Goal: Task Accomplishment & Management: Complete application form

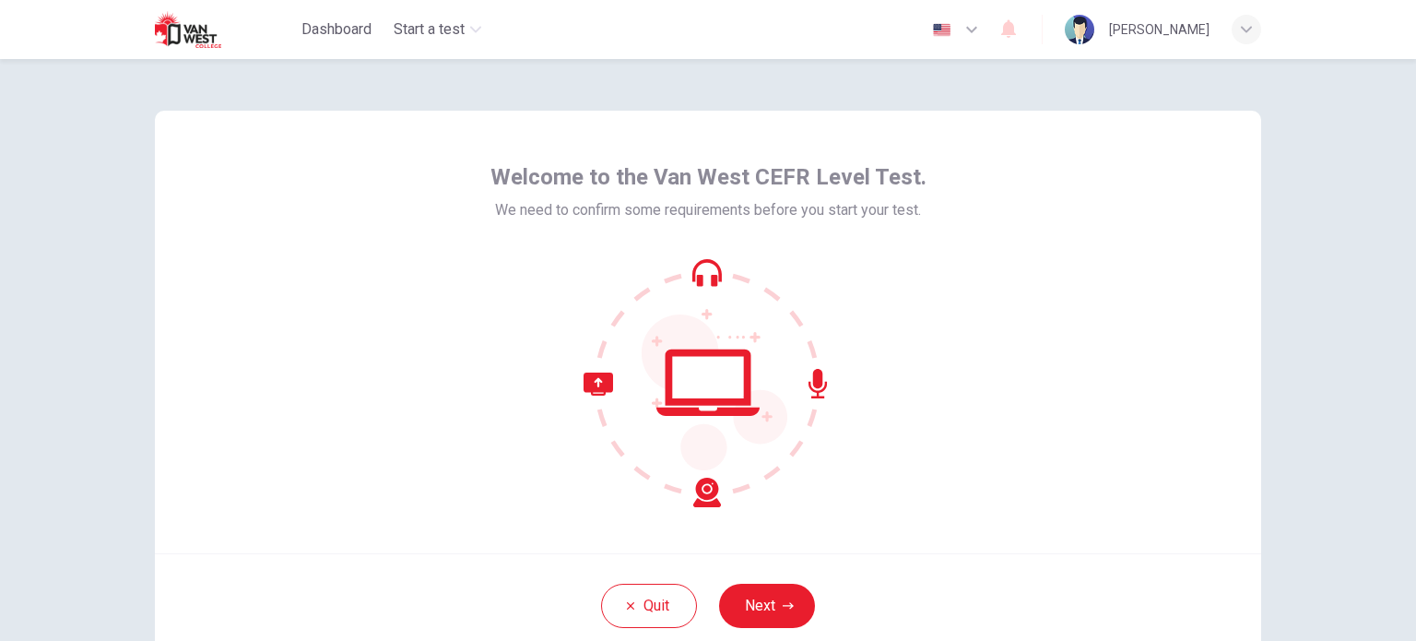
scroll to position [92, 0]
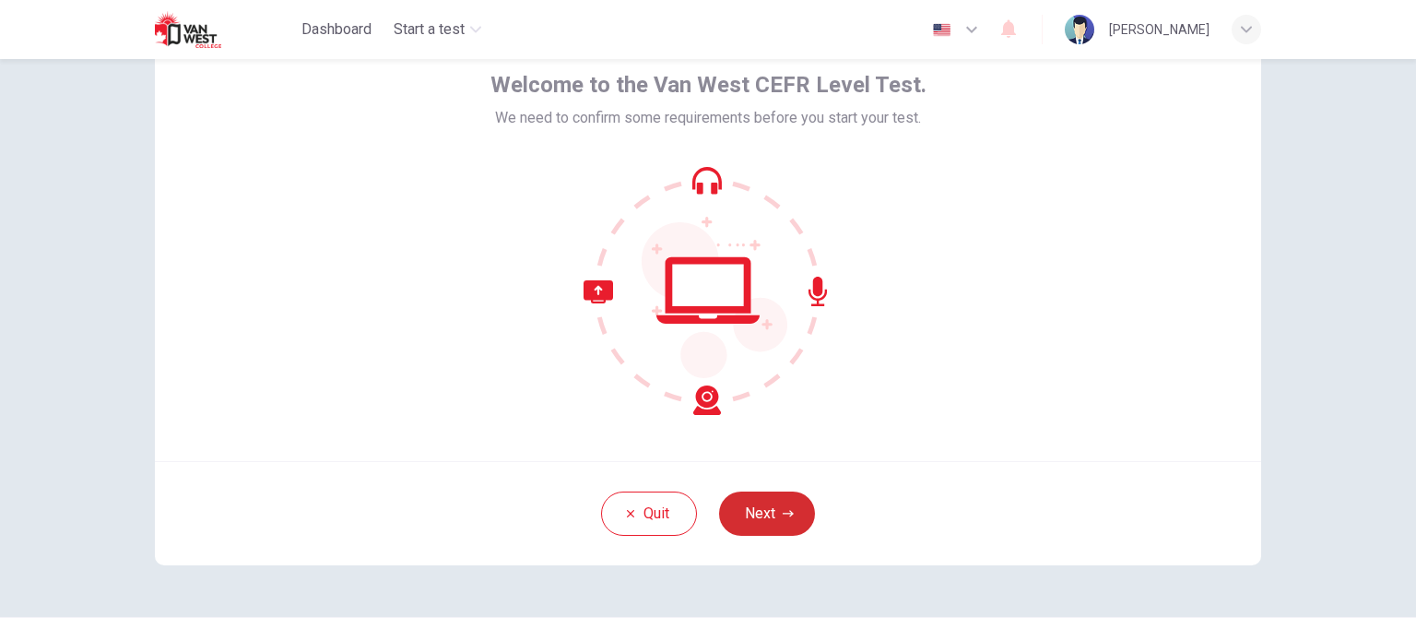
click at [791, 512] on button "Next" at bounding box center [767, 513] width 96 height 44
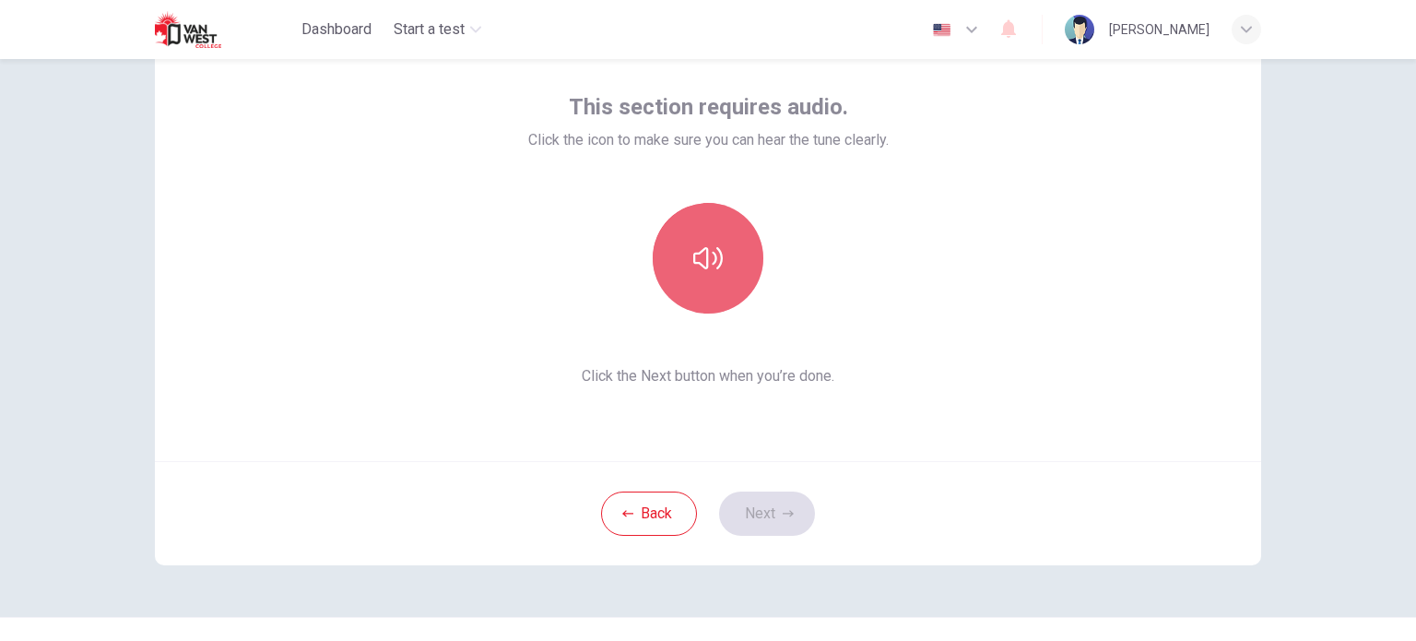
click at [711, 283] on button "button" at bounding box center [708, 258] width 111 height 111
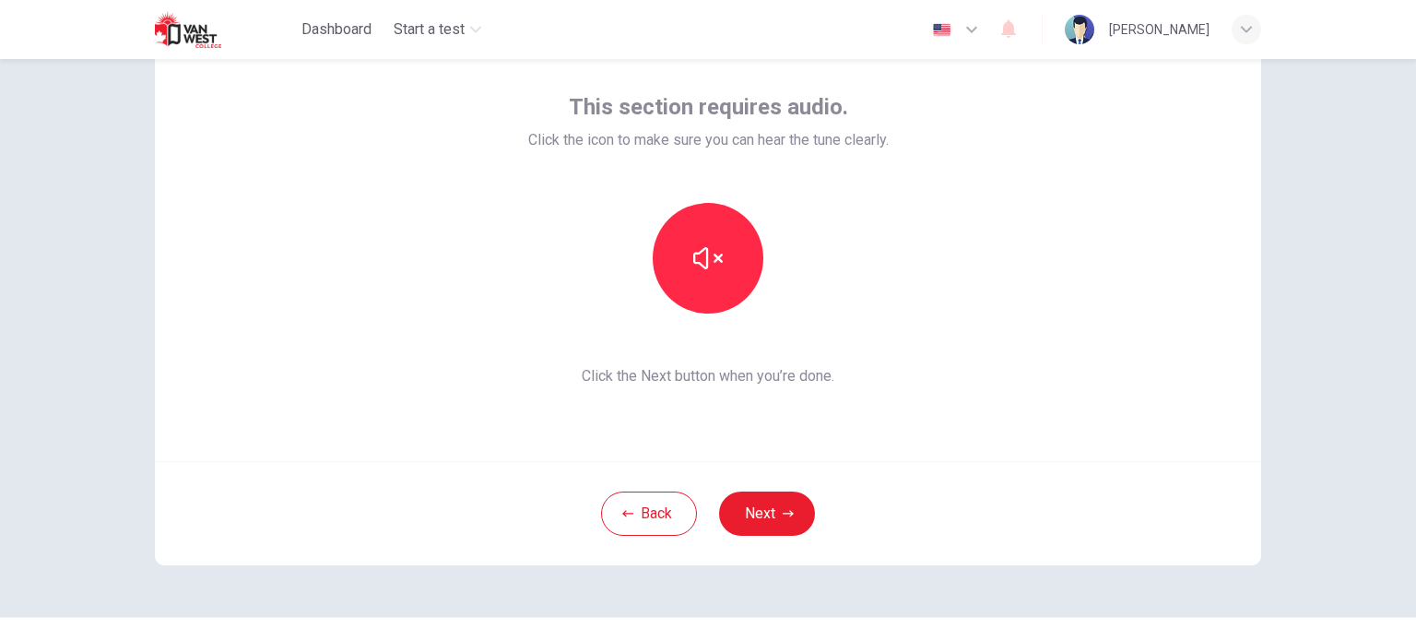
click at [1370, 213] on div "This section requires audio. Click the icon to make sure you can hear the tune …" at bounding box center [708, 350] width 1416 height 582
click at [756, 507] on button "Next" at bounding box center [767, 513] width 96 height 44
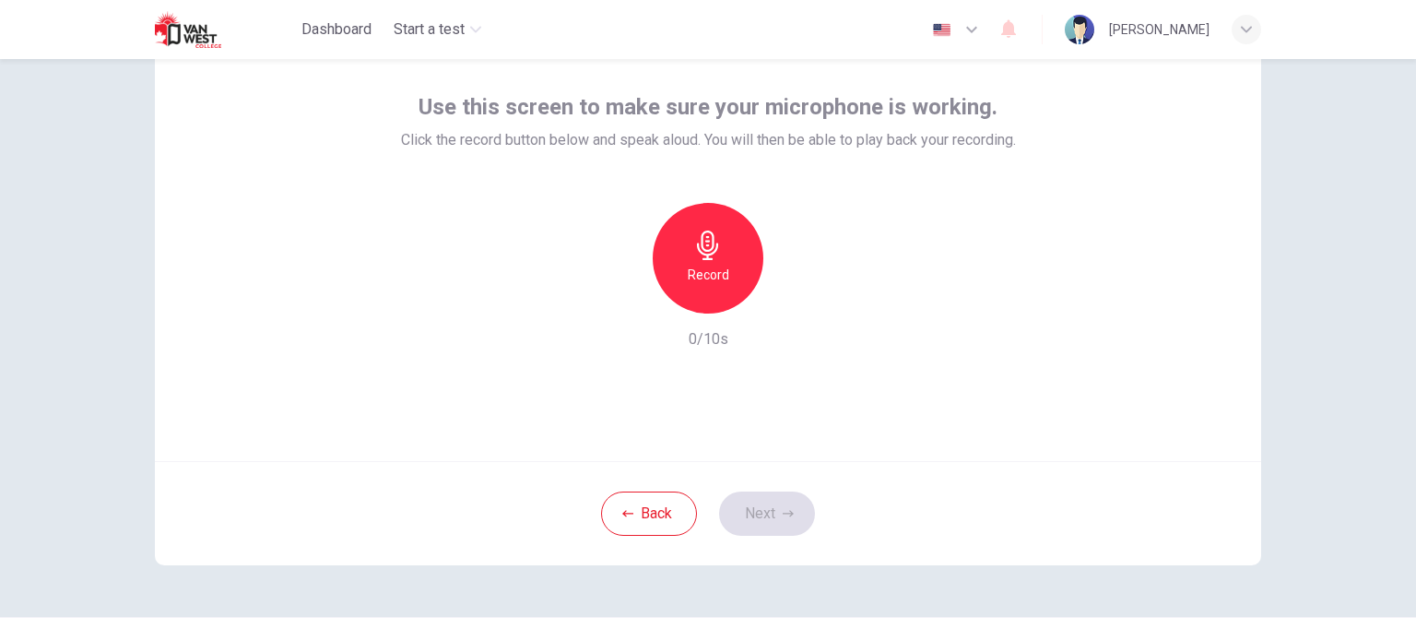
click at [727, 279] on div "Record" at bounding box center [708, 258] width 111 height 111
click at [765, 520] on button "Next" at bounding box center [767, 513] width 96 height 44
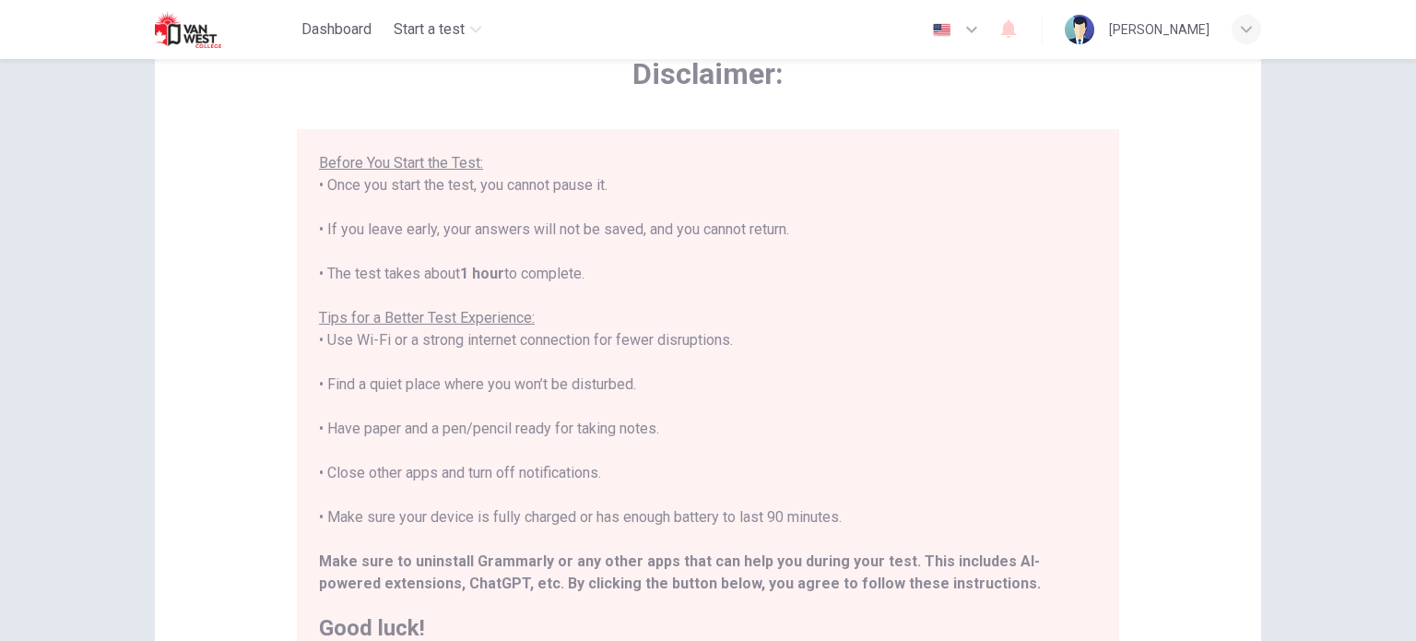
scroll to position [384, 0]
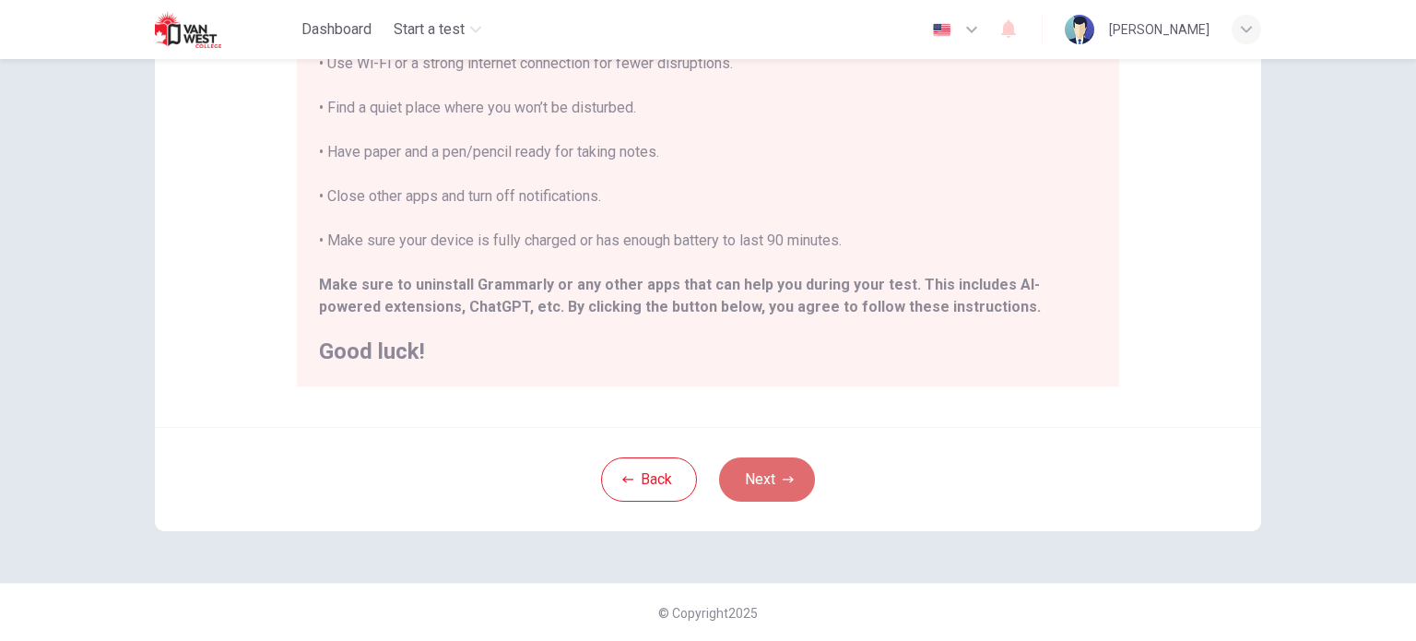
click at [778, 487] on button "Next" at bounding box center [767, 479] width 96 height 44
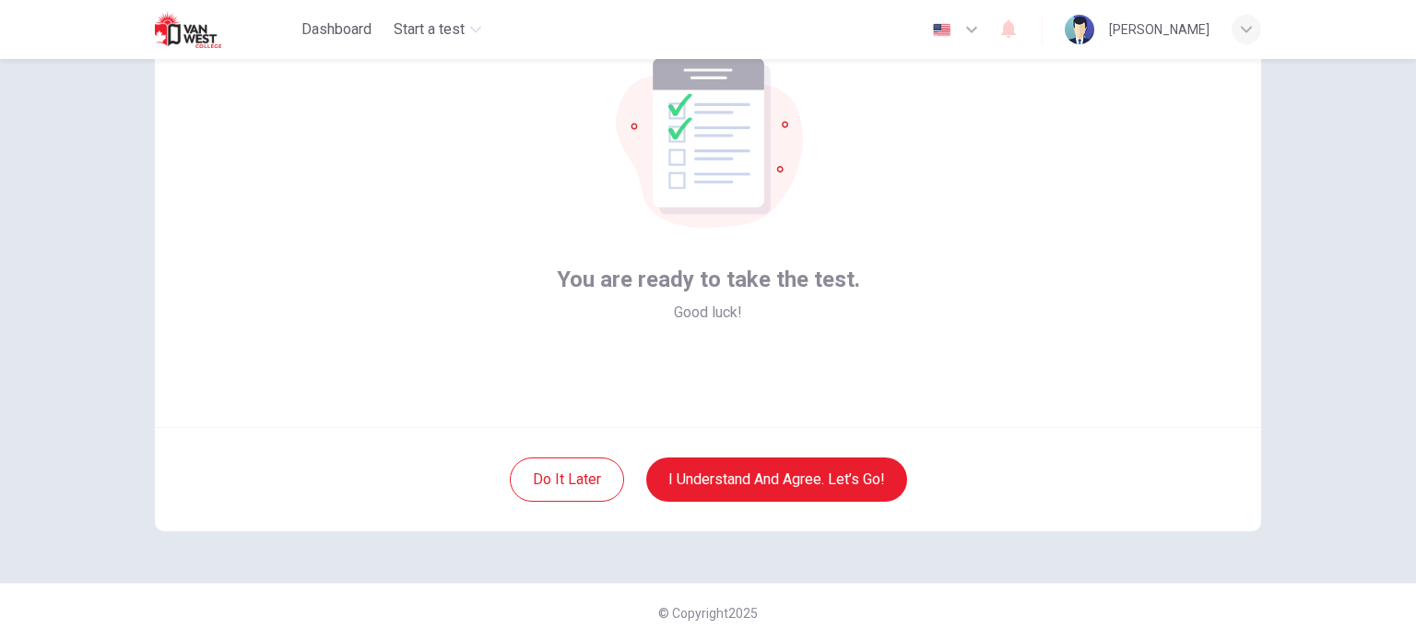
scroll to position [34, 0]
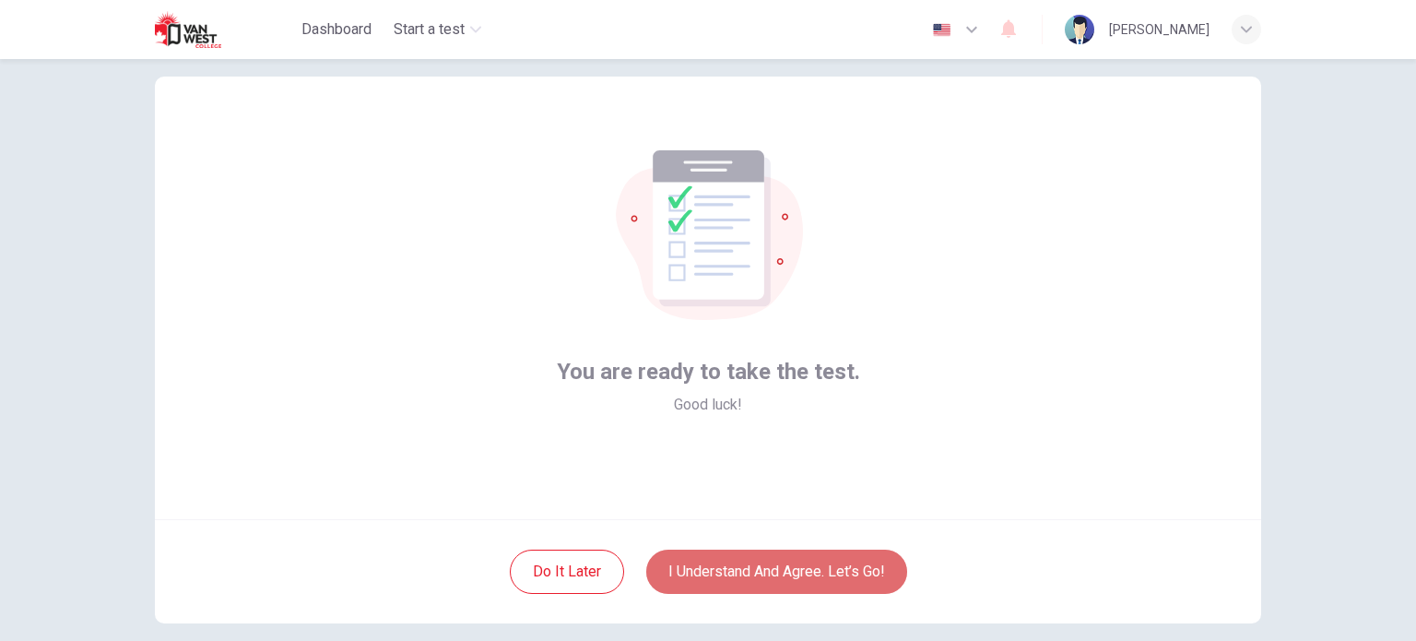
click at [798, 556] on button "I understand and agree. Let’s go!" at bounding box center [776, 572] width 261 height 44
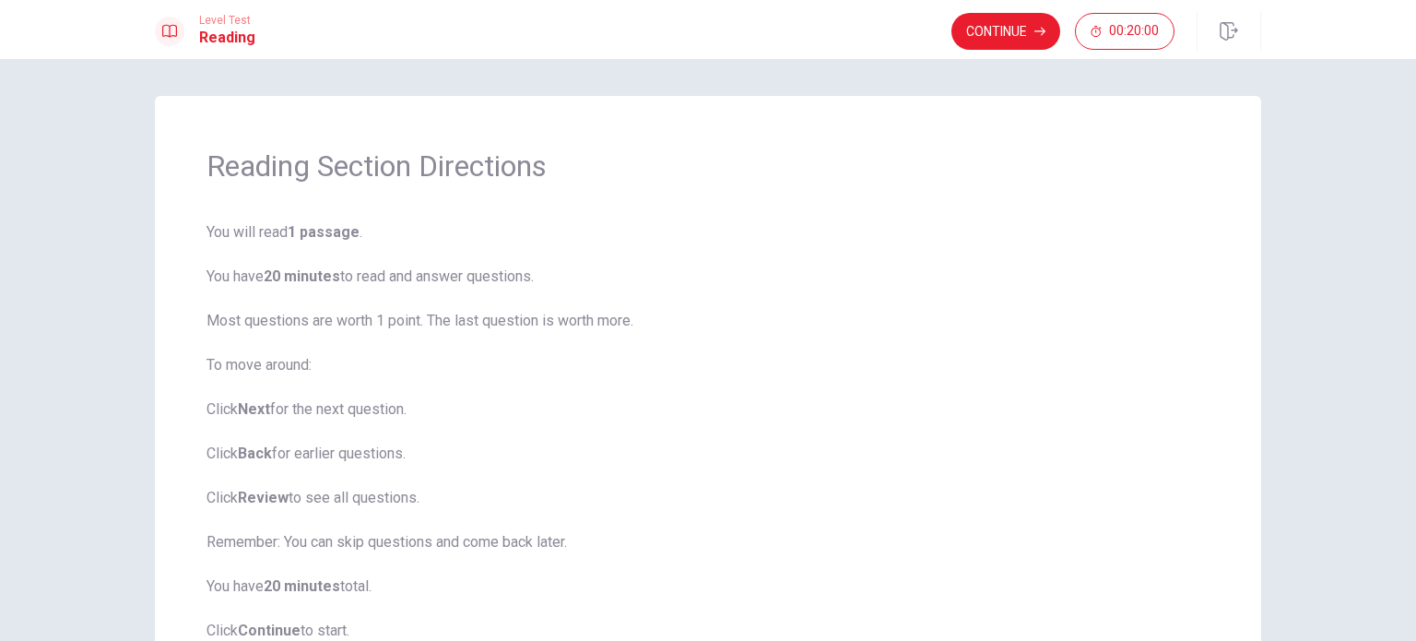
click at [317, 231] on b "1 passage" at bounding box center [324, 232] width 72 height 18
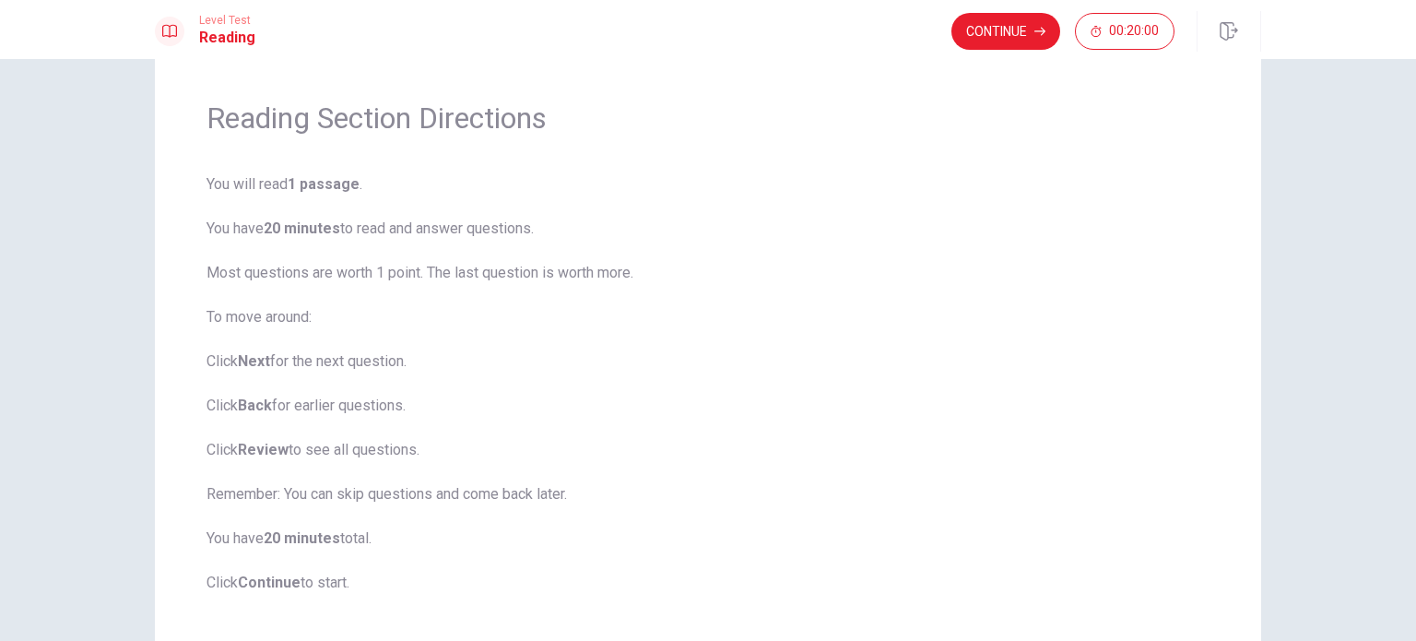
scroll to position [92, 0]
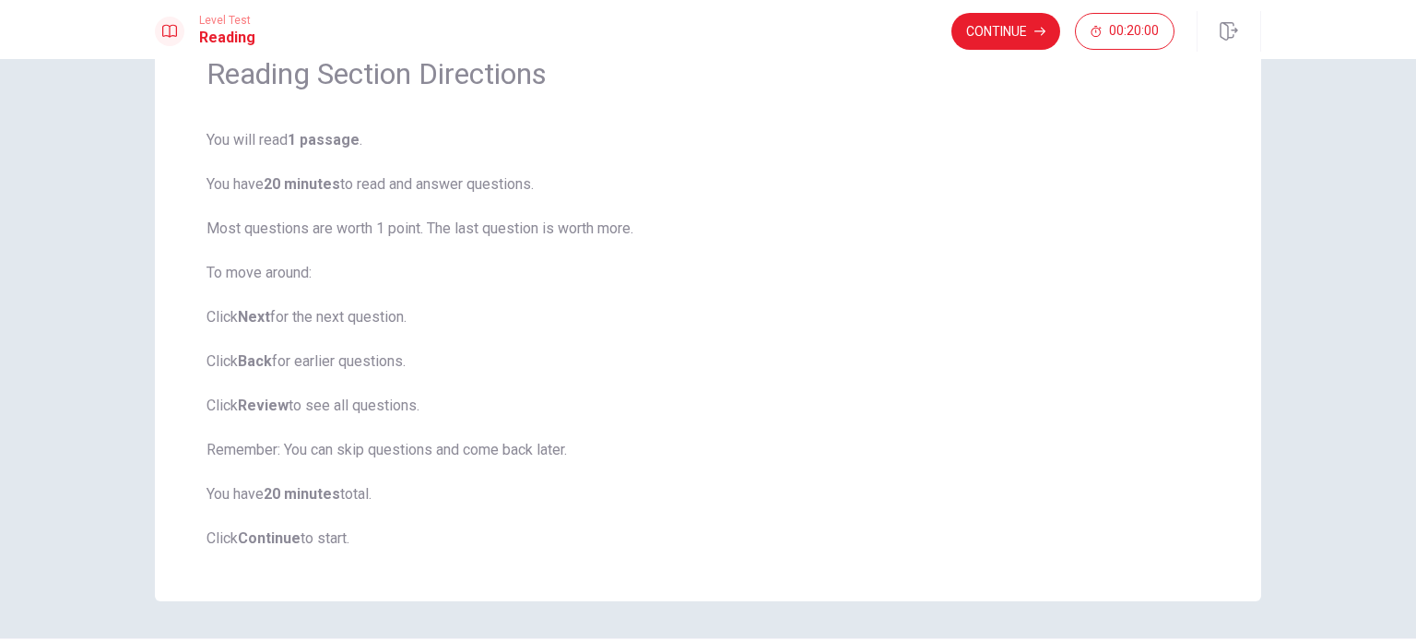
click at [336, 533] on span "You will read 1 passage . You have 20 minutes to read and answer questions. Mos…" at bounding box center [708, 339] width 1003 height 420
click at [1029, 34] on button "Continue" at bounding box center [1006, 31] width 109 height 37
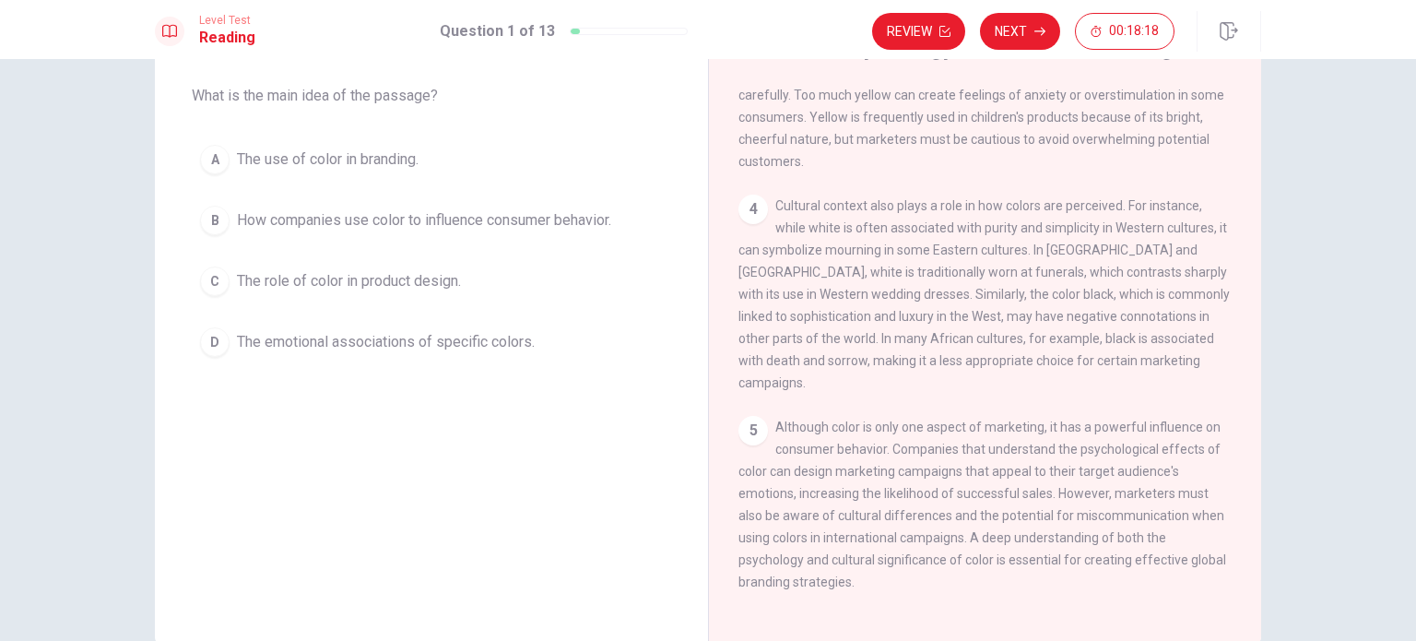
click at [393, 159] on span "The use of color in branding." at bounding box center [328, 159] width 182 height 22
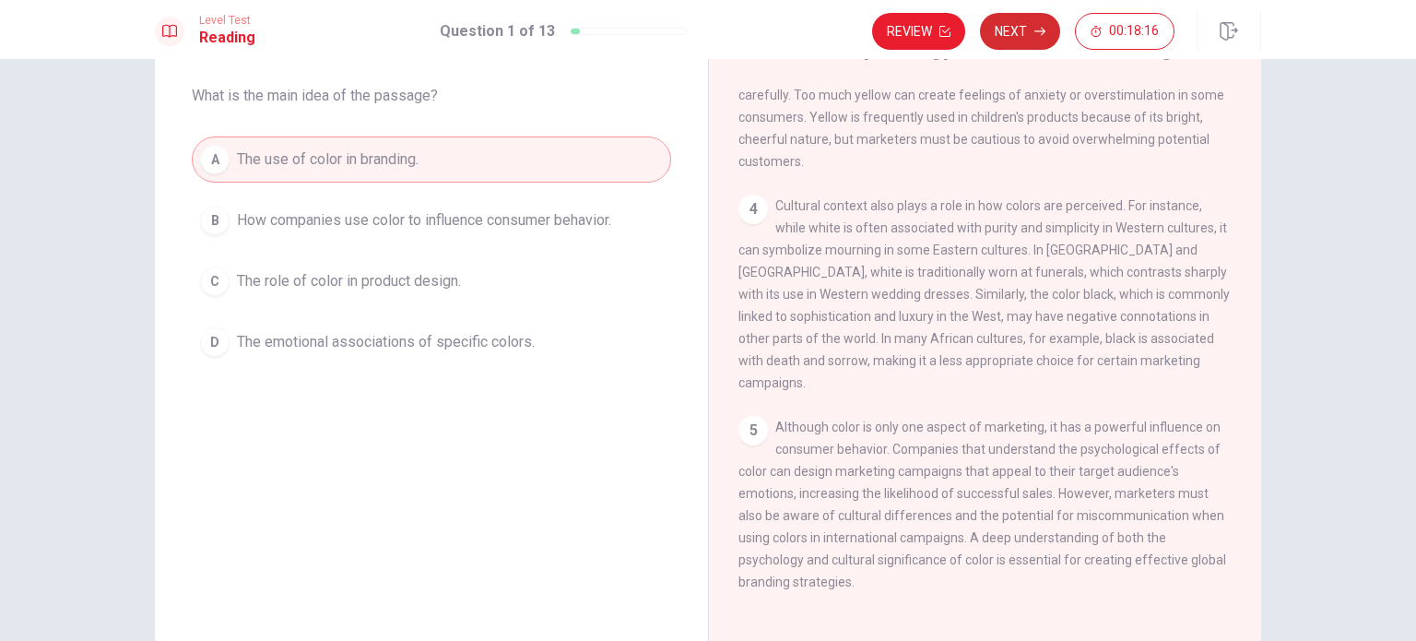
click at [1011, 33] on button "Next" at bounding box center [1020, 31] width 80 height 37
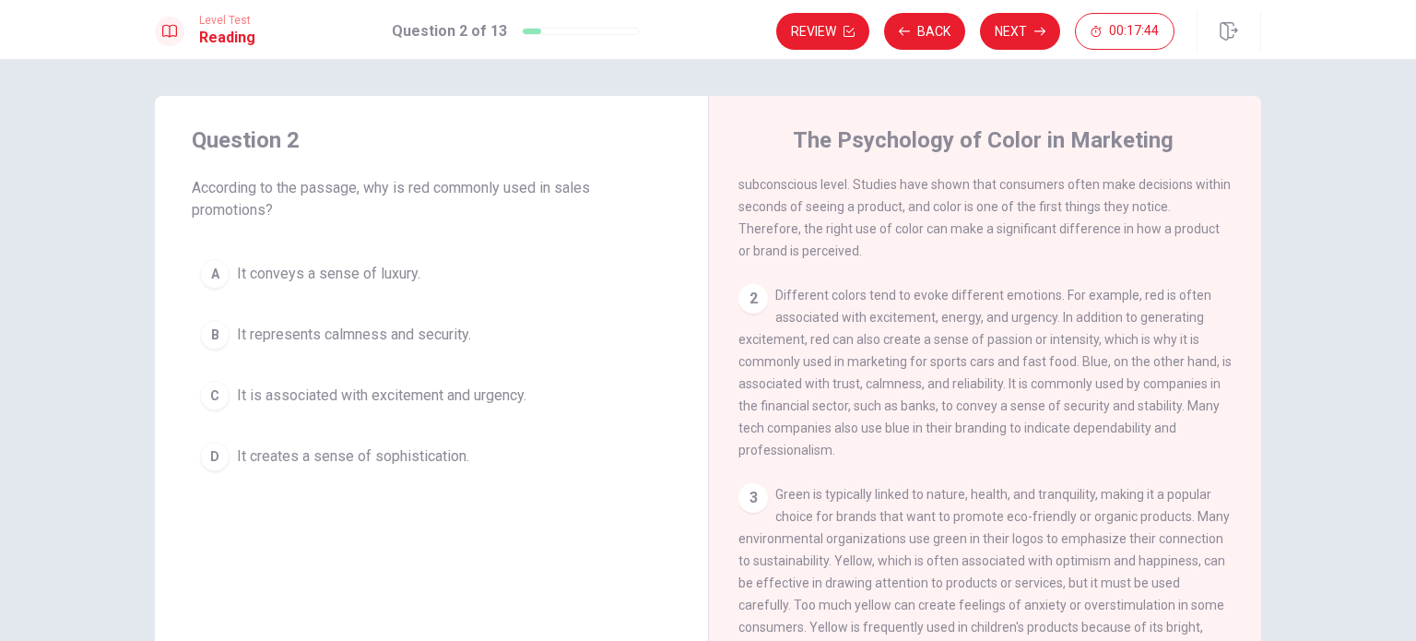
drag, startPoint x: 1134, startPoint y: 303, endPoint x: 1208, endPoint y: 303, distance: 73.8
click at [1208, 303] on div "2 Different colors tend to evoke different emotions. For example, red is often …" at bounding box center [986, 372] width 494 height 177
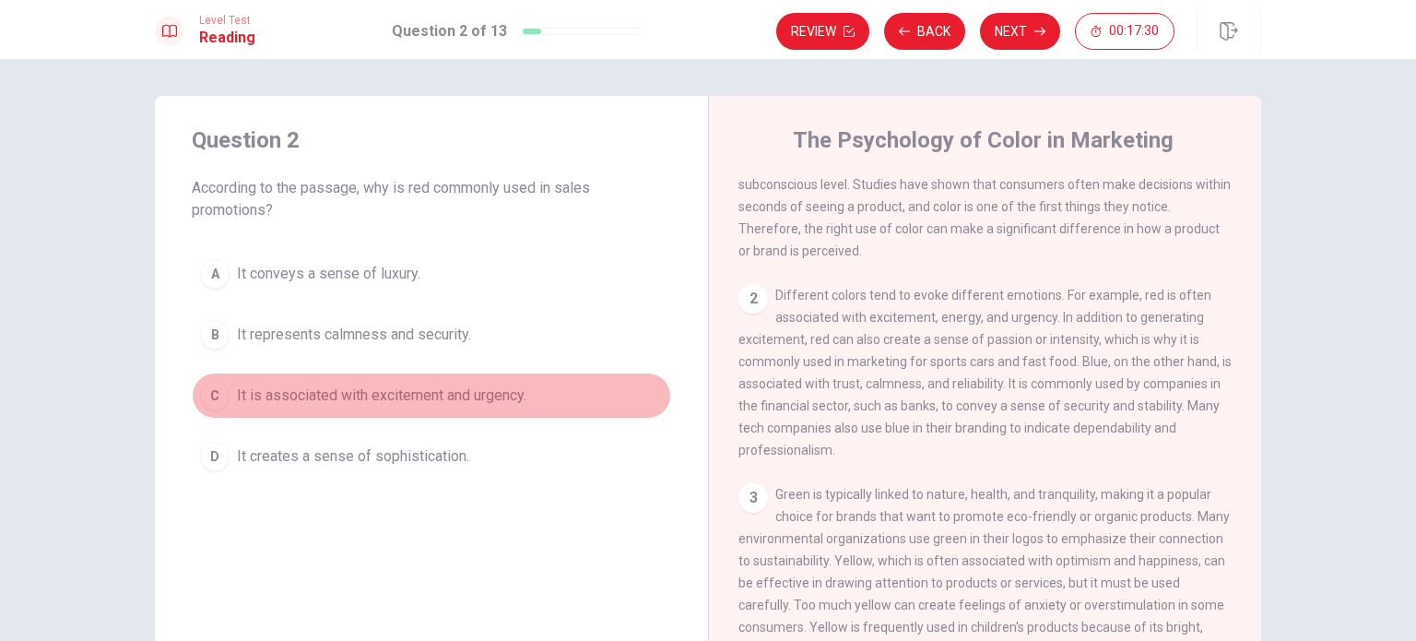
click at [498, 397] on span "It is associated with excitement and urgency." at bounding box center [382, 395] width 290 height 22
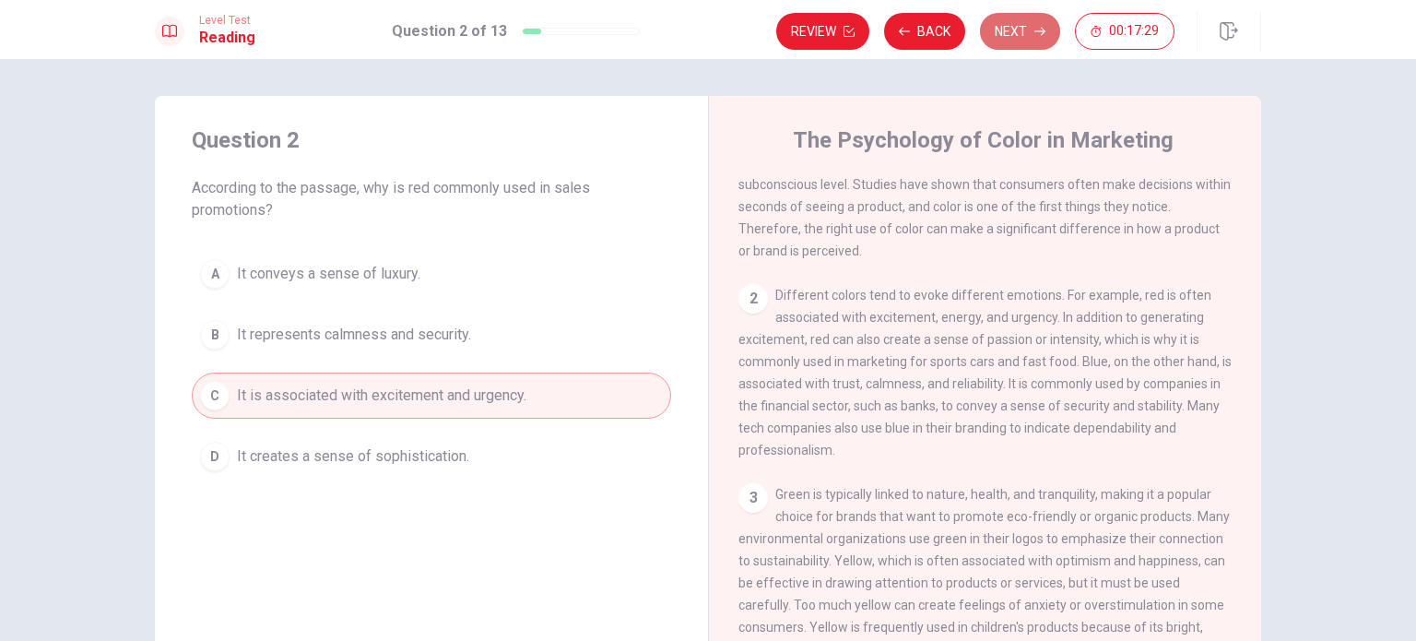
click at [1018, 25] on button "Next" at bounding box center [1020, 31] width 80 height 37
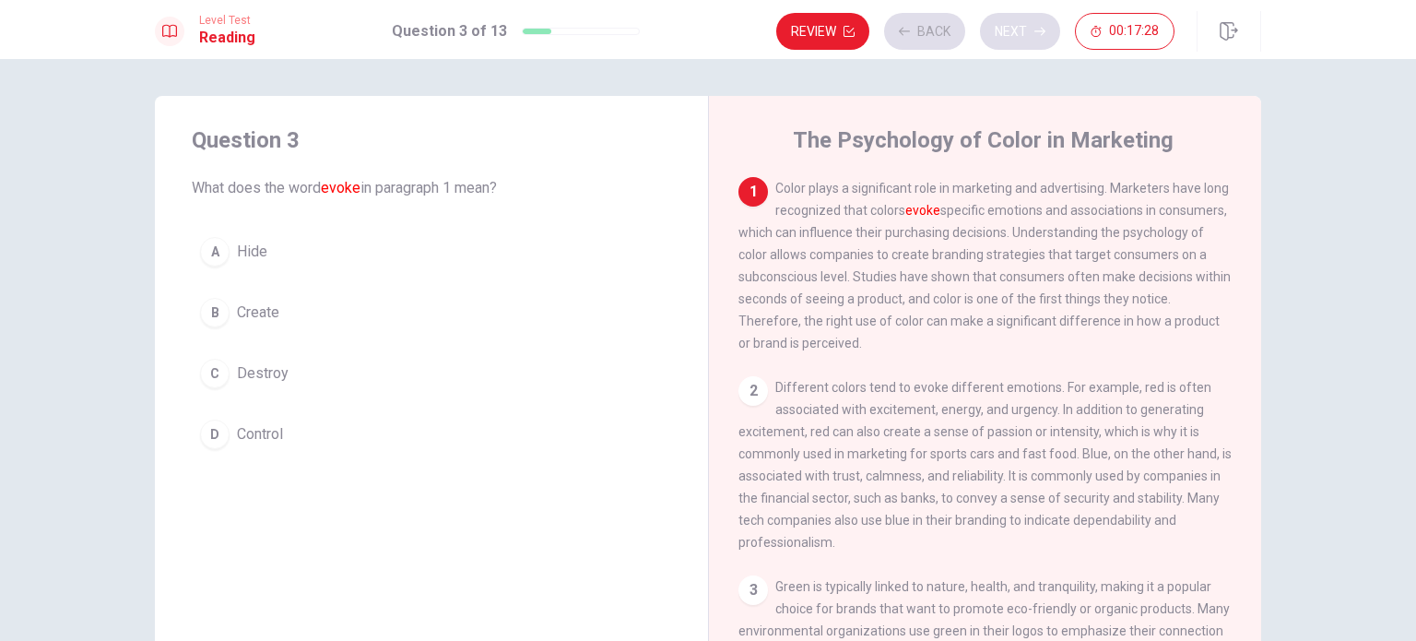
scroll to position [0, 0]
click at [246, 374] on span "Destroy" at bounding box center [263, 373] width 52 height 22
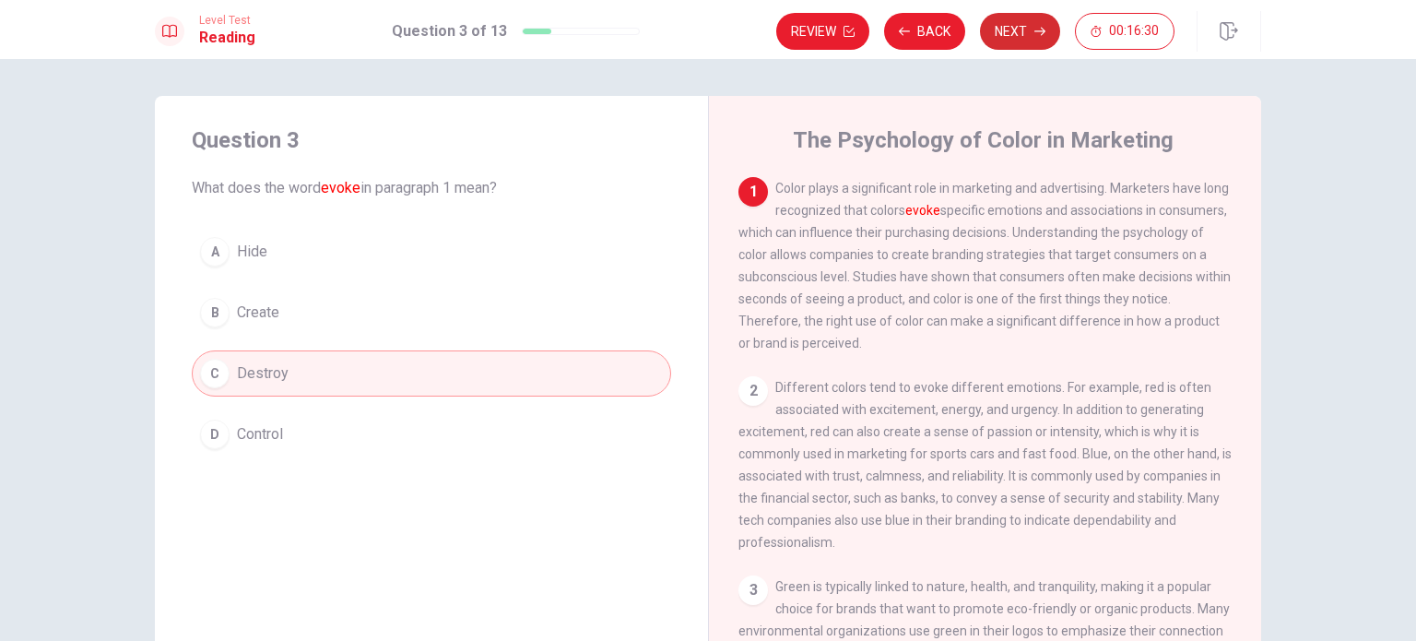
click at [999, 40] on button "Next" at bounding box center [1020, 31] width 80 height 37
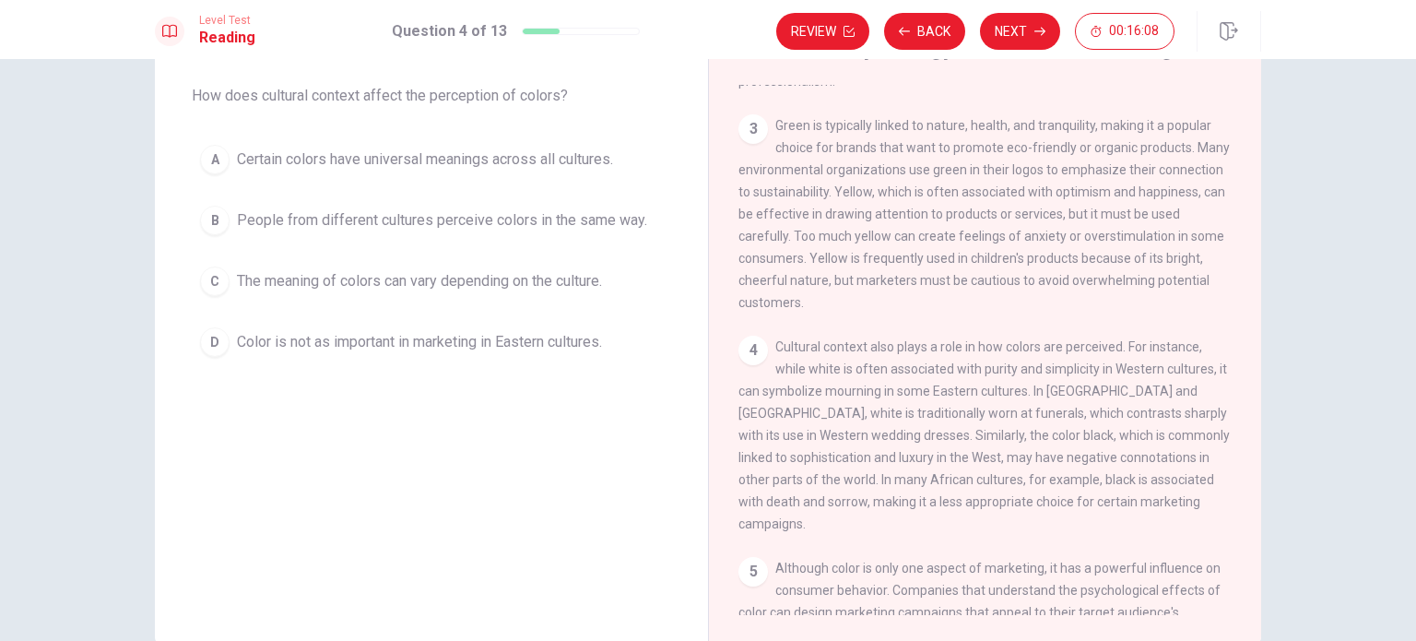
scroll to position [461, 0]
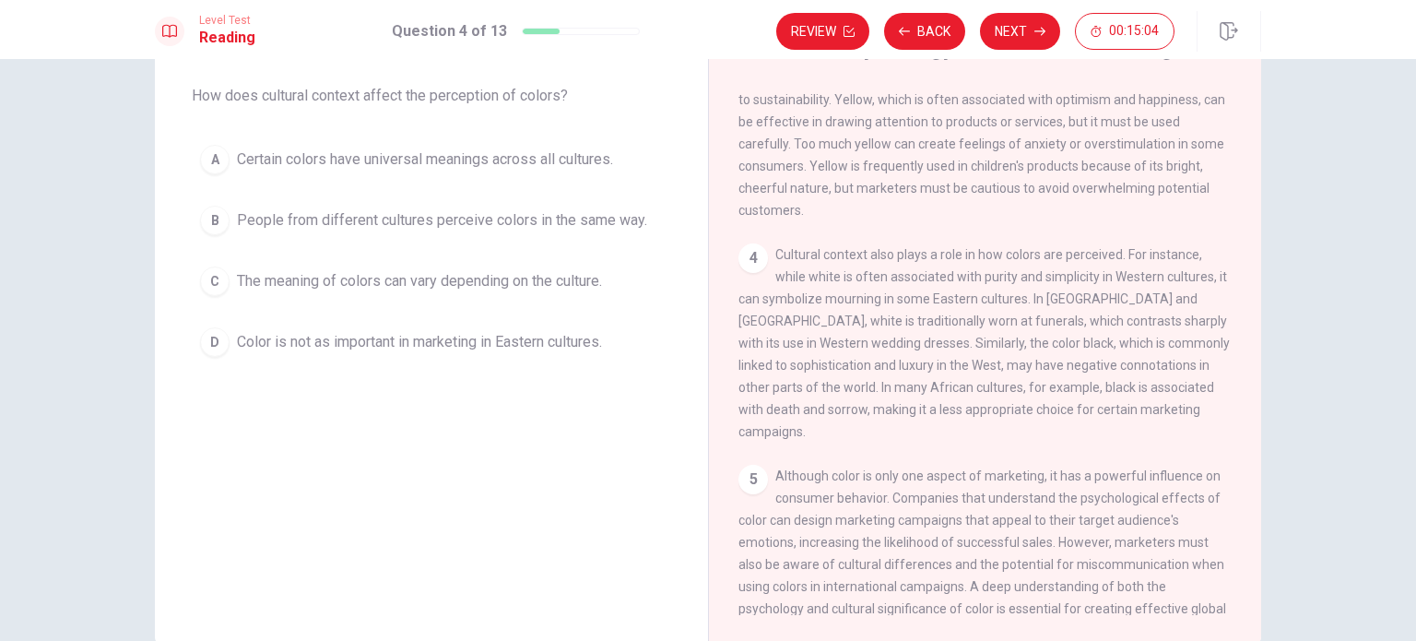
click at [418, 225] on span "People from different cultures perceive colors in the same way." at bounding box center [442, 220] width 410 height 22
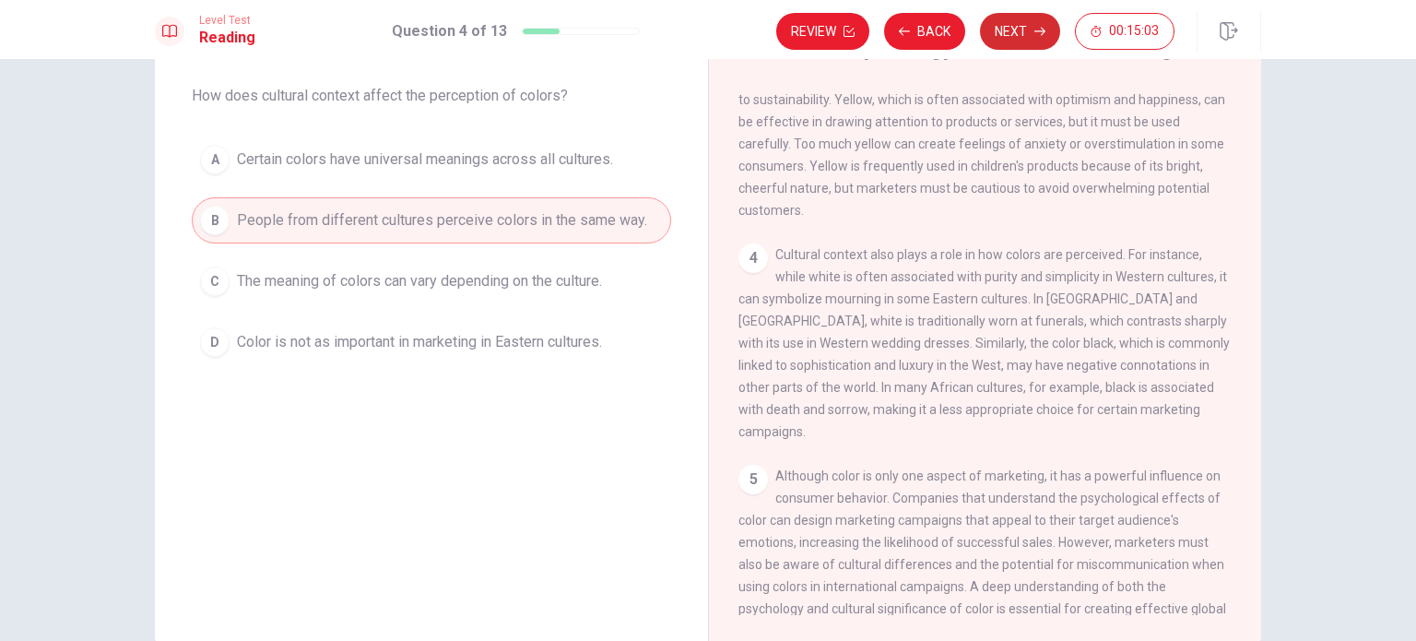
click at [1008, 14] on button "Next" at bounding box center [1020, 31] width 80 height 37
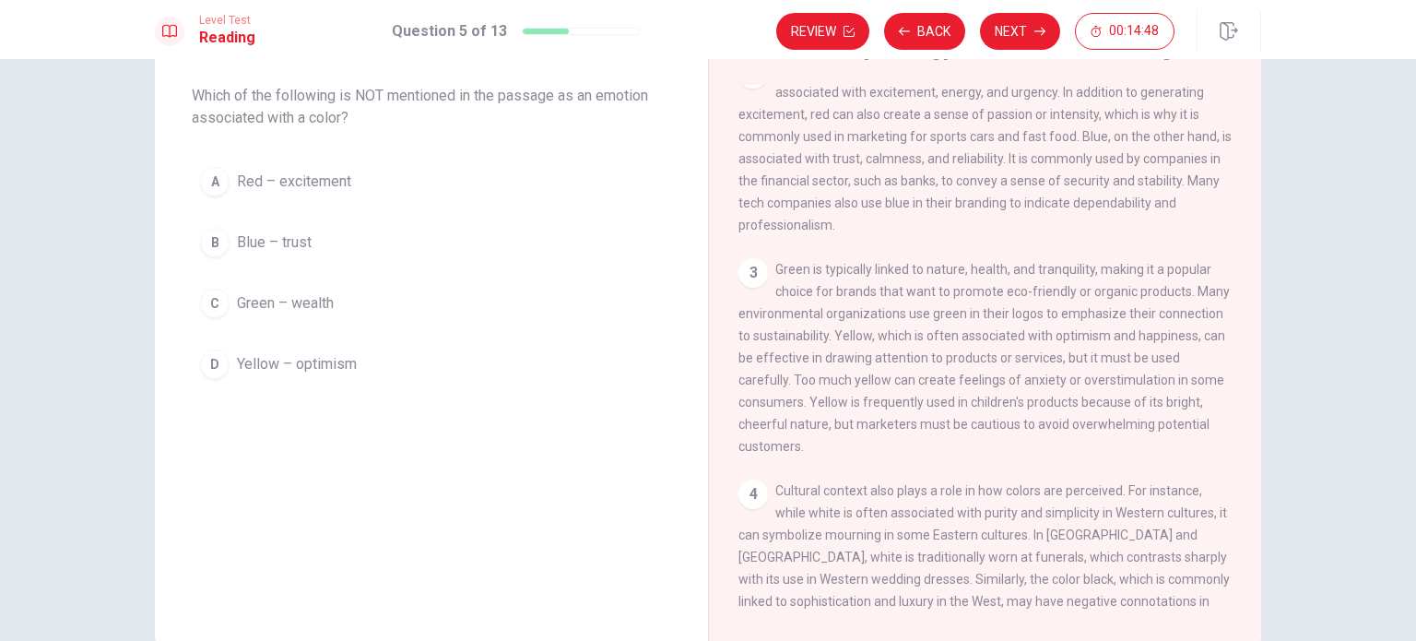
scroll to position [184, 0]
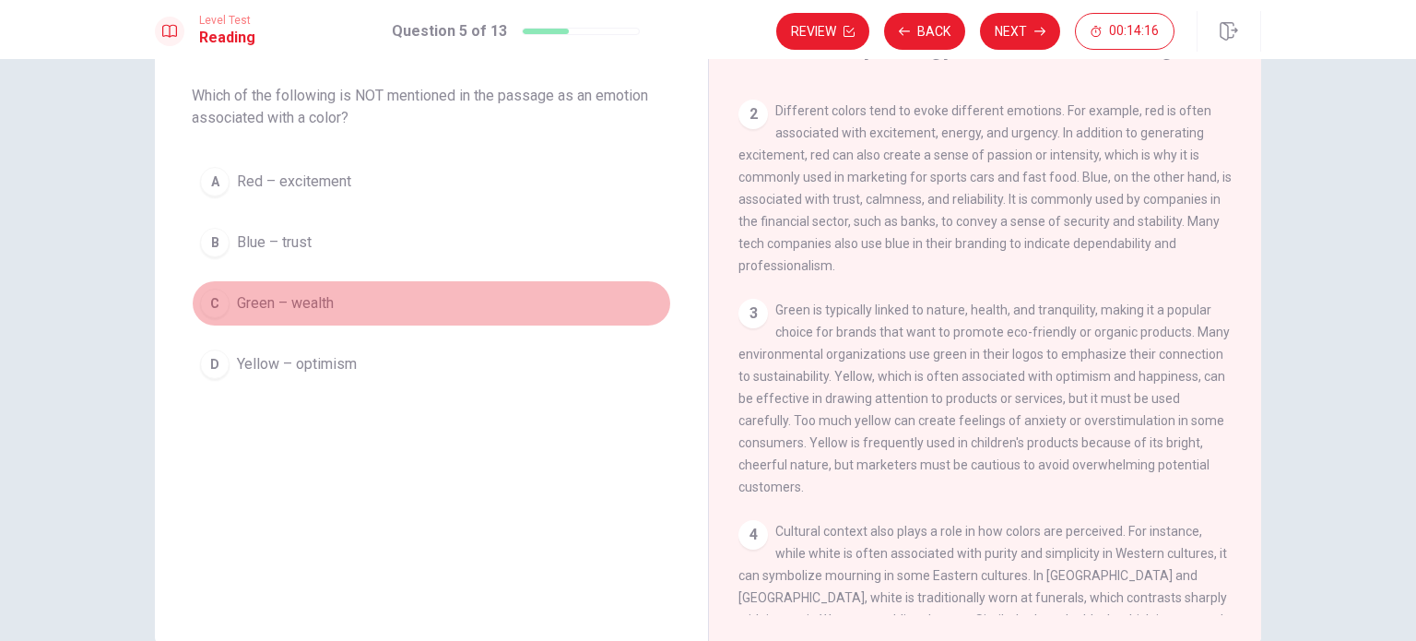
click at [295, 305] on span "Green – wealth" at bounding box center [285, 303] width 97 height 22
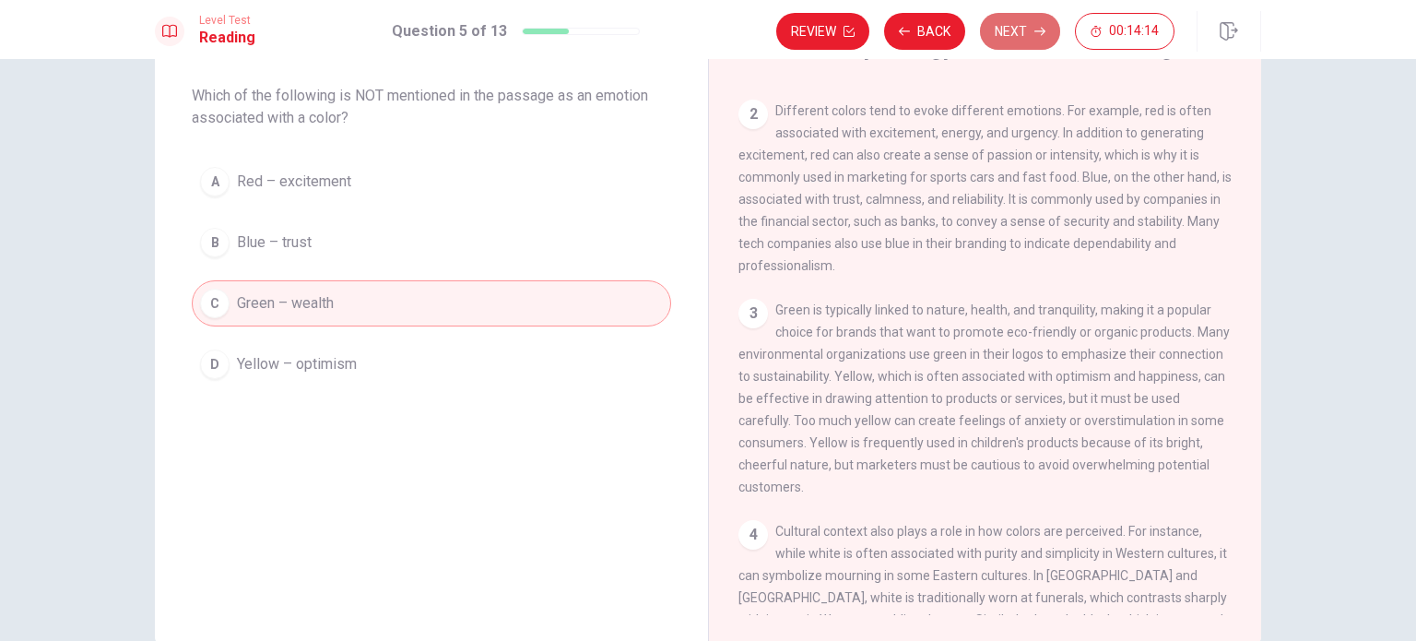
click at [1048, 32] on button "Next" at bounding box center [1020, 31] width 80 height 37
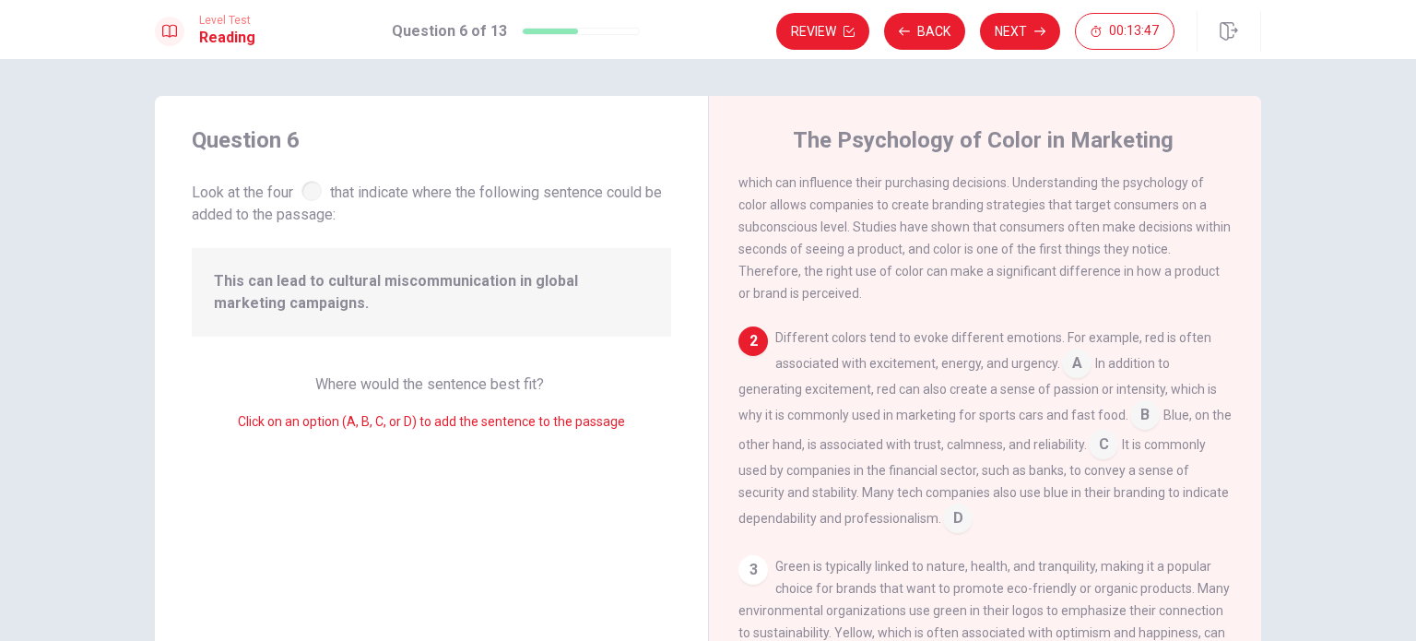
scroll to position [92, 0]
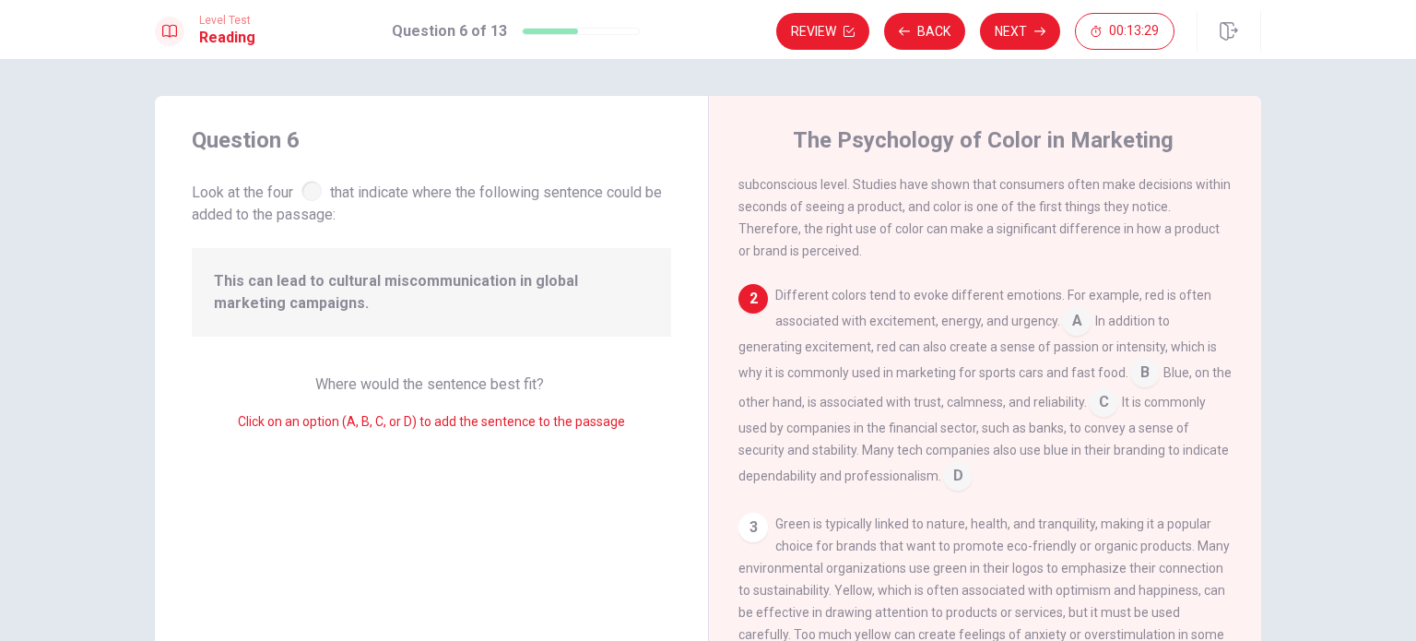
click at [1118, 416] on input at bounding box center [1104, 404] width 30 height 30
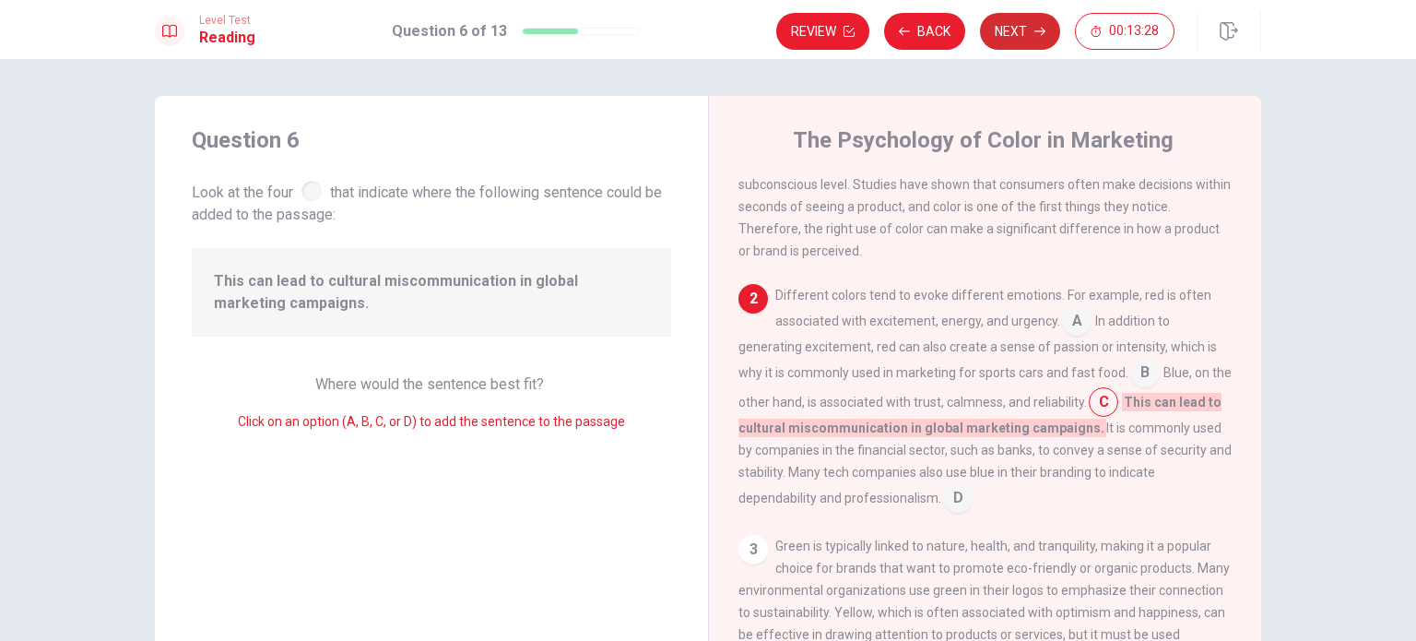
click at [1013, 24] on button "Next" at bounding box center [1020, 31] width 80 height 37
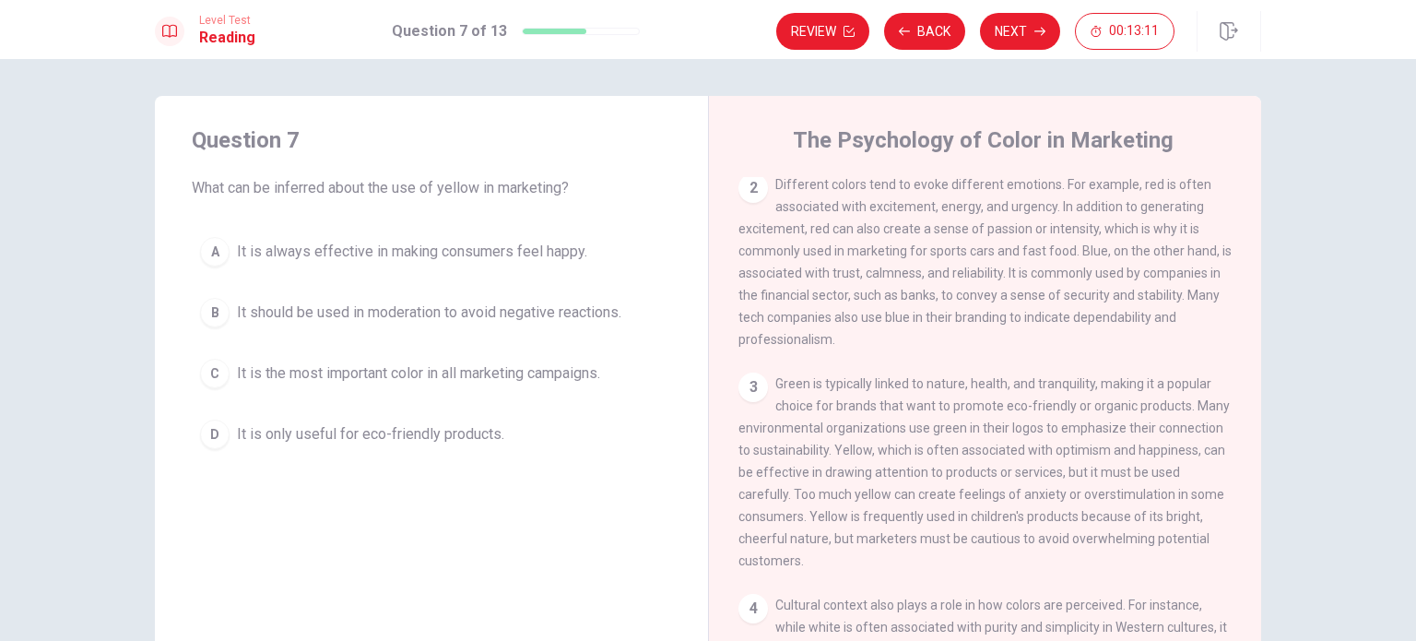
scroll to position [277, 0]
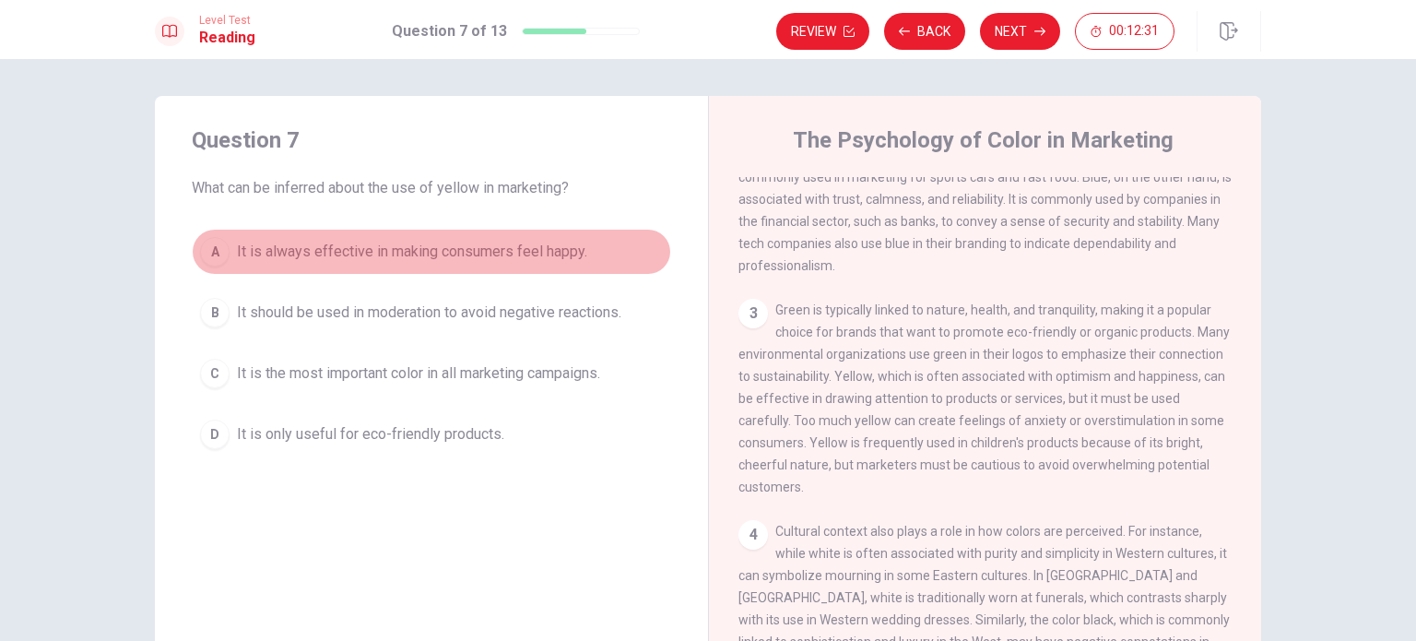
click at [408, 258] on span "It is always effective in making consumers feel happy." at bounding box center [412, 252] width 350 height 22
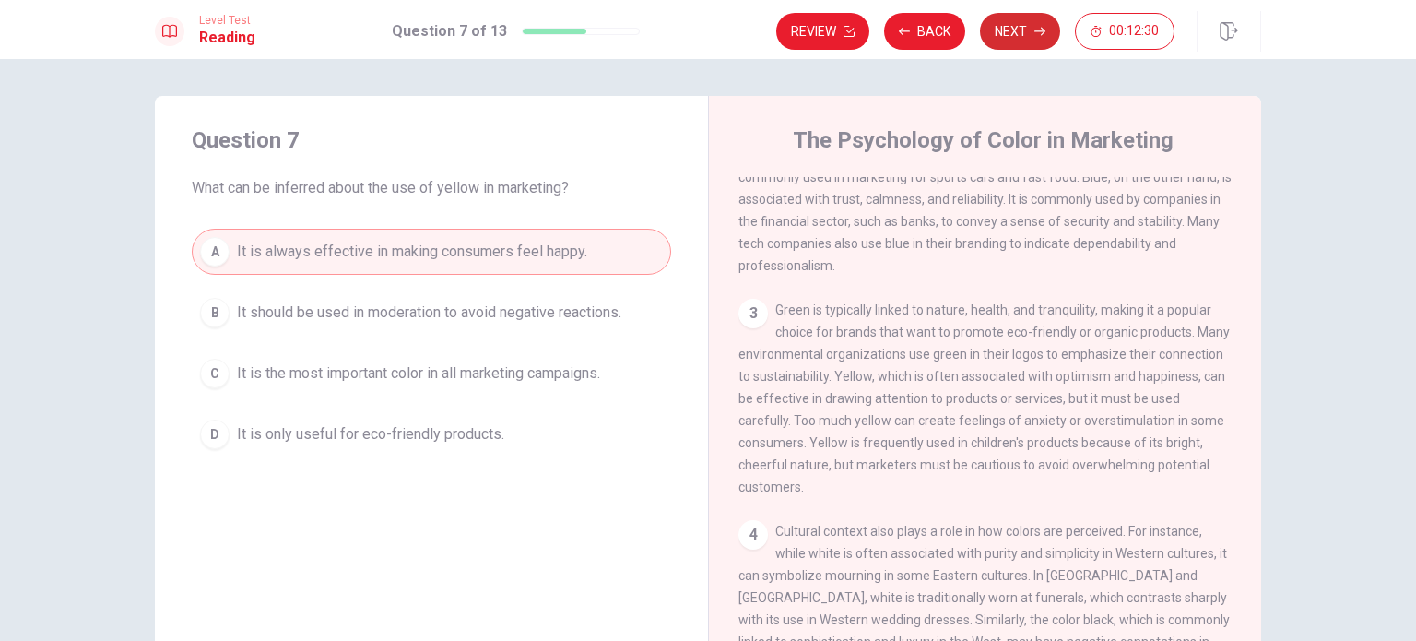
click at [1040, 32] on icon "button" at bounding box center [1039, 31] width 11 height 11
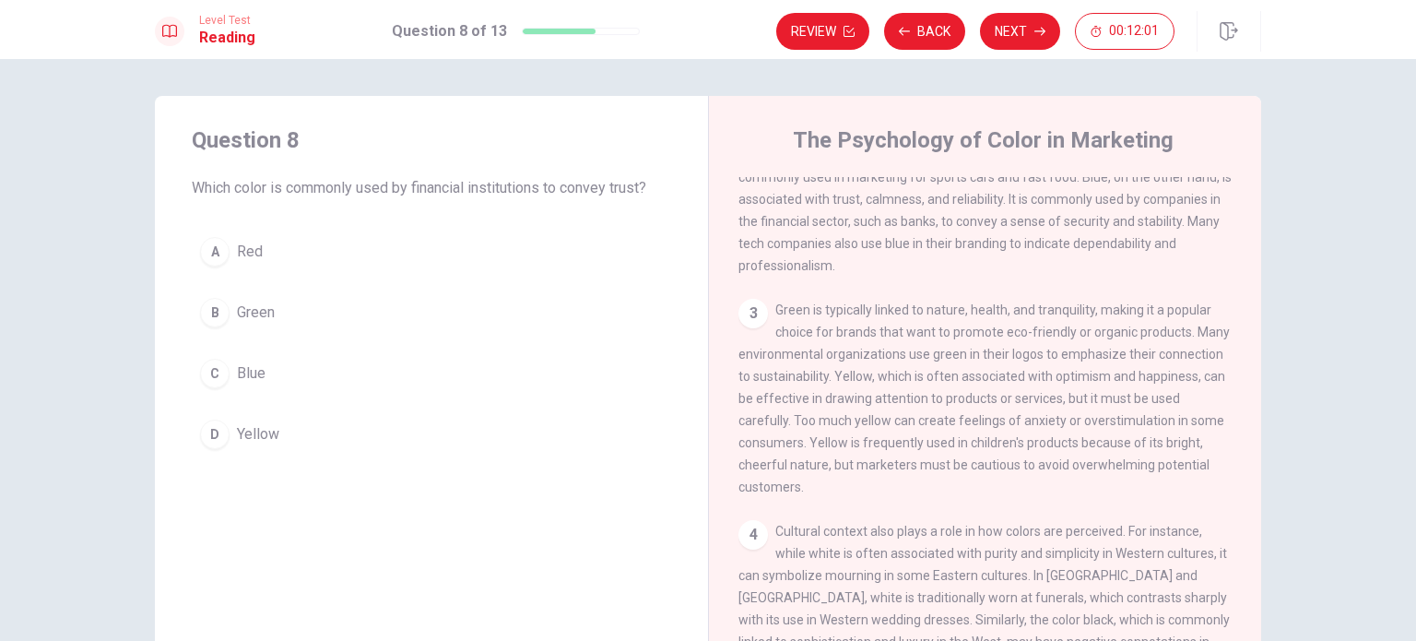
click at [278, 420] on button "D Yellow" at bounding box center [431, 434] width 479 height 46
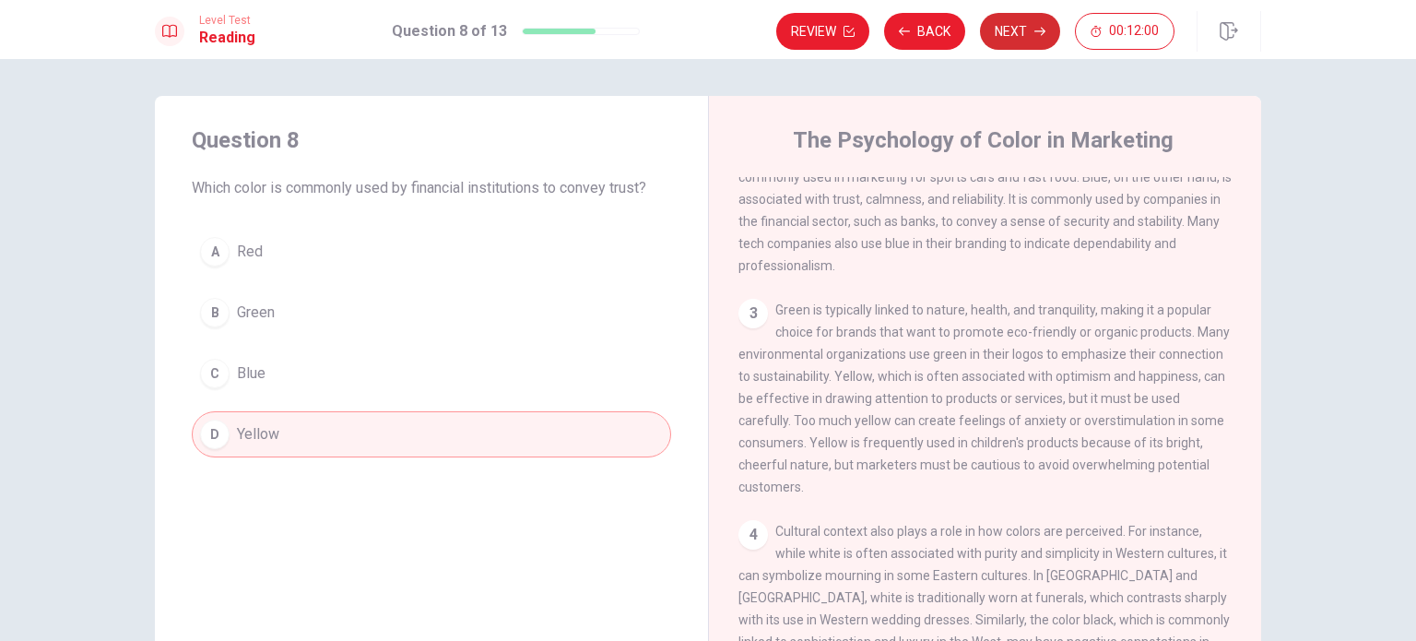
click at [1047, 31] on button "Next" at bounding box center [1020, 31] width 80 height 37
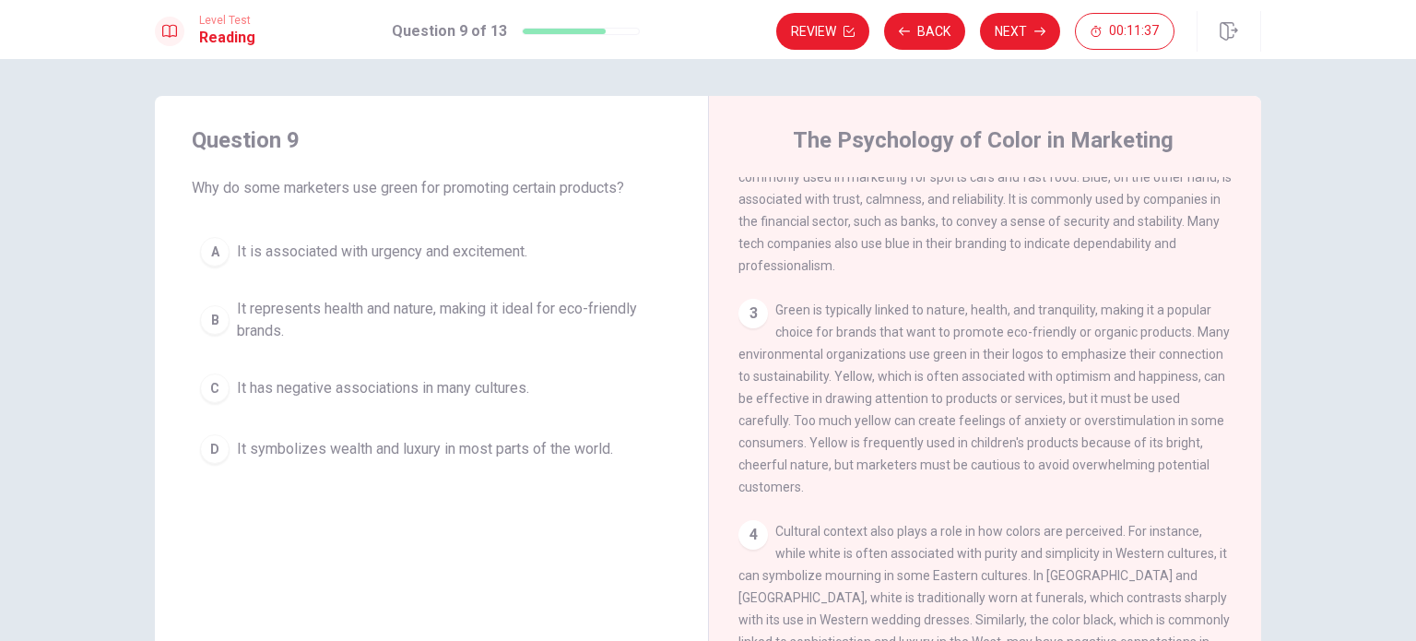
click at [525, 315] on span "It represents health and nature, making it ideal for eco-friendly brands." at bounding box center [450, 320] width 426 height 44
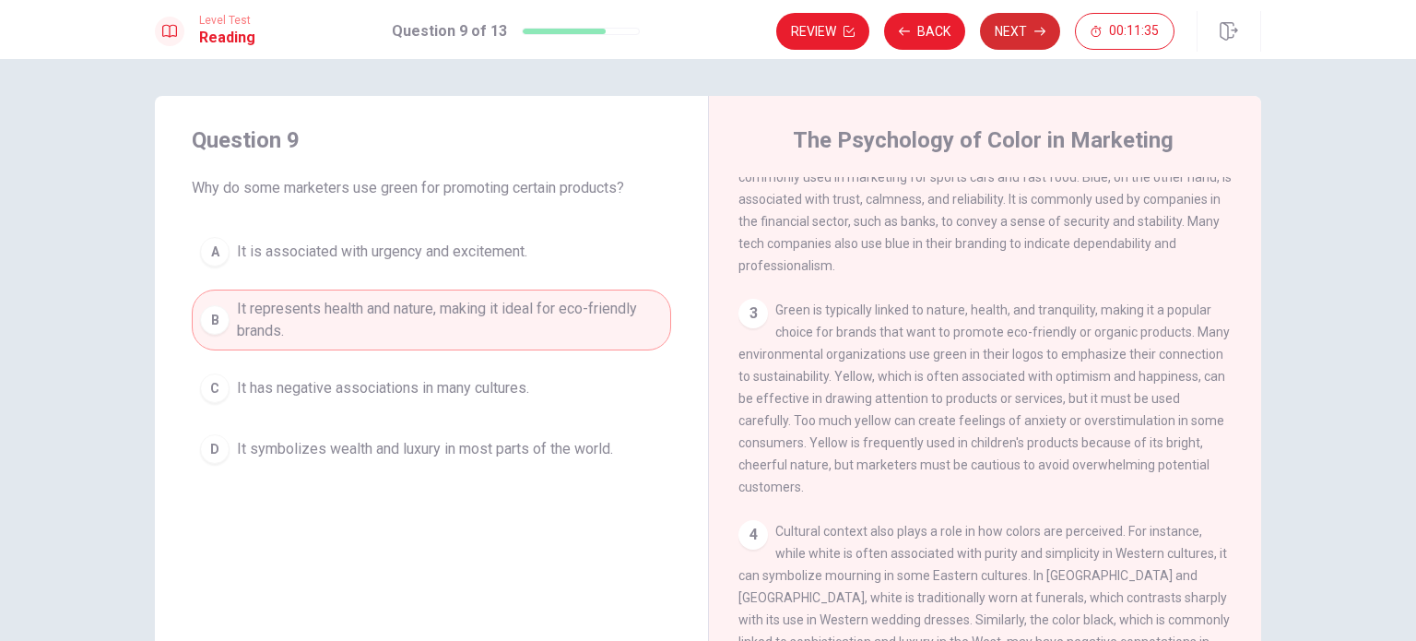
click at [1036, 20] on button "Next" at bounding box center [1020, 31] width 80 height 37
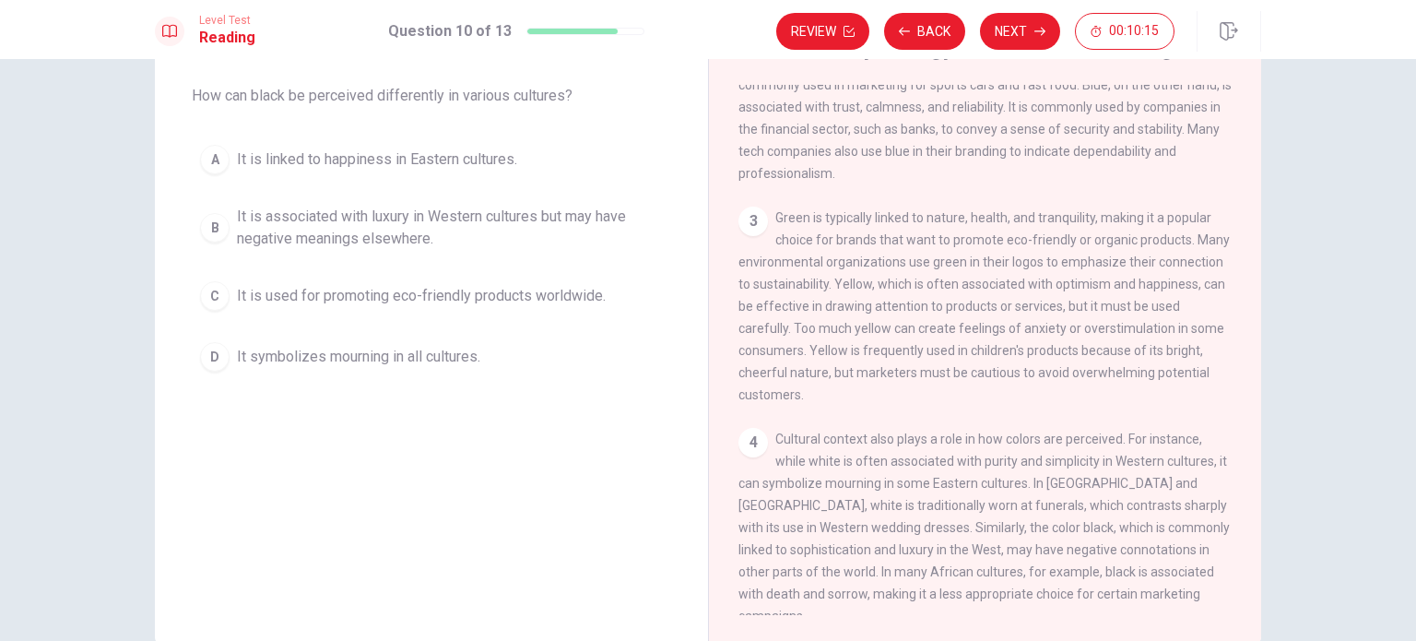
click at [395, 298] on span "It is used for promoting eco-friendly products worldwide." at bounding box center [421, 296] width 369 height 22
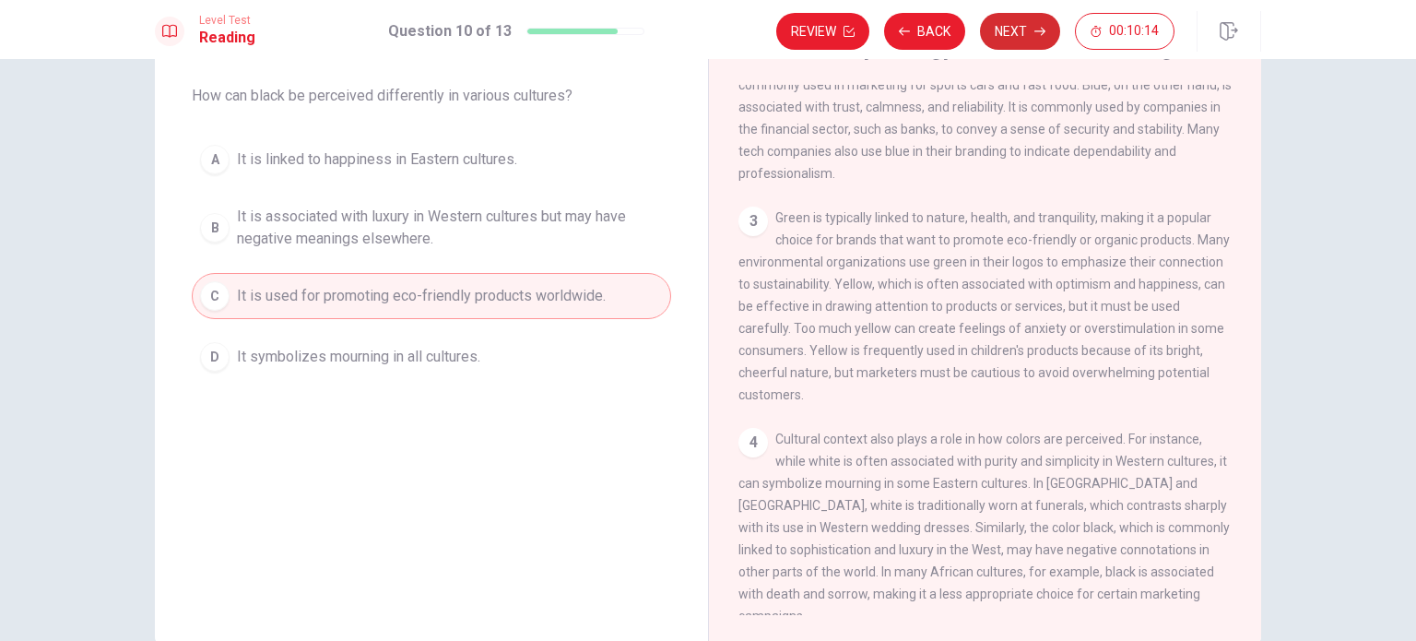
click at [1041, 30] on icon "button" at bounding box center [1039, 32] width 11 height 8
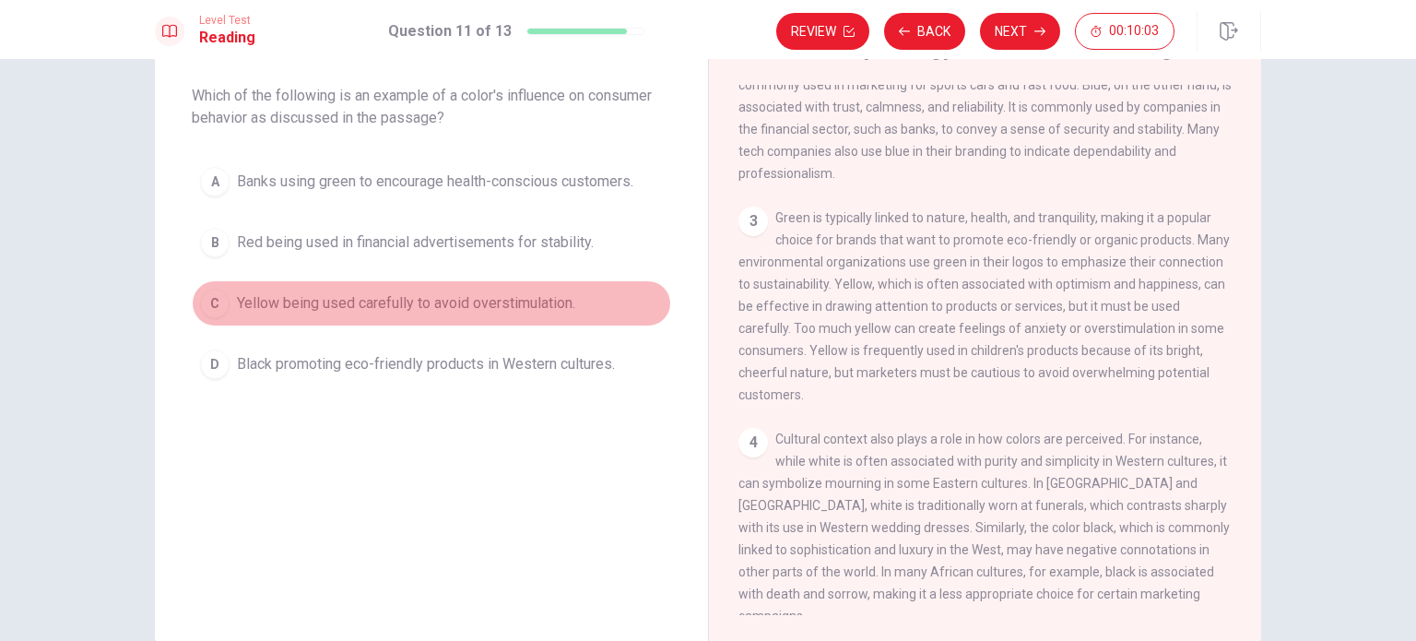
click at [466, 306] on span "Yellow being used carefully to avoid overstimulation." at bounding box center [406, 303] width 338 height 22
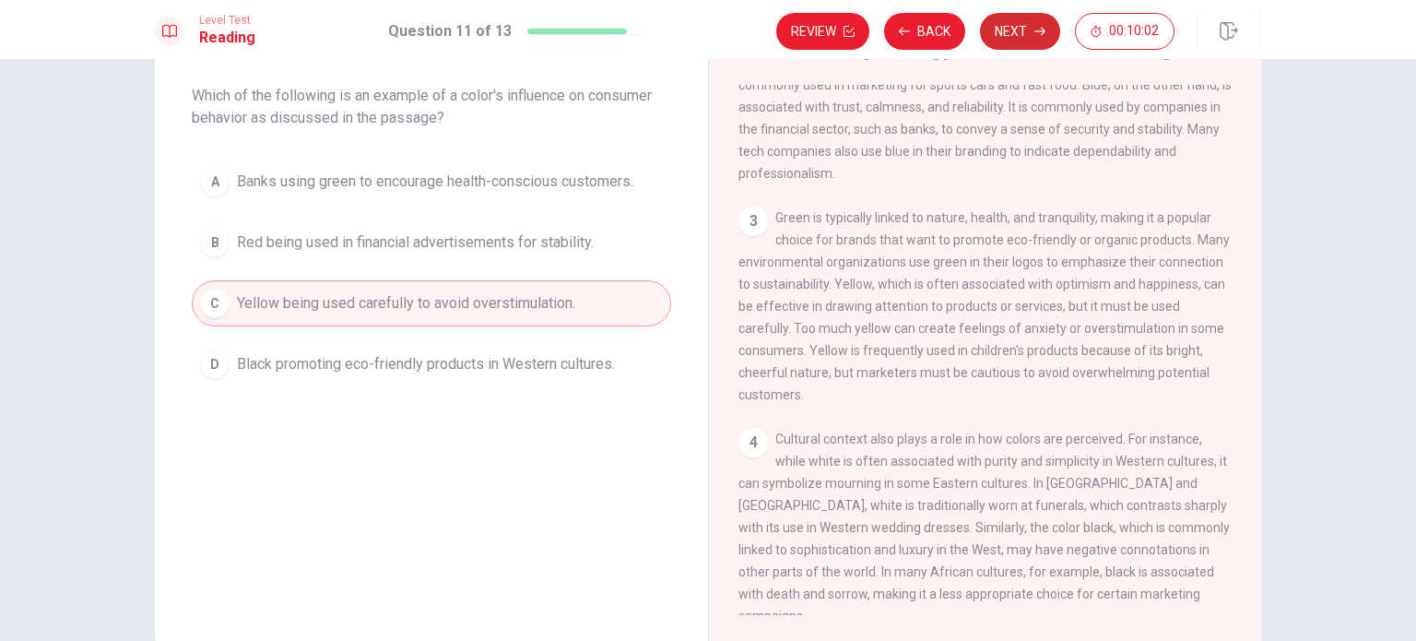
click at [1037, 32] on icon "button" at bounding box center [1039, 31] width 11 height 11
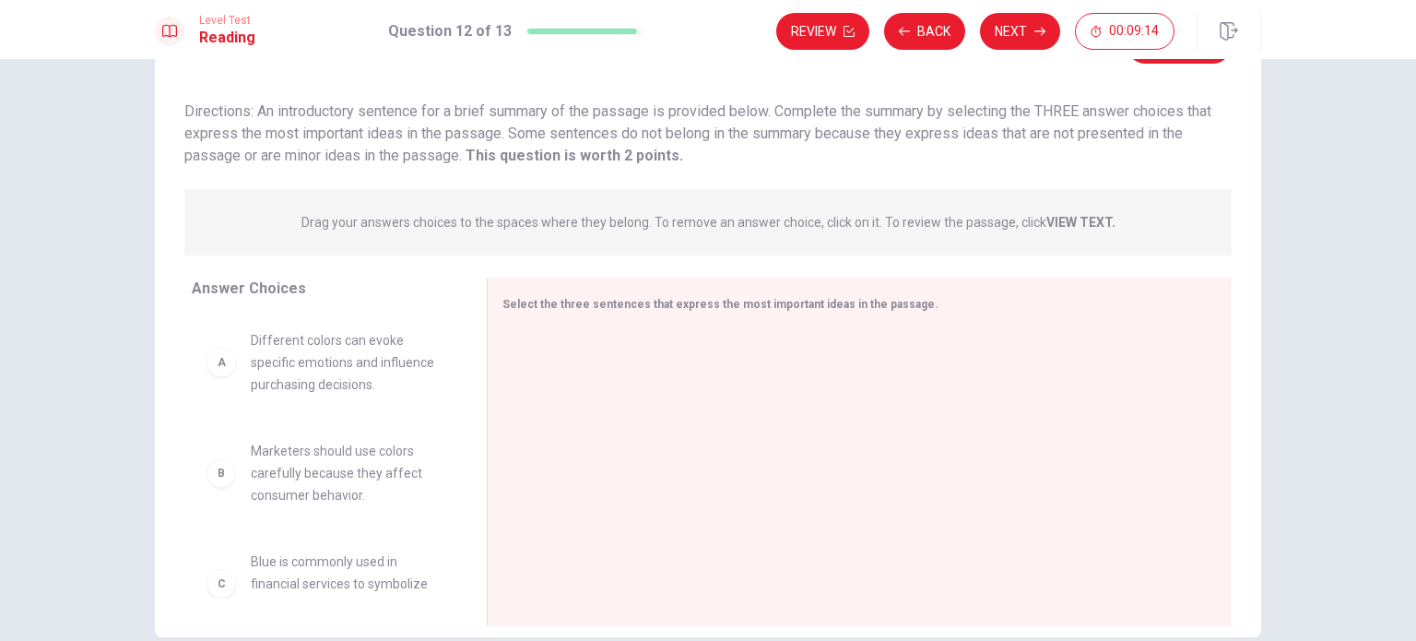
scroll to position [92, 0]
click at [344, 403] on span "Marketers should use colors carefully because they affect consumer behavior." at bounding box center [347, 381] width 192 height 66
click at [301, 373] on span "Marketers should use colors carefully because they affect consumer behavior." at bounding box center [347, 381] width 192 height 66
click at [494, 411] on div at bounding box center [852, 453] width 729 height 247
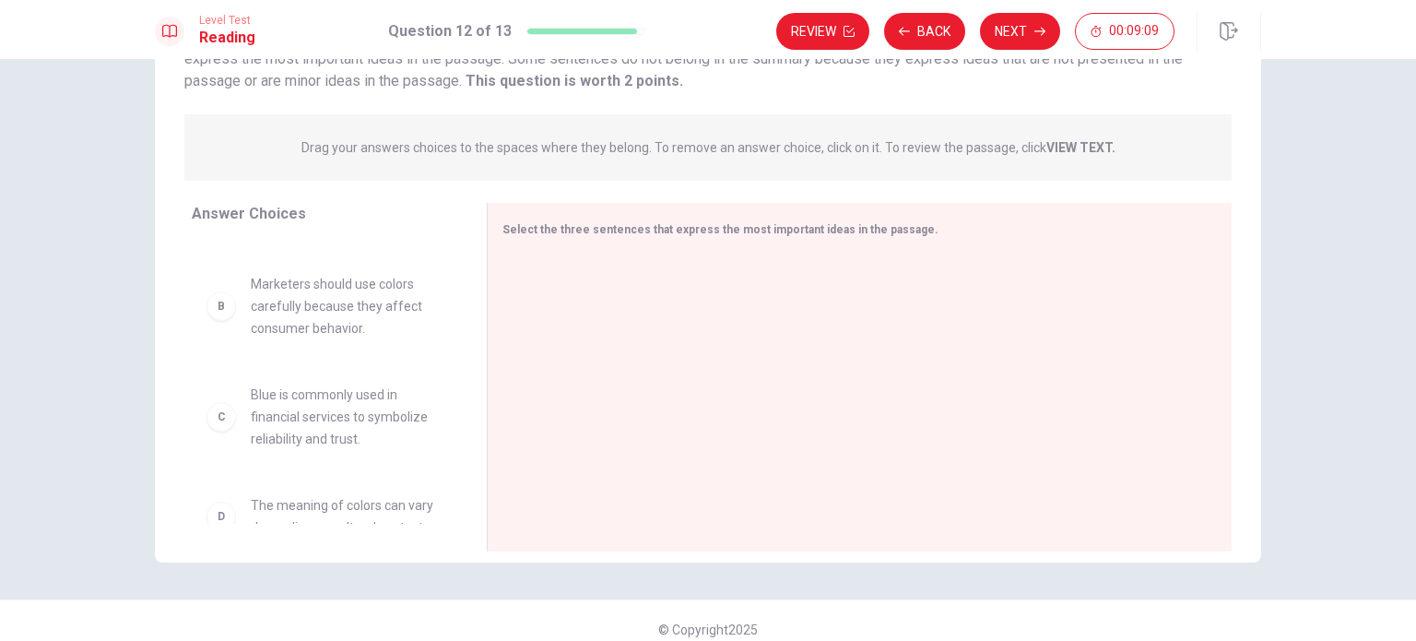
scroll to position [192, 0]
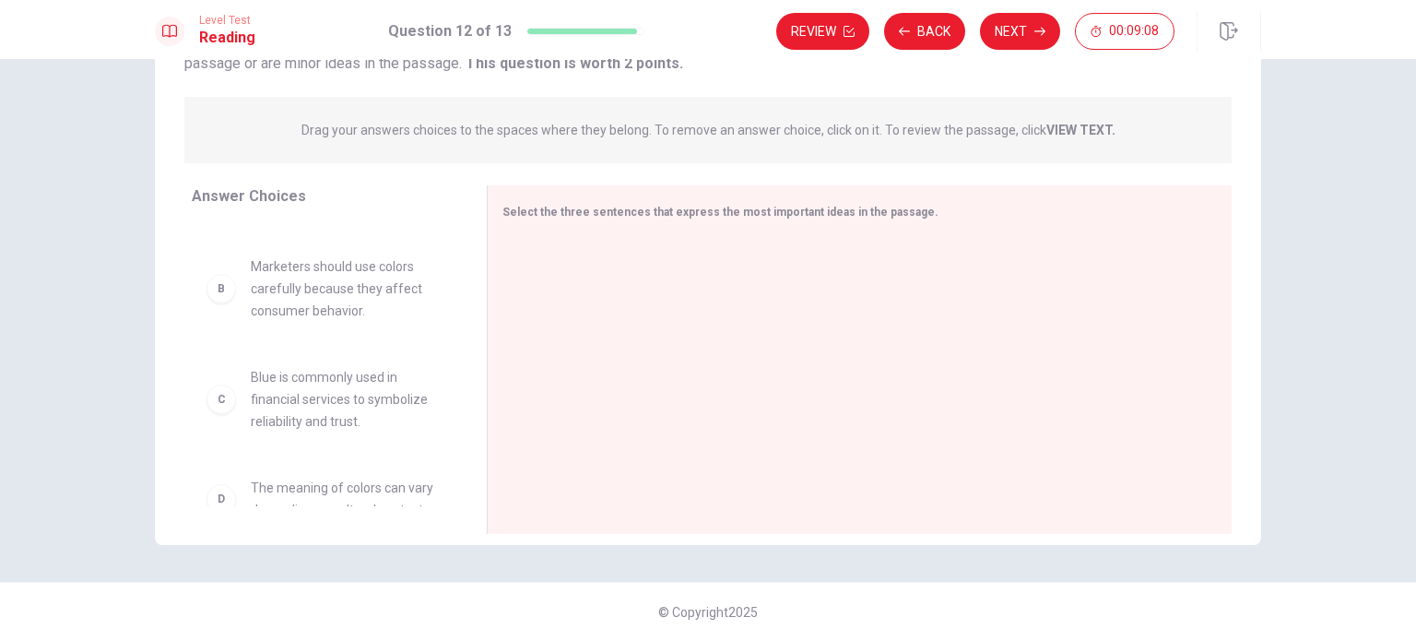
click at [192, 296] on div "B Marketers should use colors carefully because they affect consumer behavior." at bounding box center [325, 289] width 266 height 96
click at [214, 296] on div "B" at bounding box center [222, 289] width 30 height 30
click at [227, 292] on div "B" at bounding box center [222, 289] width 30 height 30
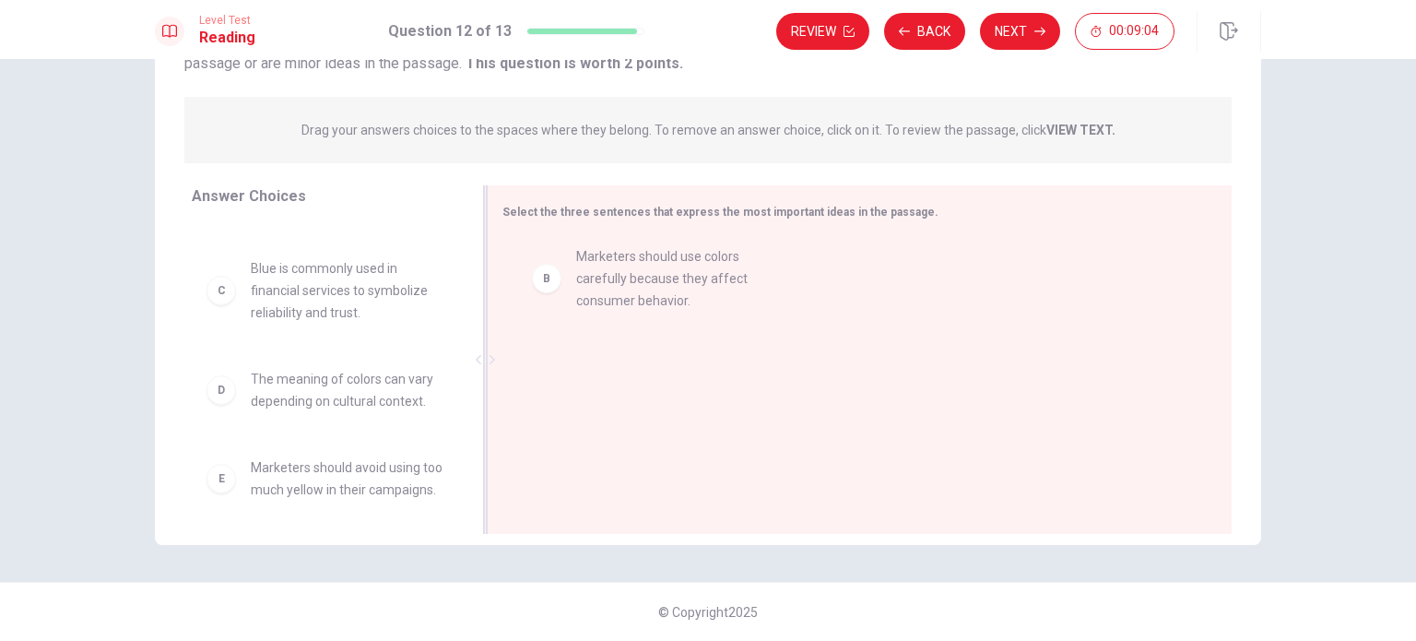
drag, startPoint x: 219, startPoint y: 292, endPoint x: 554, endPoint y: 270, distance: 336.3
click at [554, 270] on div at bounding box center [852, 361] width 700 height 247
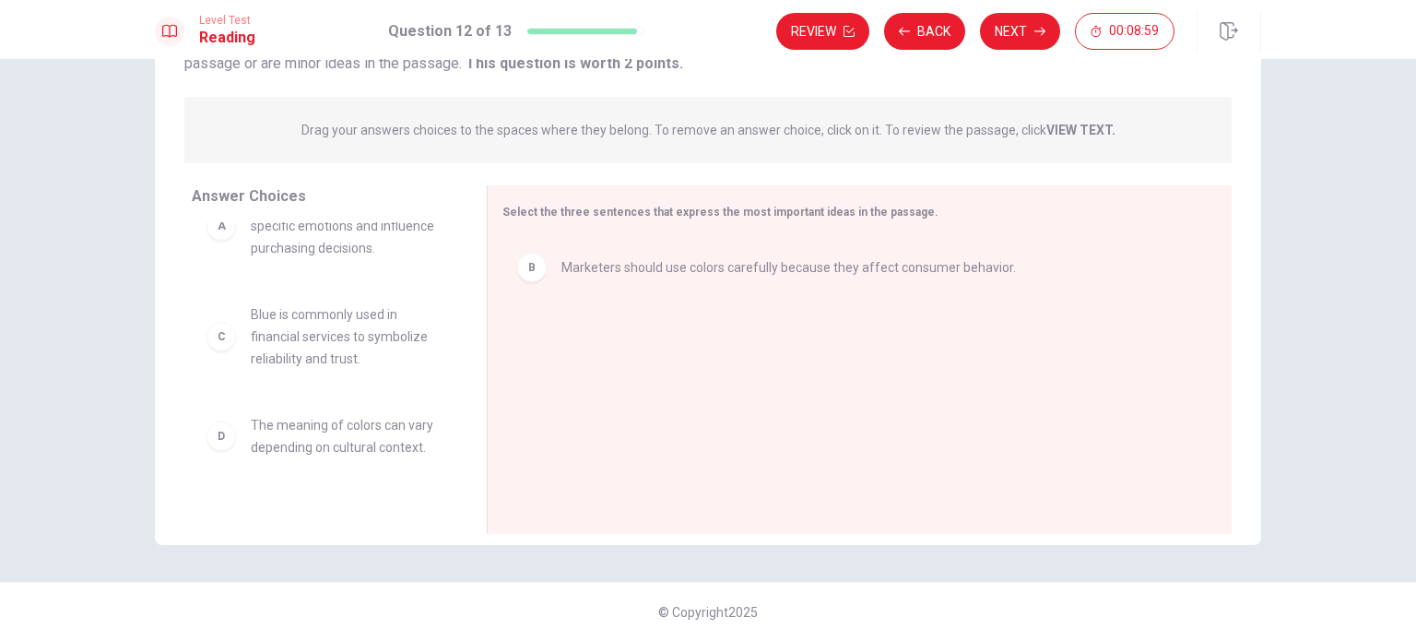
scroll to position [0, 0]
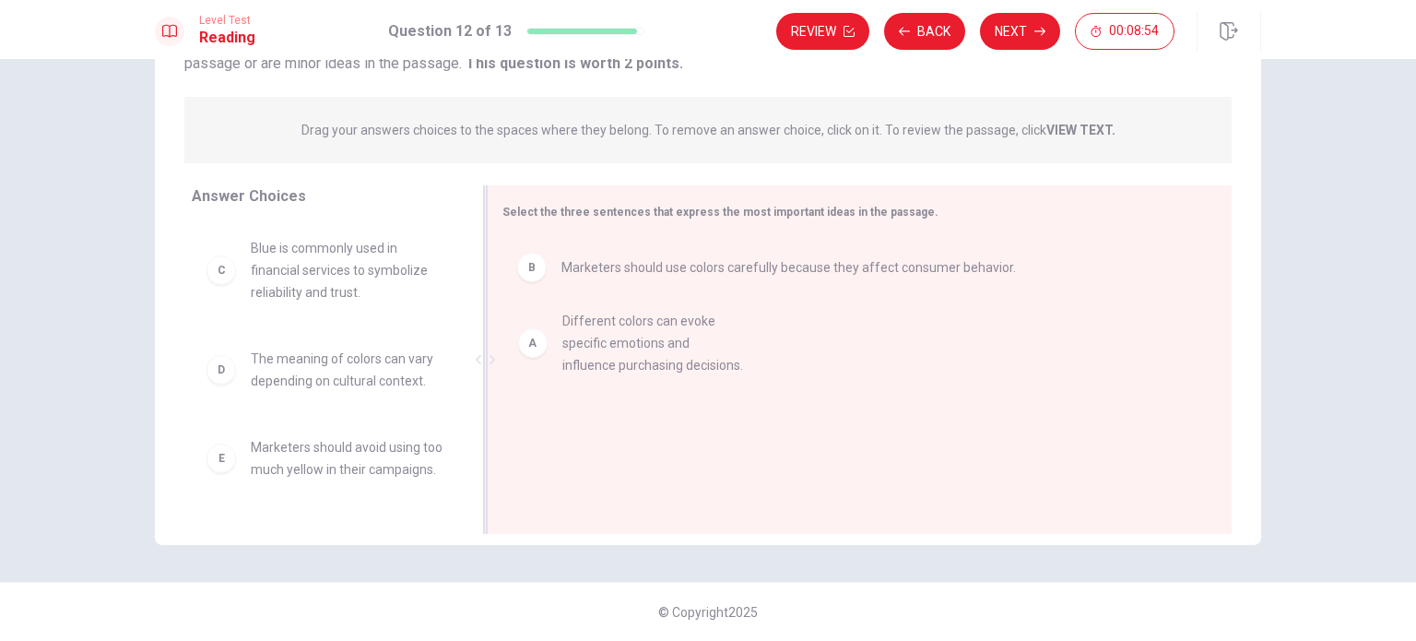
drag, startPoint x: 272, startPoint y: 283, endPoint x: 596, endPoint y: 354, distance: 331.3
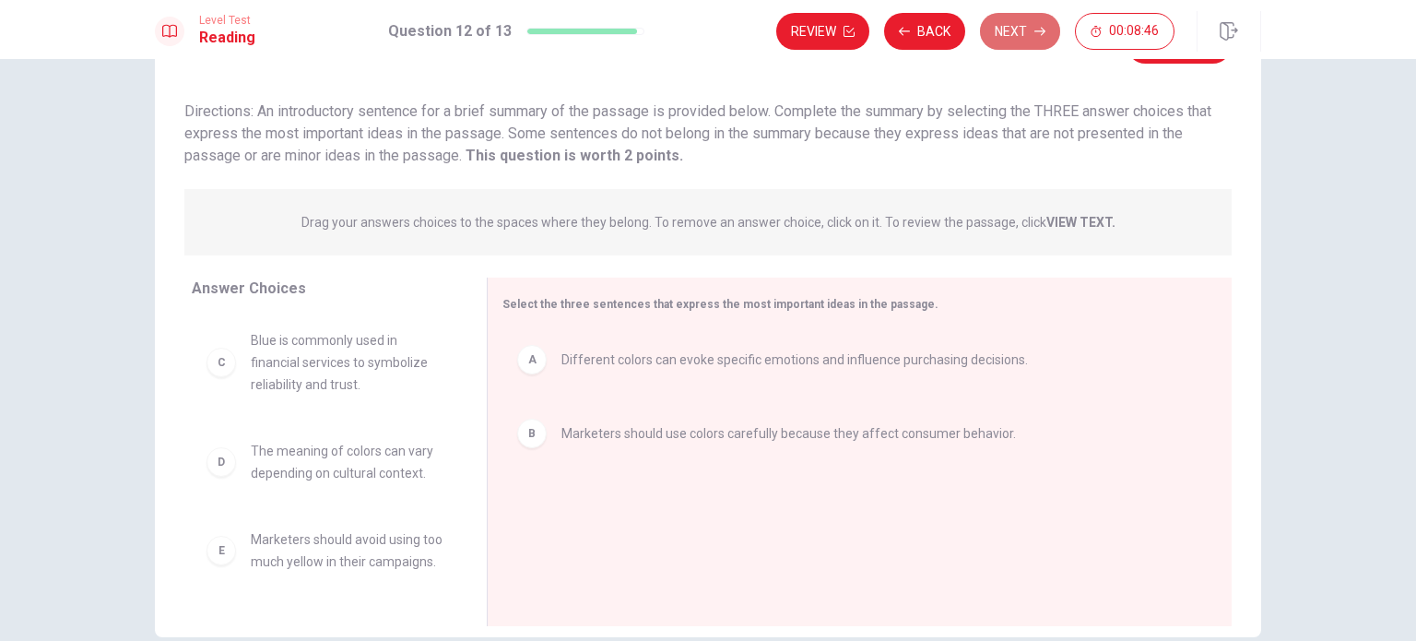
click at [1016, 42] on button "Next" at bounding box center [1020, 31] width 80 height 37
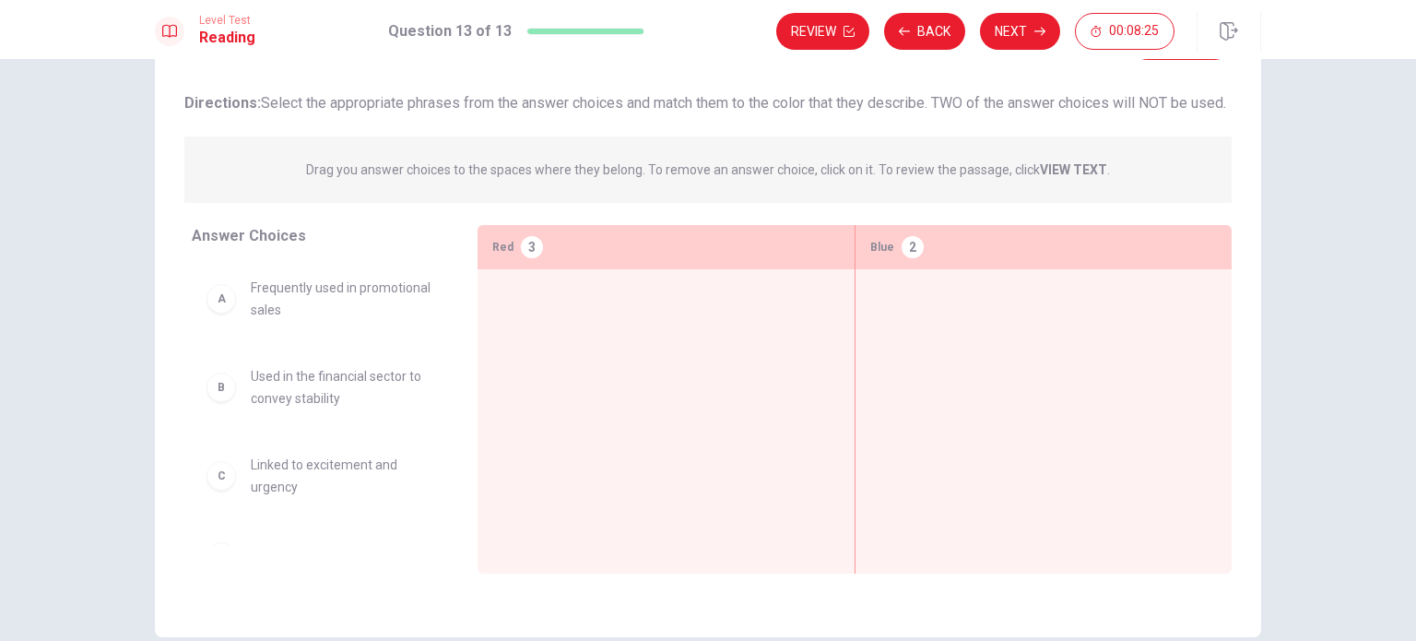
scroll to position [3, 0]
drag, startPoint x: 318, startPoint y: 496, endPoint x: 628, endPoint y: 325, distance: 354.1
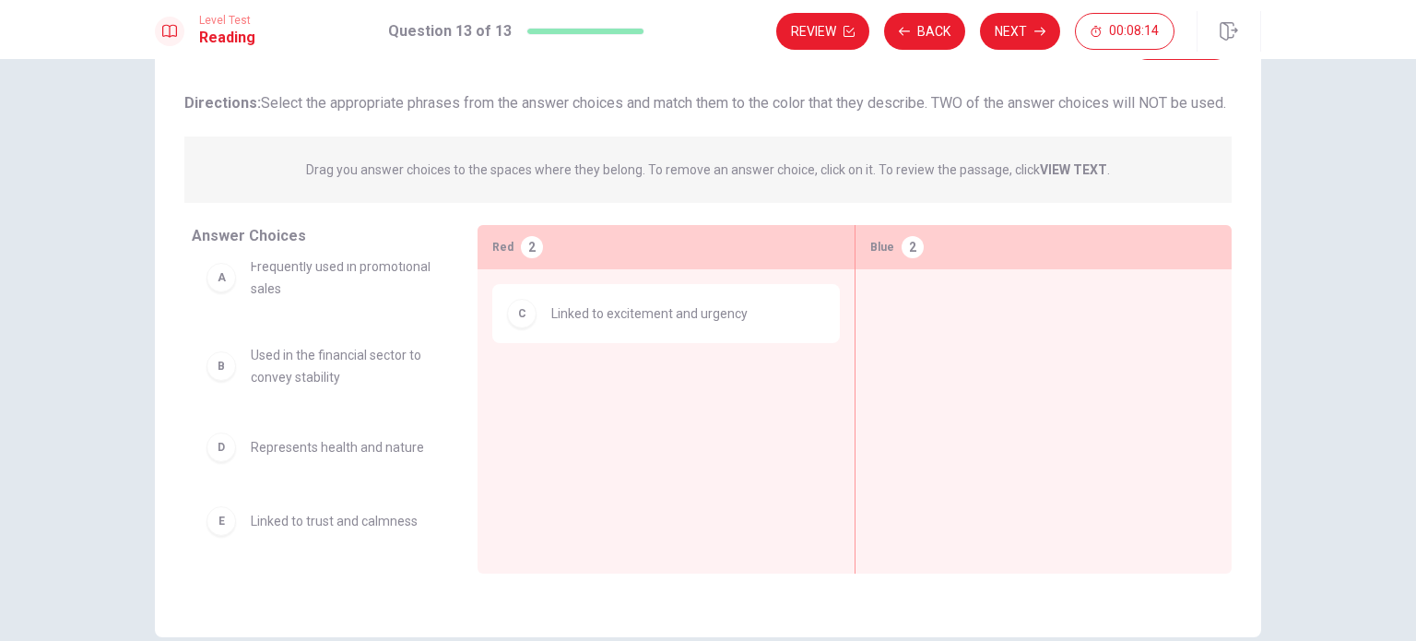
scroll to position [18, 0]
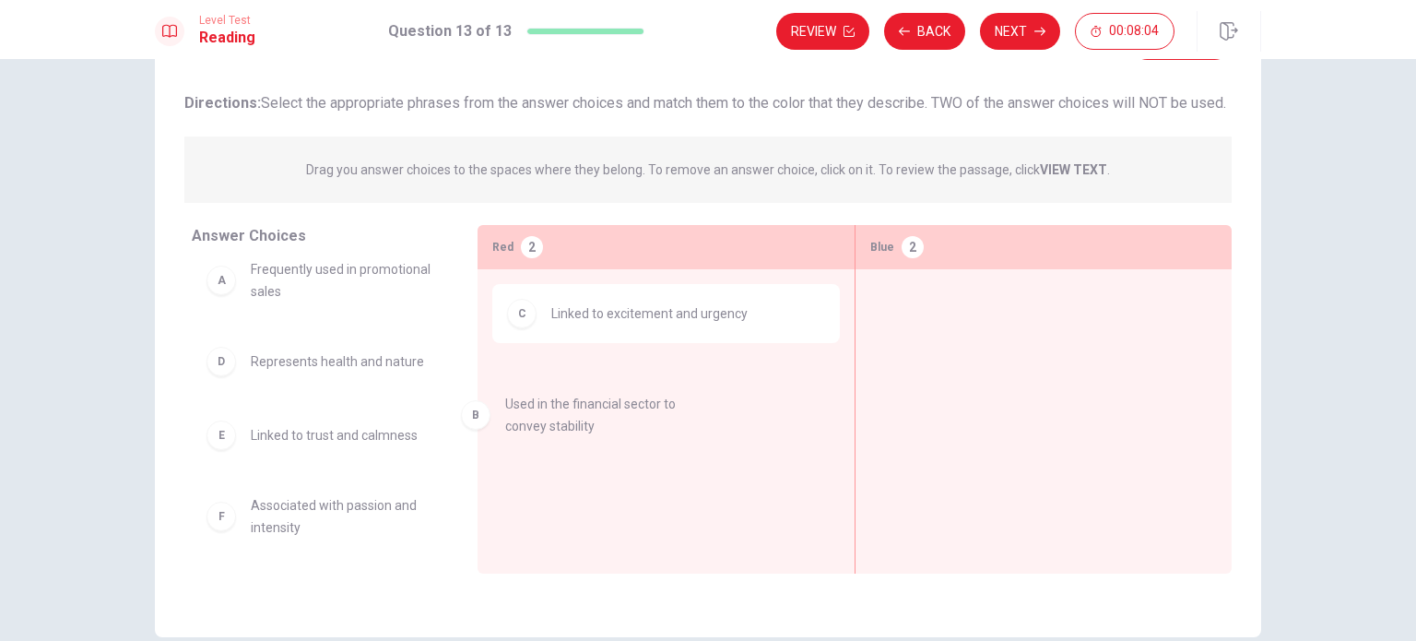
drag, startPoint x: 262, startPoint y: 406, endPoint x: 579, endPoint y: 431, distance: 318.1
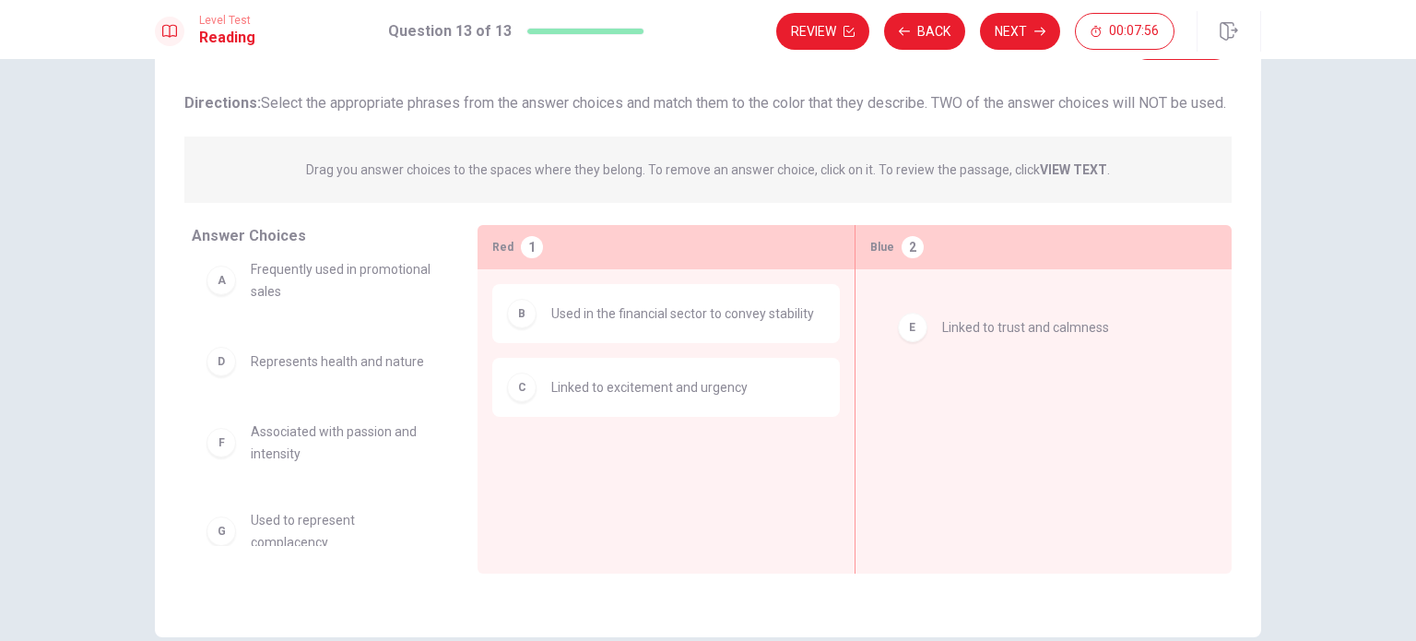
drag, startPoint x: 307, startPoint y: 473, endPoint x: 1010, endPoint y: 344, distance: 714.3
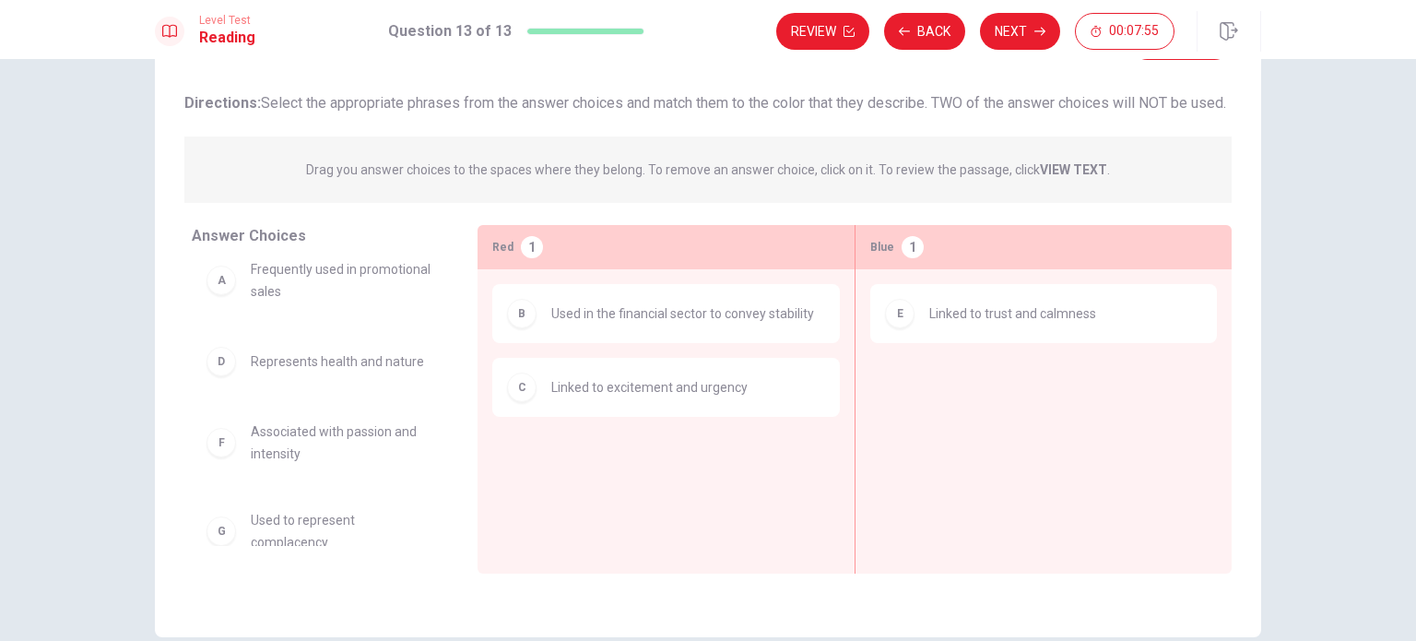
scroll to position [41, 0]
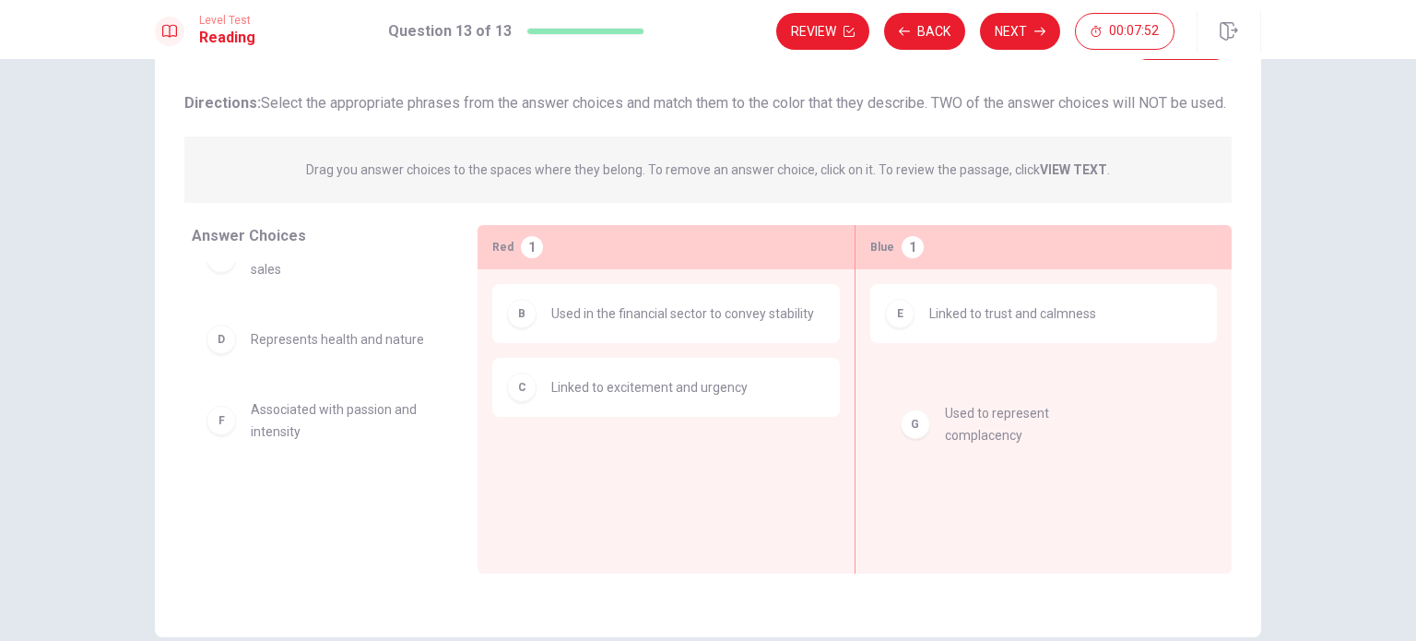
drag, startPoint x: 301, startPoint y: 536, endPoint x: 1016, endPoint y: 431, distance: 723.2
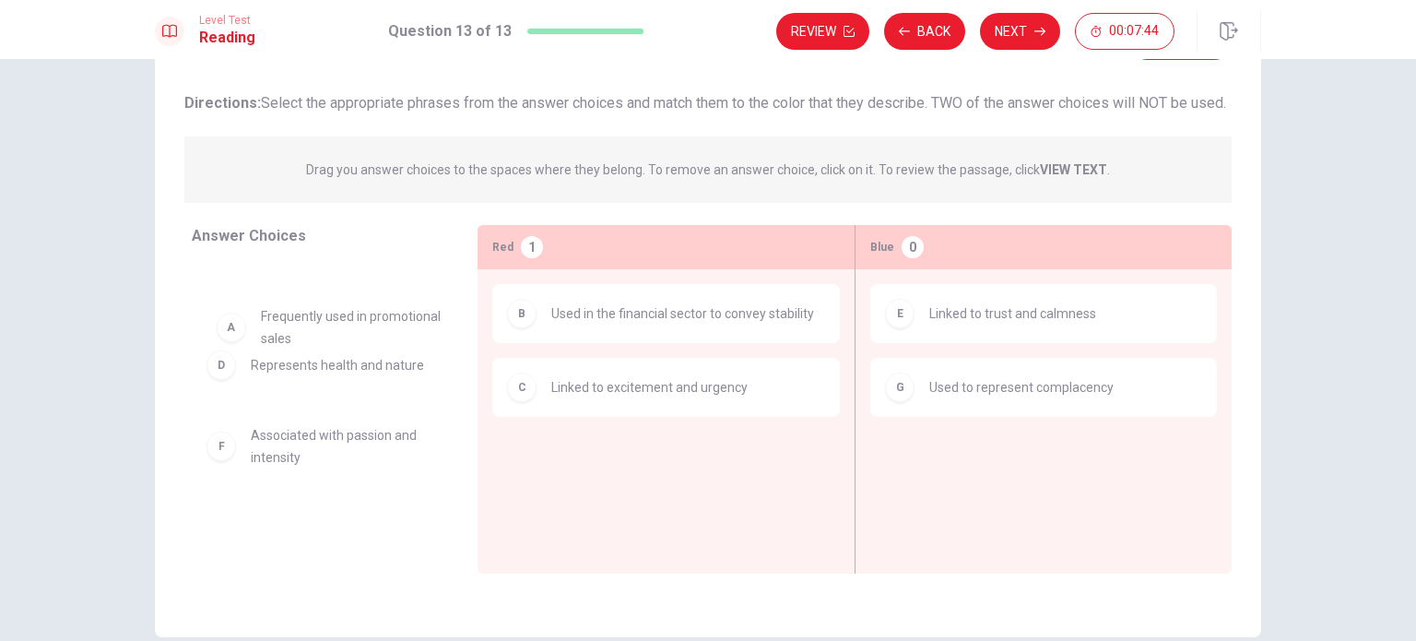
drag, startPoint x: 330, startPoint y: 325, endPoint x: 347, endPoint y: 336, distance: 19.9
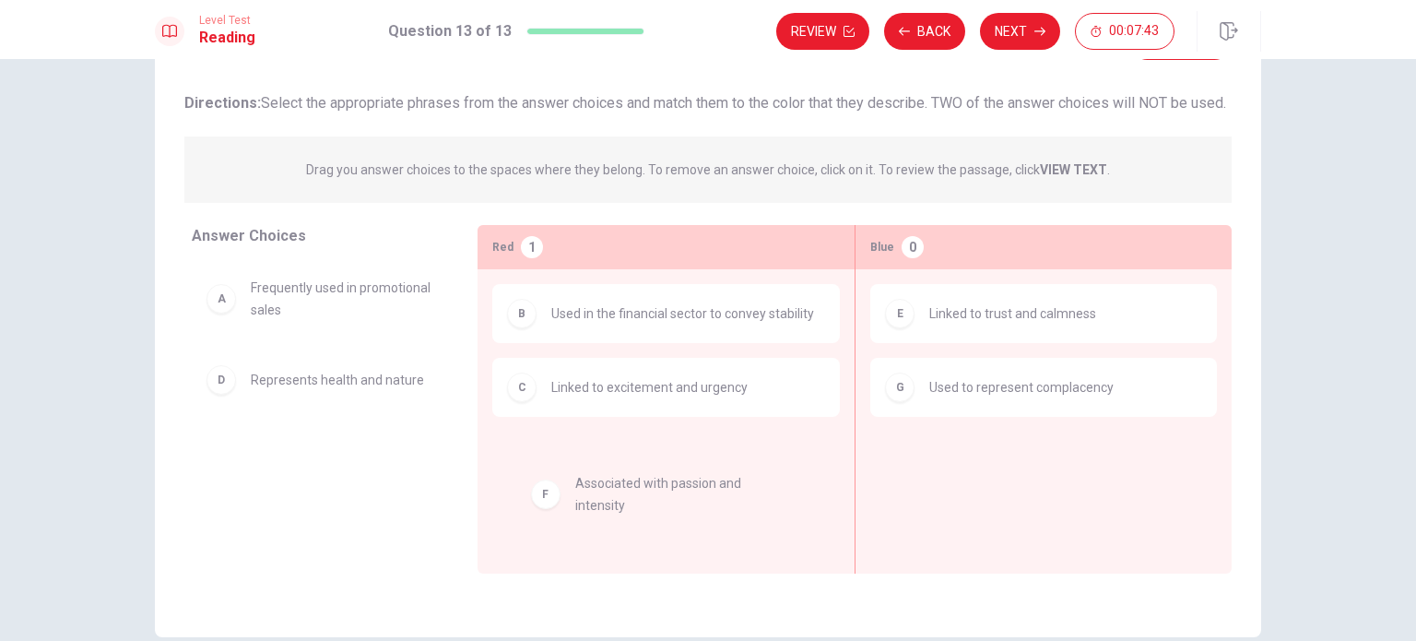
drag, startPoint x: 288, startPoint y: 482, endPoint x: 623, endPoint y: 499, distance: 336.0
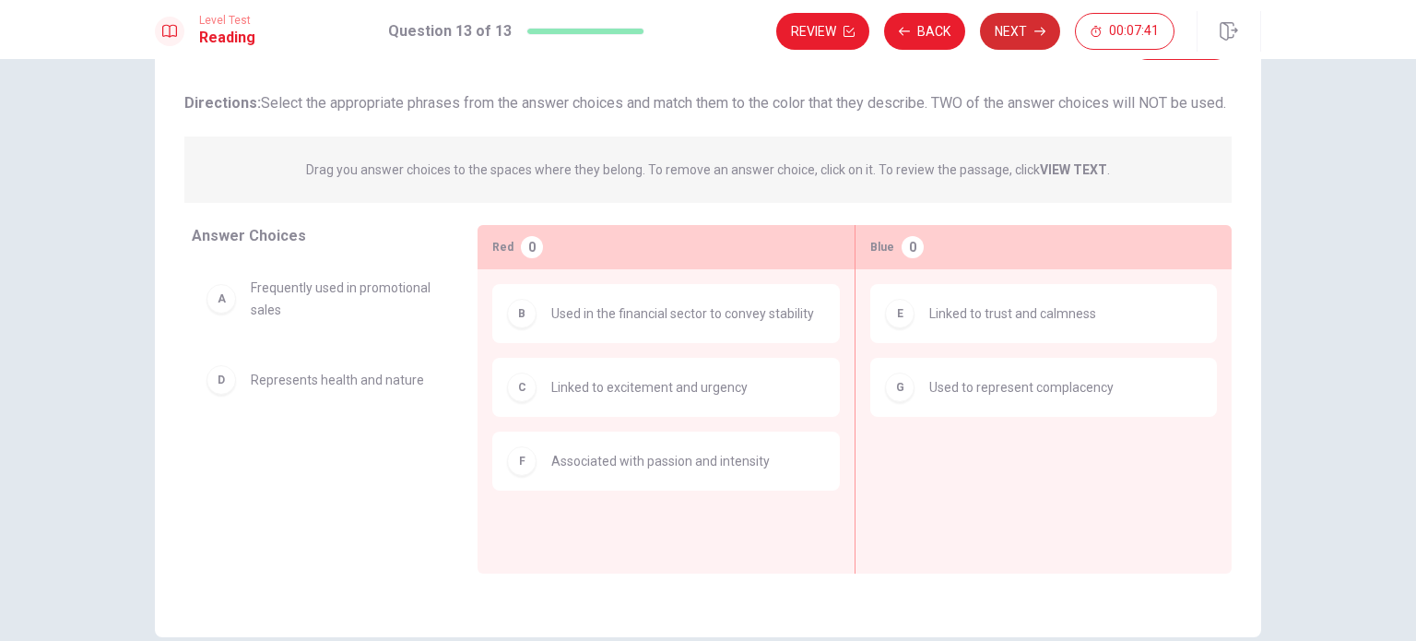
click at [1011, 17] on button "Next" at bounding box center [1020, 31] width 80 height 37
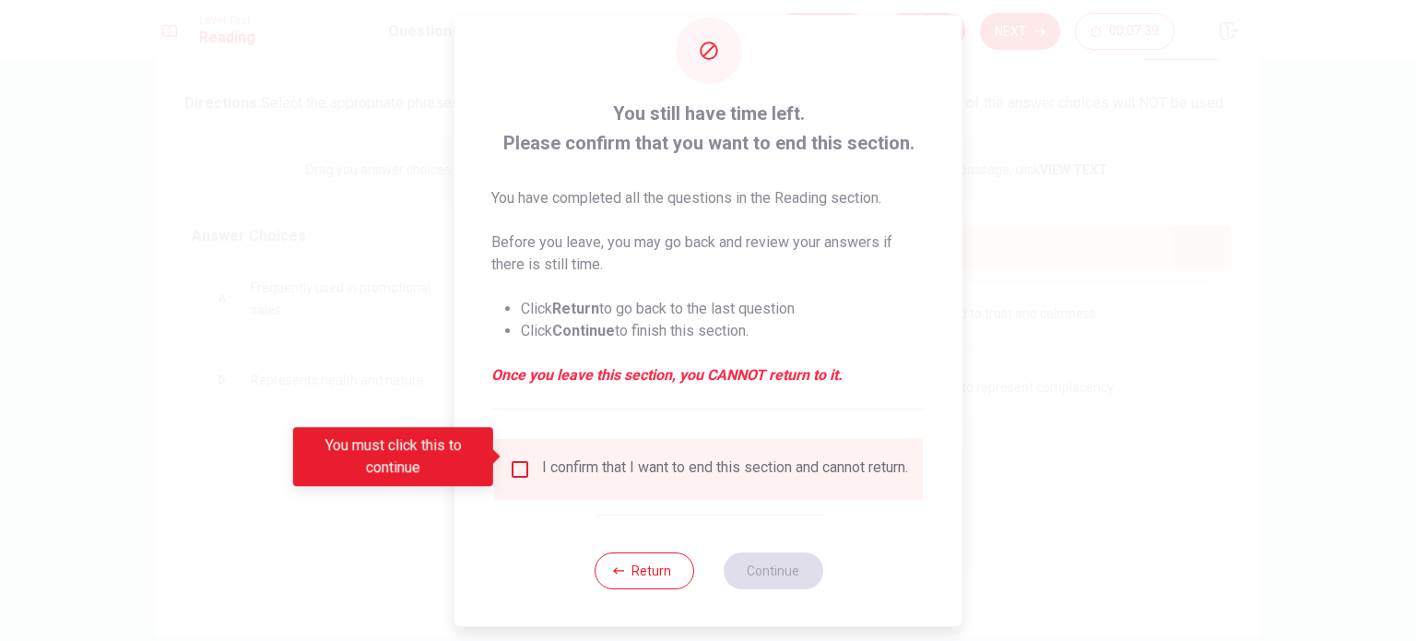
scroll to position [46, 0]
click at [518, 458] on input "You must click this to continue" at bounding box center [520, 469] width 22 height 22
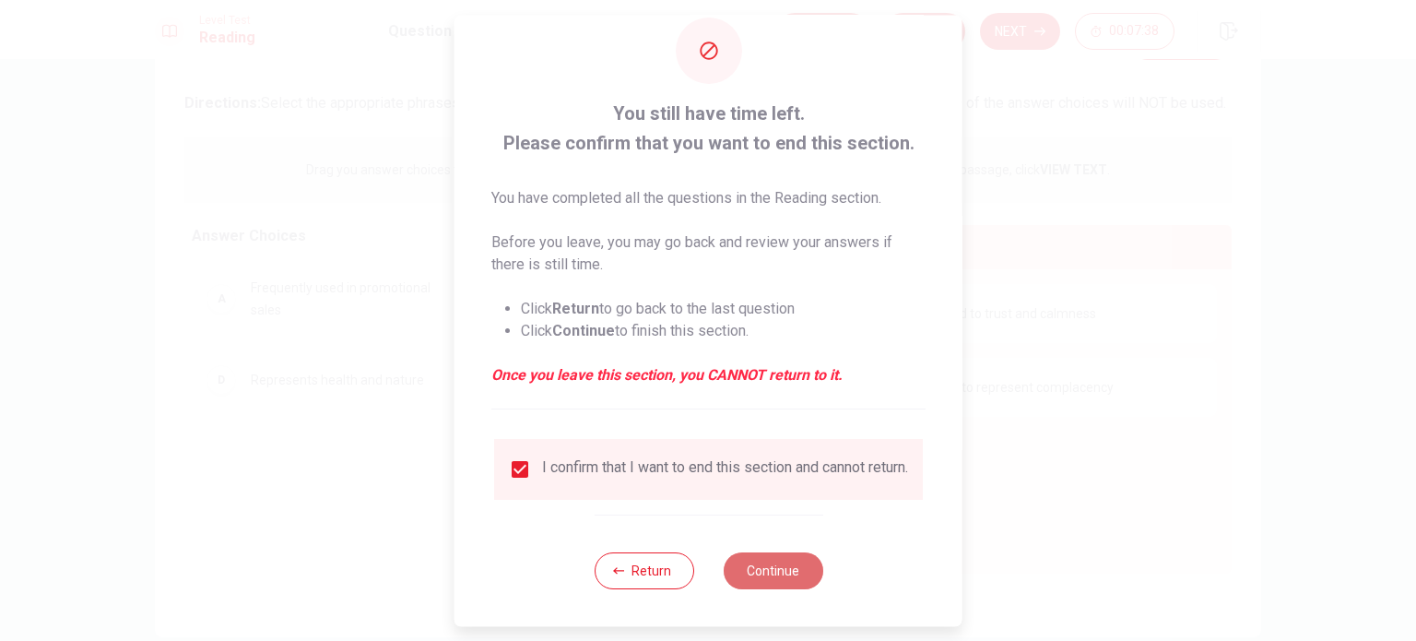
click at [774, 573] on button "Continue" at bounding box center [773, 570] width 100 height 37
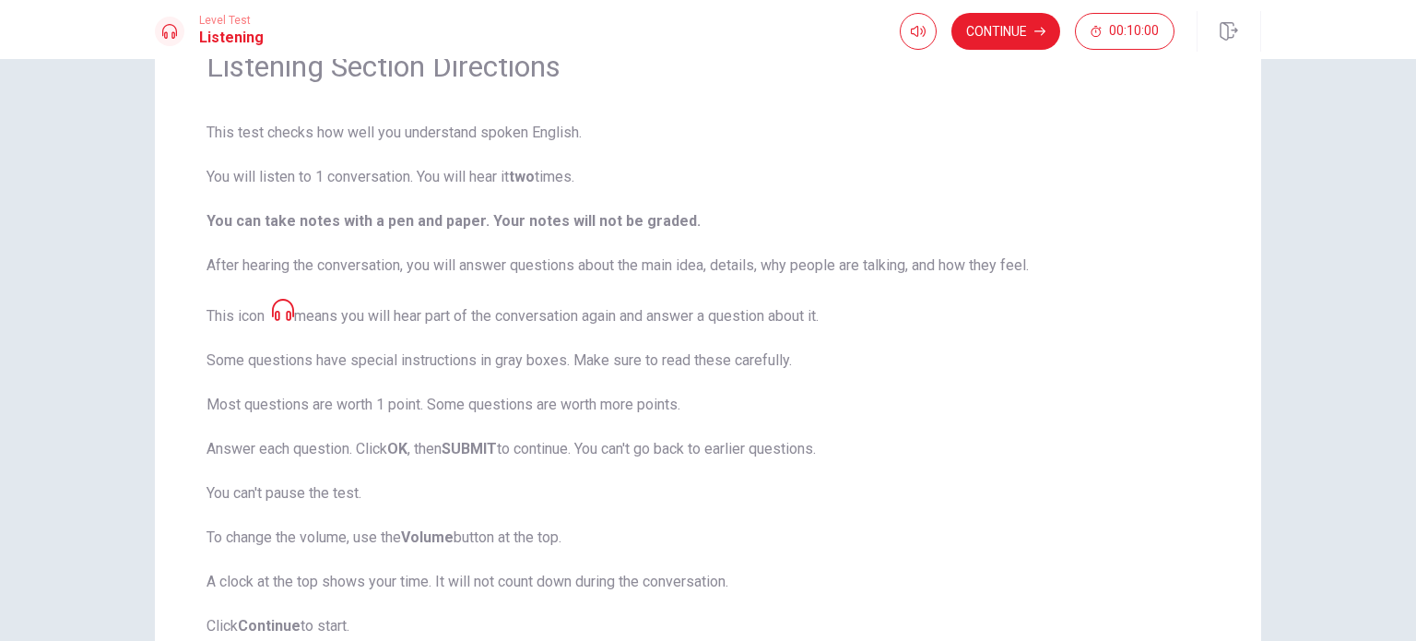
click at [281, 297] on span "This test checks how well you understand spoken English. You will listen to 1 c…" at bounding box center [708, 379] width 1003 height 515
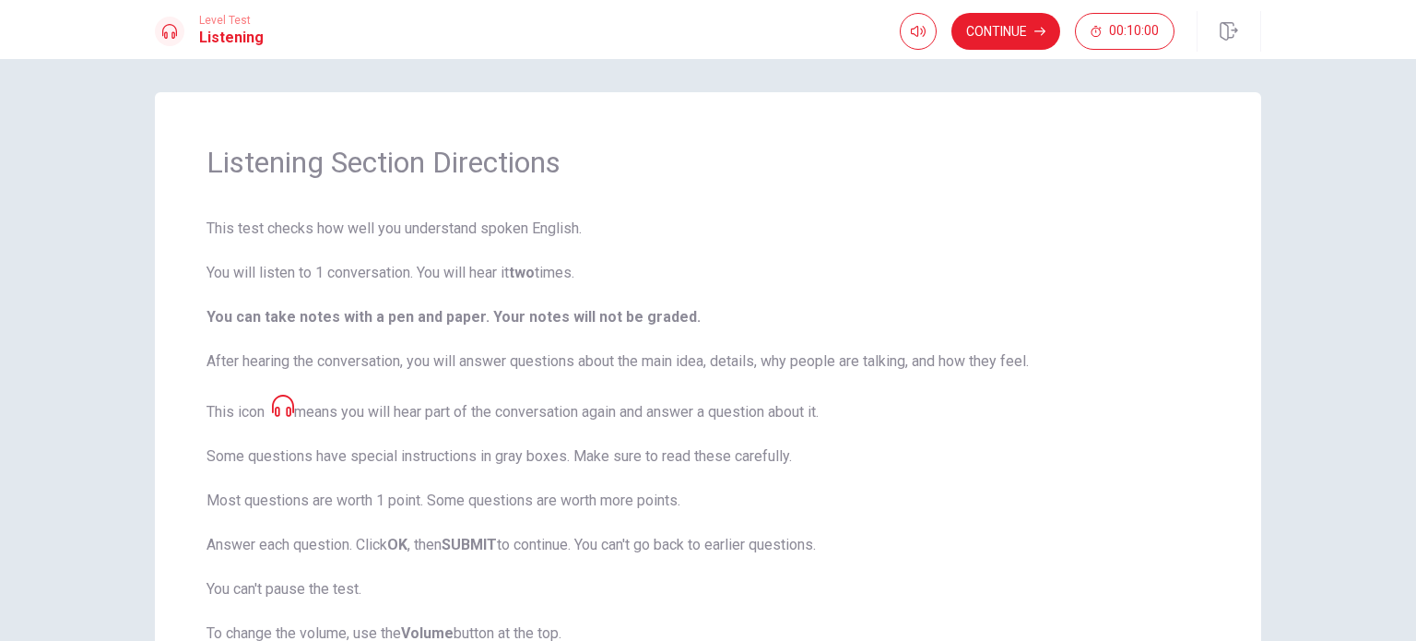
scroll to position [0, 0]
click at [986, 29] on button "Continue" at bounding box center [1006, 31] width 109 height 37
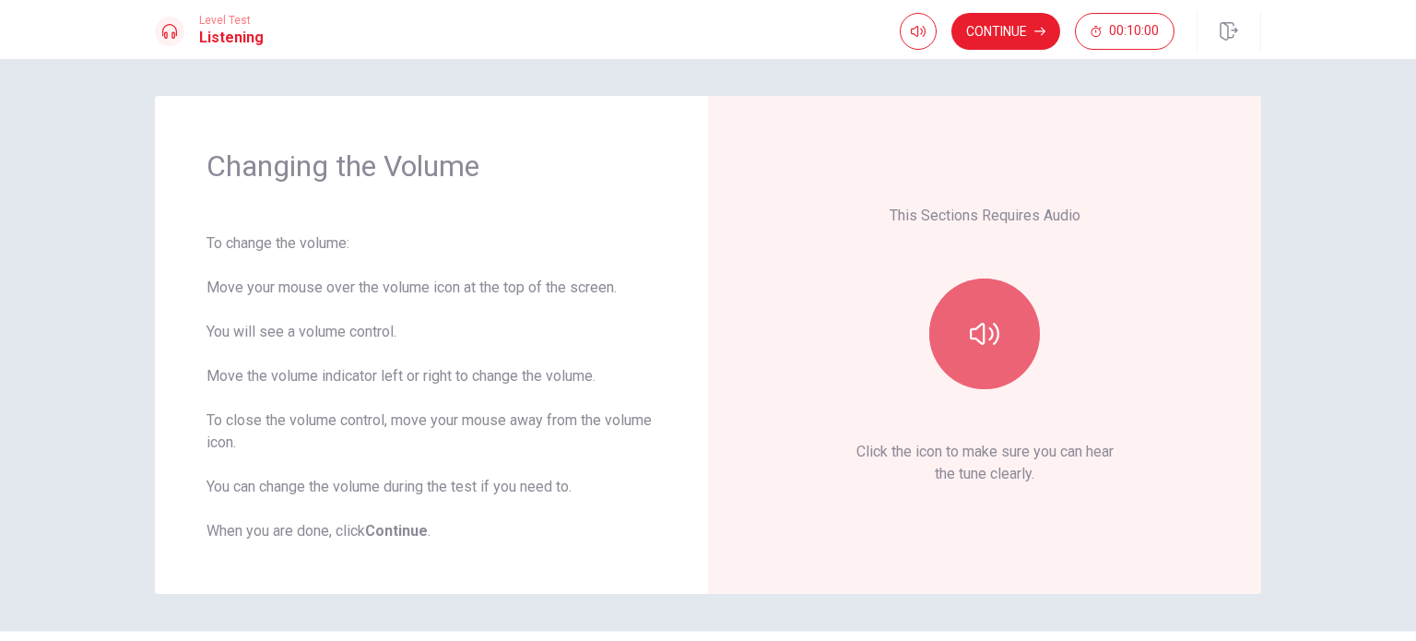
click at [996, 342] on button "button" at bounding box center [984, 333] width 111 height 111
click at [981, 351] on button "button" at bounding box center [984, 333] width 111 height 111
click at [980, 334] on icon "button" at bounding box center [985, 334] width 30 height 30
click at [979, 334] on icon "button" at bounding box center [985, 334] width 30 height 22
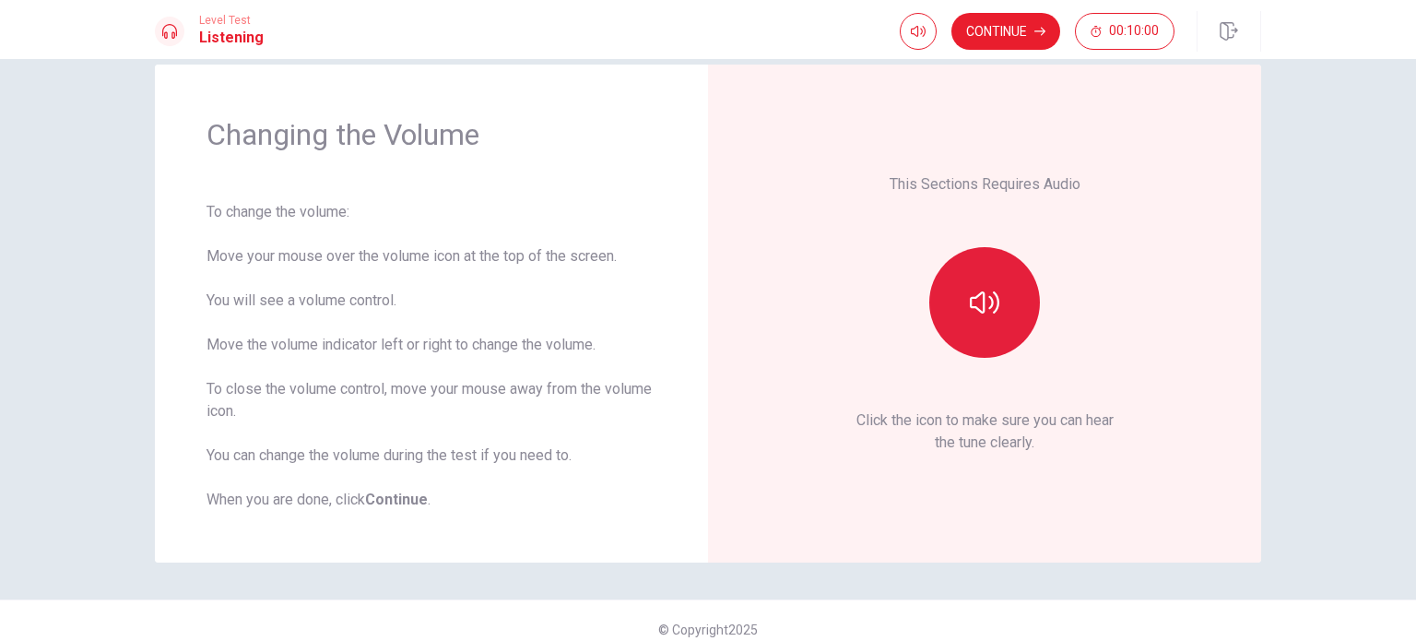
scroll to position [48, 0]
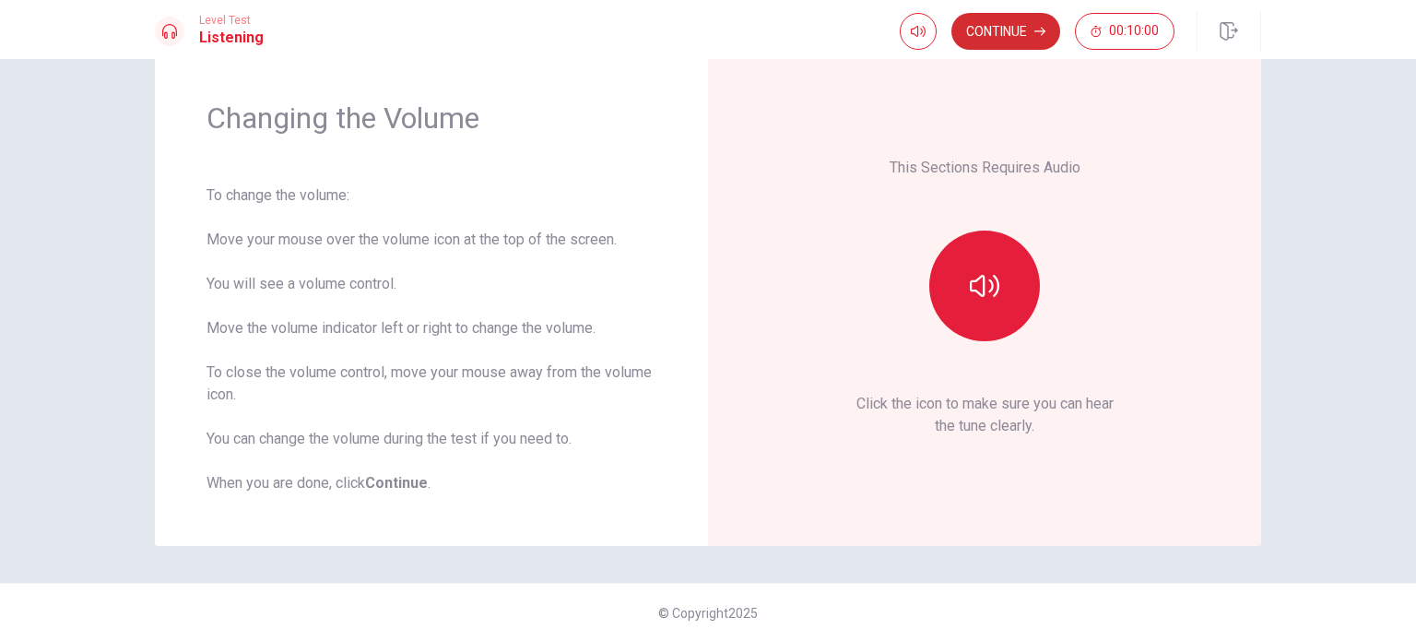
click at [996, 22] on button "Continue" at bounding box center [1006, 31] width 109 height 37
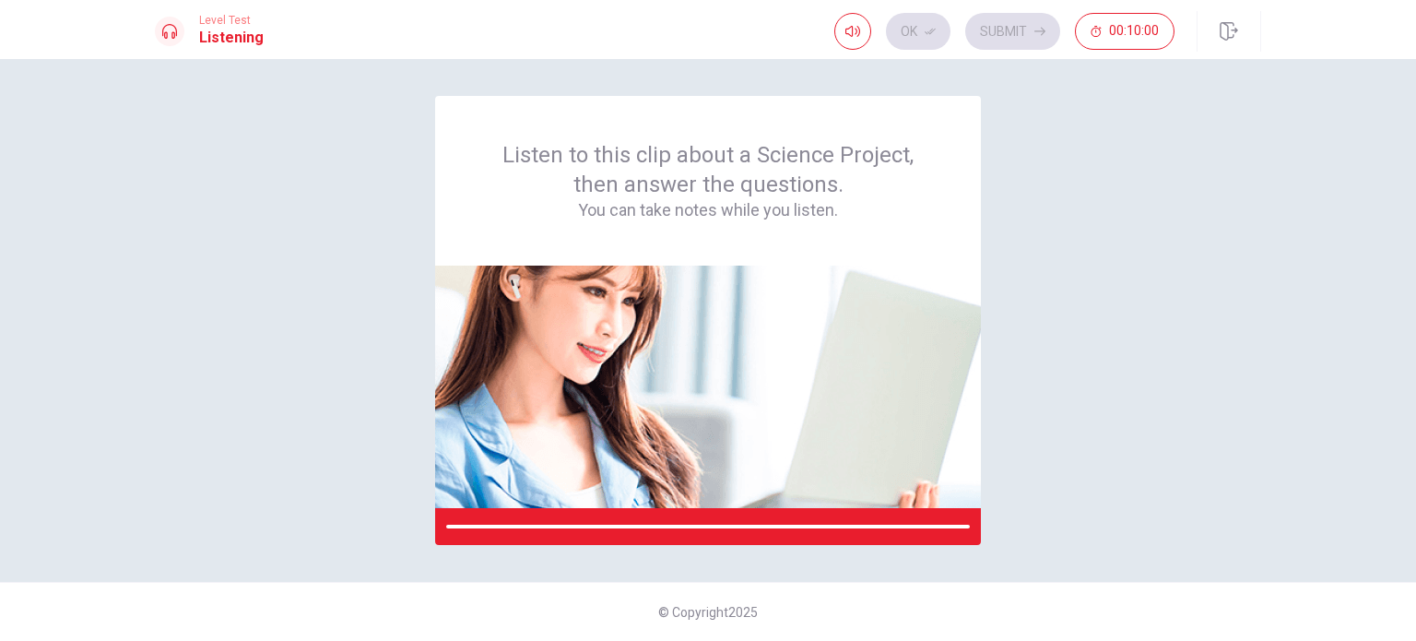
scroll to position [0, 0]
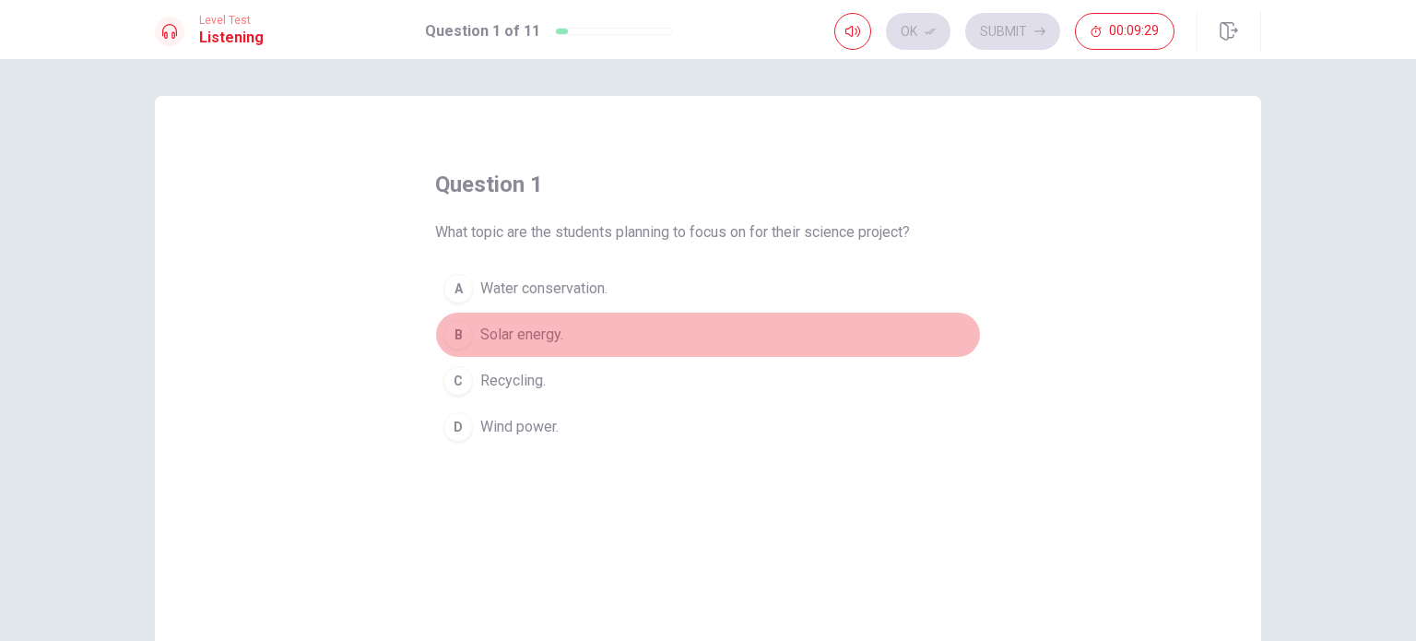
click at [541, 337] on span "Solar energy." at bounding box center [521, 335] width 83 height 22
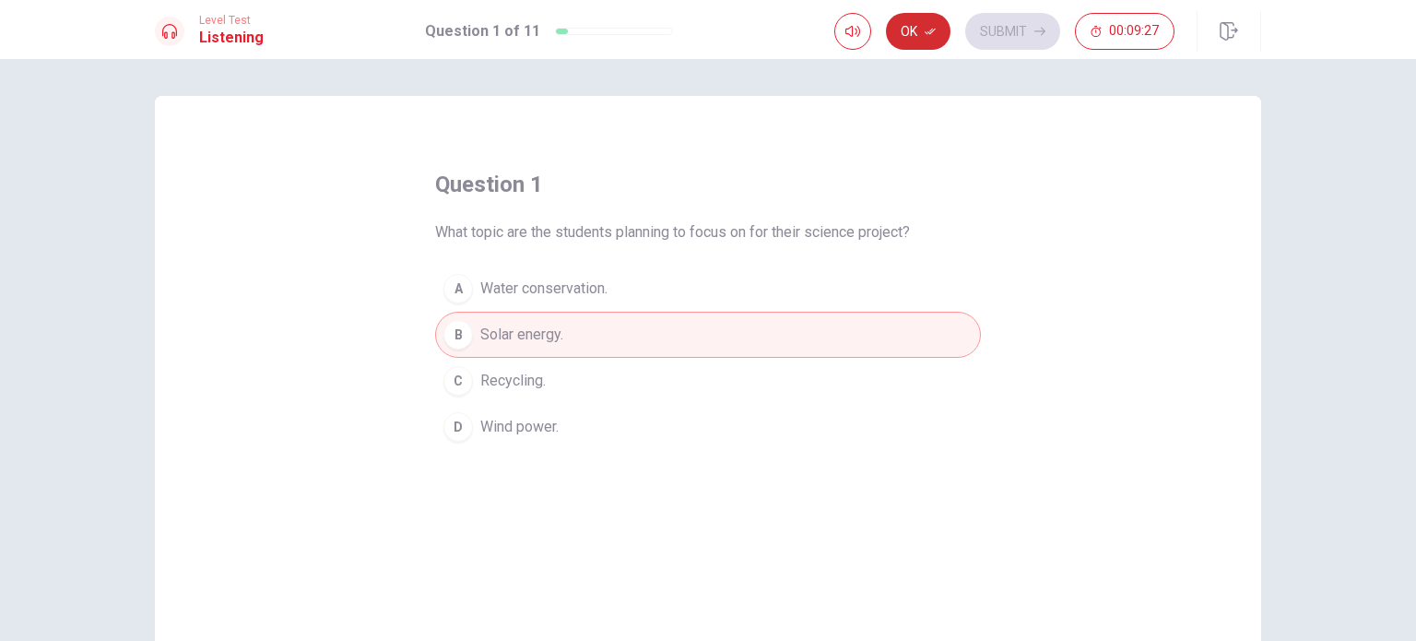
click at [910, 30] on button "Ok" at bounding box center [918, 31] width 65 height 37
click at [1004, 37] on button "Submit" at bounding box center [1012, 31] width 95 height 37
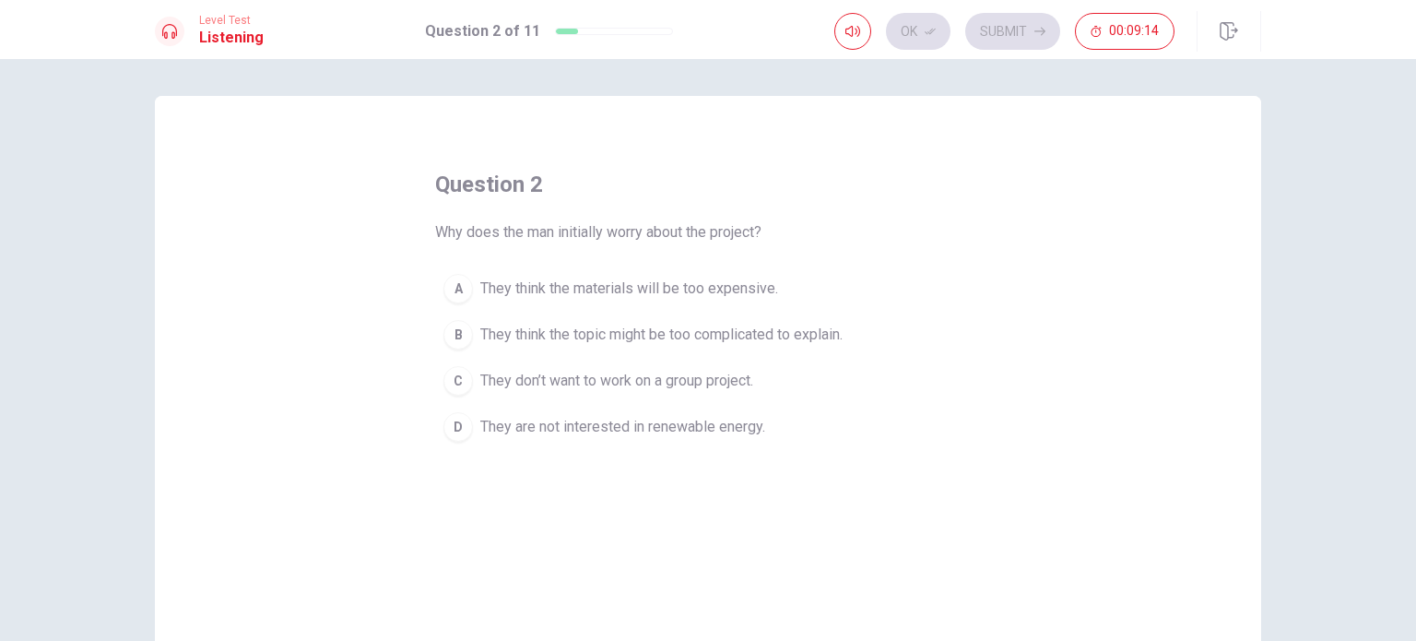
click at [708, 431] on span "They are not interested in renewable energy." at bounding box center [622, 427] width 285 height 22
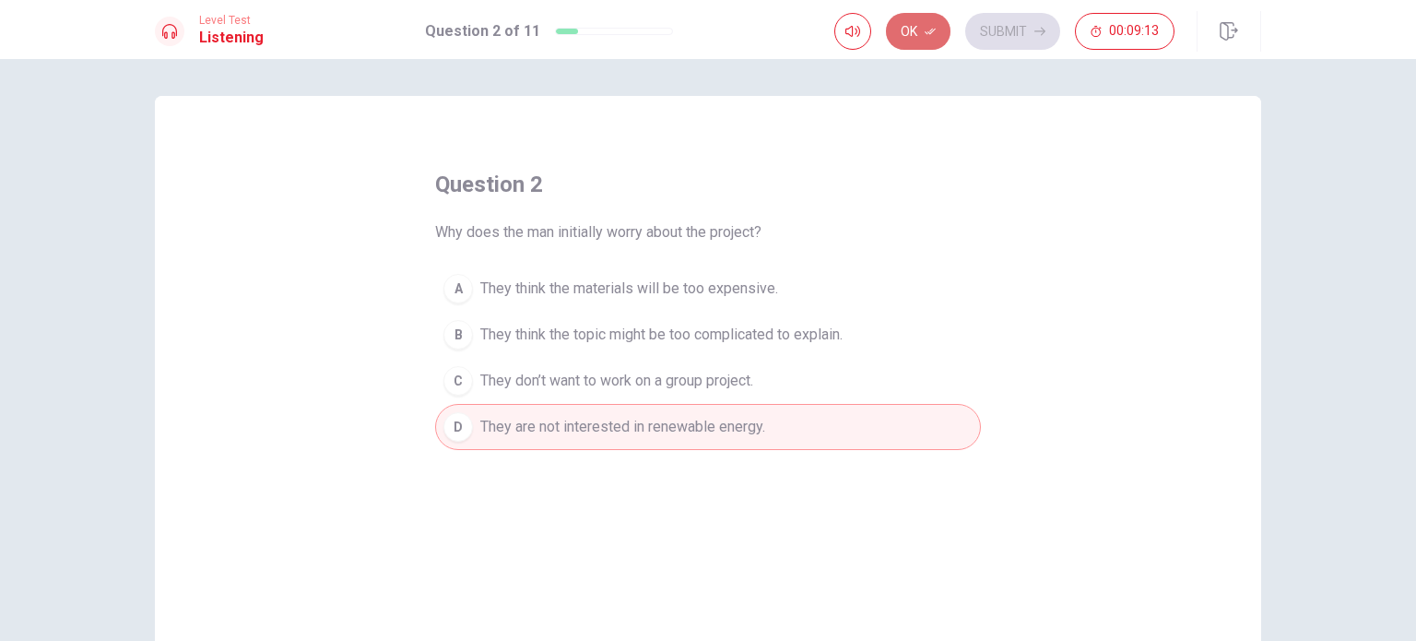
click at [930, 23] on button "Ok" at bounding box center [918, 31] width 65 height 37
click at [1011, 33] on button "Submit" at bounding box center [1012, 31] width 95 height 37
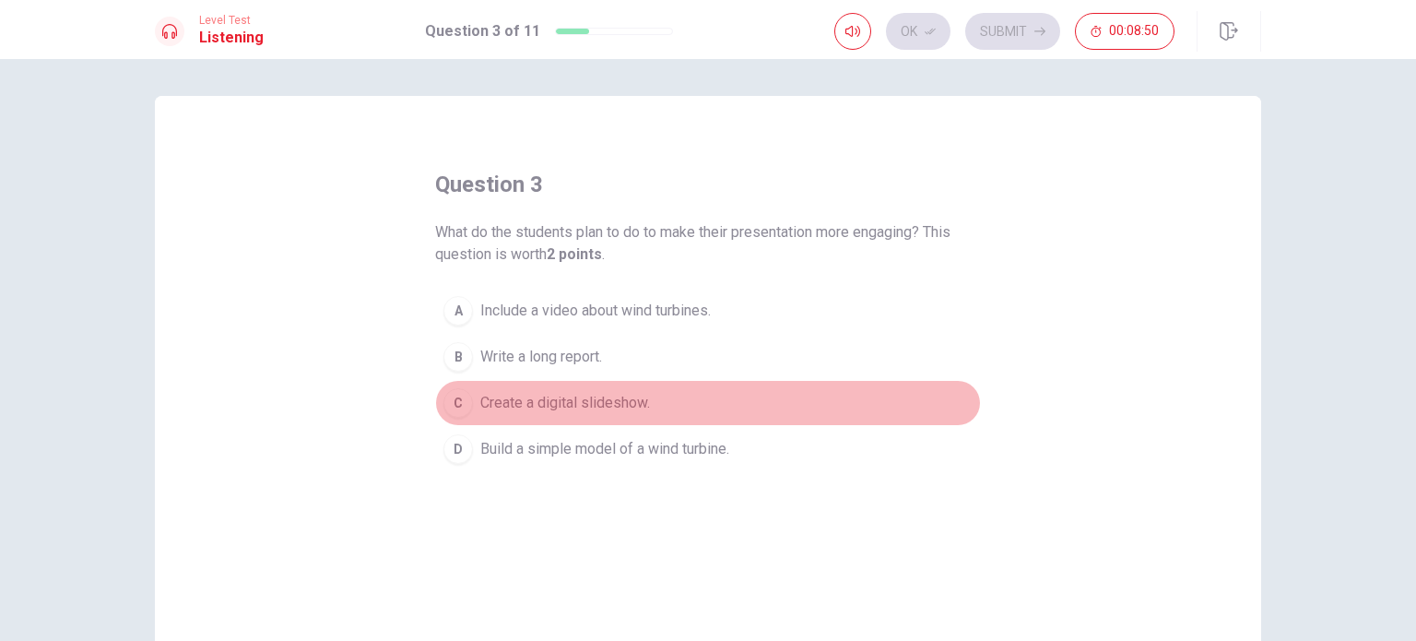
click at [631, 407] on span "Create a digital slideshow." at bounding box center [565, 403] width 170 height 22
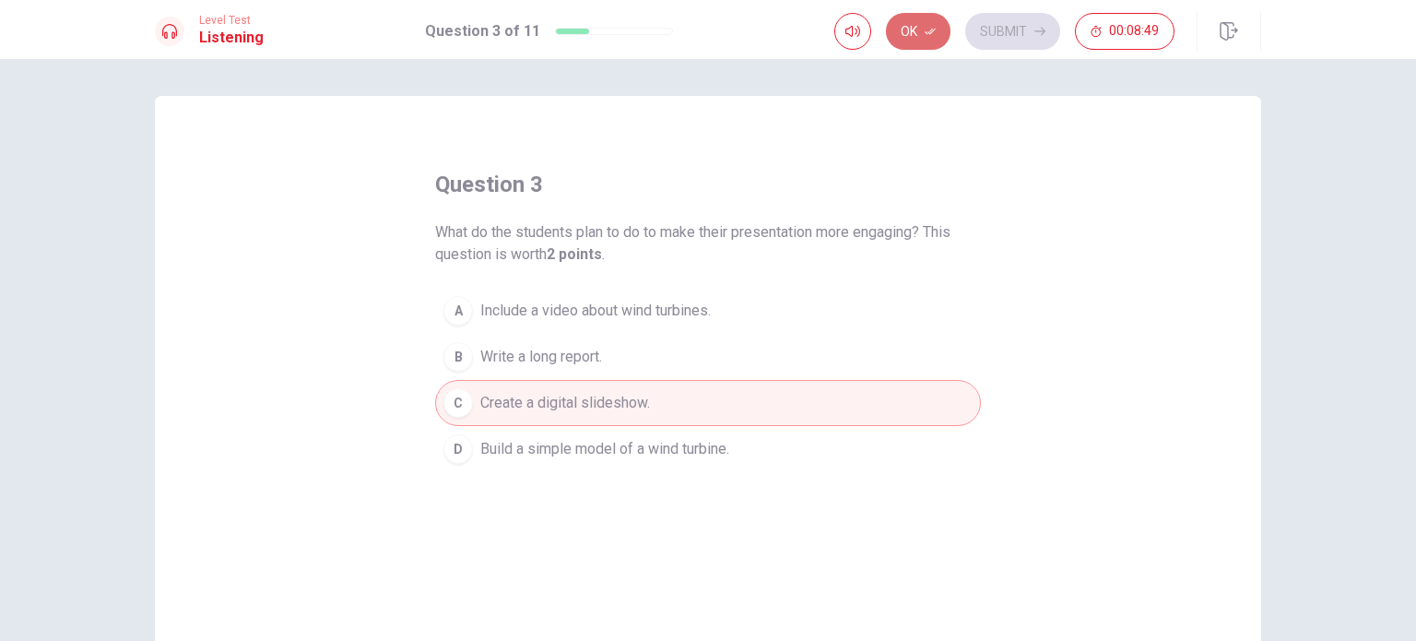
click at [937, 37] on button "Ok" at bounding box center [918, 31] width 65 height 37
click at [1031, 37] on button "Submit" at bounding box center [1012, 31] width 95 height 37
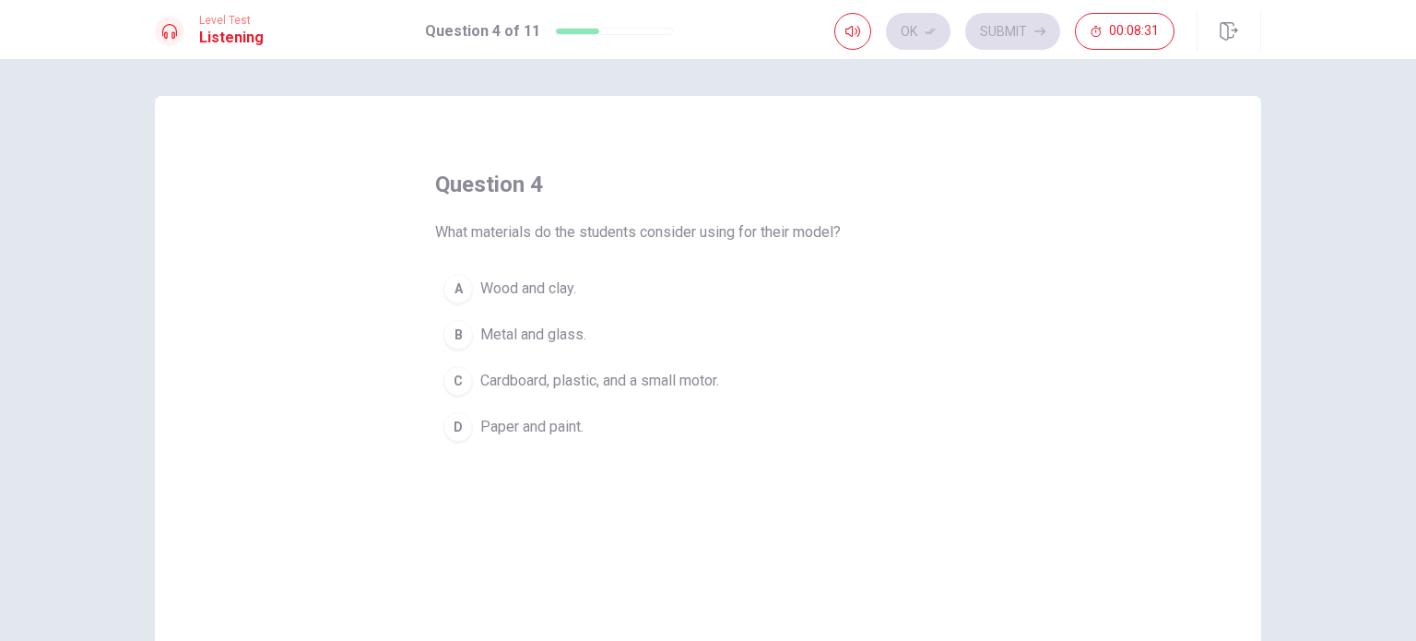
click at [666, 392] on button "C Cardboard, plastic, and a small motor." at bounding box center [708, 381] width 546 height 46
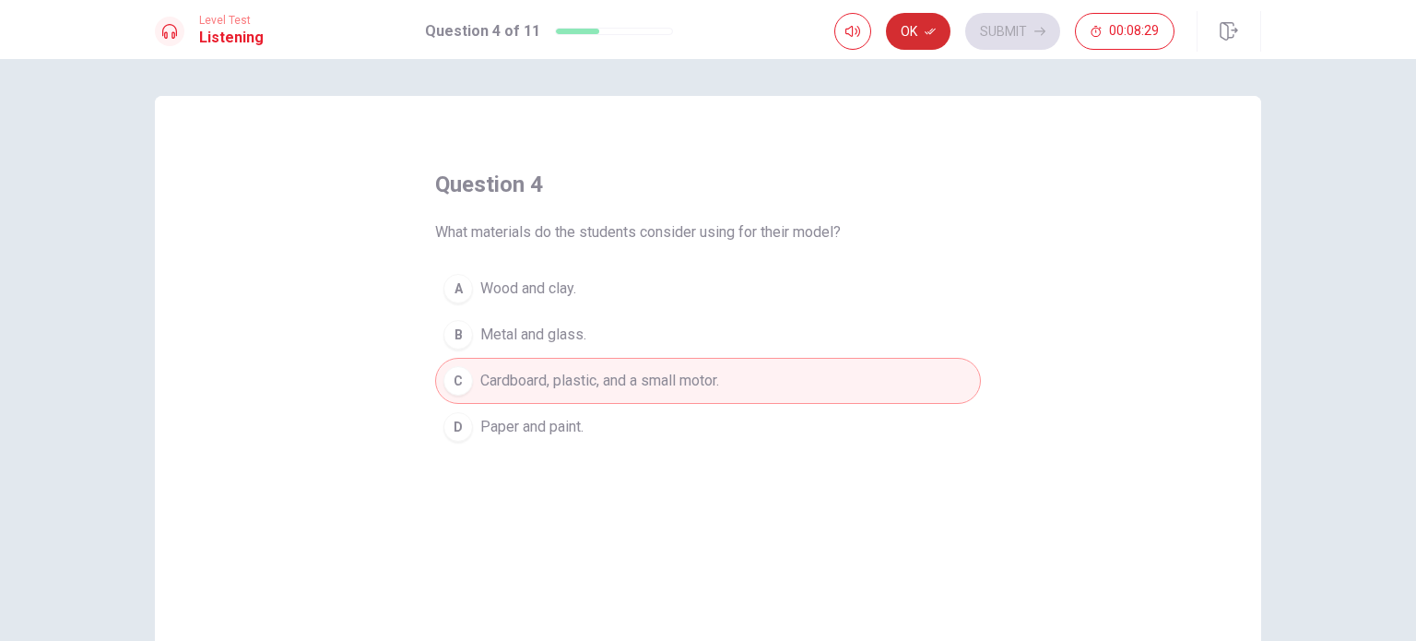
click at [934, 38] on button "Ok" at bounding box center [918, 31] width 65 height 37
click at [1036, 18] on button "Submit" at bounding box center [1012, 31] width 95 height 37
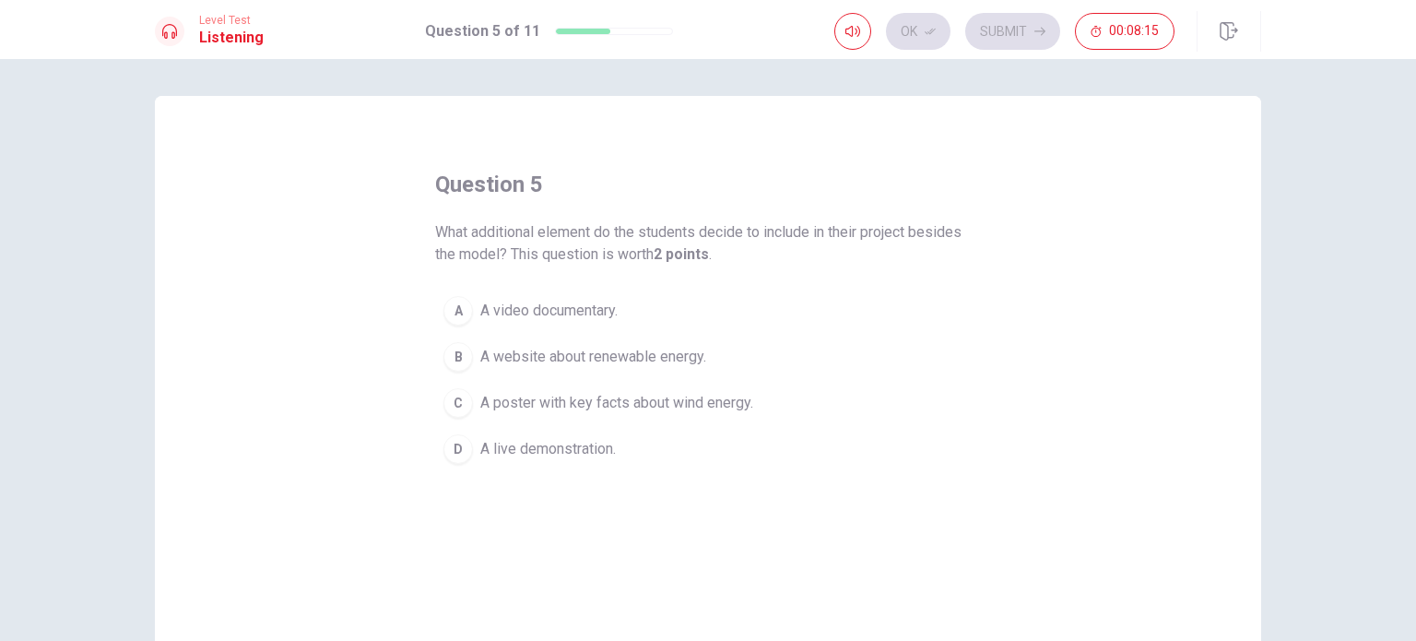
click at [672, 406] on span "A poster with key facts about wind energy." at bounding box center [616, 403] width 273 height 22
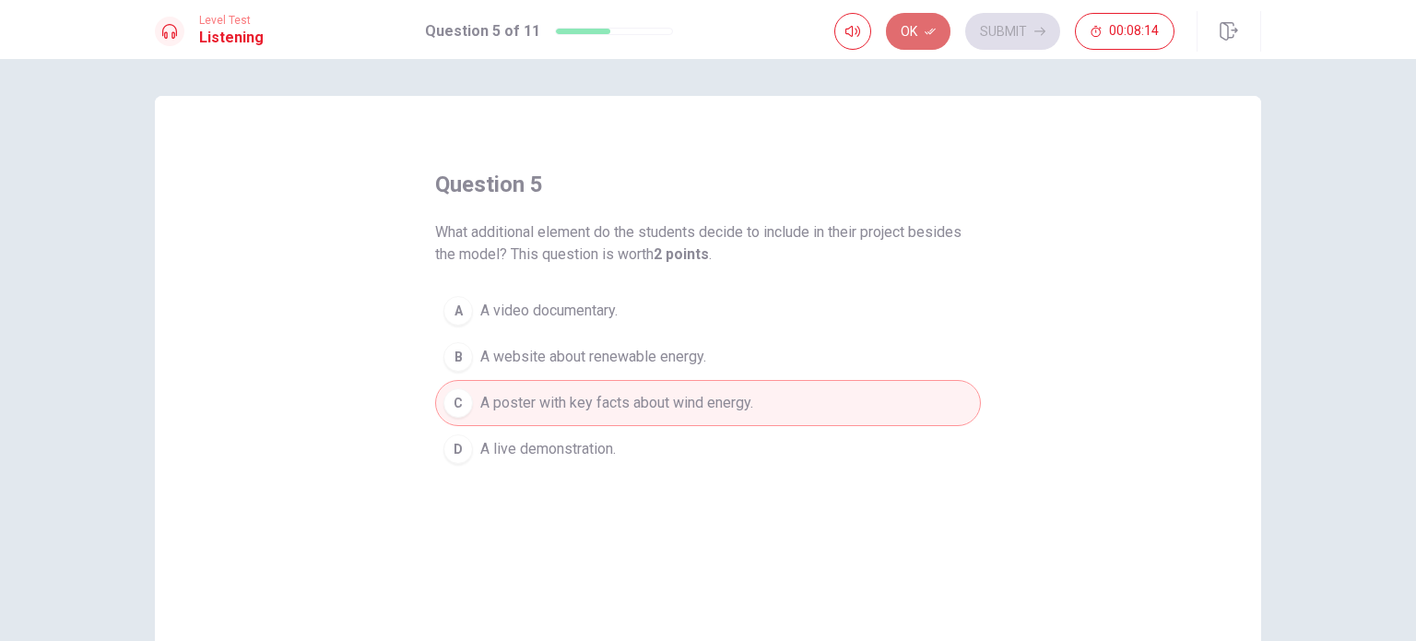
click at [936, 30] on icon "button" at bounding box center [930, 32] width 11 height 6
click at [1012, 29] on button "Submit" at bounding box center [1012, 31] width 95 height 37
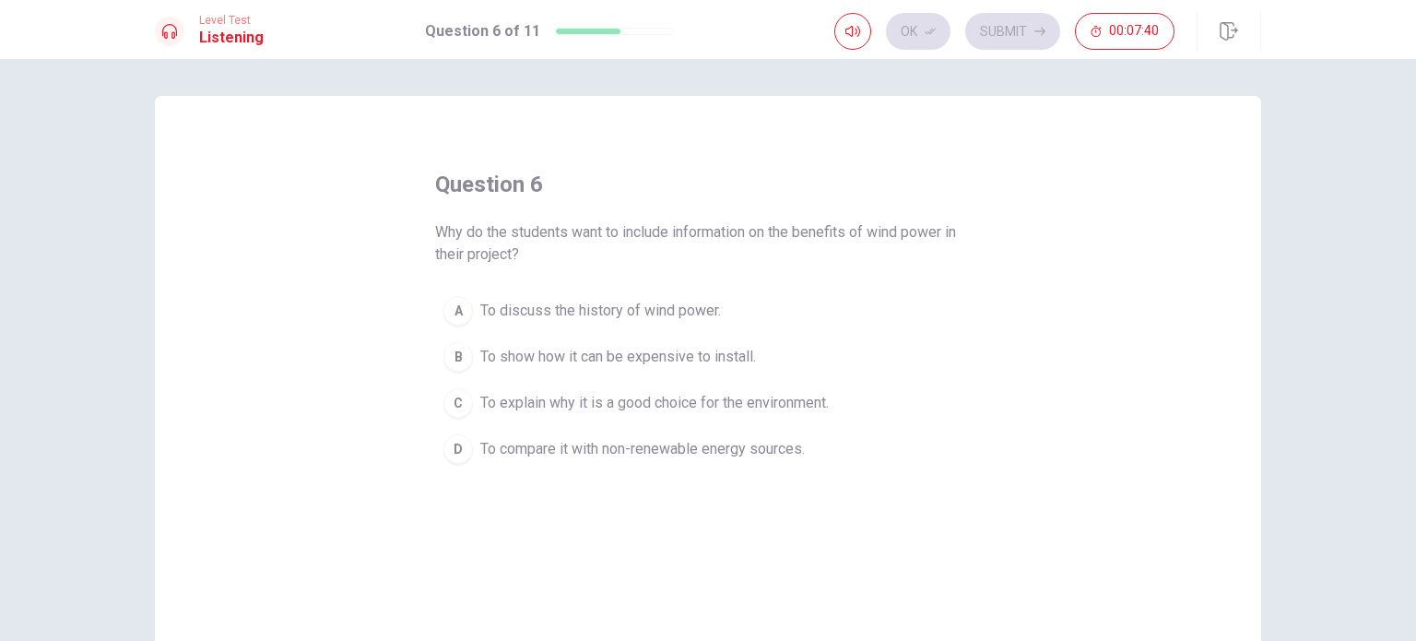
click at [666, 446] on span "To compare it with non-renewable energy sources." at bounding box center [642, 449] width 325 height 22
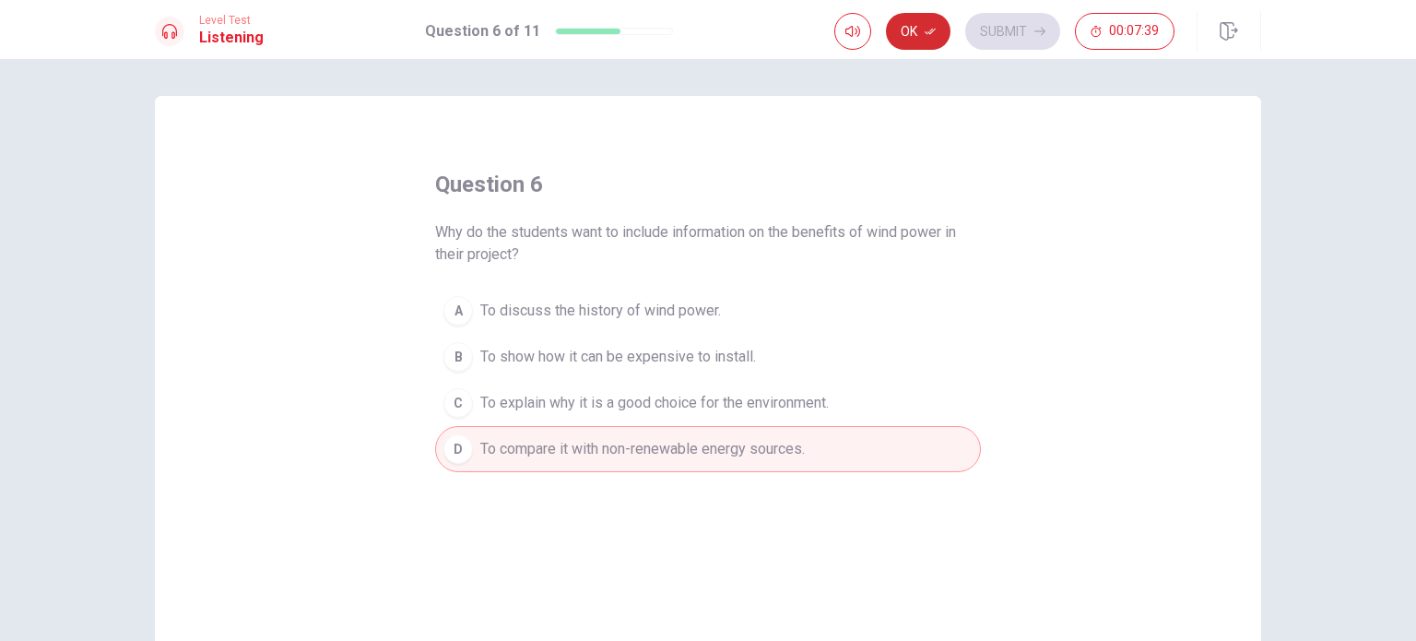
click at [914, 33] on button "Ok" at bounding box center [918, 31] width 65 height 37
click at [1039, 39] on button "Submit" at bounding box center [1012, 31] width 95 height 37
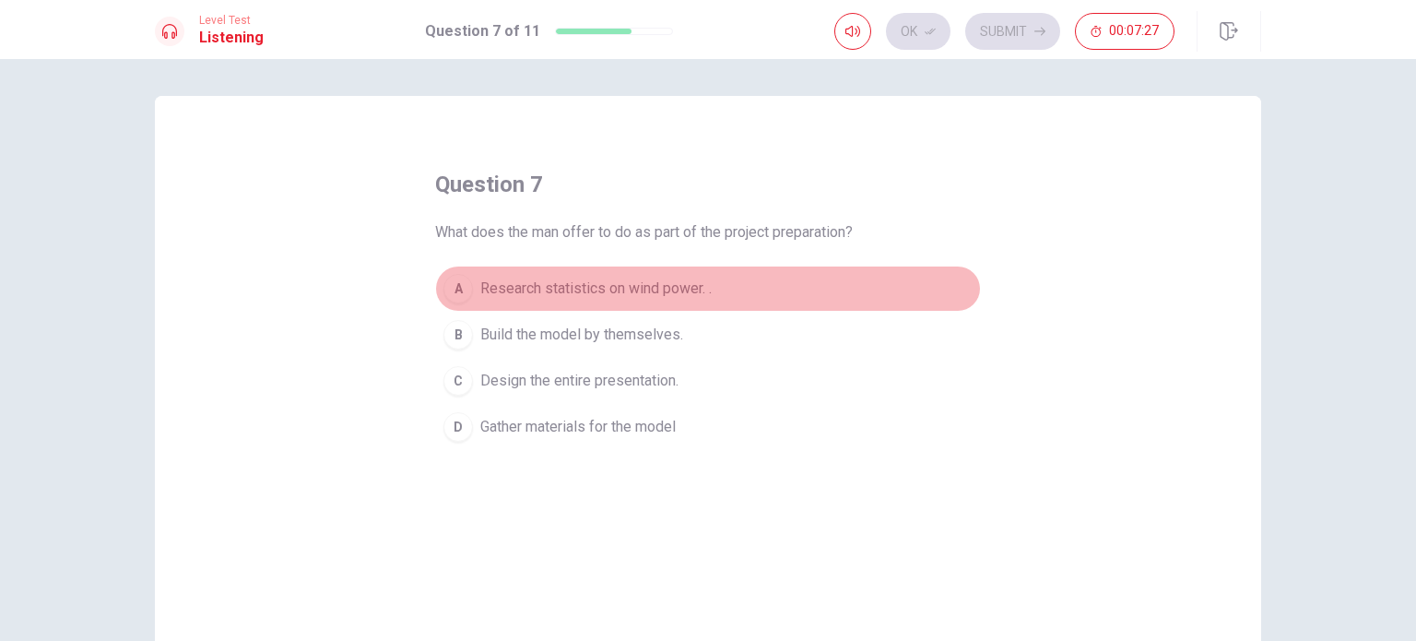
click at [661, 280] on span "Research statistics on wind power. ." at bounding box center [595, 289] width 231 height 22
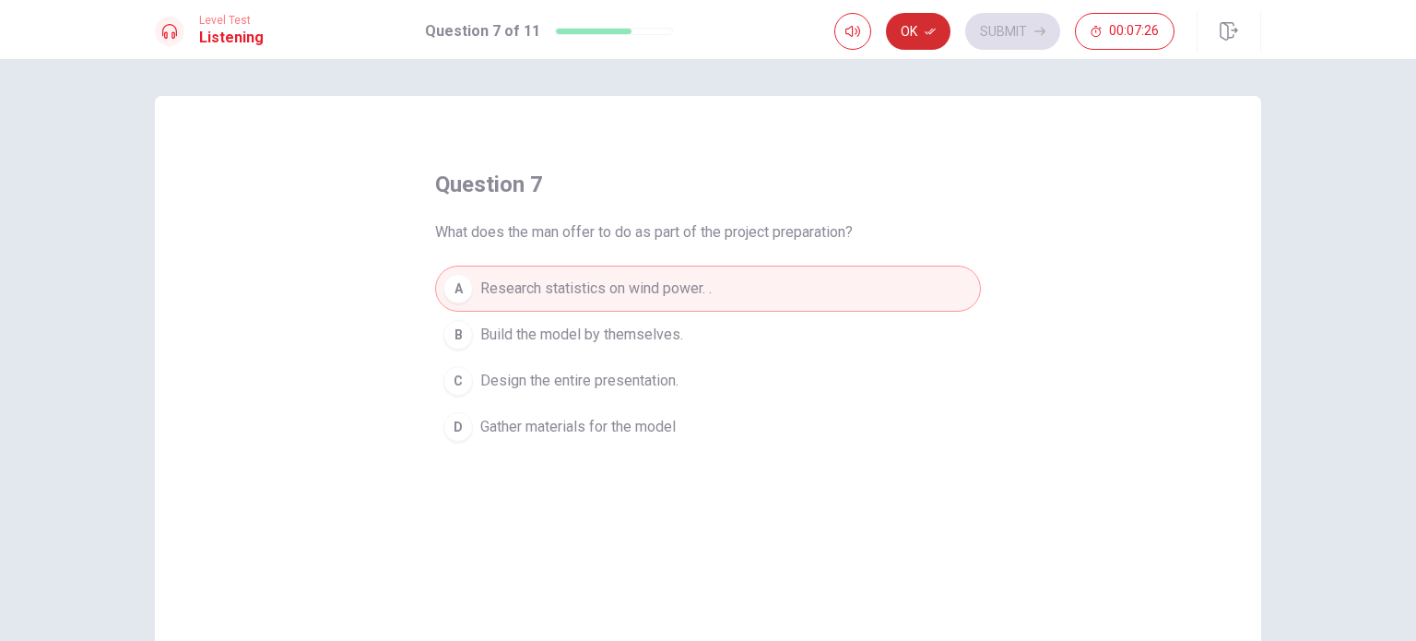
click at [909, 33] on button "Ok" at bounding box center [918, 31] width 65 height 37
click at [1015, 29] on button "Submit" at bounding box center [1012, 31] width 95 height 37
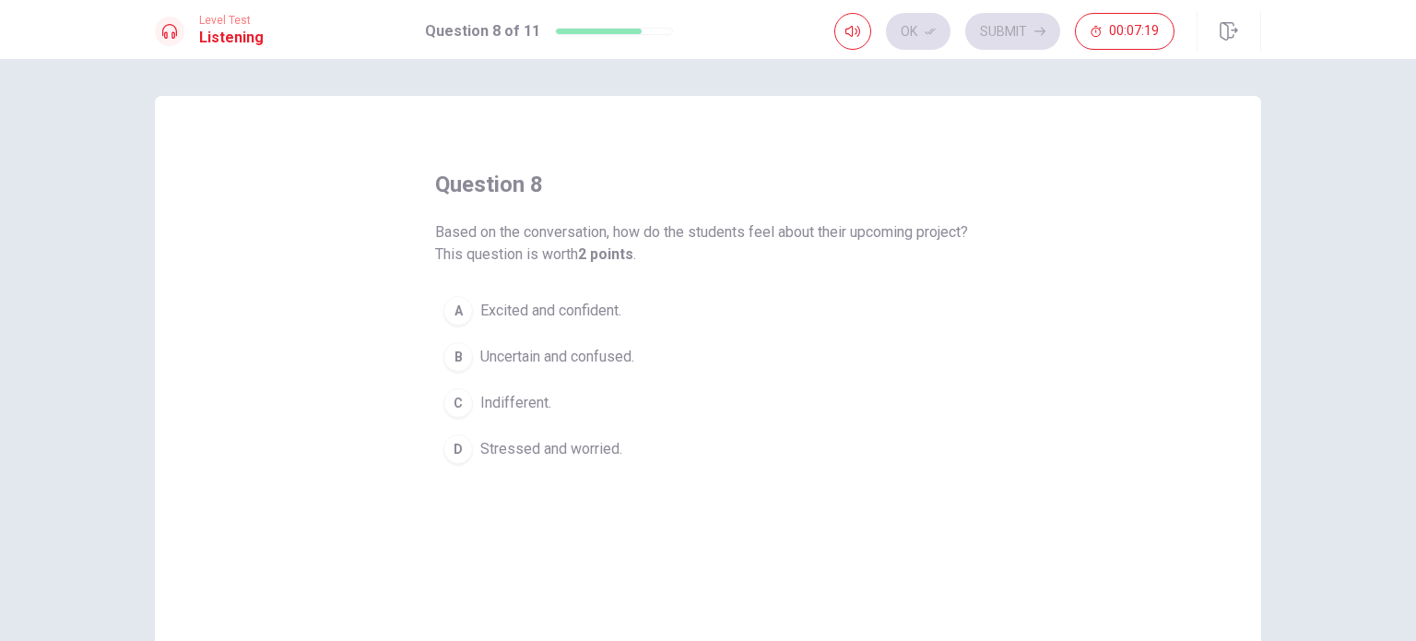
click at [527, 407] on span "Indifferent." at bounding box center [515, 403] width 71 height 22
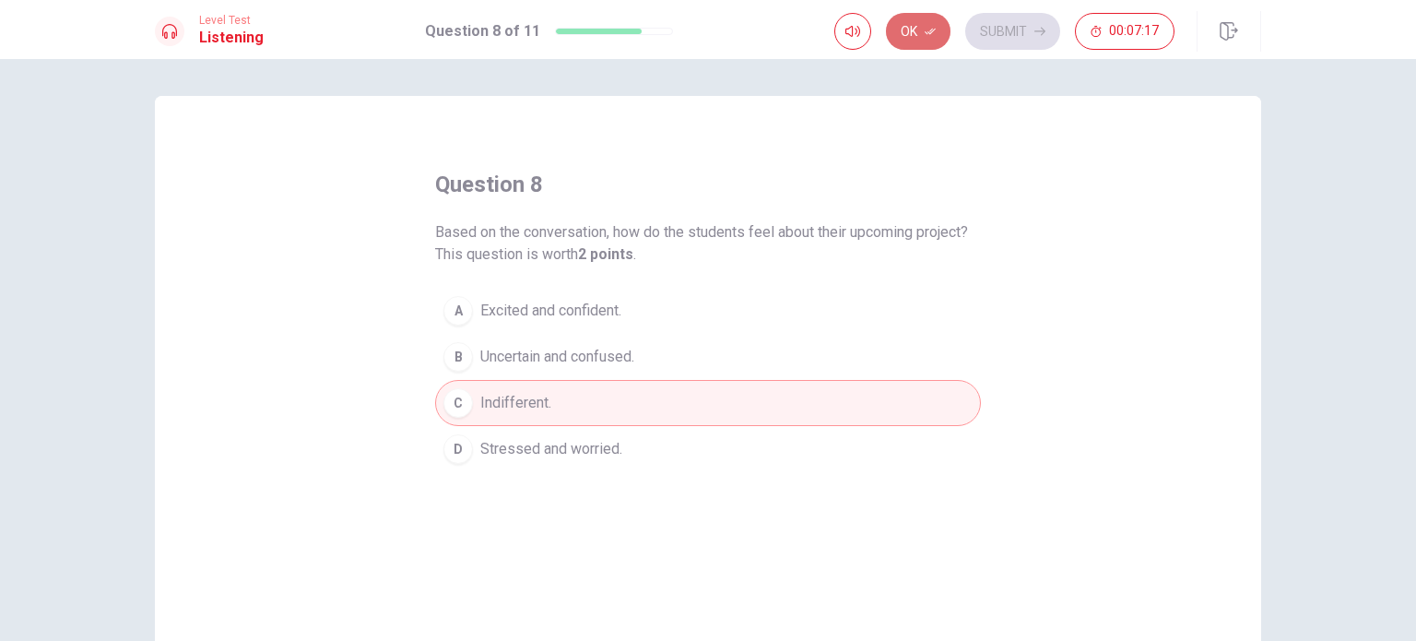
click at [922, 34] on button "Ok" at bounding box center [918, 31] width 65 height 37
click at [1028, 21] on button "Submit" at bounding box center [1012, 31] width 95 height 37
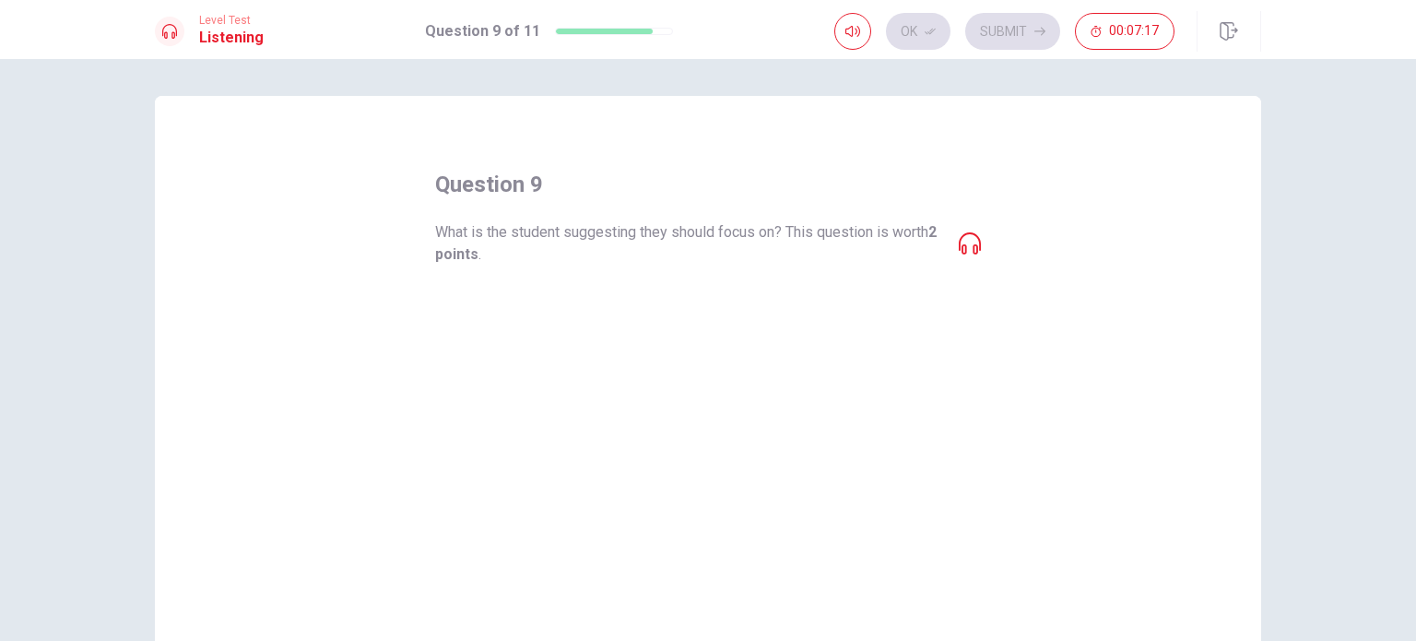
scroll to position [92, 0]
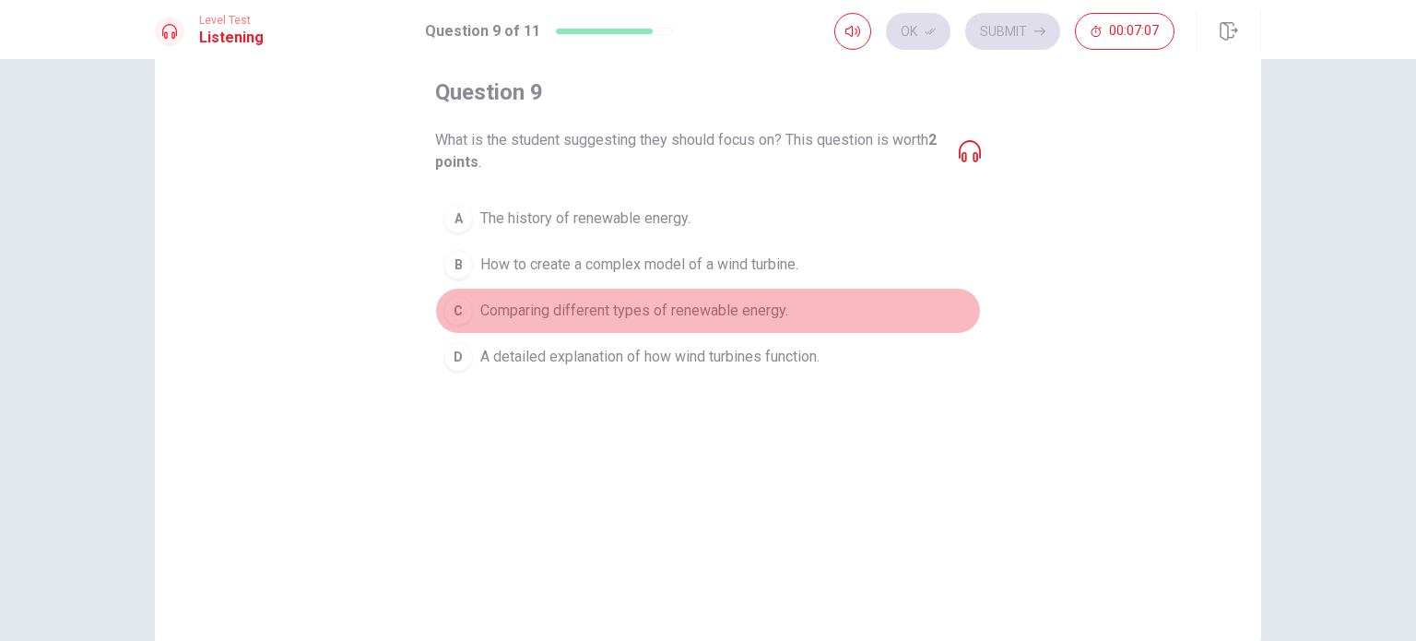
click at [749, 321] on button "C Comparing different types of renewable energy." at bounding box center [708, 311] width 546 height 46
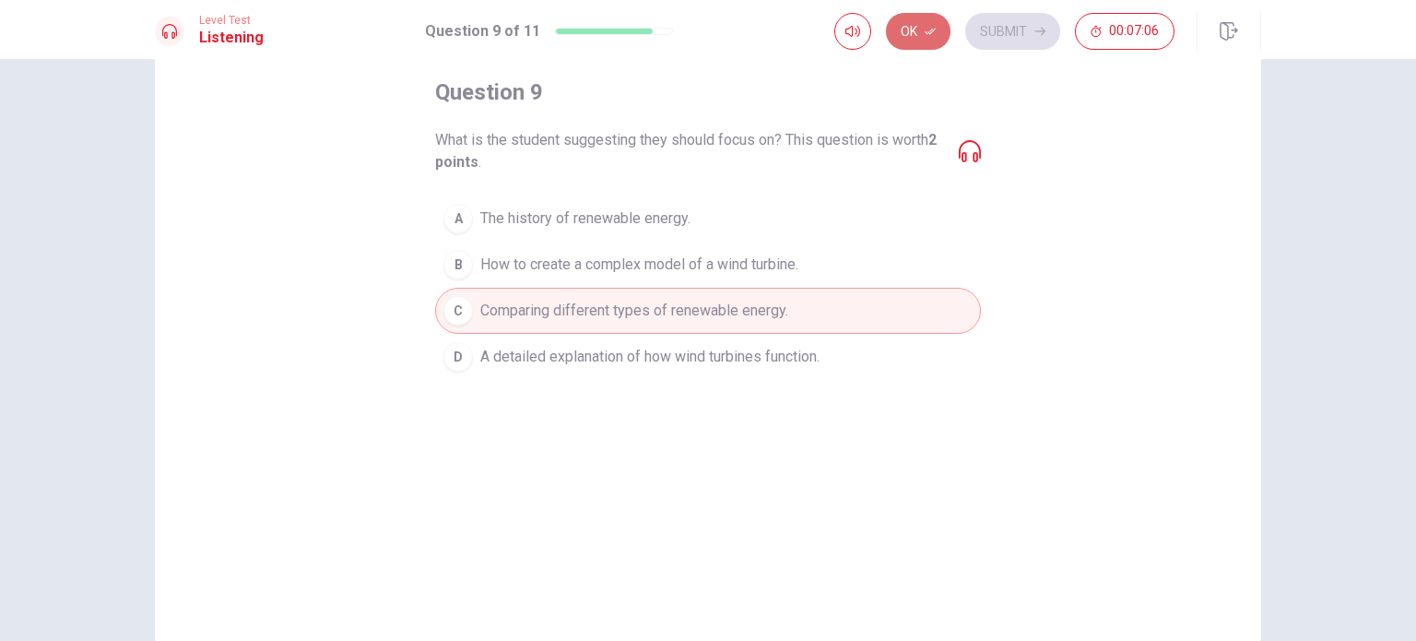
click at [922, 40] on button "Ok" at bounding box center [918, 31] width 65 height 37
click at [1024, 25] on button "Submit" at bounding box center [1012, 31] width 95 height 37
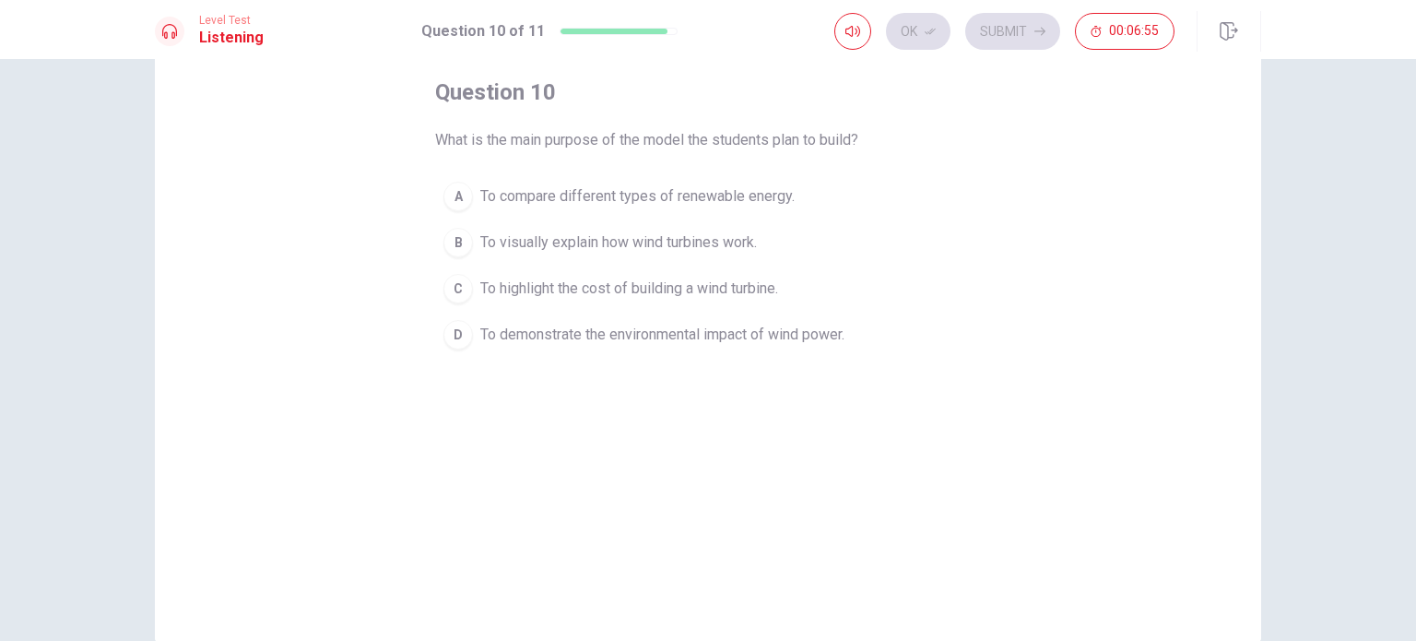
click at [695, 207] on span "To compare different types of renewable energy." at bounding box center [637, 196] width 314 height 22
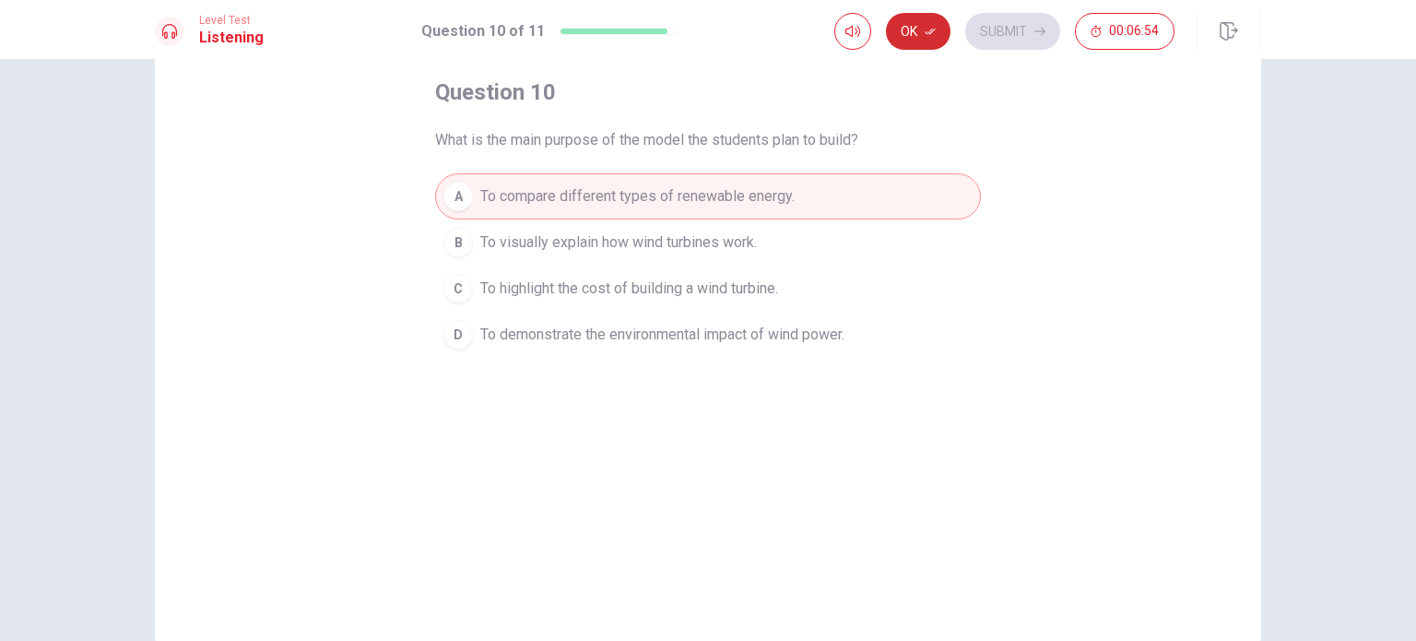
click at [930, 41] on button "Ok" at bounding box center [918, 31] width 65 height 37
click at [1007, 29] on button "Submit" at bounding box center [1012, 31] width 95 height 37
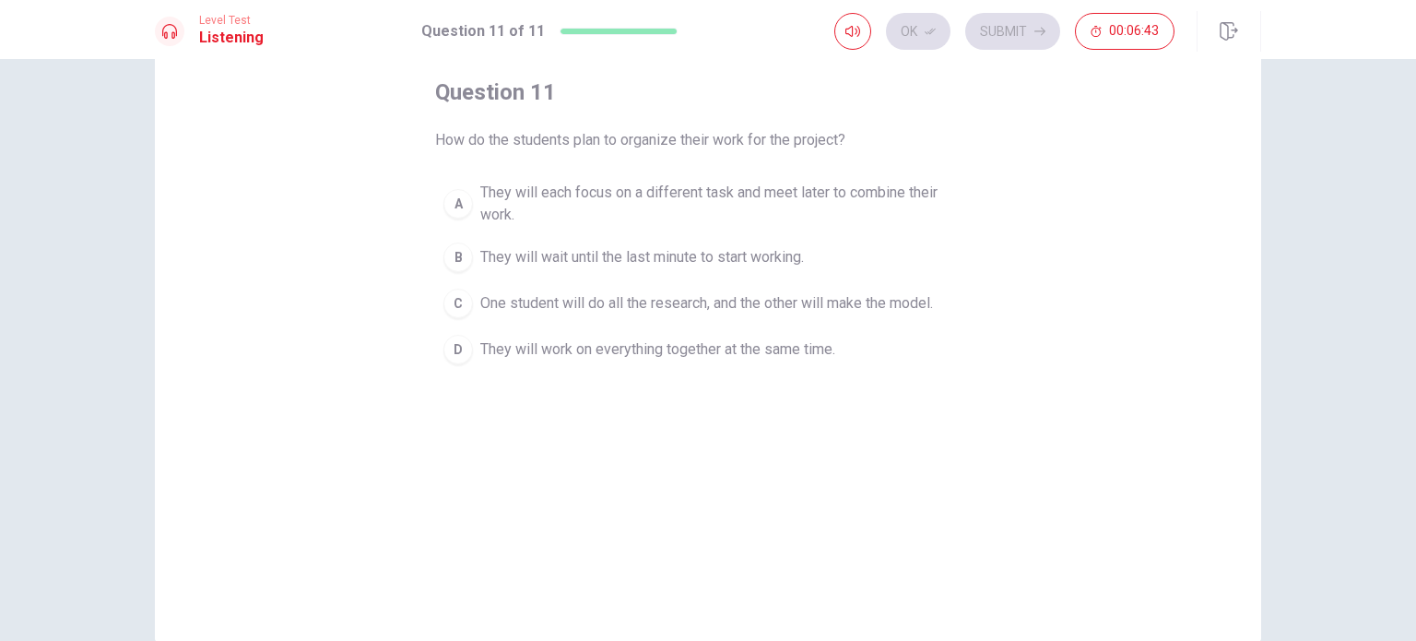
click at [722, 305] on span "One student will do all the research, and the other will make the model." at bounding box center [706, 303] width 453 height 22
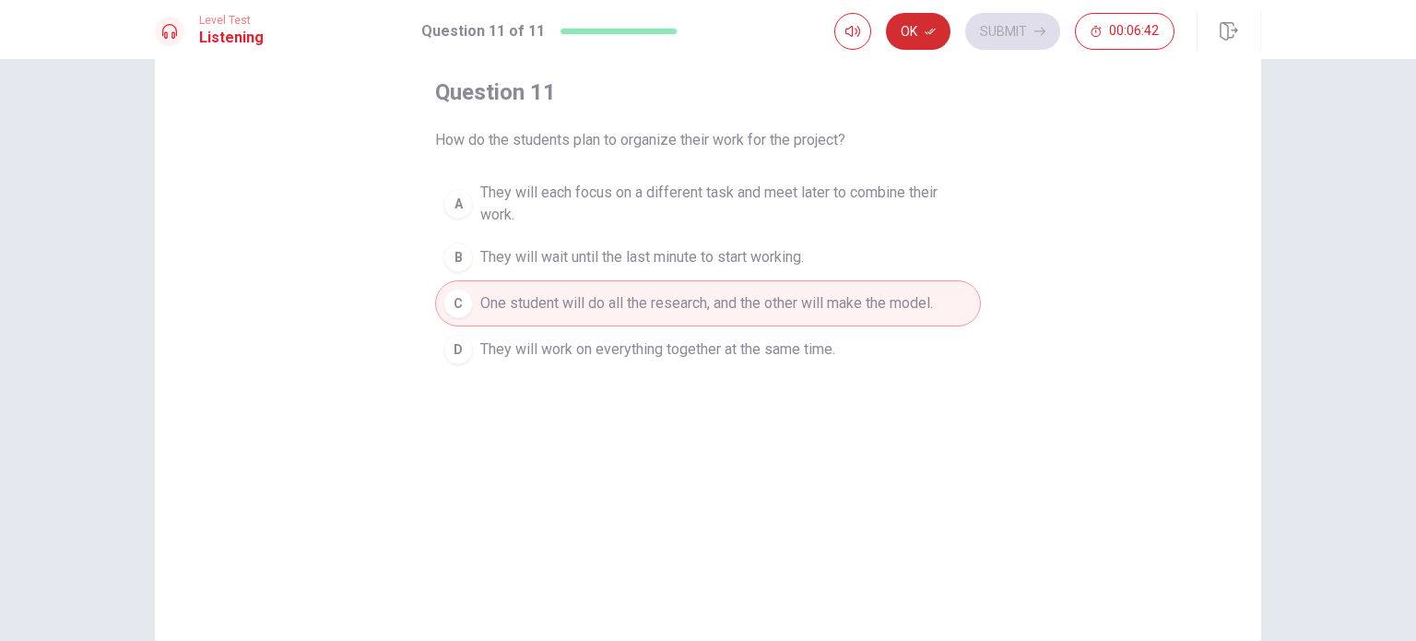
click at [926, 41] on button "Ok" at bounding box center [918, 31] width 65 height 37
click at [993, 31] on button "Submit" at bounding box center [1012, 31] width 95 height 37
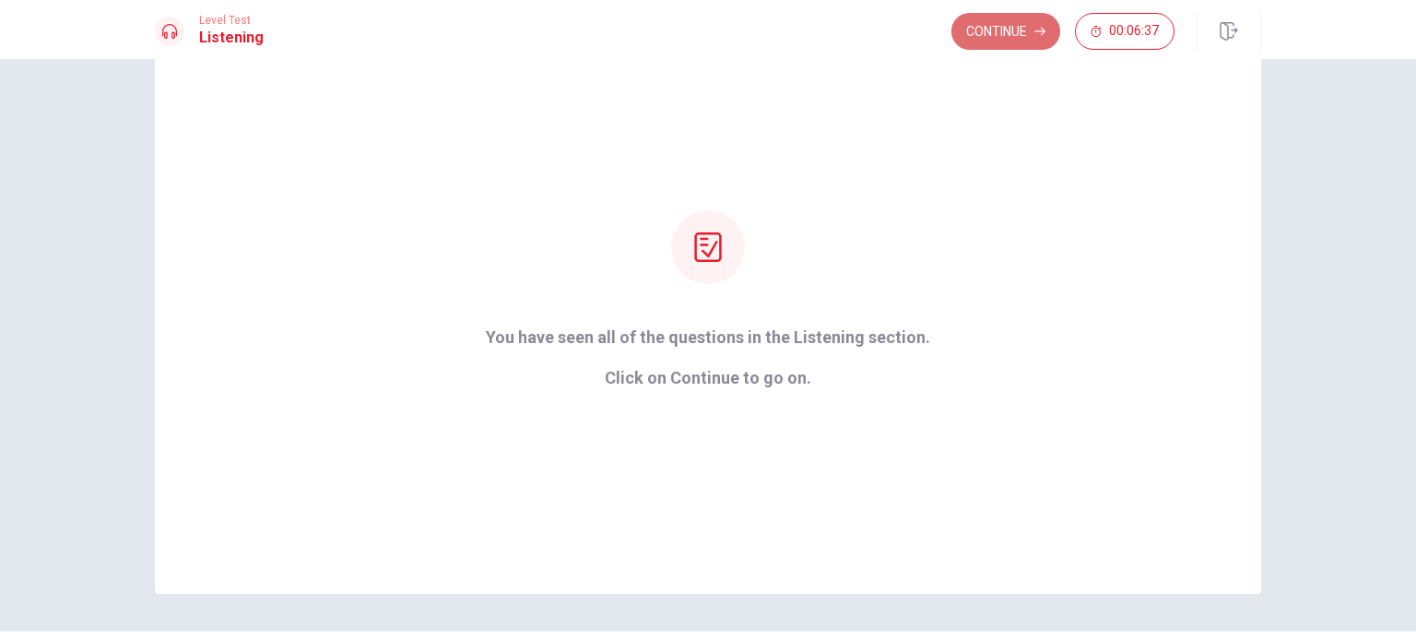
click at [1049, 41] on button "Continue" at bounding box center [1006, 31] width 109 height 37
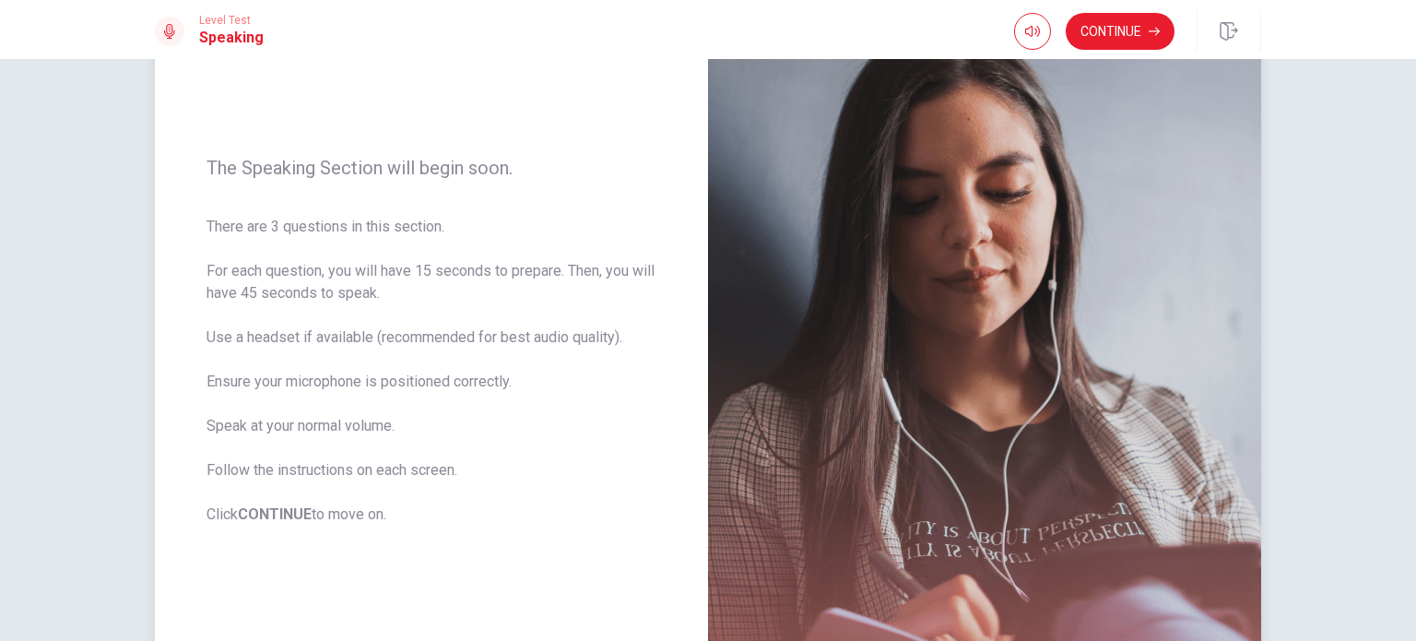
scroll to position [184, 0]
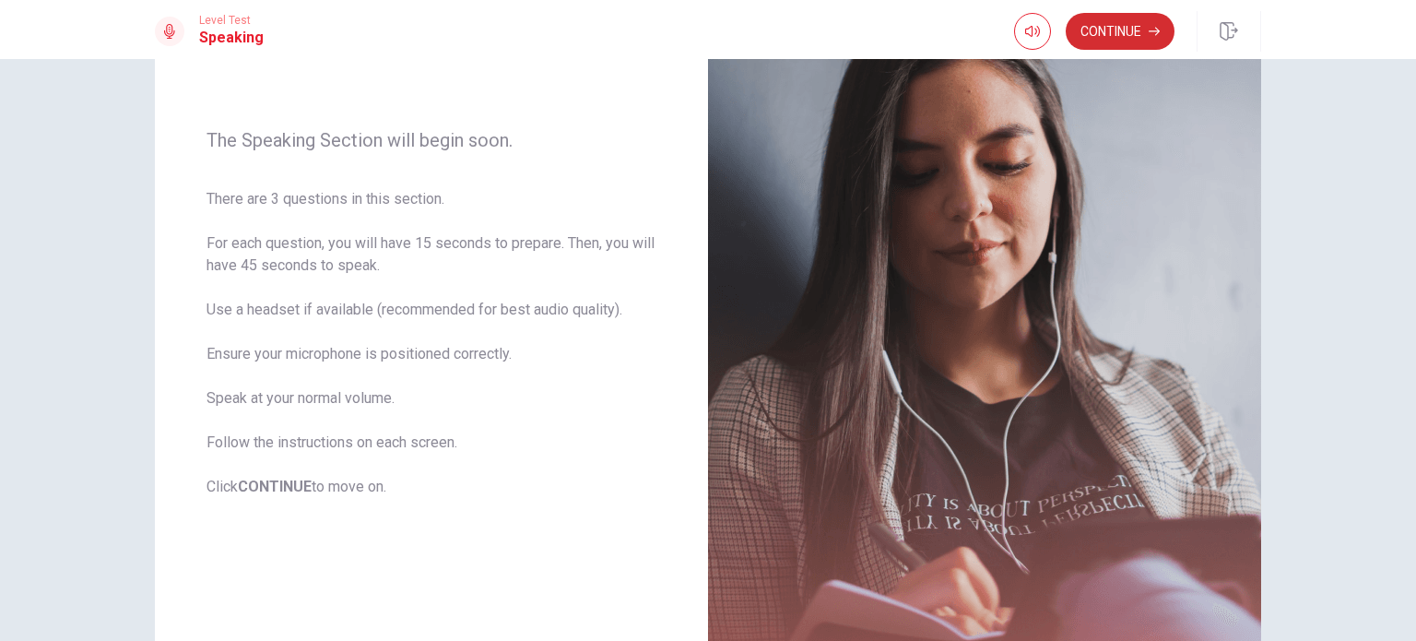
click at [1090, 47] on button "Continue" at bounding box center [1120, 31] width 109 height 37
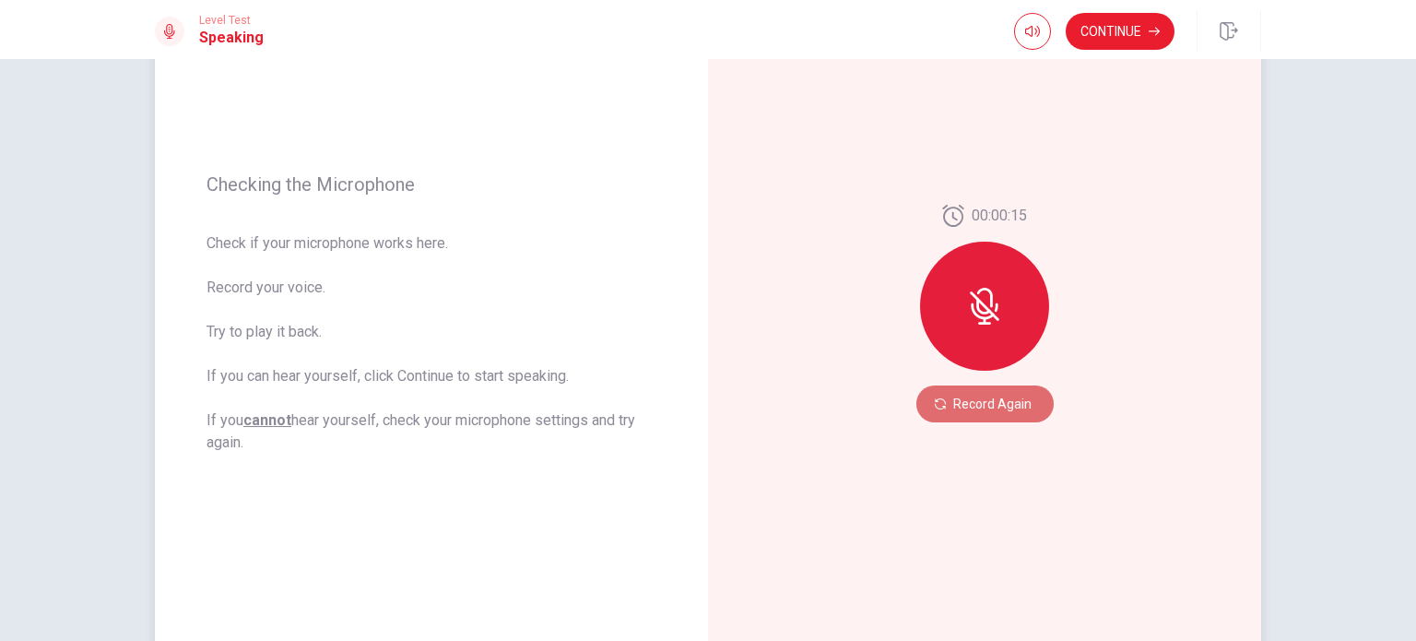
click at [971, 405] on button "Record Again" at bounding box center [984, 403] width 137 height 37
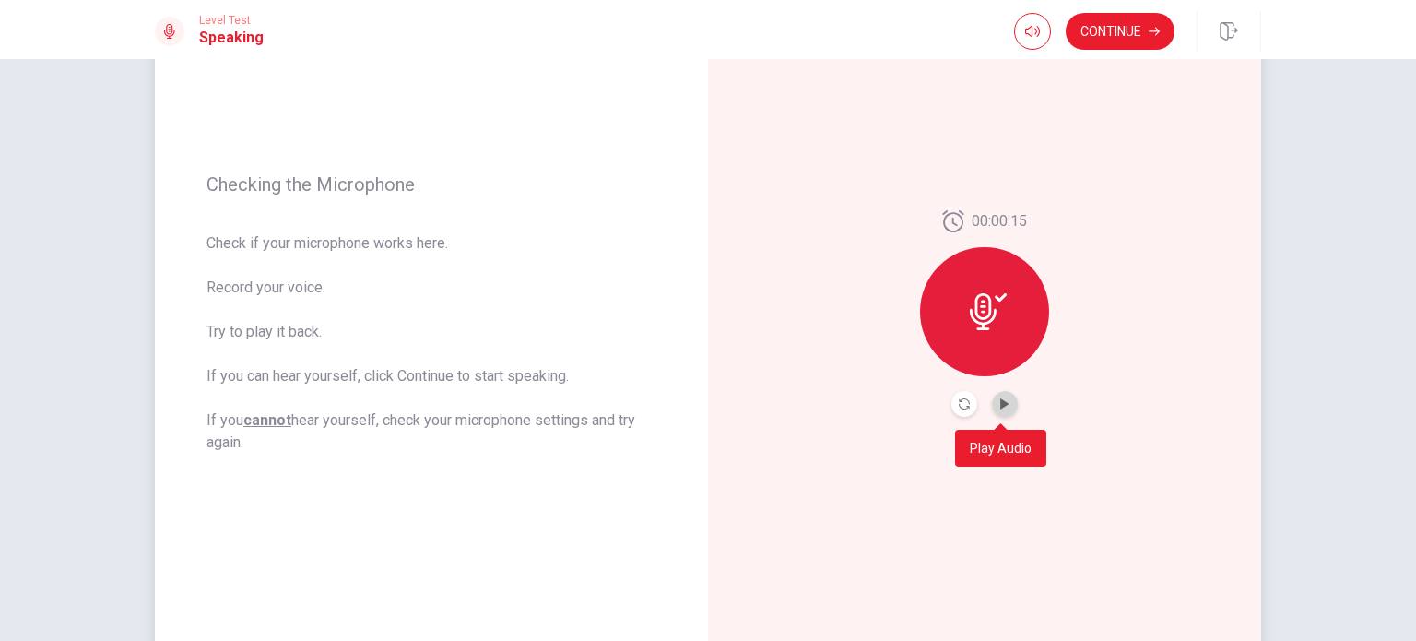
click at [1004, 409] on button "Play Audio" at bounding box center [1005, 404] width 26 height 26
click at [961, 407] on icon "Record Again" at bounding box center [964, 403] width 11 height 11
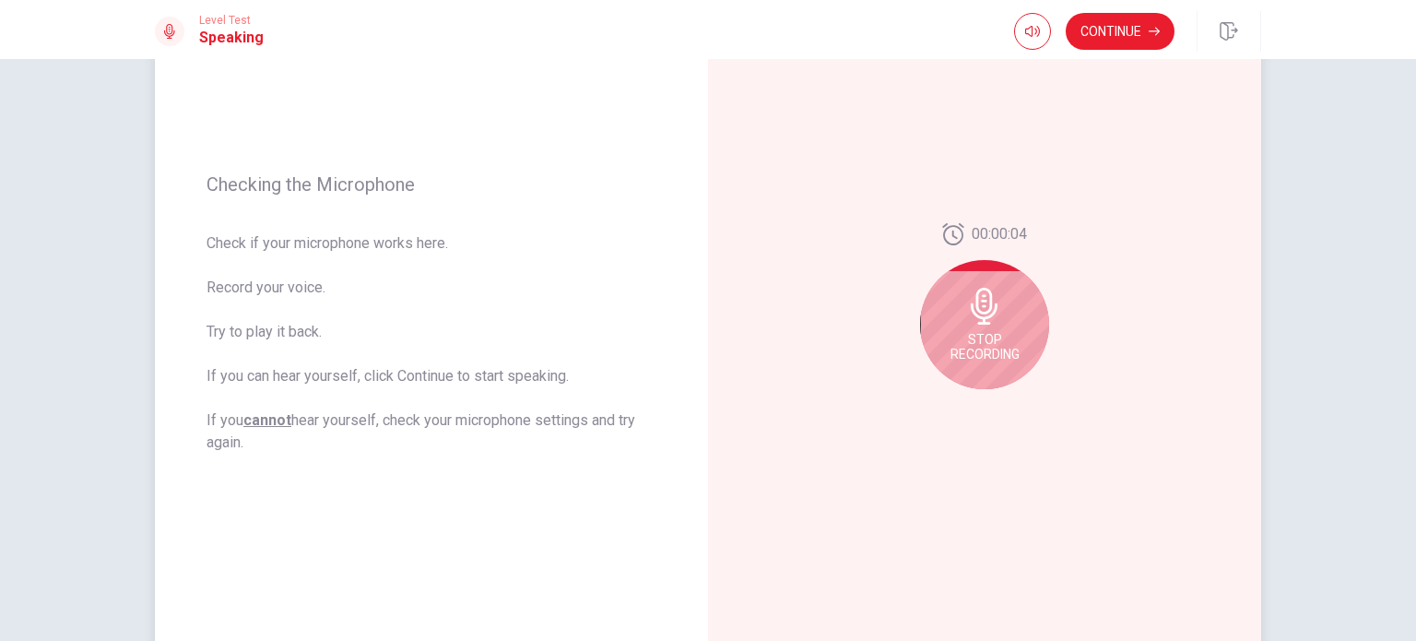
click at [1024, 338] on div "Stop Recording" at bounding box center [984, 324] width 129 height 129
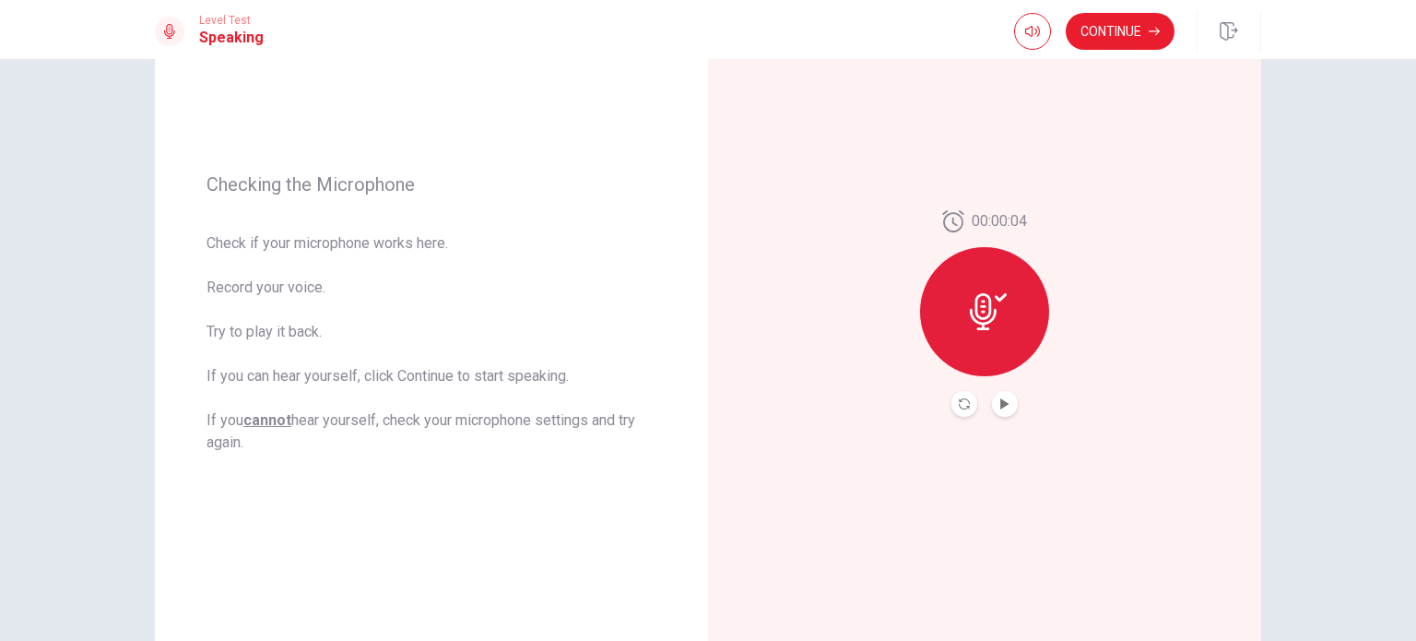
click at [952, 401] on button "Record Again" at bounding box center [965, 404] width 26 height 26
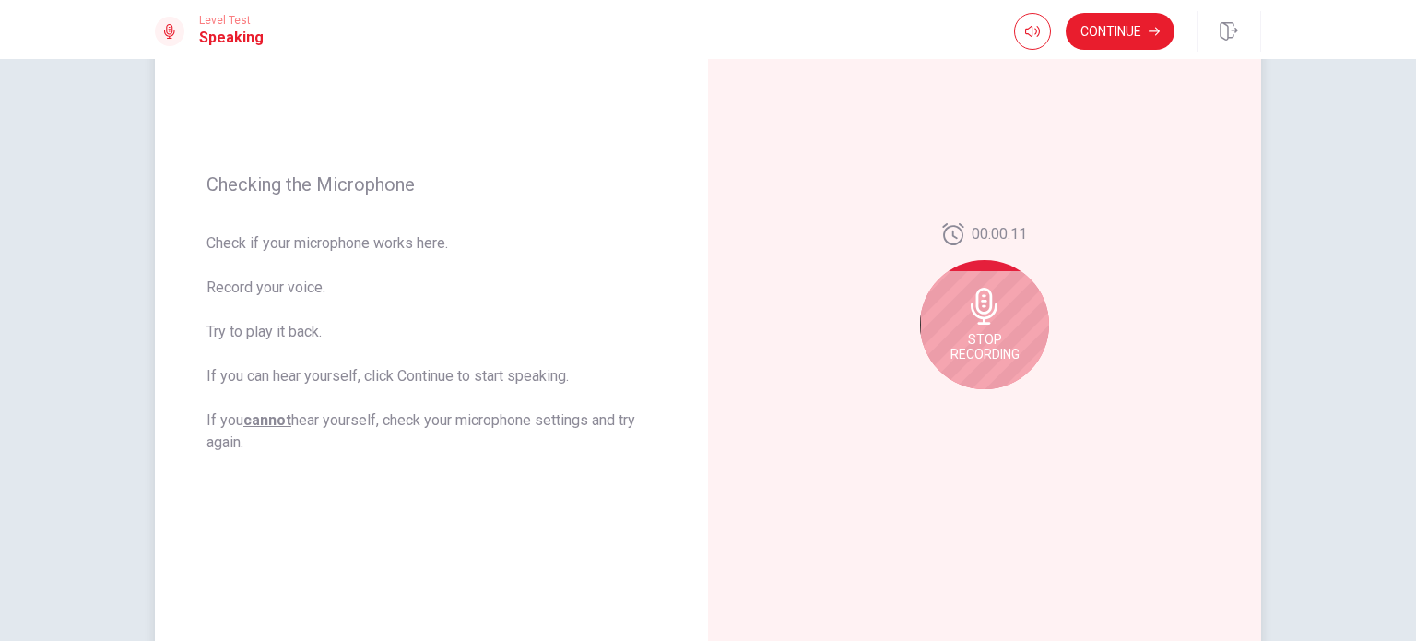
click at [990, 344] on span "Stop Recording" at bounding box center [985, 347] width 69 height 30
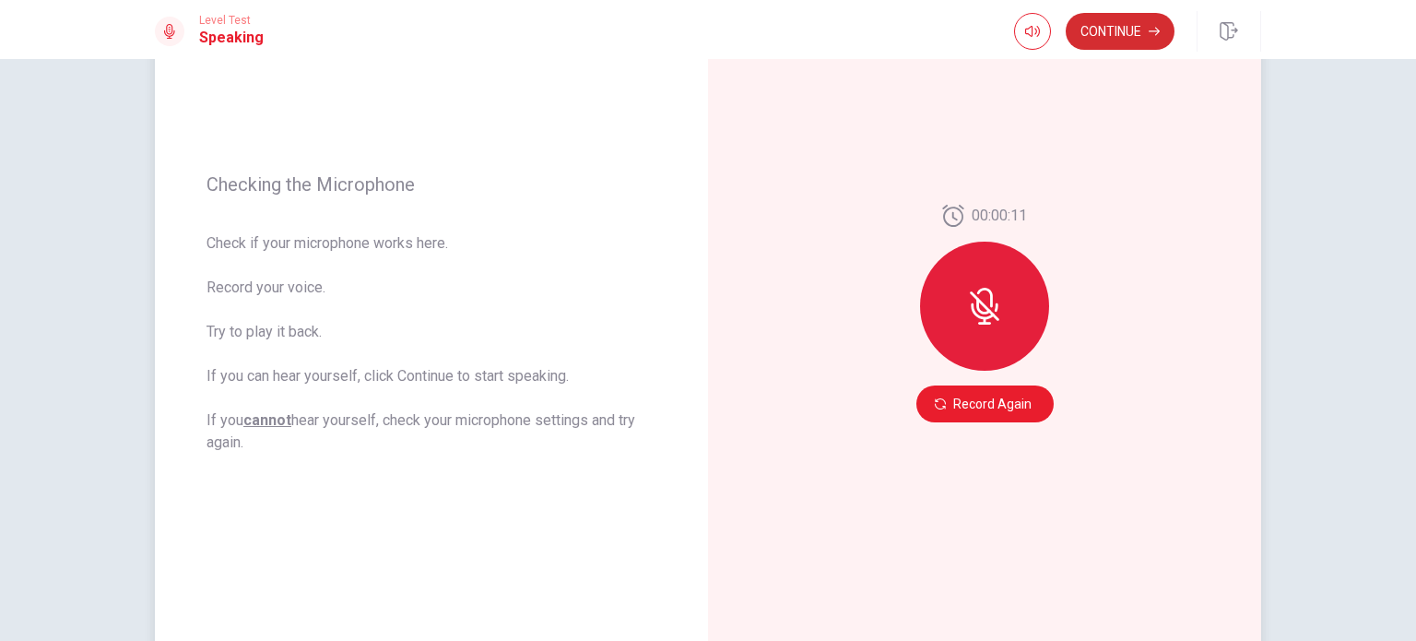
click at [1094, 31] on button "Continue" at bounding box center [1120, 31] width 109 height 37
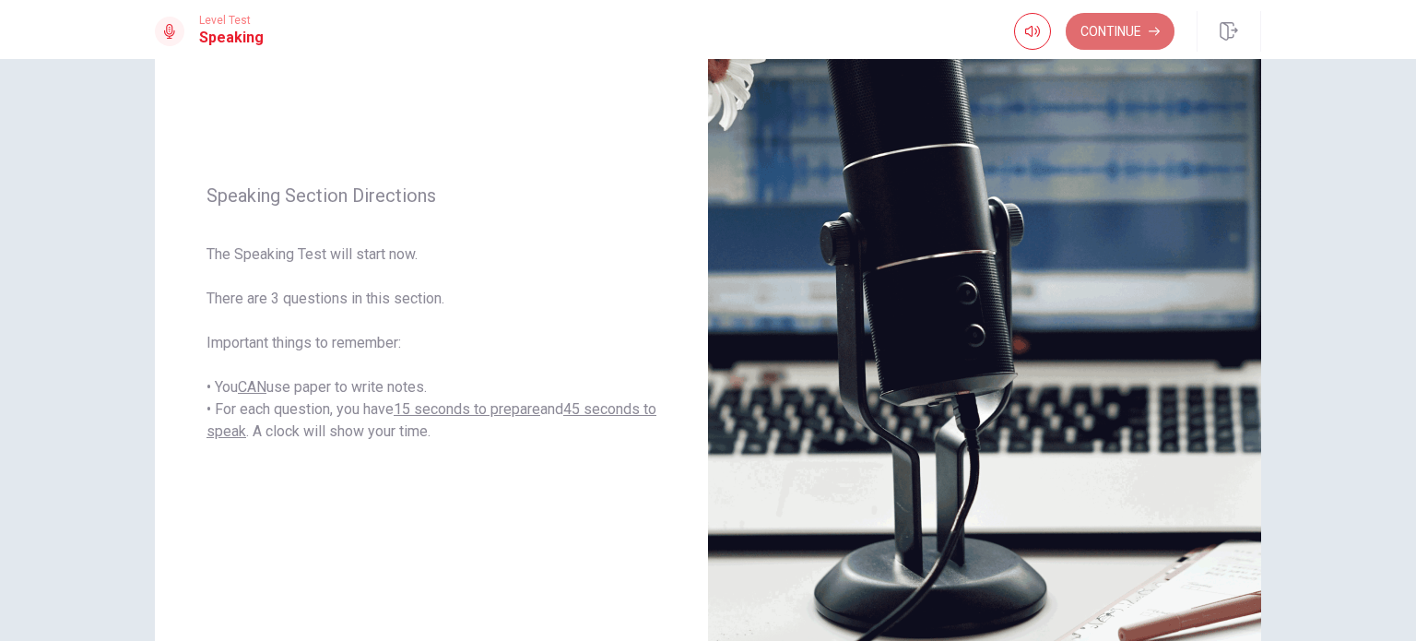
click at [1127, 29] on button "Continue" at bounding box center [1120, 31] width 109 height 37
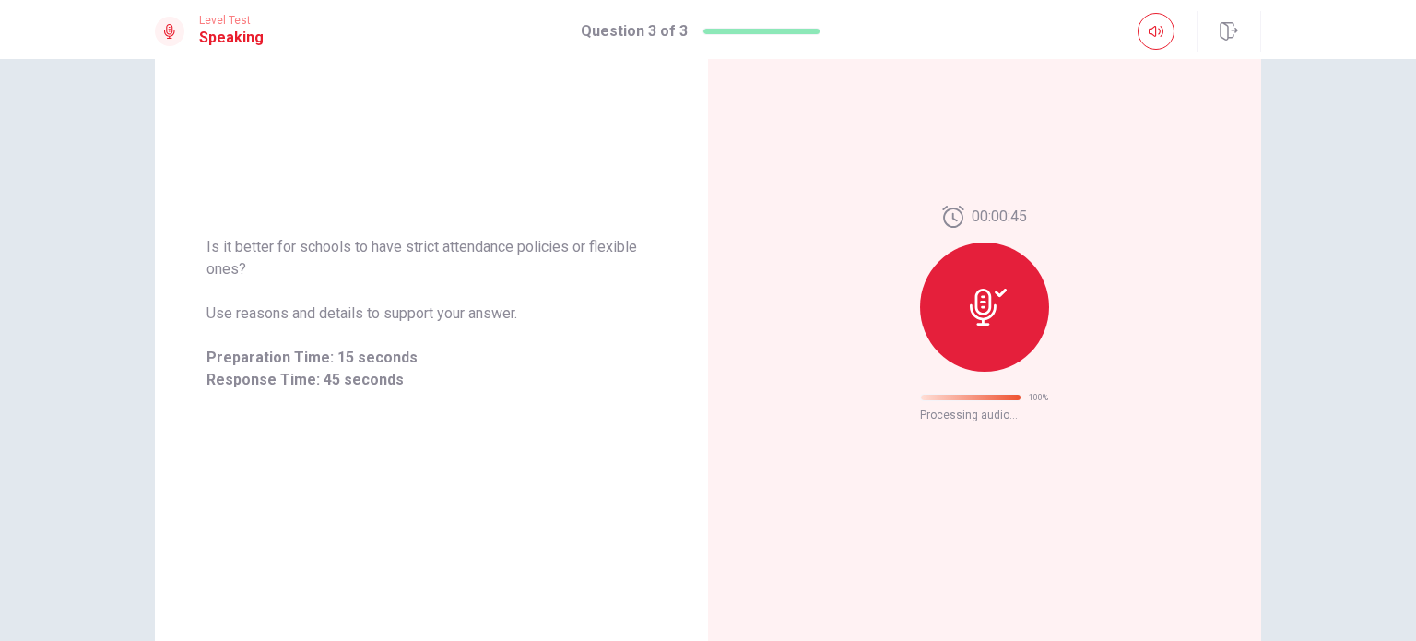
scroll to position [30, 0]
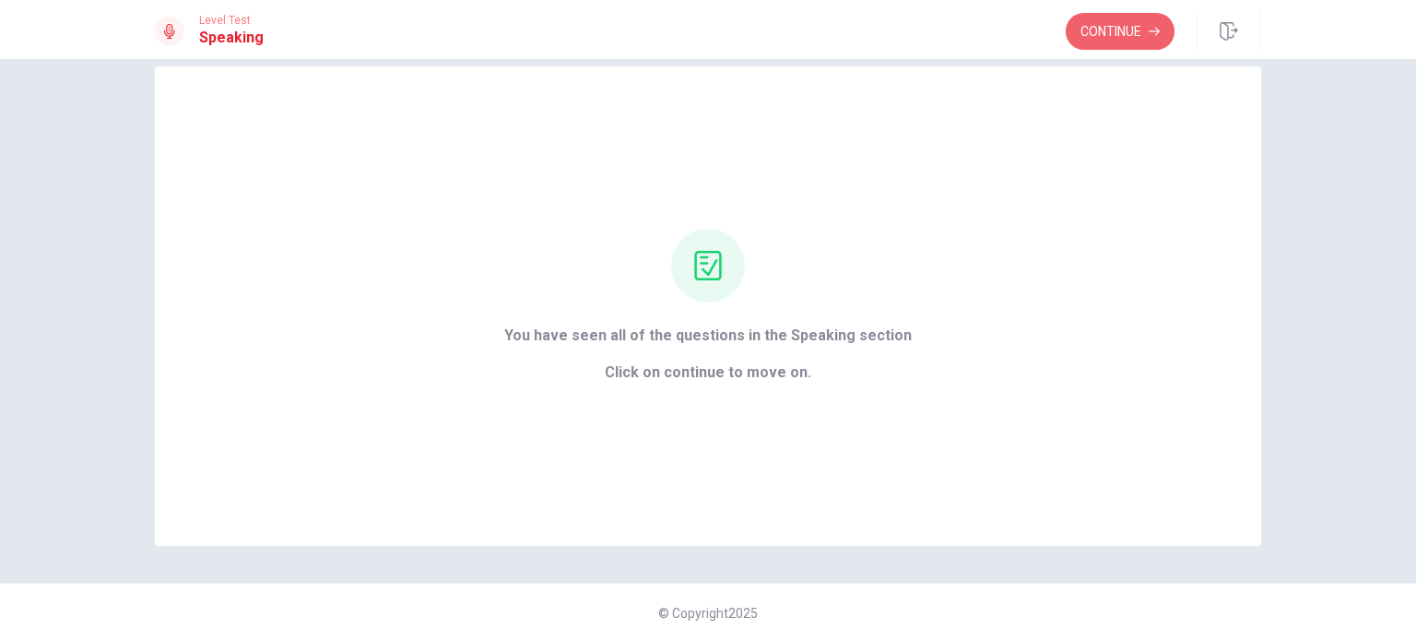
click at [1127, 29] on button "Continue" at bounding box center [1120, 31] width 109 height 37
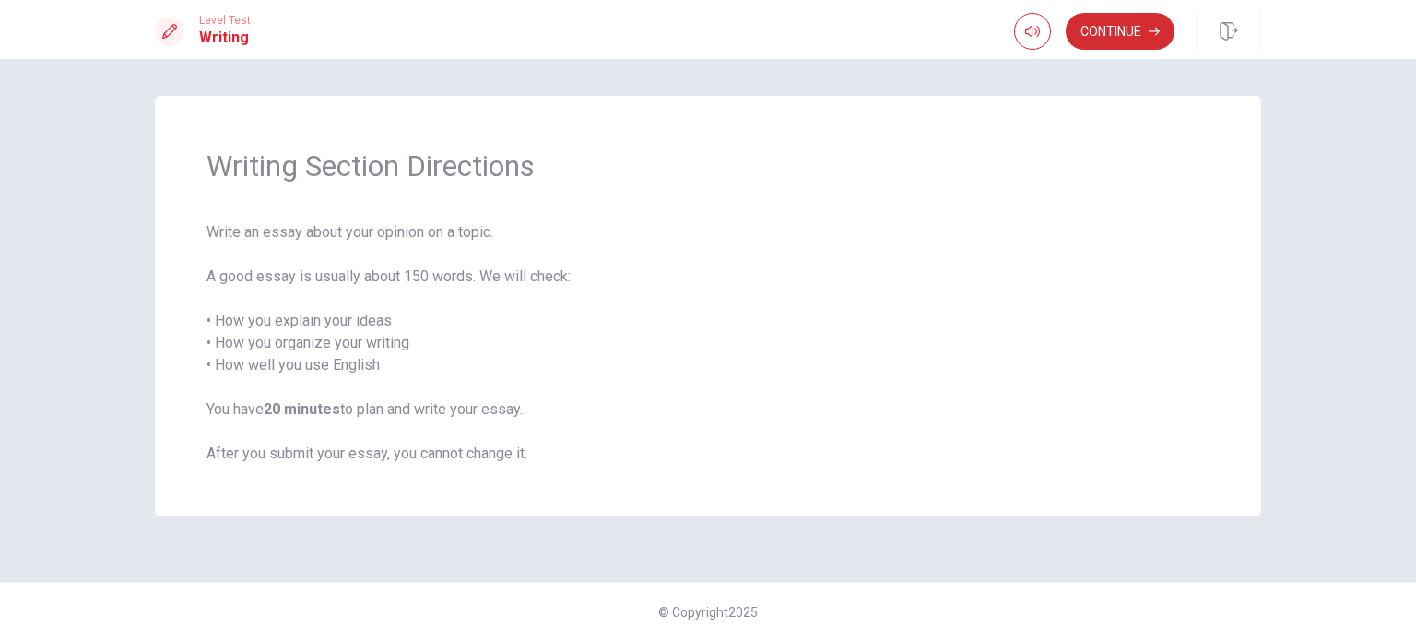
click at [1110, 39] on button "Continue" at bounding box center [1120, 31] width 109 height 37
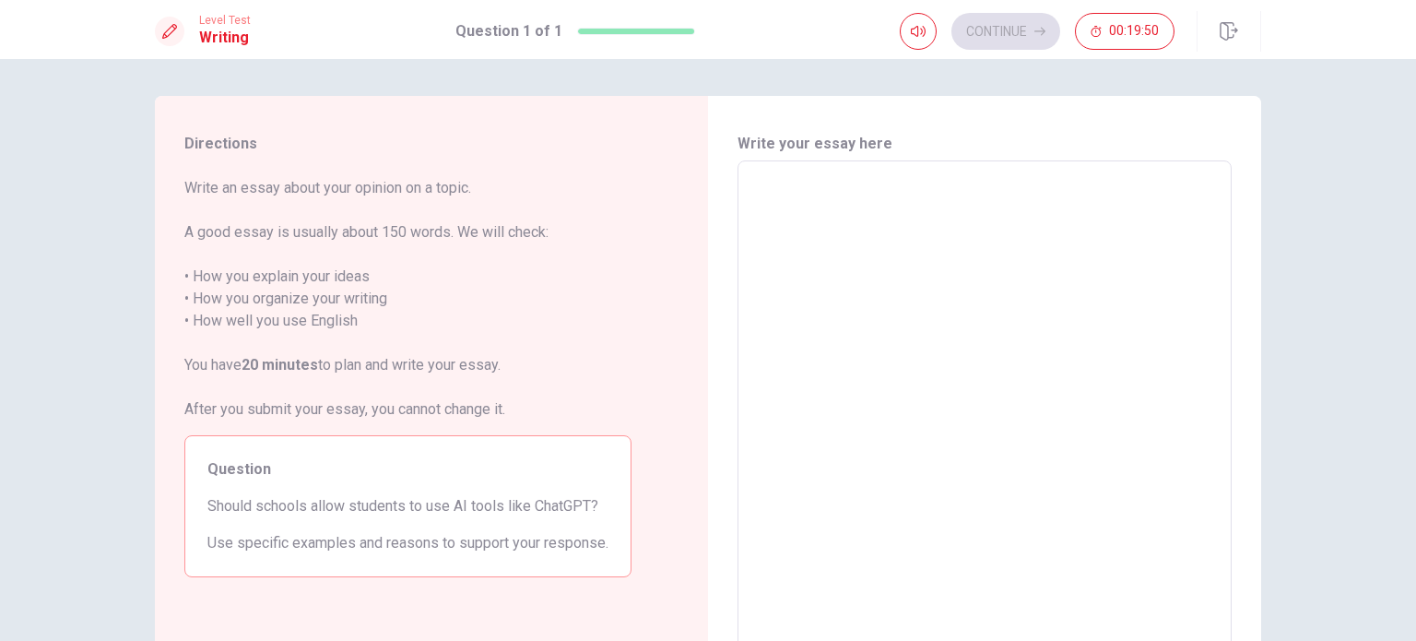
scroll to position [92, 0]
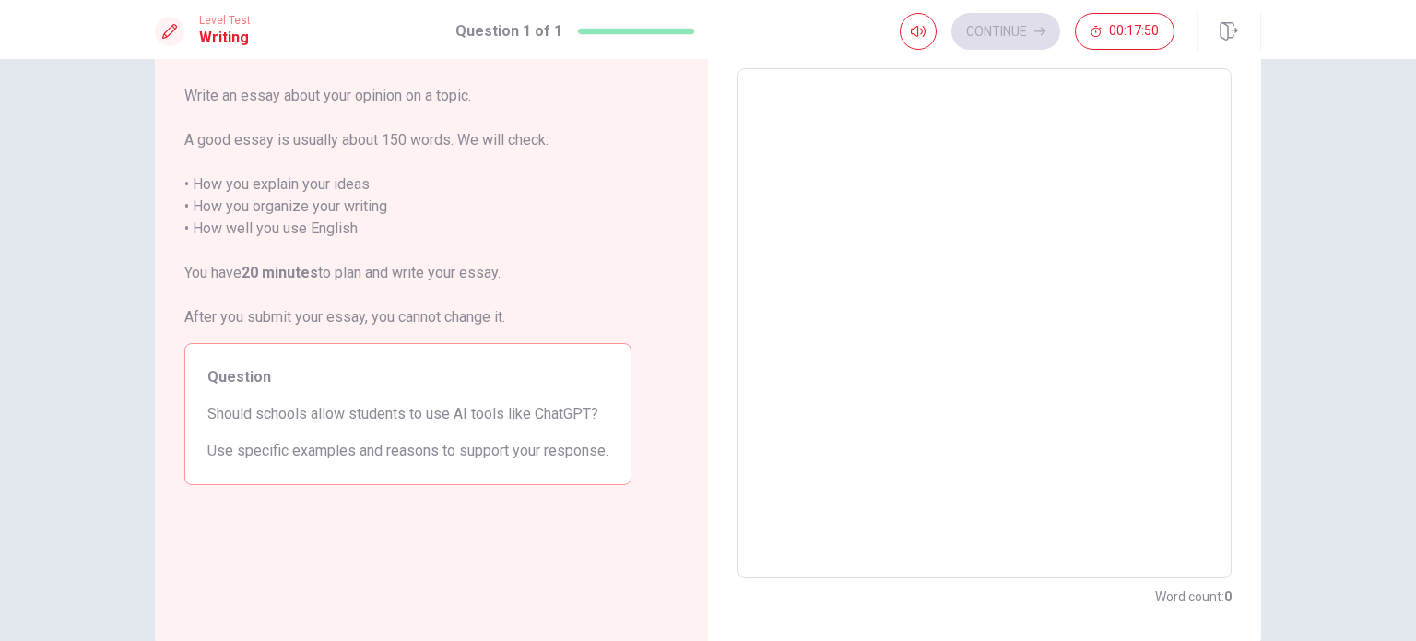
click at [845, 210] on textarea at bounding box center [985, 323] width 468 height 479
type textarea "I"
type textarea "x"
type textarea "IN"
type textarea "x"
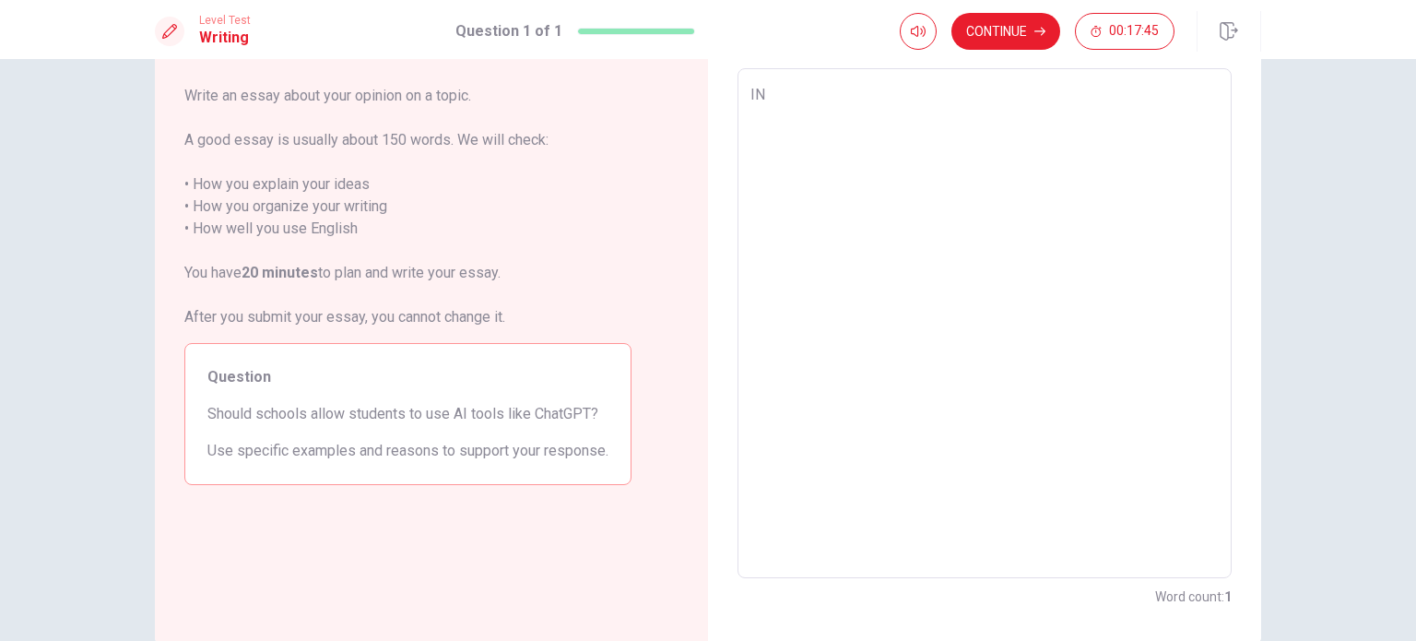
type textarea "I"
type textarea "x"
type textarea "In"
type textarea "x"
type textarea "In"
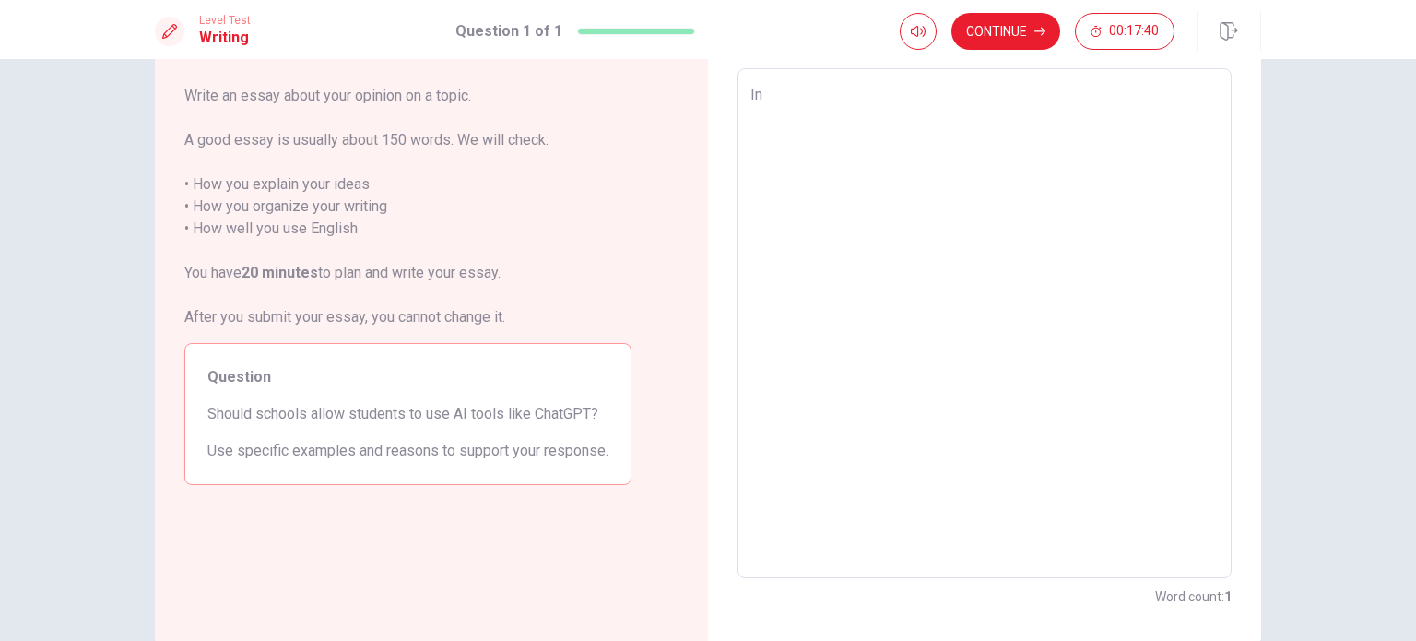
type textarea "x"
type textarea "In t"
type textarea "x"
type textarea "In to"
type textarea "x"
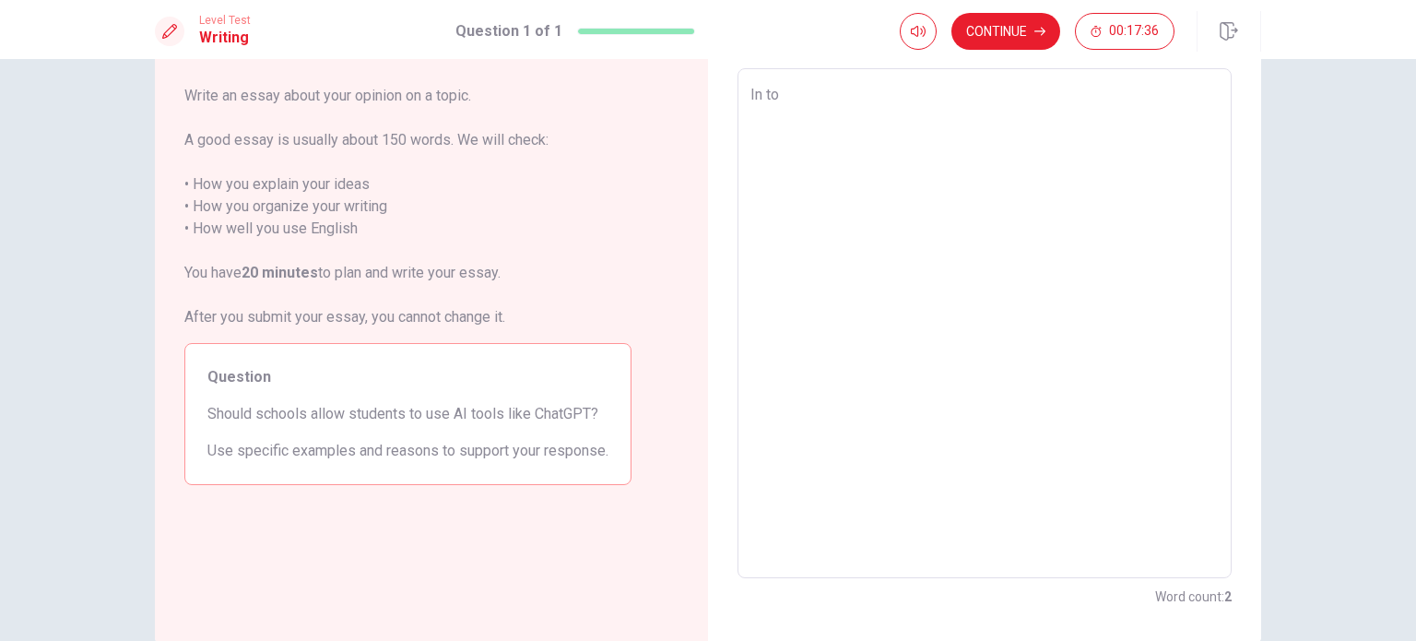
type textarea "In [PERSON_NAME]"
type textarea "x"
type textarea "In toda"
type textarea "x"
type textarea "In todau"
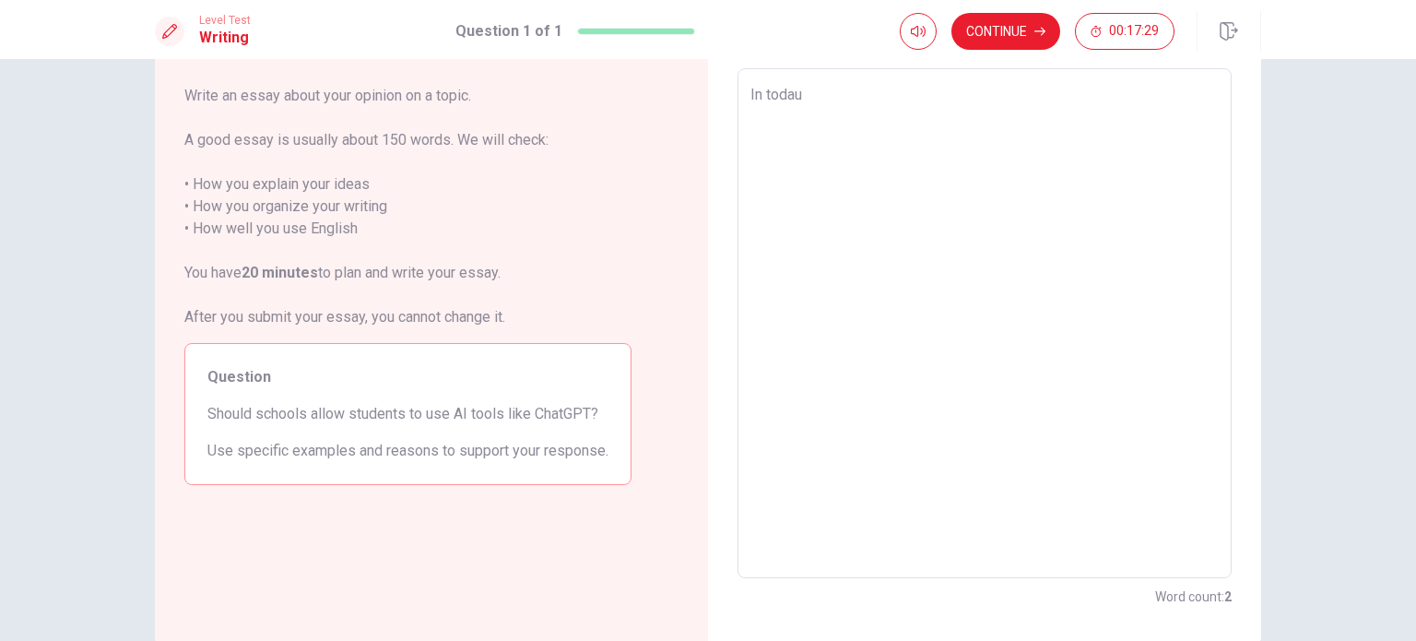
type textarea "x"
type textarea "In toda"
type textarea "x"
type textarea "In [DATE]"
type textarea "x"
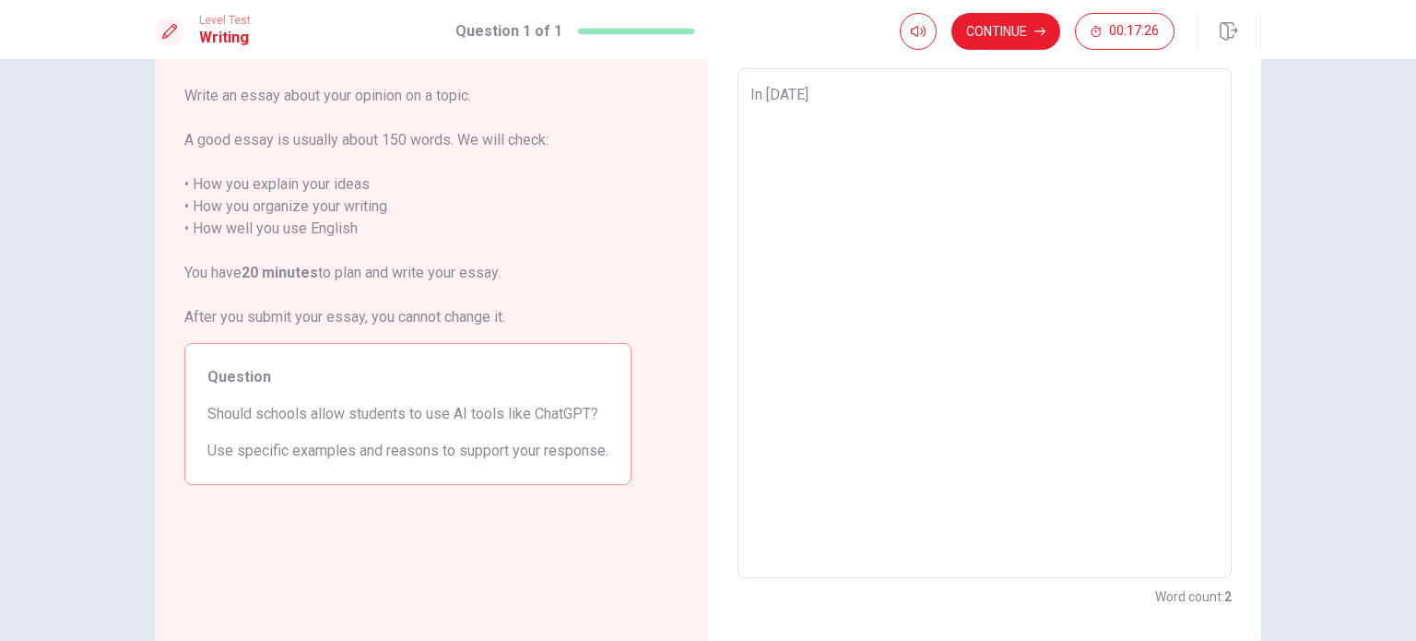
type textarea "In [DATE]"
click at [836, 204] on textarea "In [DATE]" at bounding box center [985, 323] width 468 height 479
type textarea "x"
type textarea "In [DATE] '"
type textarea "x"
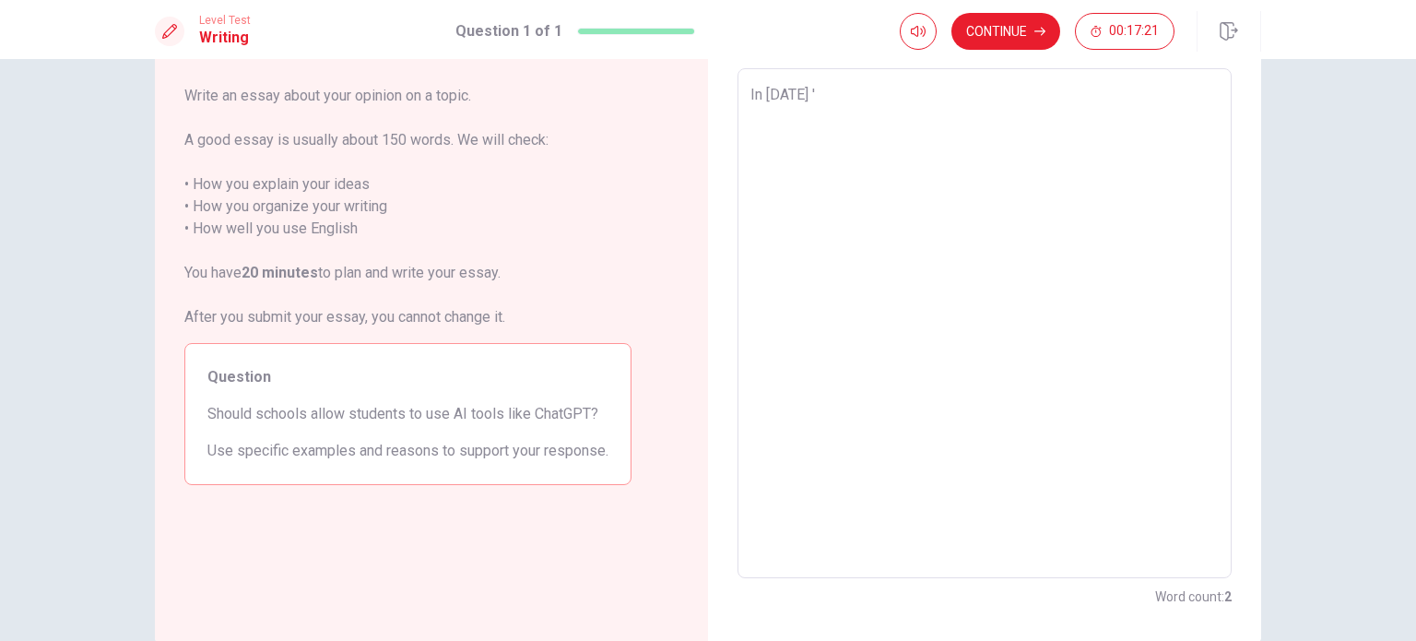
type textarea "In [DATE] 's"
type textarea "x"
type textarea "In [DATE] 's"
type textarea "x"
type textarea "In [DATE] 's w"
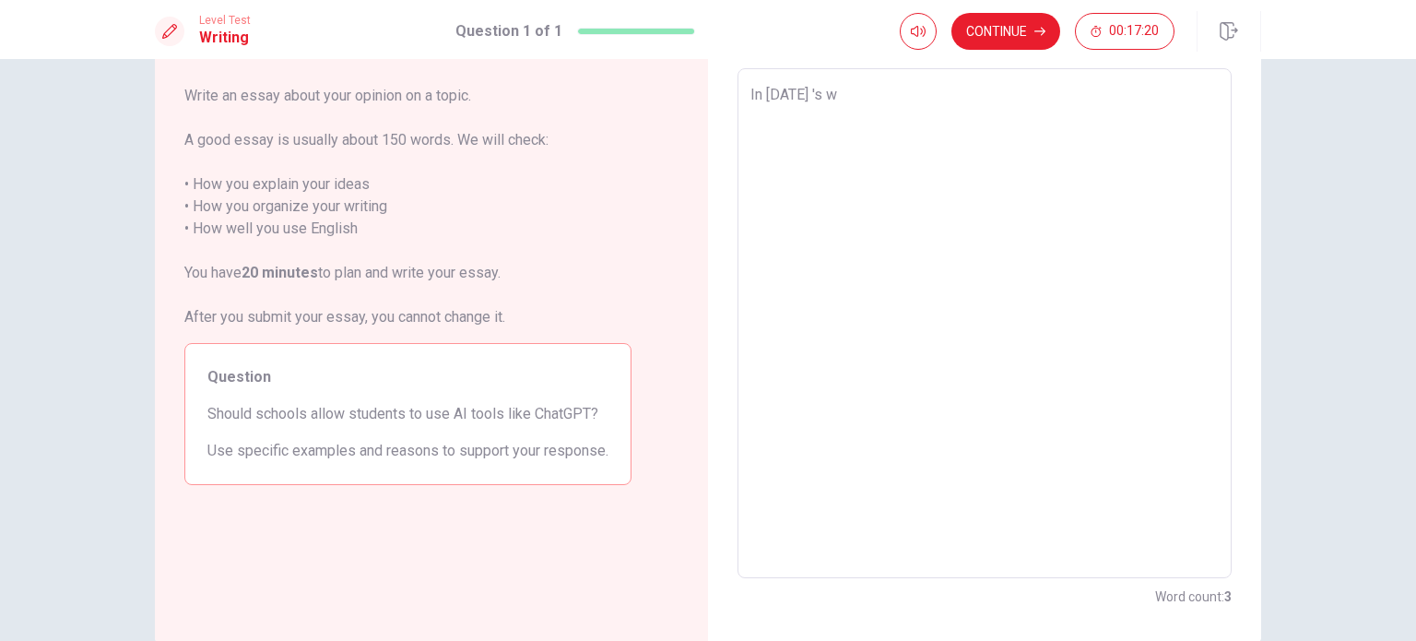
type textarea "x"
type textarea "In [DATE] 's wo"
type textarea "x"
type textarea "In [DATE] 's wor"
type textarea "x"
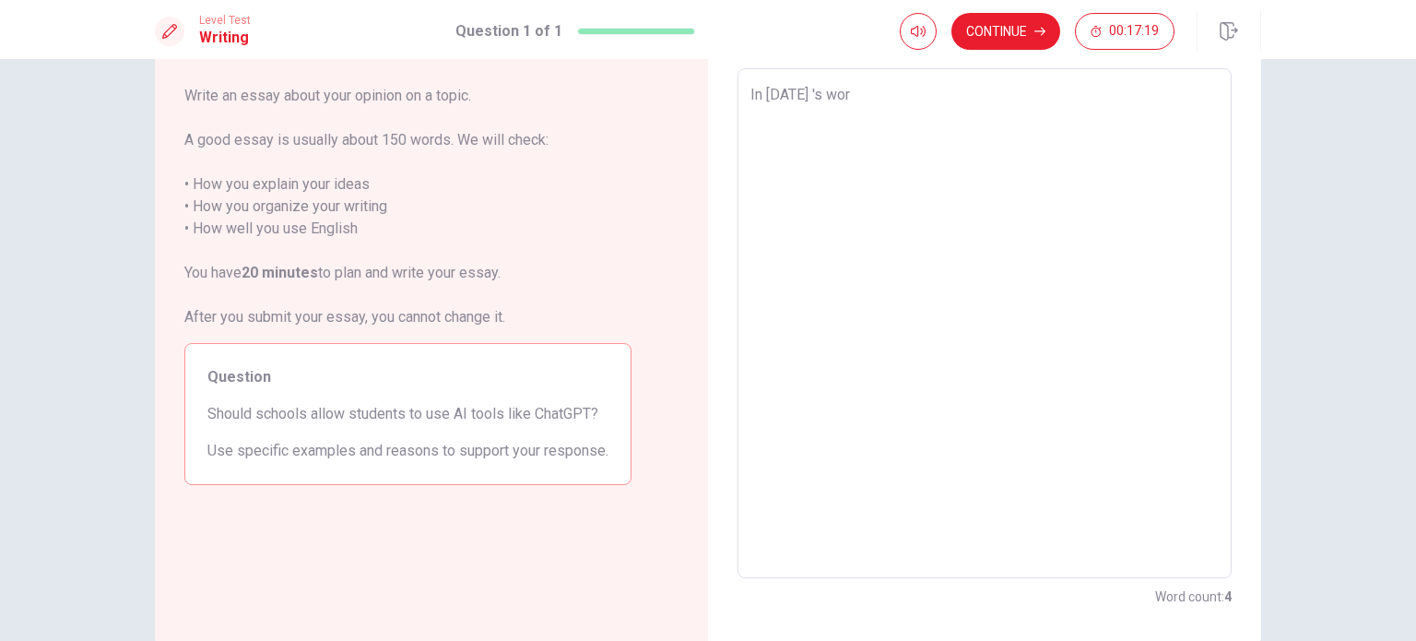
type textarea "In [DATE] 's work"
type textarea "x"
type textarea "In [DATE] 's wor"
type textarea "x"
type textarea "In [DATE] 's worl"
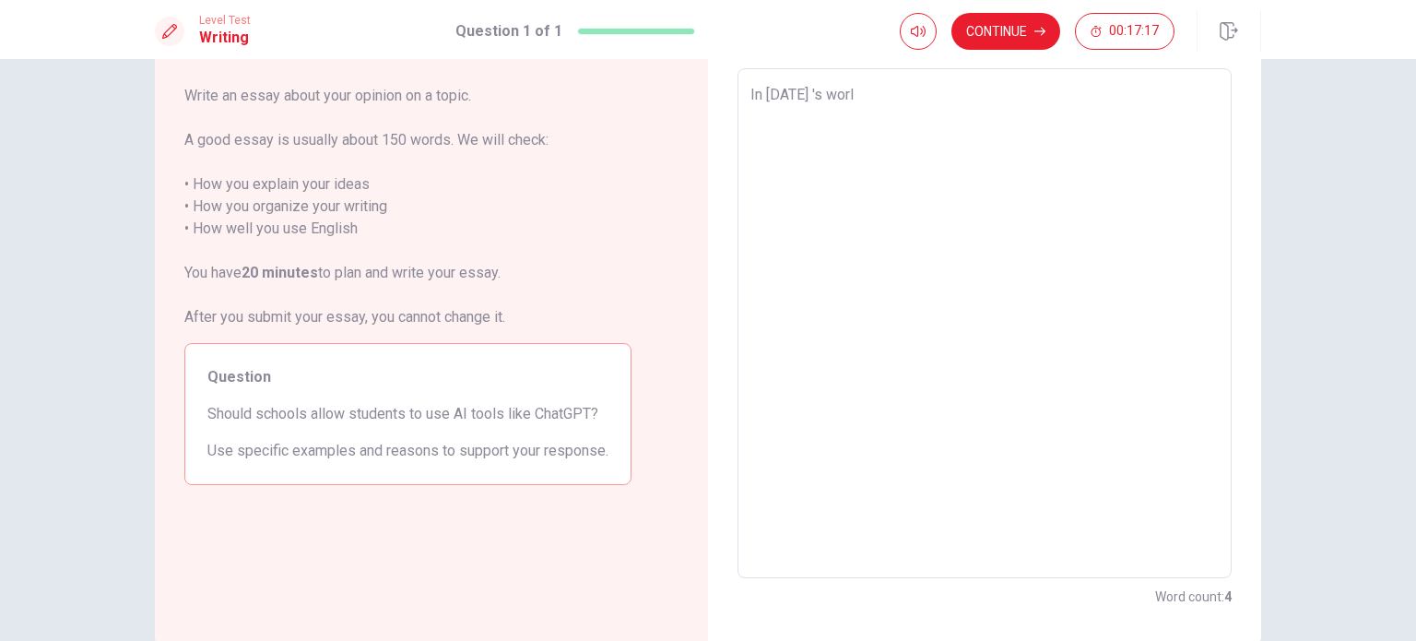
type textarea "x"
type textarea "In [DATE] 's worlj"
type textarea "x"
type textarea "In [DATE] 's worl"
type textarea "x"
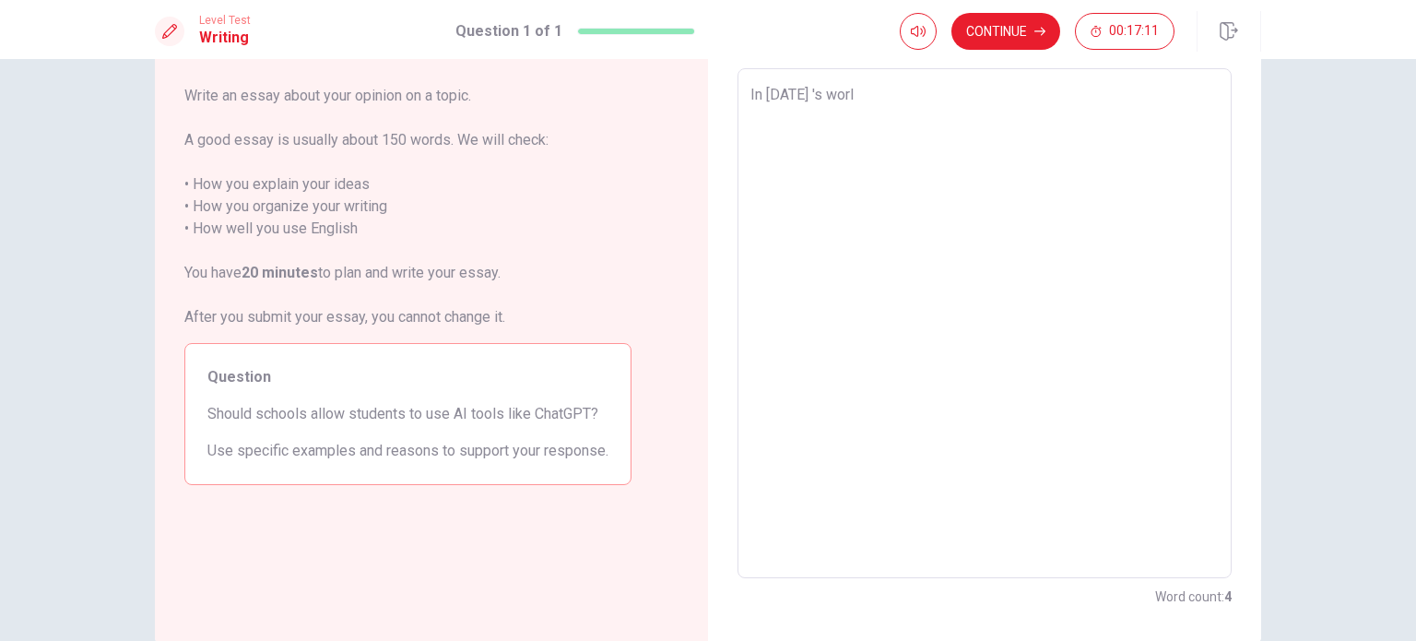
type textarea "In [DATE] 's world"
type textarea "x"
type textarea "In [DATE] 's world"
type textarea "x"
type textarea "In [DATE] 's world a"
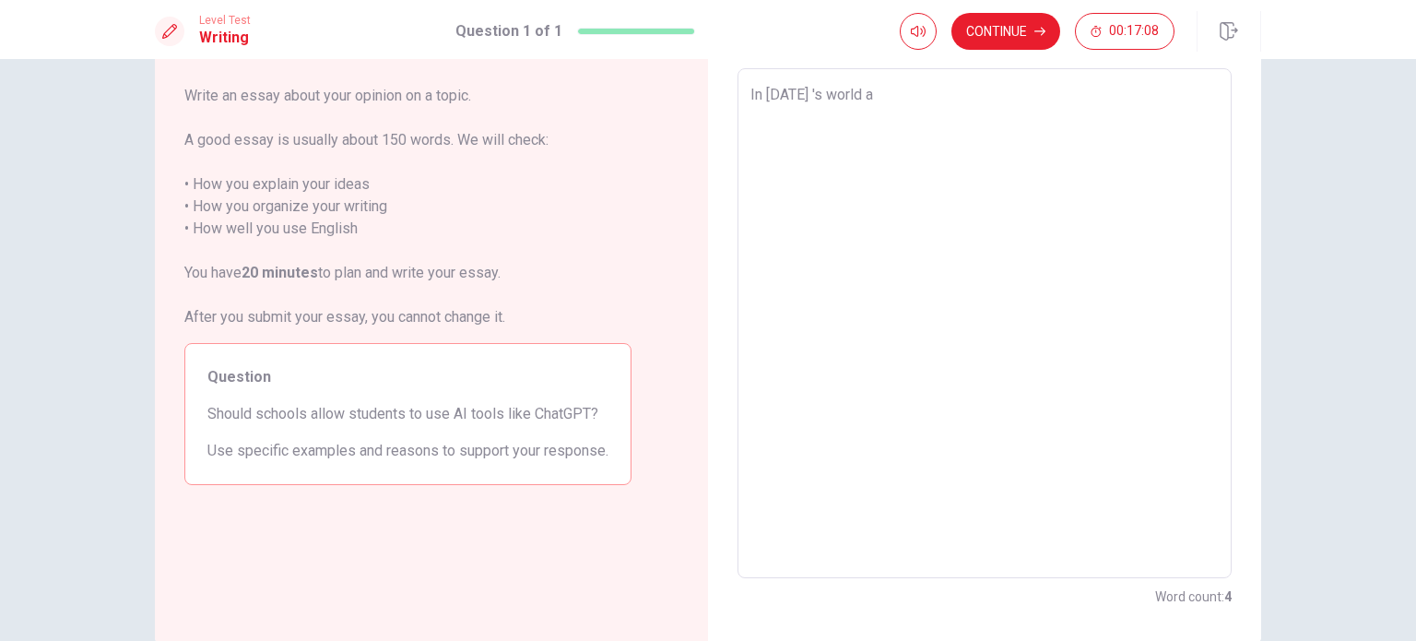
type textarea "x"
type textarea "In [DATE] 's world ar"
type textarea "x"
type textarea "In [DATE] 's world art"
type textarea "x"
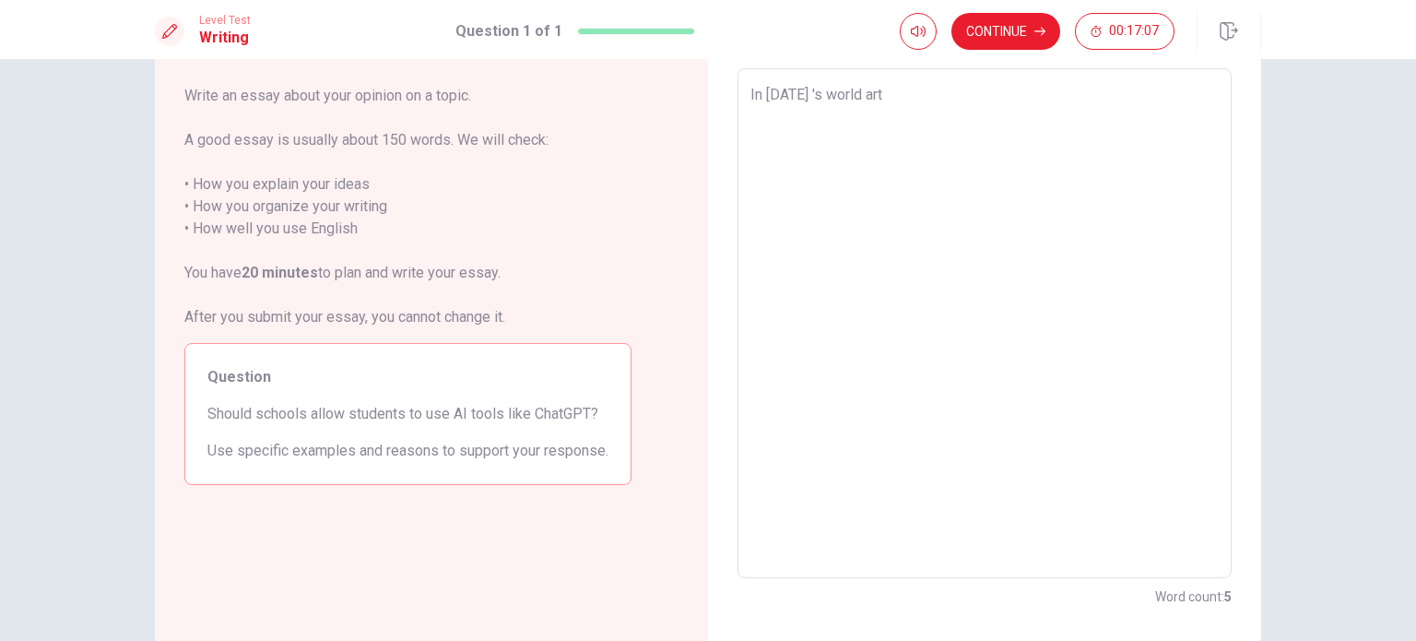
type textarea "In [DATE] 's world arti"
type textarea "x"
type textarea "In [DATE] 's world artif"
type textarea "x"
type textarea "In [DATE] 's world artifi"
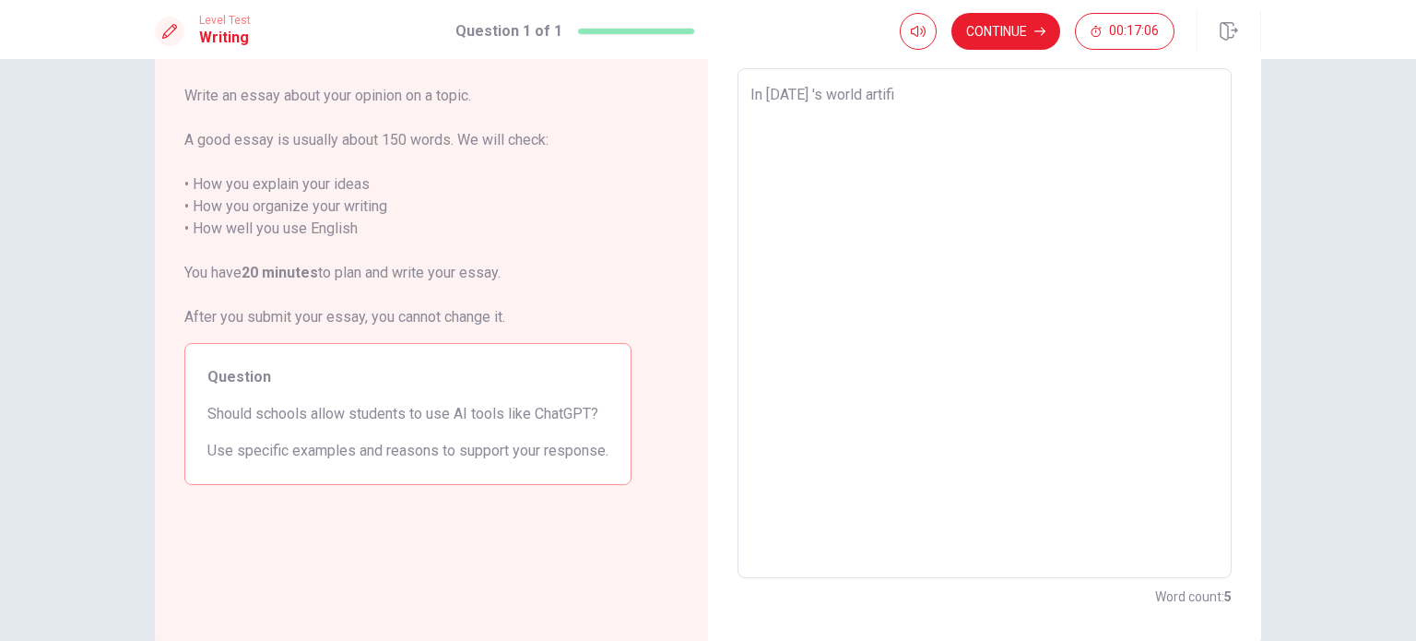
type textarea "x"
type textarea "In [DATE] 's world artific"
type textarea "x"
type textarea "In [DATE] 's world artifica"
type textarea "x"
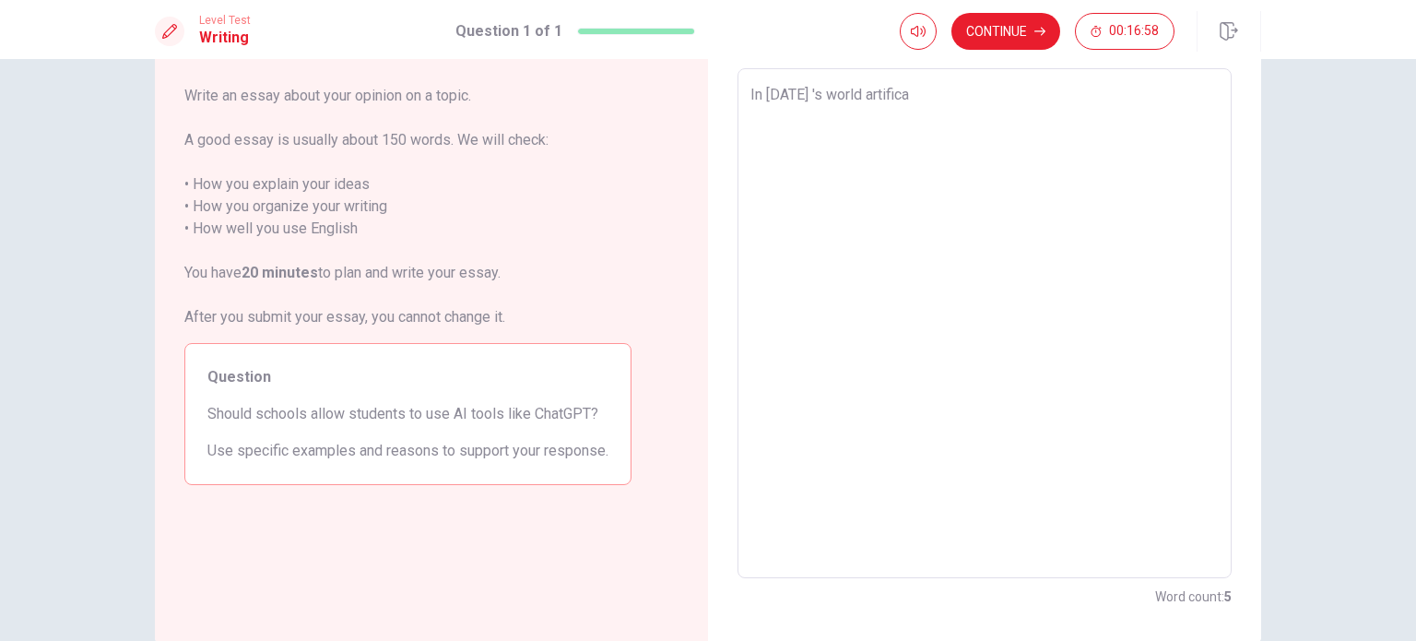
type textarea "In [DATE] 's world artific"
type textarea "x"
type textarea "In [DATE] 's world artifici"
type textarea "x"
type textarea "In [DATE] 's world artificia"
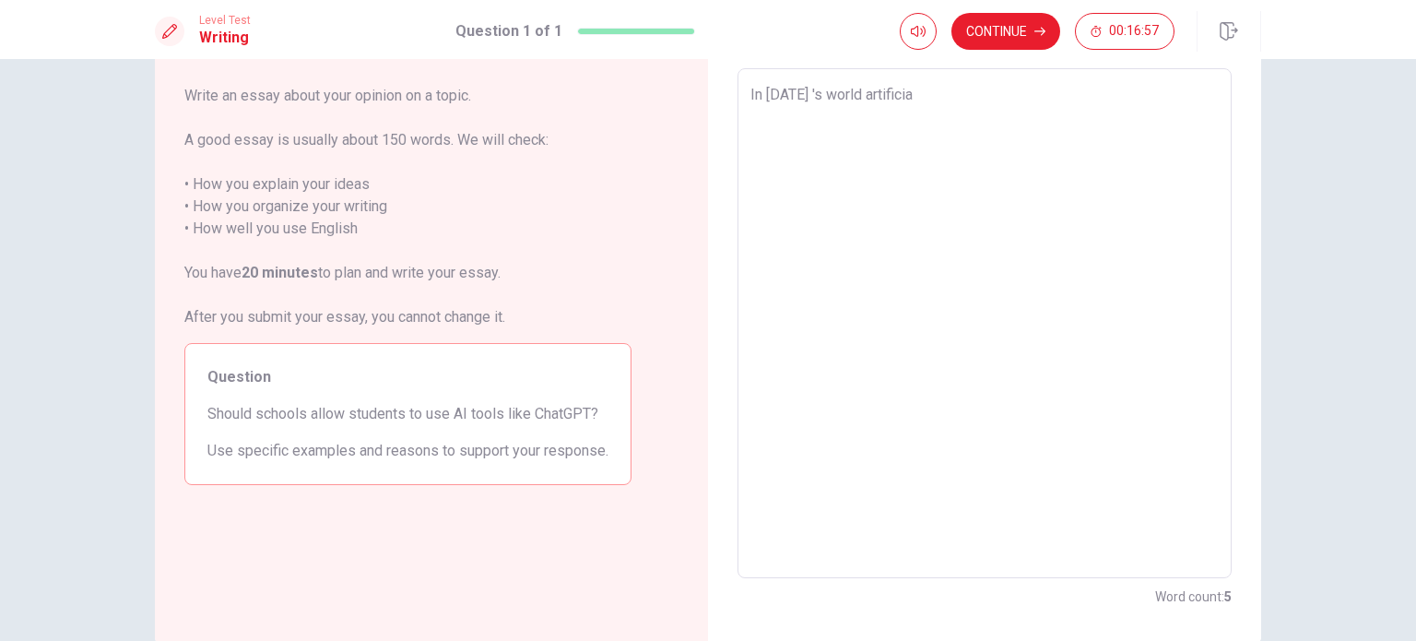
type textarea "x"
type textarea "In [DATE] 's world artificial"
type textarea "x"
type textarea "In [DATE] 's world artificial"
type textarea "x"
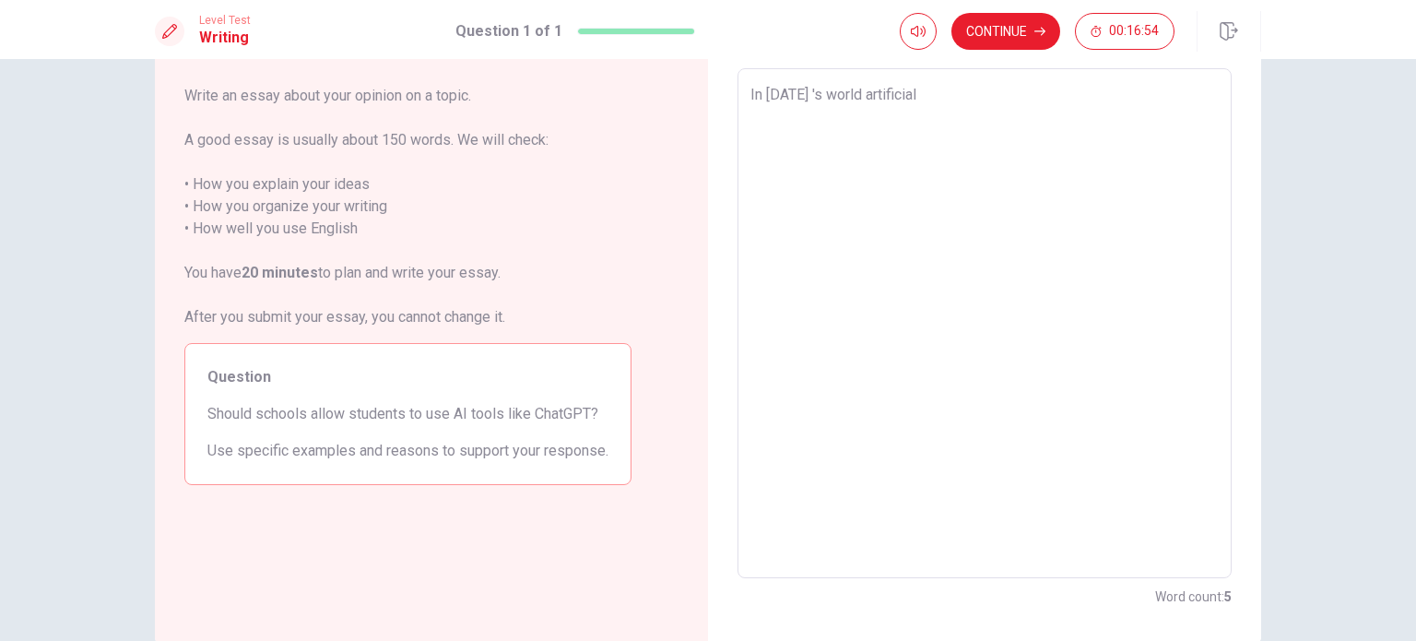
type textarea "In [DATE] 's world artificial i"
type textarea "x"
type textarea "In [DATE] 's world artificial in"
type textarea "x"
type textarea "In [DATE] 's world artificial int"
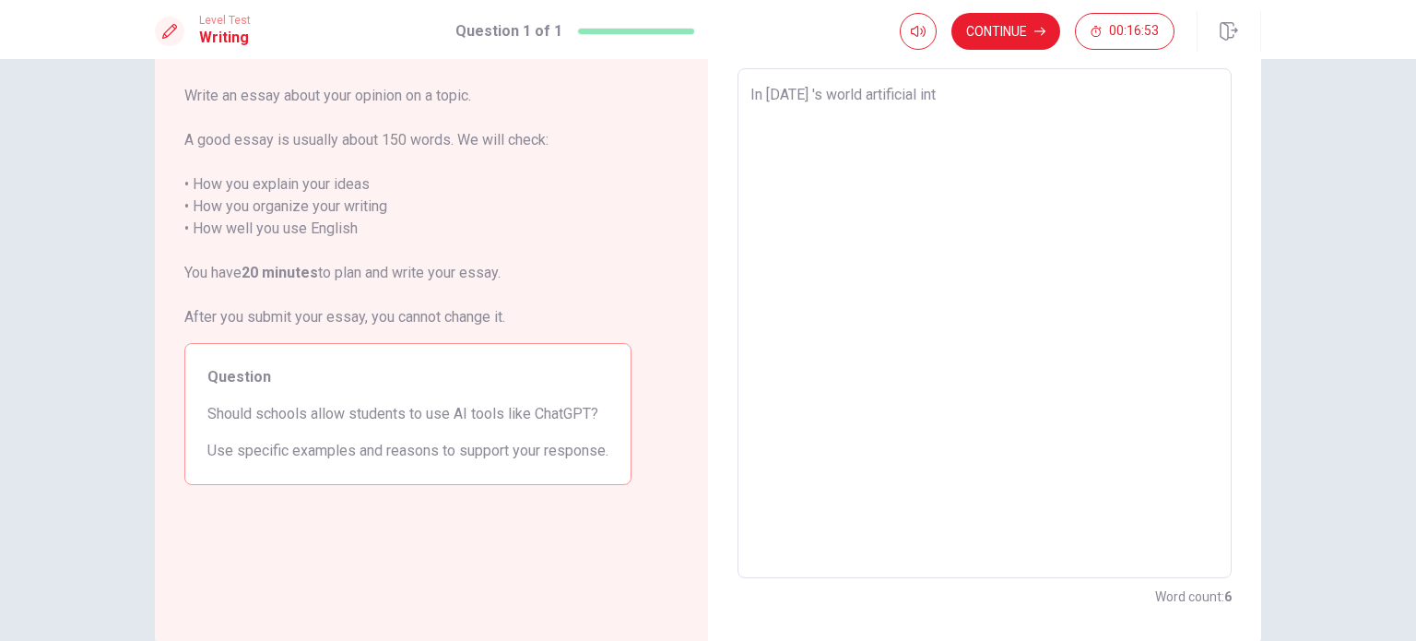
type textarea "x"
type textarea "In [DATE] 's world artificial inte"
type textarea "x"
type textarea "In [DATE] 's world artificial intel"
type textarea "x"
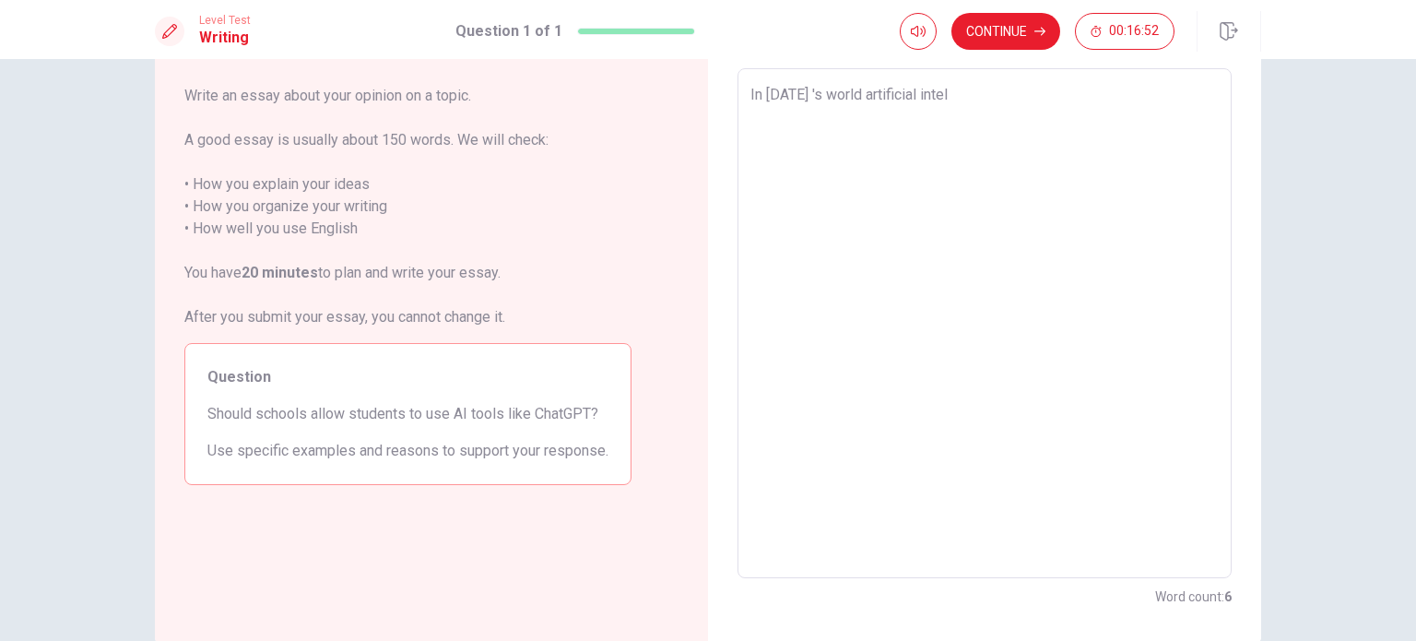
type textarea "In [DATE] 's world artificial intell"
type textarea "x"
type textarea "In [DATE] 's world artificial intellg"
type textarea "x"
type textarea "In [DATE] 's world artificial intellge"
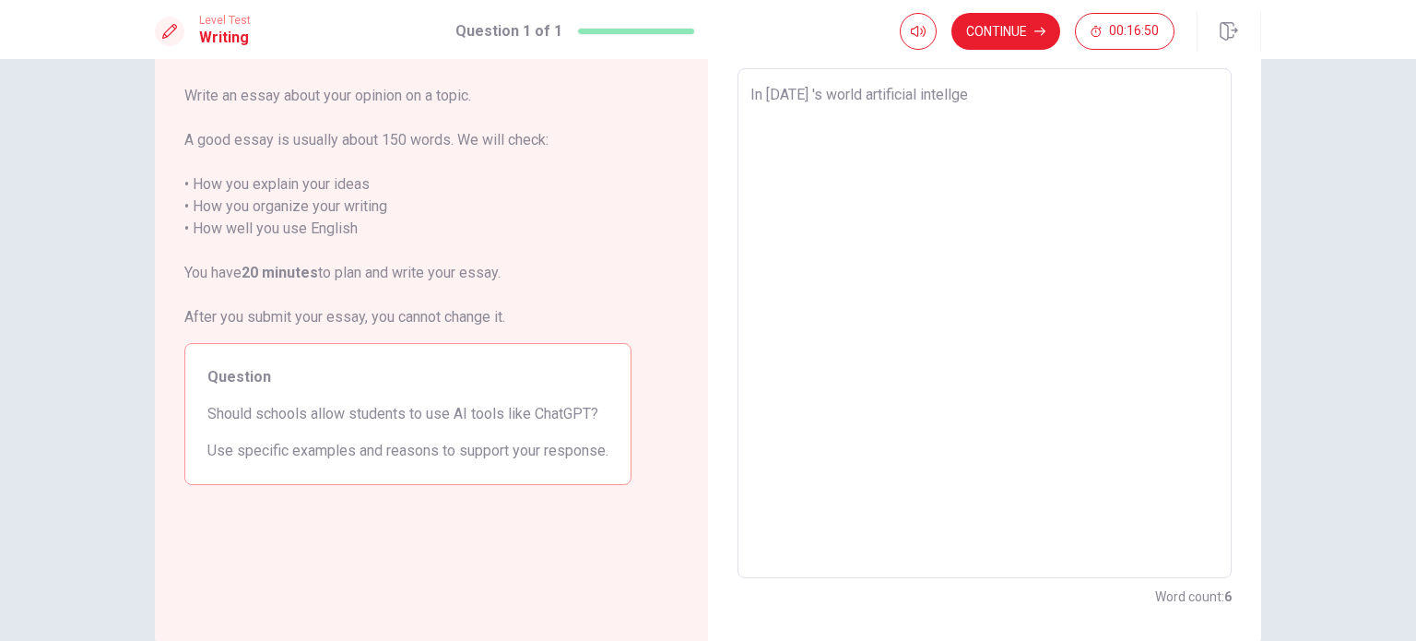
type textarea "x"
type textarea "In [DATE] 's world artificial intellgec"
type textarea "x"
type textarea "In [DATE] 's world artificial intellge"
type textarea "x"
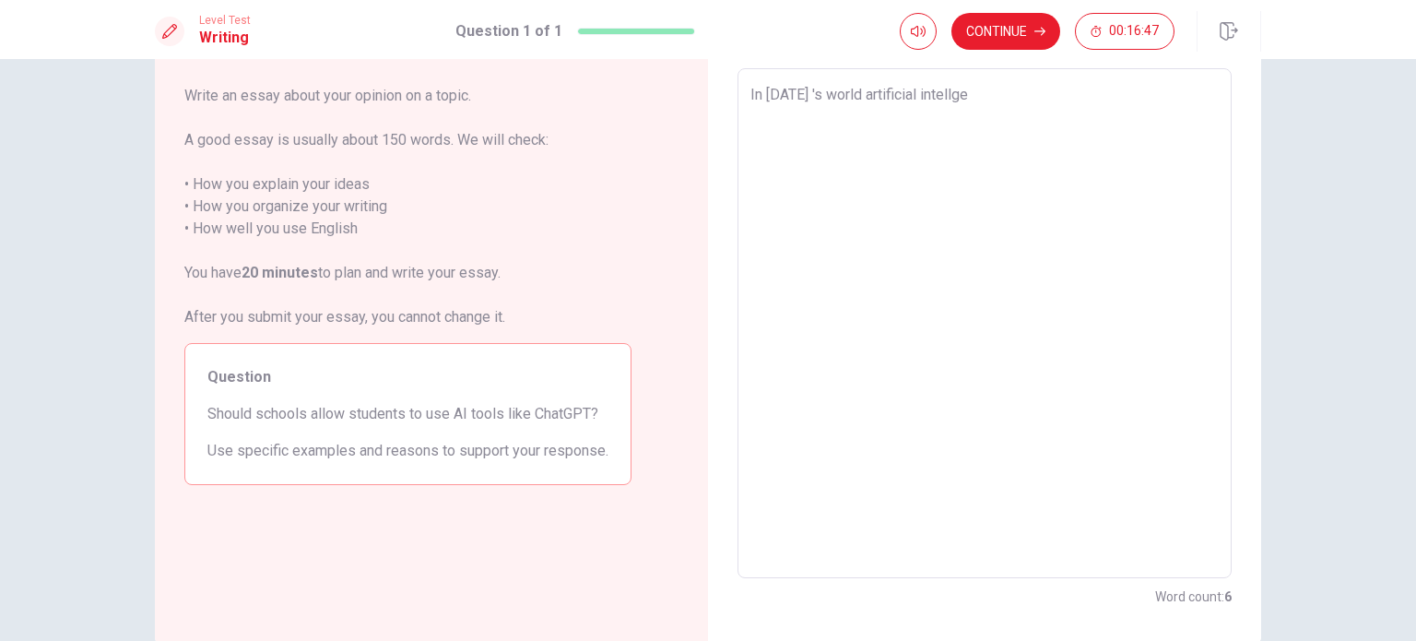
type textarea "In [DATE] 's world artificial intellgen"
type textarea "x"
type textarea "In [DATE] 's world artificial intellgenc"
type textarea "x"
type textarea "In [DATE] 's world artificial intellgence"
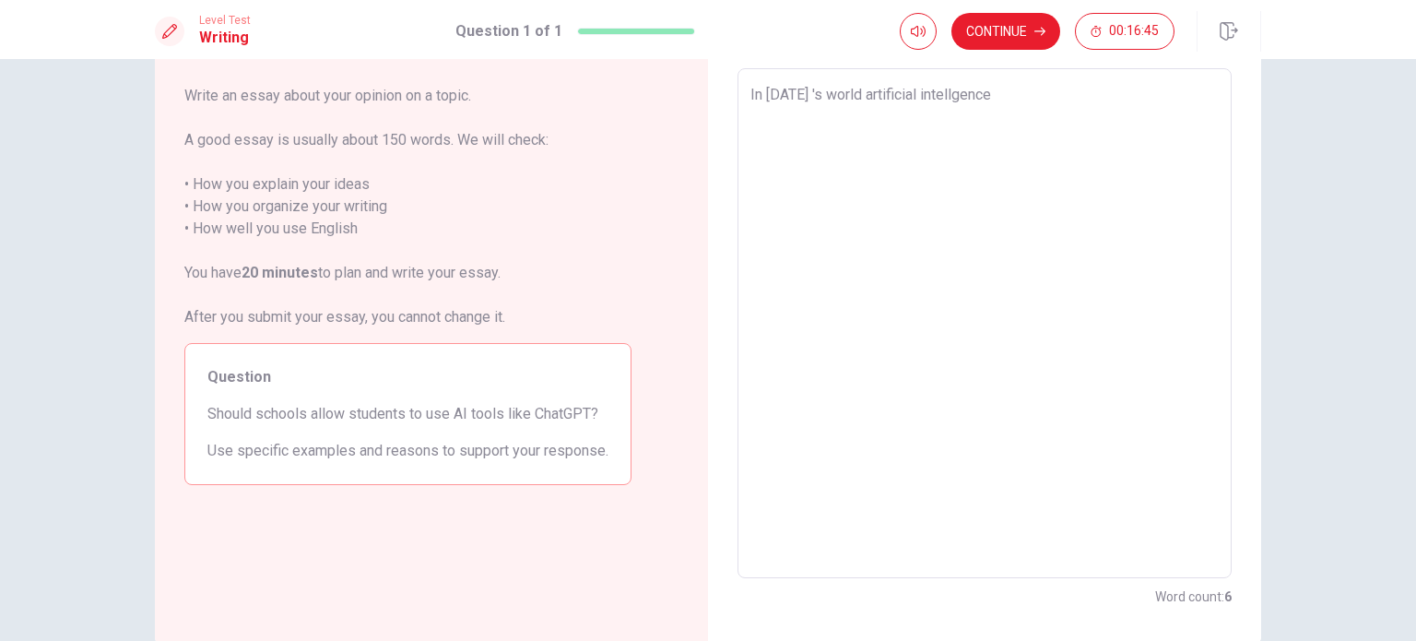
type textarea "x"
type textarea "In [DATE] 's world artificial intellgence"
type textarea "x"
type textarea "In [DATE] 's world artificial intellgence i"
type textarea "x"
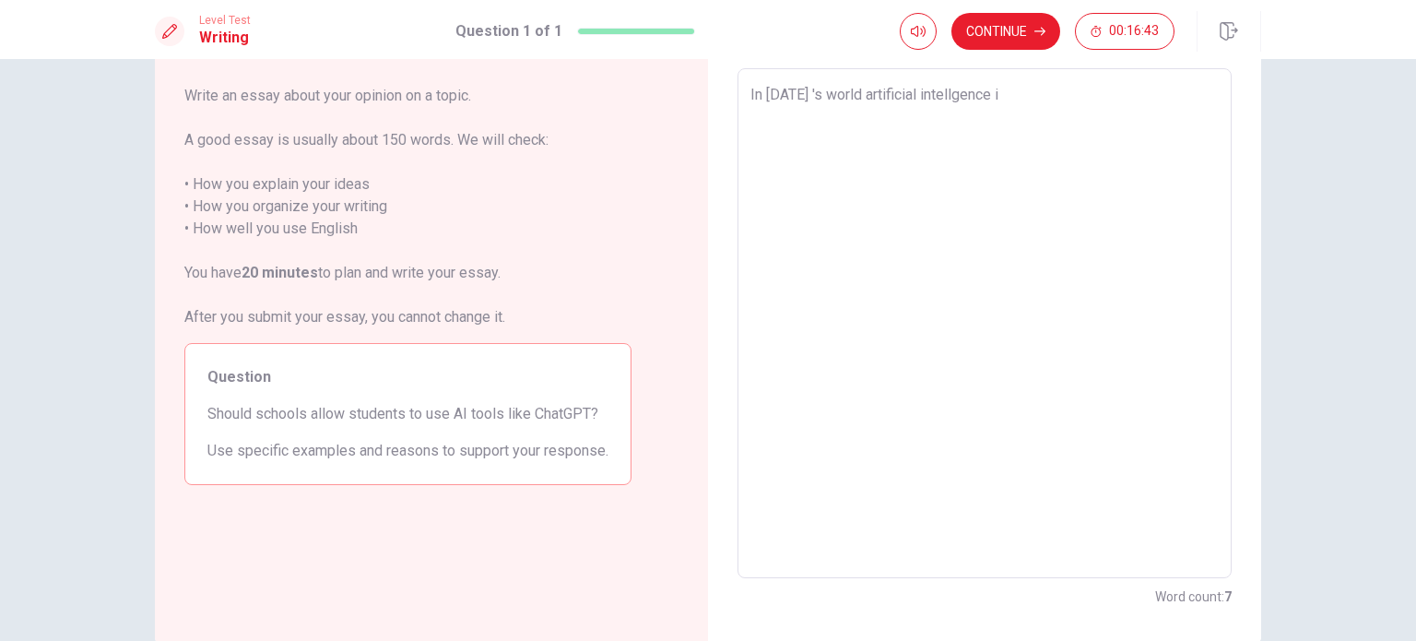
type textarea "In [DATE] 's world artificial intellgence is"
type textarea "x"
type textarea "In [DATE] 's world artificial intellgence is"
type textarea "x"
type textarea "In [DATE] 's world artificial intellgence is b"
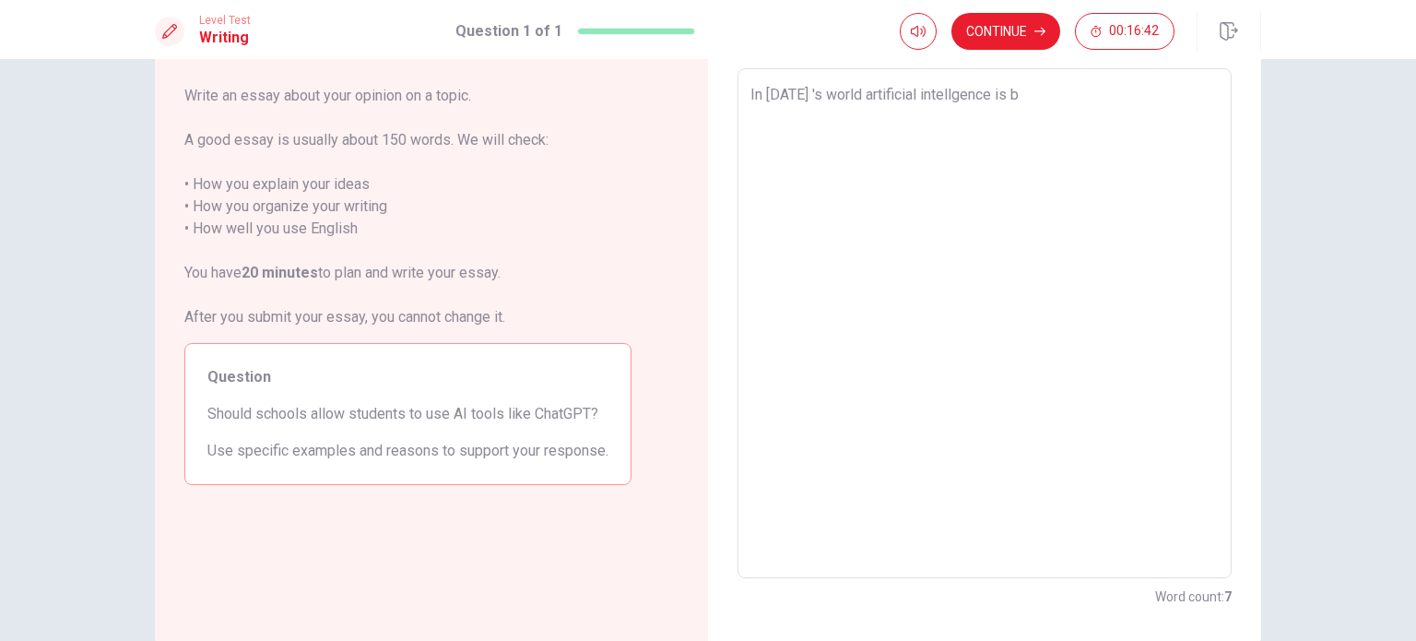
type textarea "x"
type textarea "In [DATE] 's world artificial intellgence is bo"
type textarea "x"
type textarea "In [DATE] 's world artificial intellgence is b"
type textarea "x"
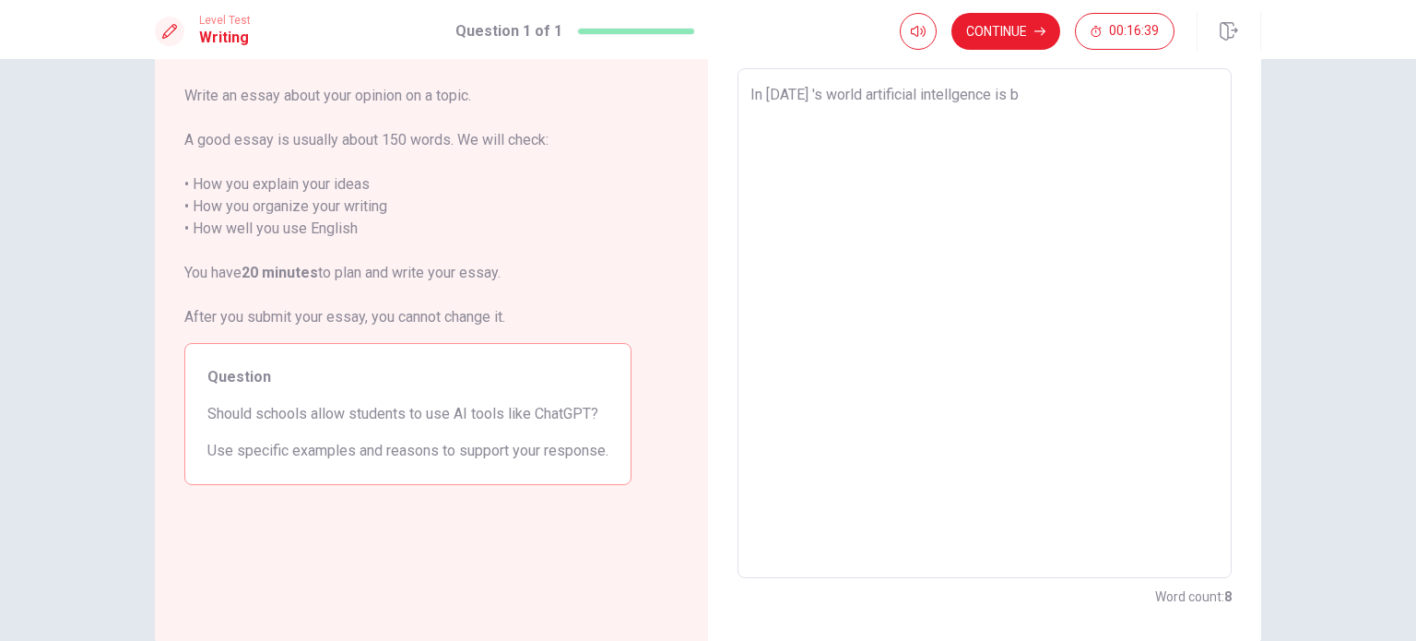
type textarea "In [DATE] 's world artificial intellgence is bw"
type textarea "x"
type textarea "In [DATE] 's world artificial intellgence is b"
type textarea "x"
type textarea "In [DATE] 's world artificial intellgence is be"
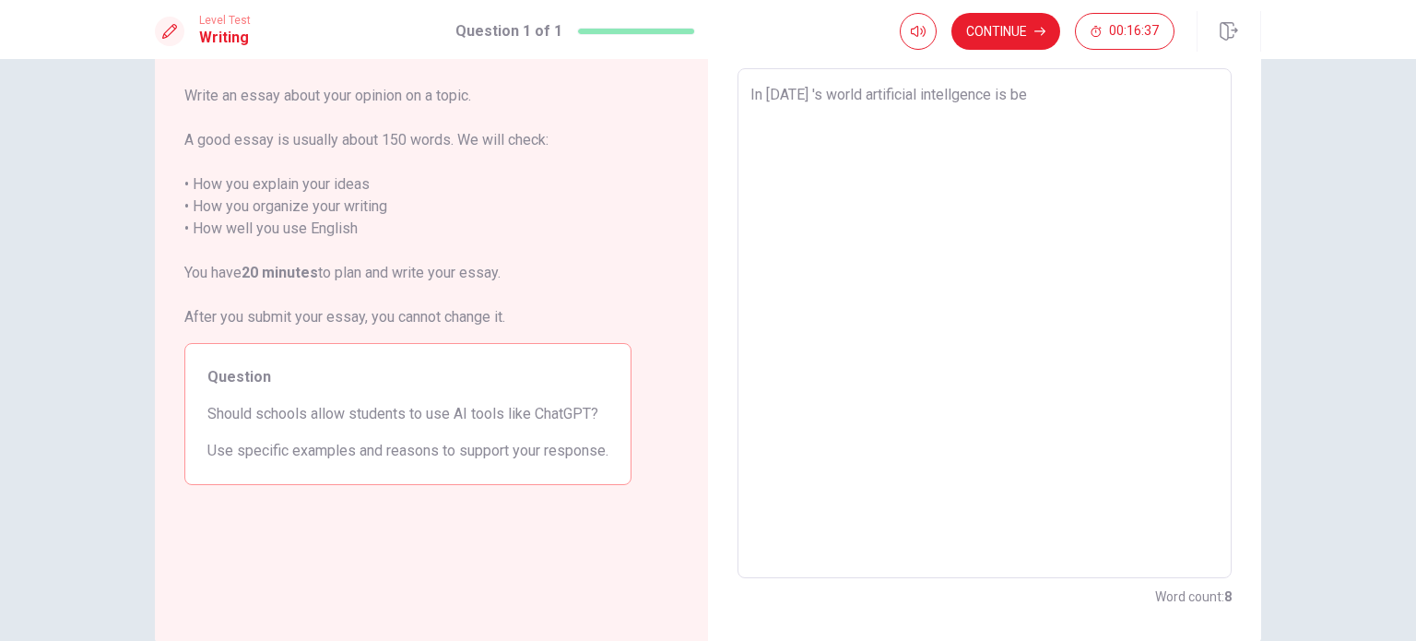
type textarea "x"
type textarea "In [DATE] 's world artificial intellgence is bec"
type textarea "x"
type textarea "In [DATE] 's world artificial intellgence is beco"
type textarea "x"
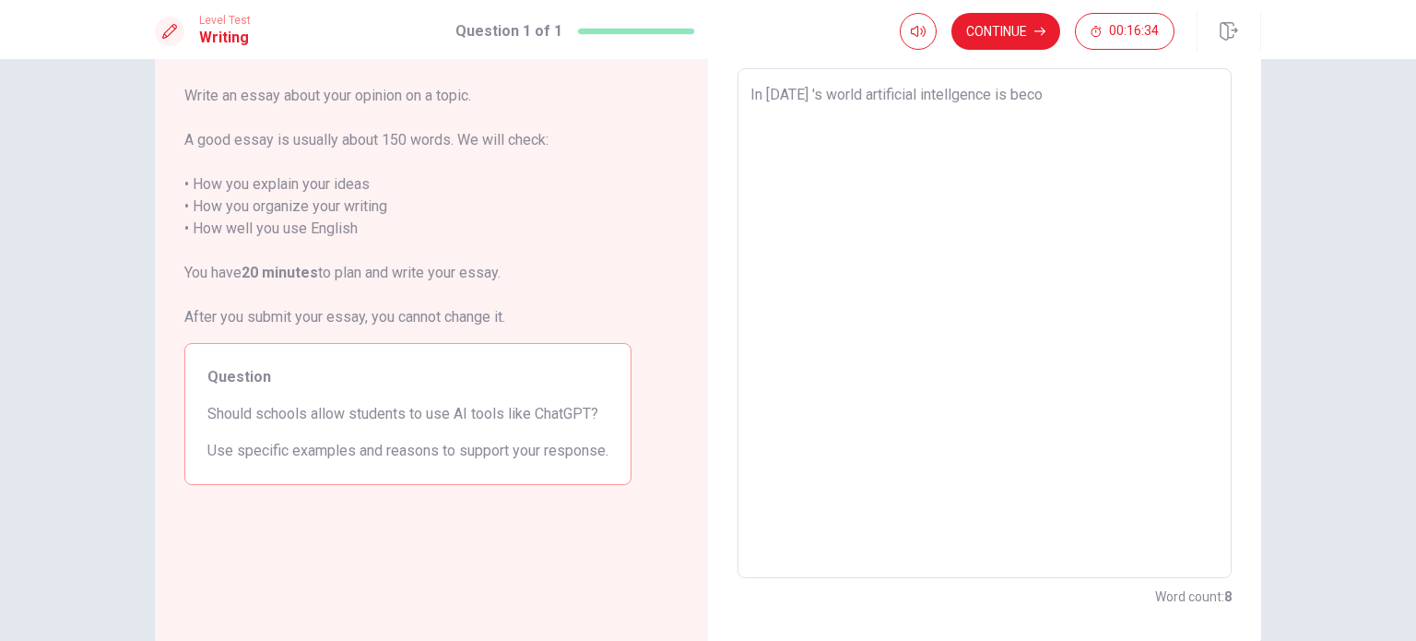
type textarea "In [DATE] 's world artificial intellgence is becom"
type textarea "x"
type textarea "In [DATE] 's world artificial intellgence is [PERSON_NAME]"
type textarea "x"
type textarea "In [DATE] 's world artificial intellgence is [PERSON_NAME]"
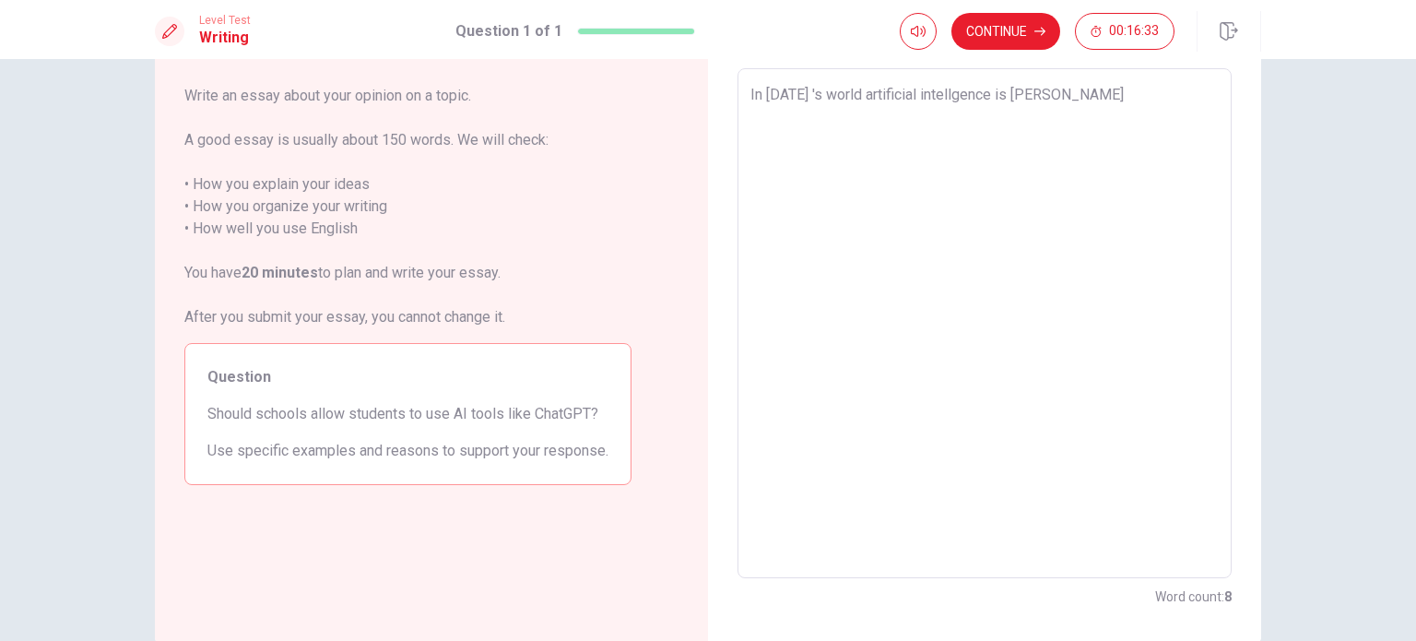
type textarea "x"
type textarea "In [DATE] 's world artificial intellgence is becoming"
type textarea "x"
type textarea "In [DATE] 's world artificial intellgence is becoming"
type textarea "x"
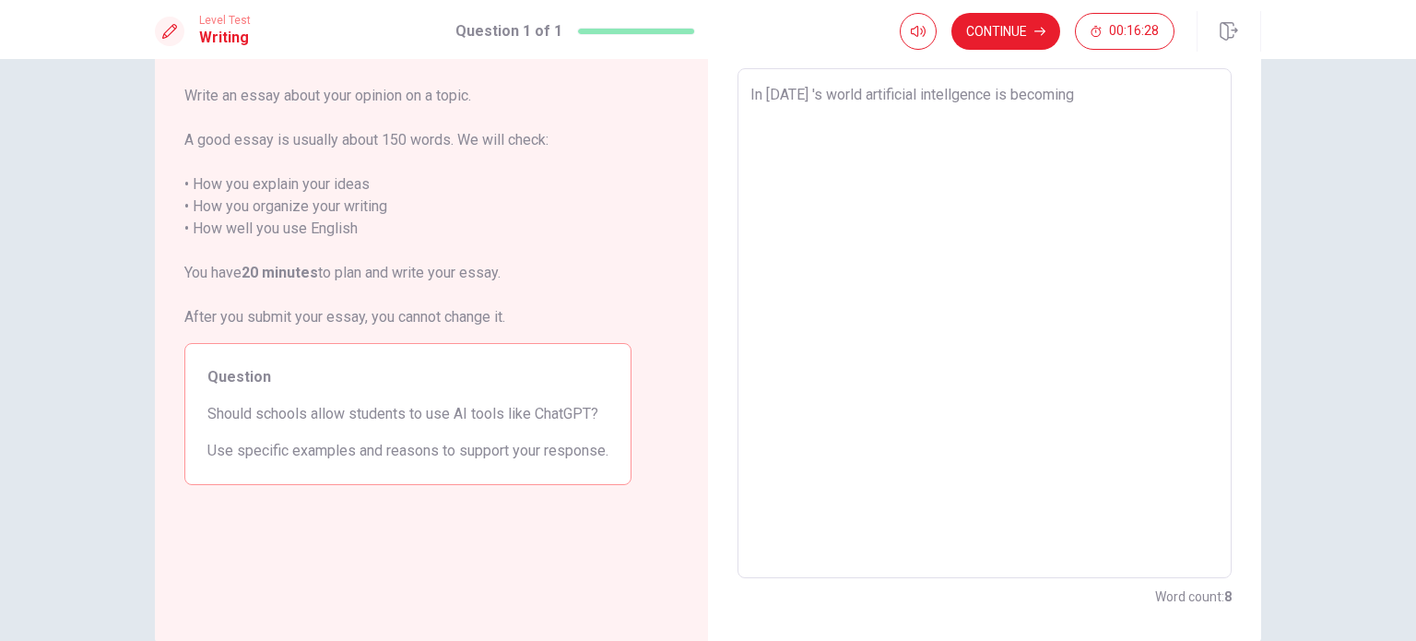
type textarea "In [DATE] 's world artificial intellgence is becoming m"
type textarea "x"
type textarea "In [DATE] 's world artificial intellgence is becoming mo"
type textarea "x"
type textarea "In [DATE] 's world artificial intellgence is becoming mor"
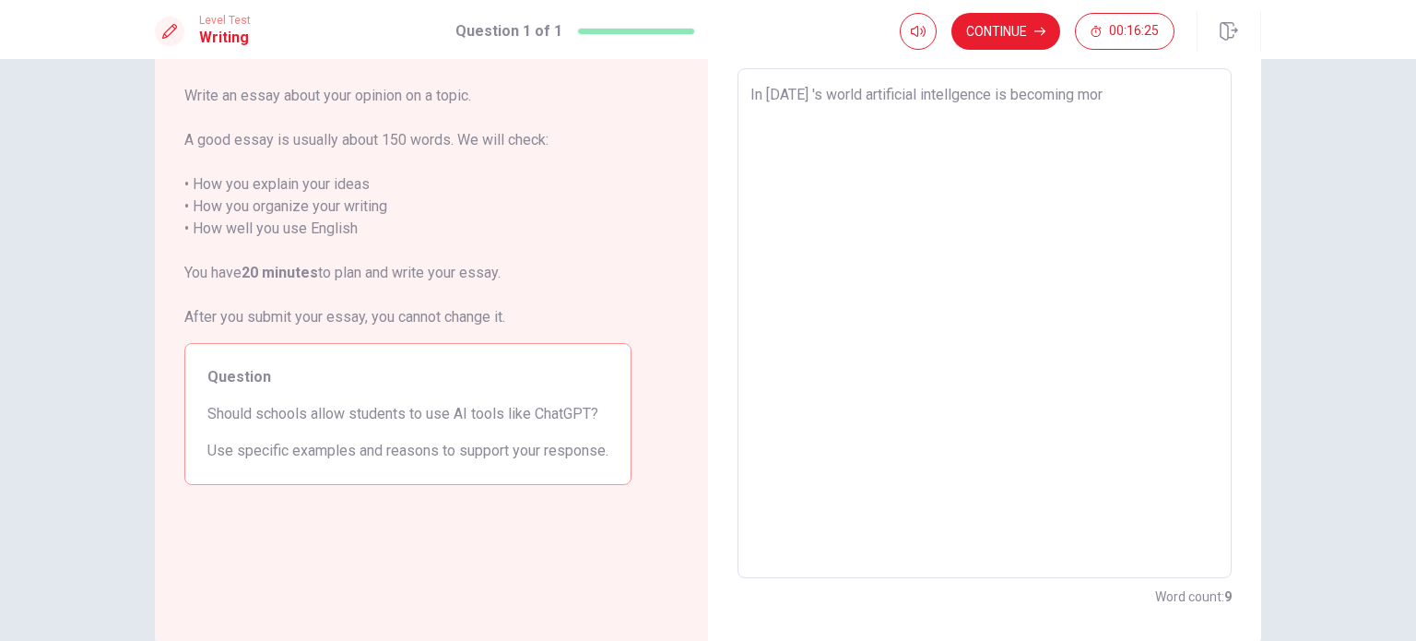
type textarea "x"
type textarea "In [DATE] 's world artificial intellgence is becoming more"
type textarea "x"
type textarea "In [DATE] 's world artificial intellgence is becoming more"
type textarea "x"
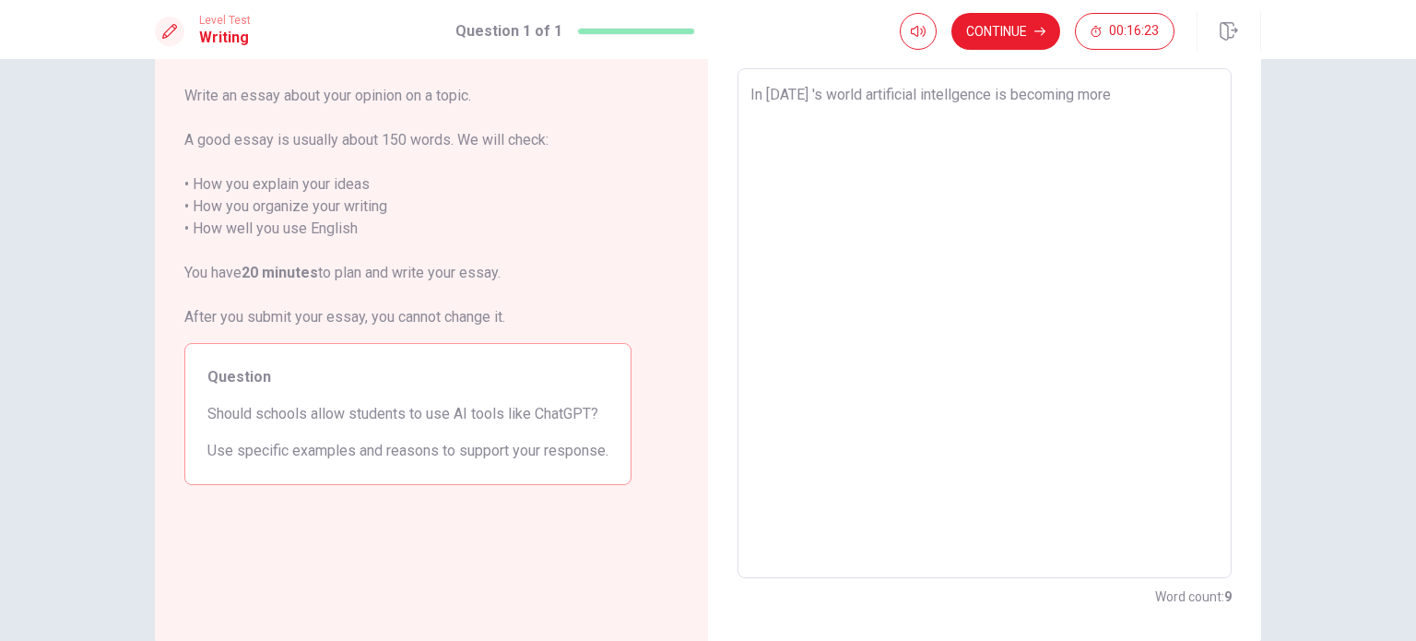
type textarea "In [DATE] 's world artificial intellgence is becoming more a"
type textarea "x"
type textarea "In [DATE] 's world artificial intellgence is becoming more an"
type textarea "x"
type textarea "In [DATE] 's world artificial intellgence is becoming more and"
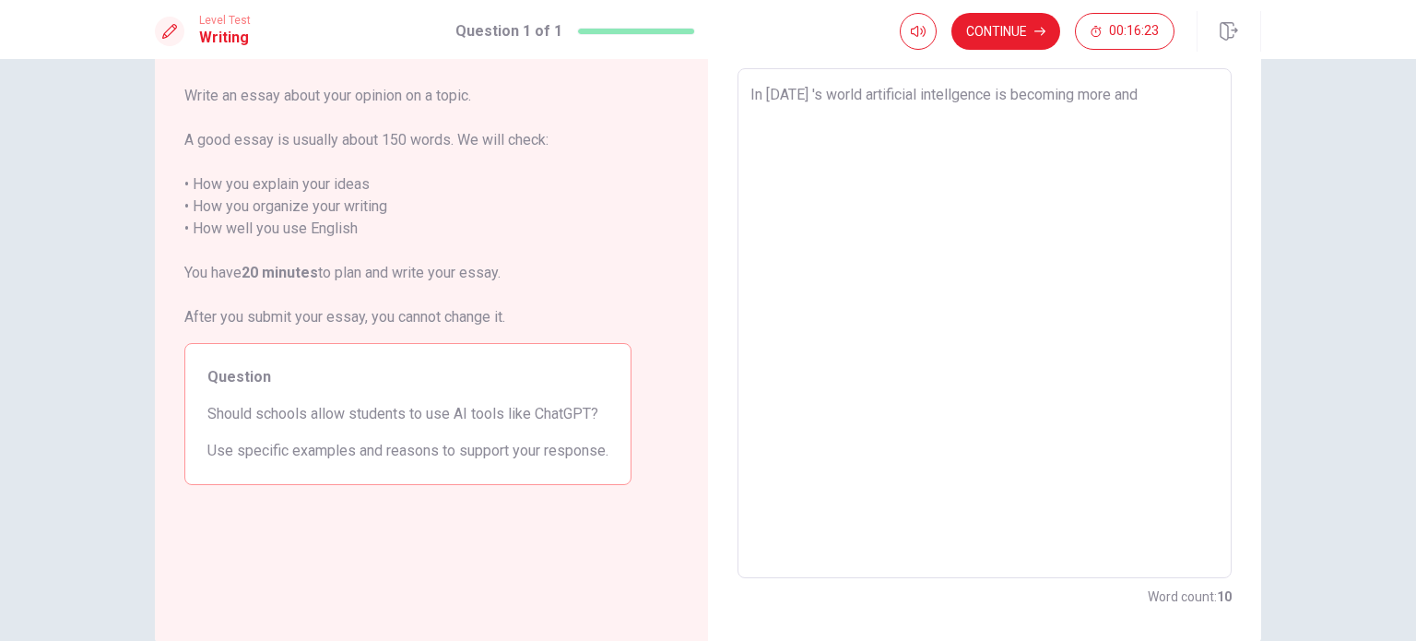
type textarea "x"
type textarea "In [DATE] 's world artificial intellgence is becoming more and"
type textarea "x"
type textarea "In [DATE] 's world artificial intellgence is becoming more and m"
type textarea "x"
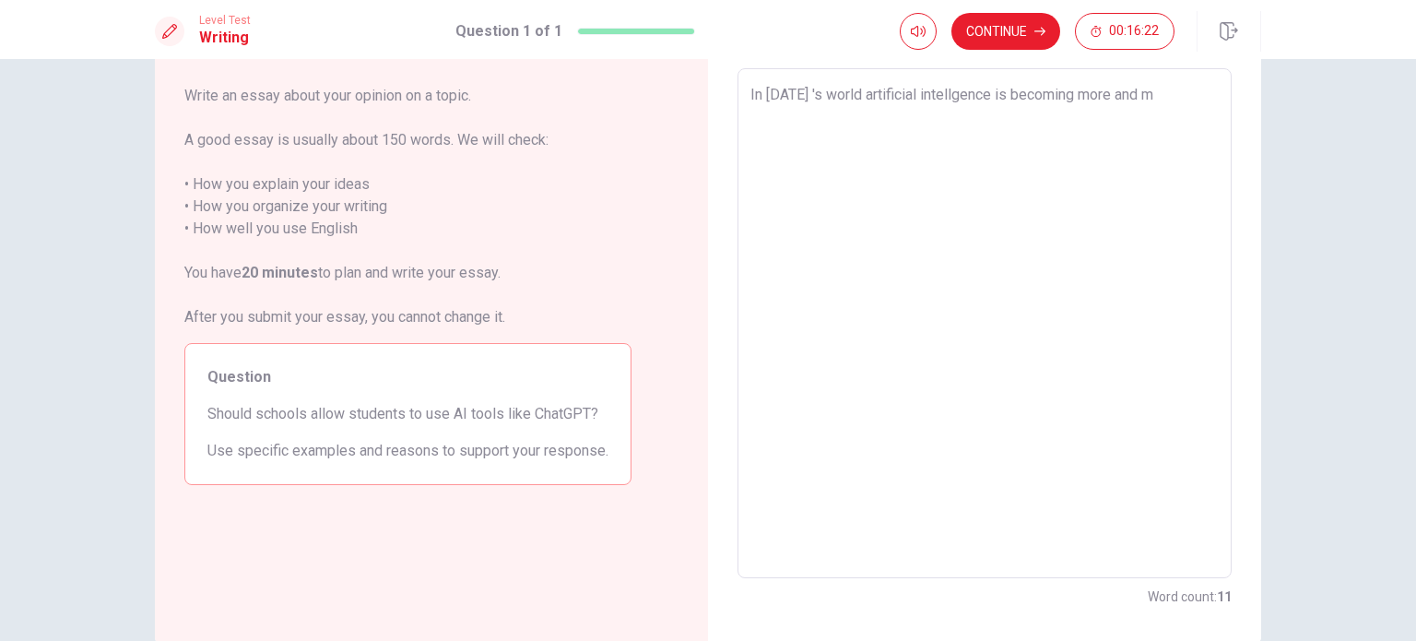
type textarea "In [DATE] 's world artificial intellgence is becoming more and mo"
type textarea "x"
type textarea "In [DATE] 's world artificial intellgence is becoming more and mor"
type textarea "x"
type textarea "In [DATE] 's world artificial intellgence is becoming more and more"
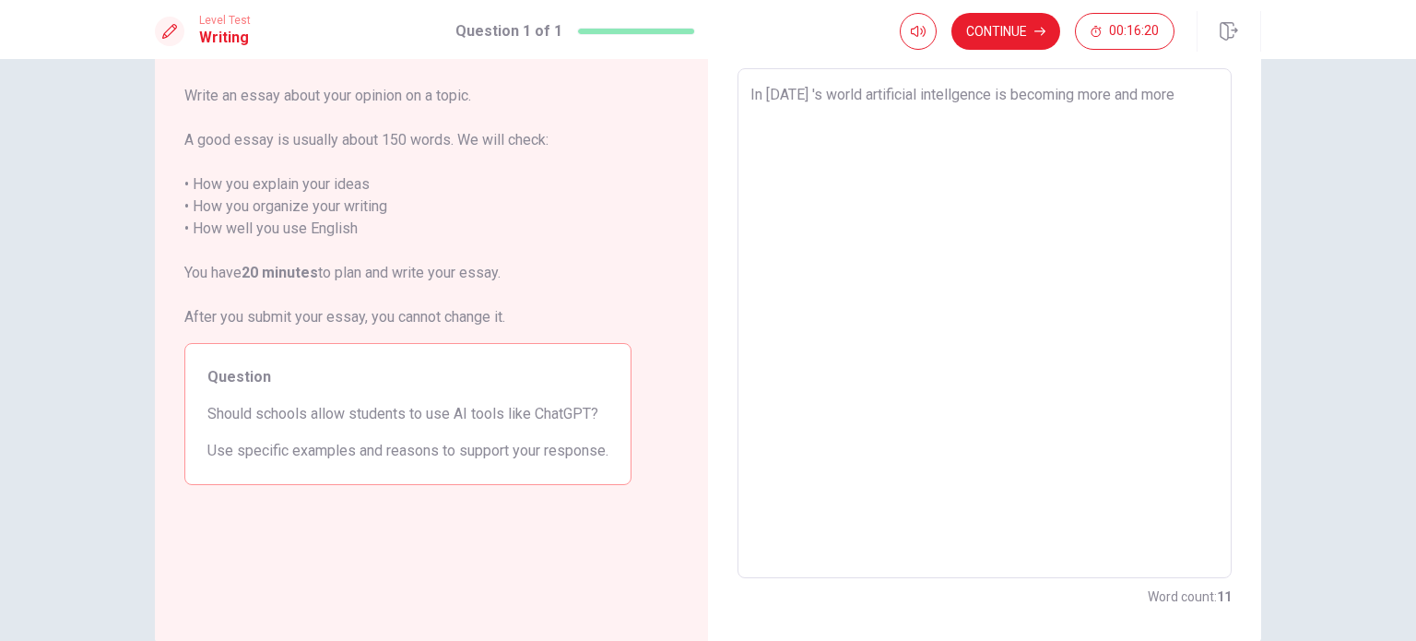
type textarea "x"
type textarea "In [DATE] 's world artificial intellgence is becoming more and morec"
type textarea "x"
type textarea "In [DATE] 's world artificial intellgence is becoming more and moreco"
type textarea "x"
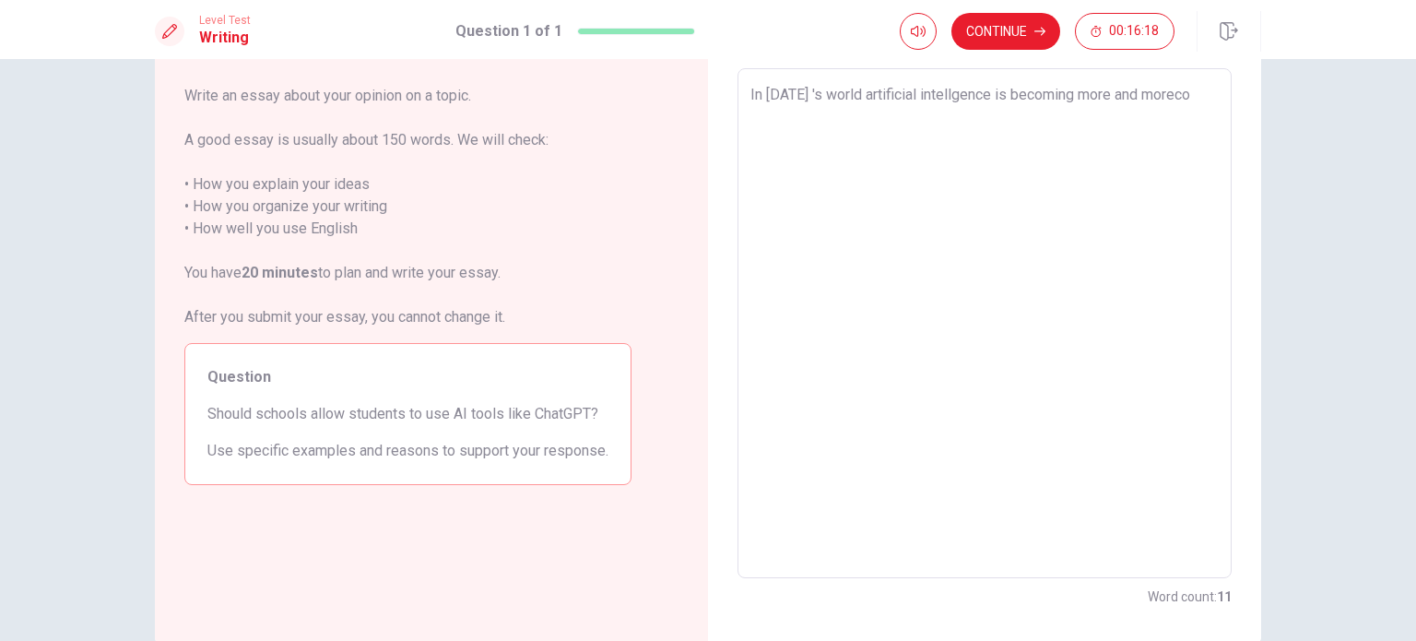
type textarea "In [DATE] 's world artificial intellgence is becoming more and morec"
type textarea "x"
type textarea "In [DATE] 's world artificial intellgence is becoming more and more"
type textarea "x"
type textarea "In [DATE] 's world artificial intellgence is becoming more and more"
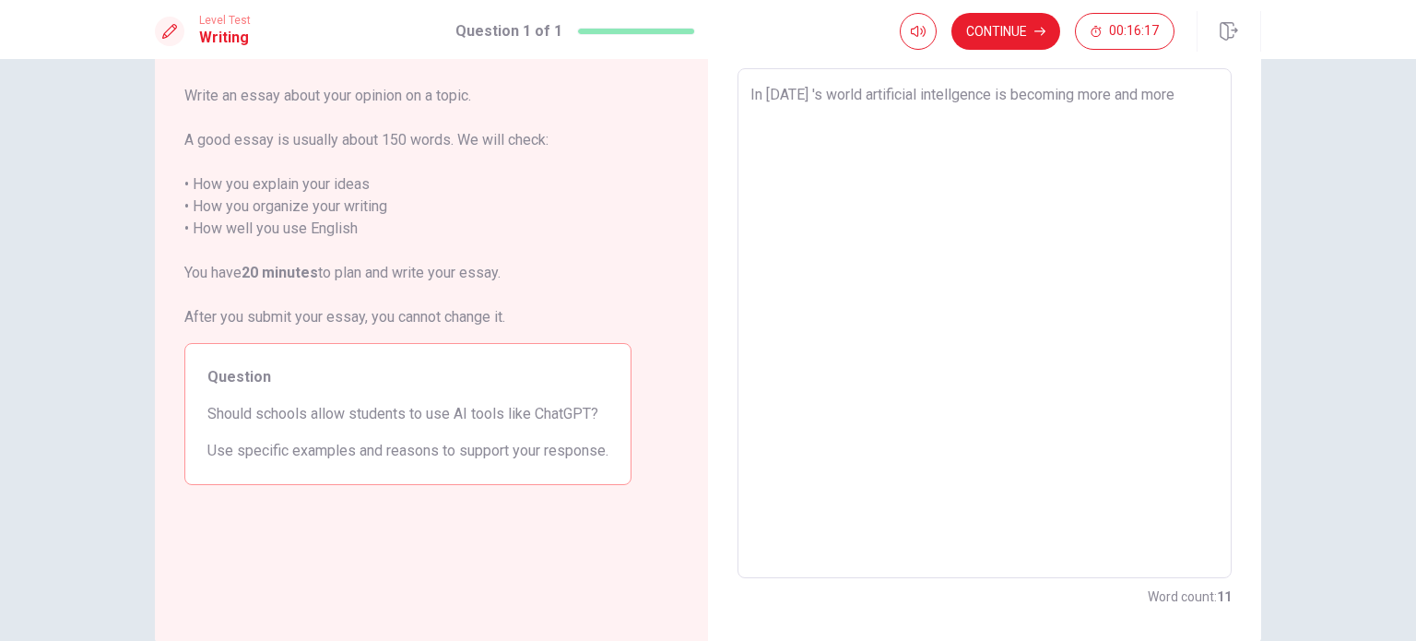
type textarea "x"
type textarea "In [DATE] 's world artificial intellgence is becoming more and more c"
type textarea "x"
type textarea "In [DATE] 's world artificial intellgence is becoming more and more co"
type textarea "x"
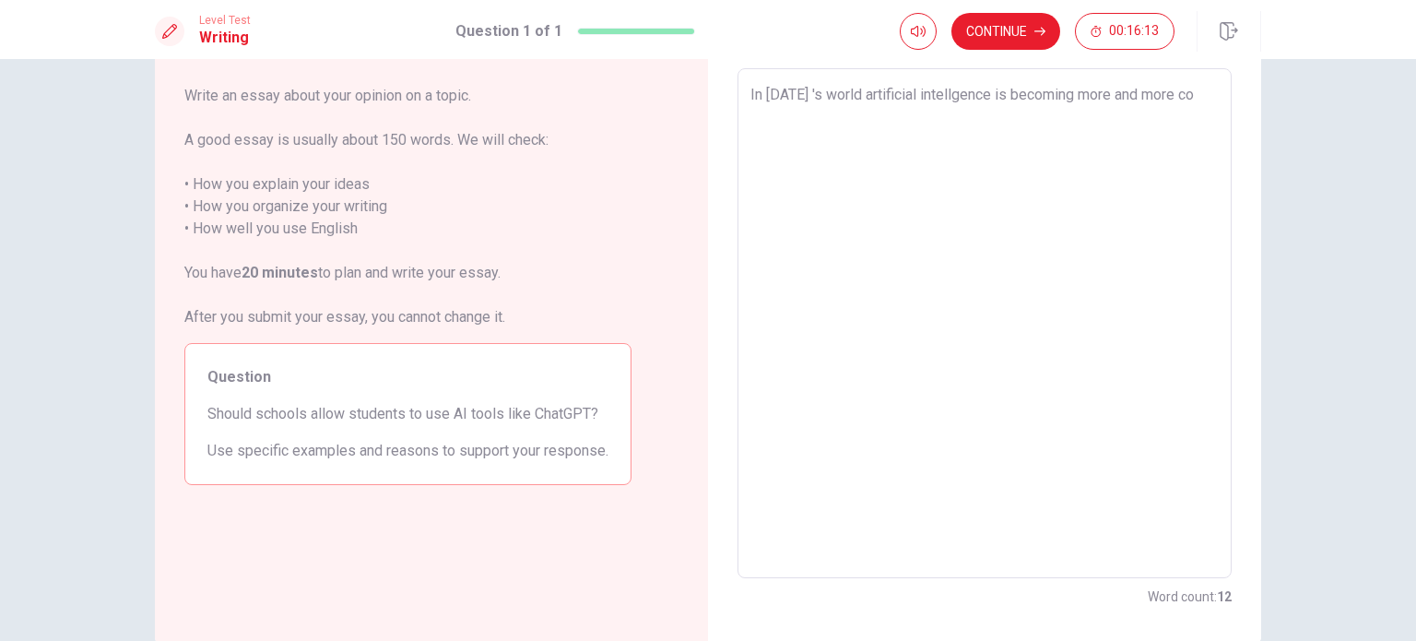
type textarea "In [DATE] 's world artificial intellgence is becoming more and more com"
type textarea "x"
type textarea "In [DATE] 's world artificial intellgence is becoming more and more comm"
type textarea "x"
type textarea "In [DATE] 's world artificial intellgence is becoming more and more commo"
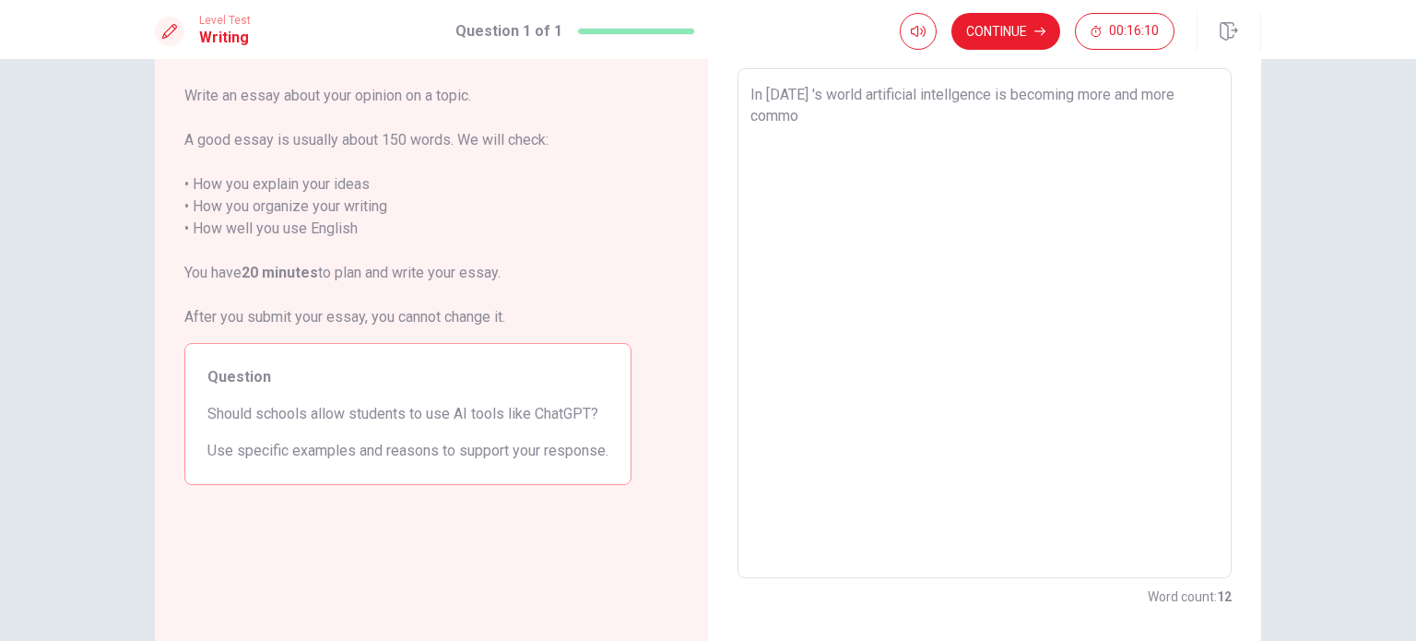
type textarea "x"
type textarea "In [DATE] 's world artificial intellgence is becoming more and more commom"
type textarea "x"
type textarea "In [DATE] 's world artificial intellgence is becoming more and more commom="
type textarea "x"
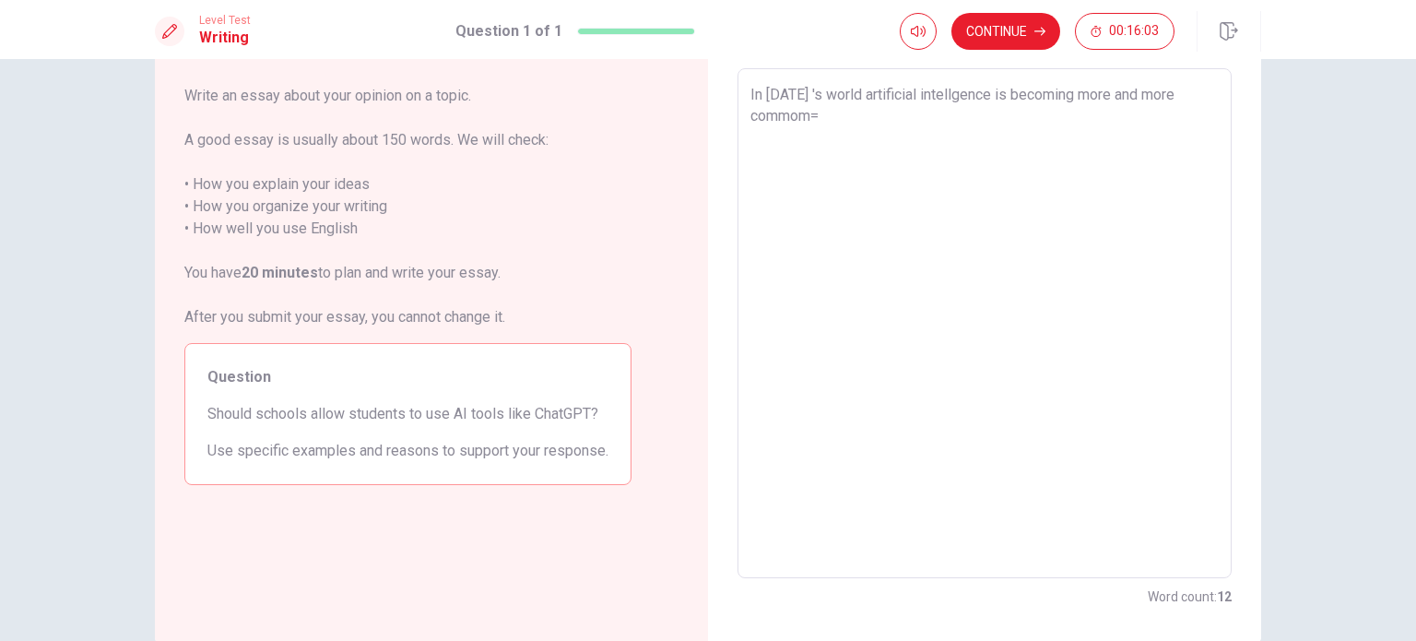
type textarea "In [DATE] 's world artificial intellgence is becoming more and more commom"
type textarea "x"
type textarea "In [DATE] 's world artificial intellgence is becoming more and more commo"
type textarea "x"
type textarea "In [DATE] 's world artificial intellgence is becoming more and more common"
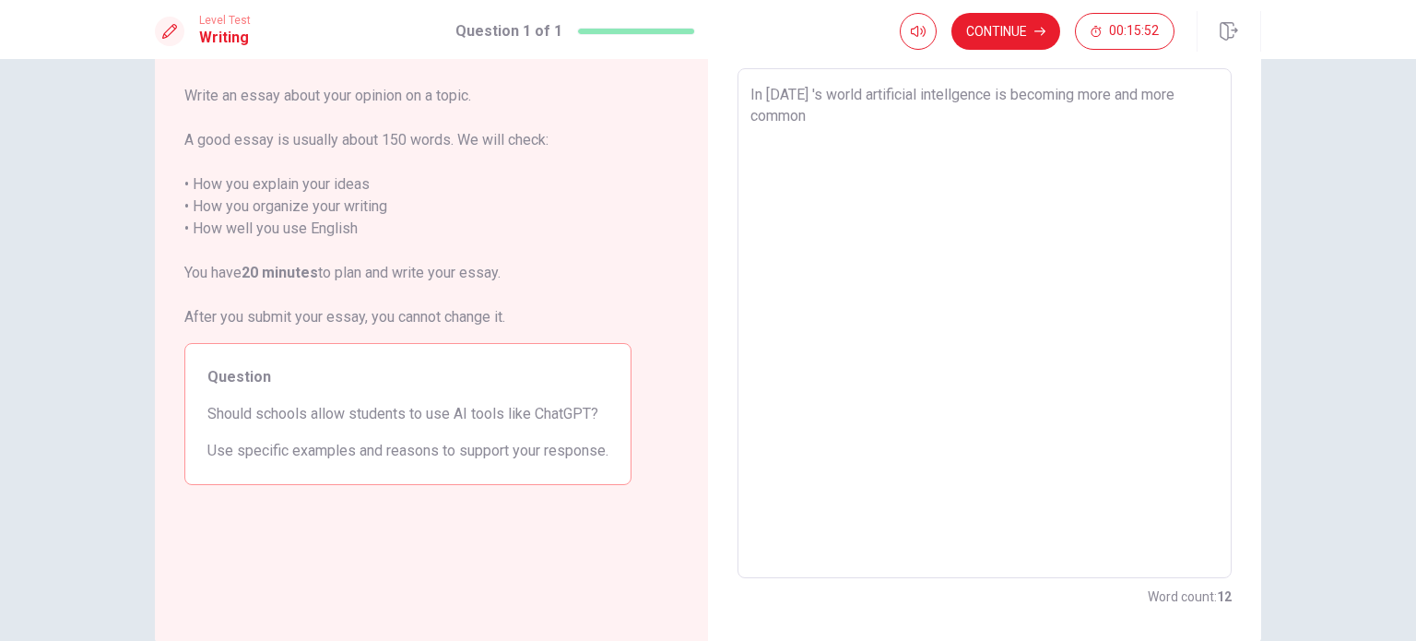
type textarea "x"
type textarea "In [DATE] 's world artificial intellgence is becoming more and more common."
type textarea "x"
type textarea "In [DATE] 's world artificial intellgence is becoming more and more common."
type textarea "x"
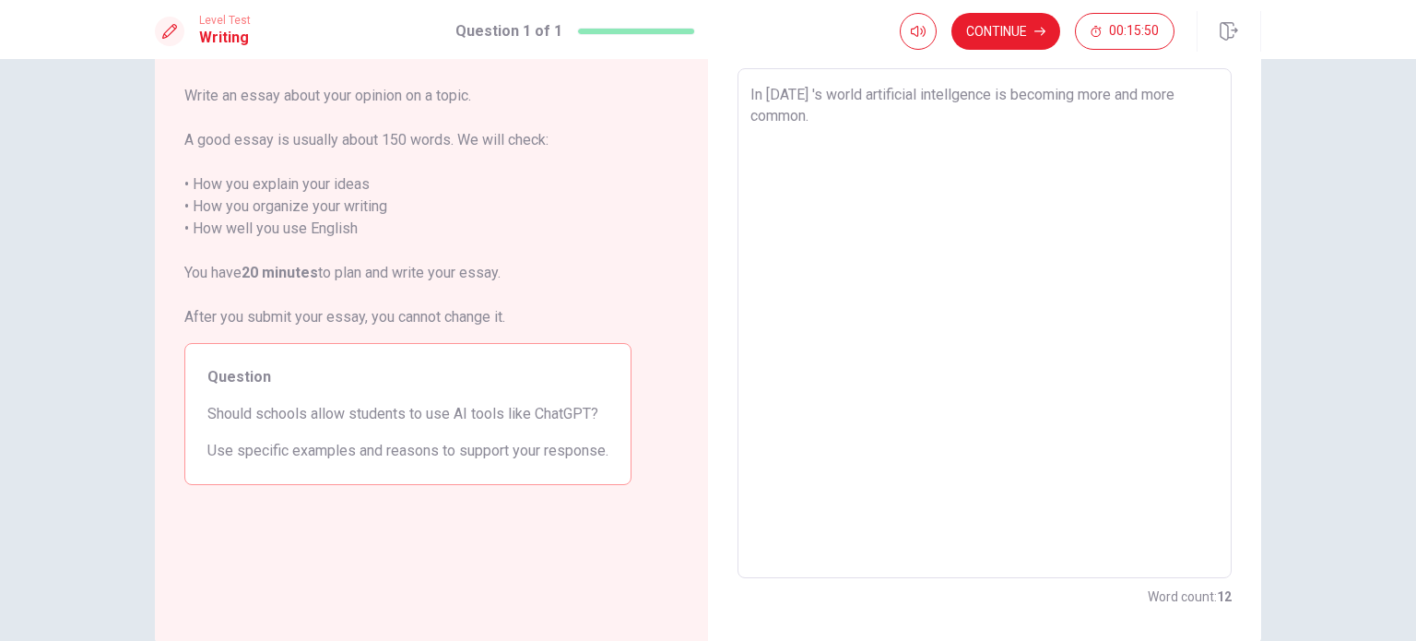
type textarea "In [DATE] 's world artificial intellgence is becoming more and more common. m"
type textarea "x"
click at [940, 114] on textarea "In [DATE] 's world artificial intellgence is becoming more and more common. man…" at bounding box center [985, 323] width 468 height 479
click at [1011, 116] on textarea "In [DATE] 's world artificial intellgence is becoming more and more common. man…" at bounding box center [985, 323] width 468 height 479
drag, startPoint x: 808, startPoint y: 113, endPoint x: 746, endPoint y: 87, distance: 67.3
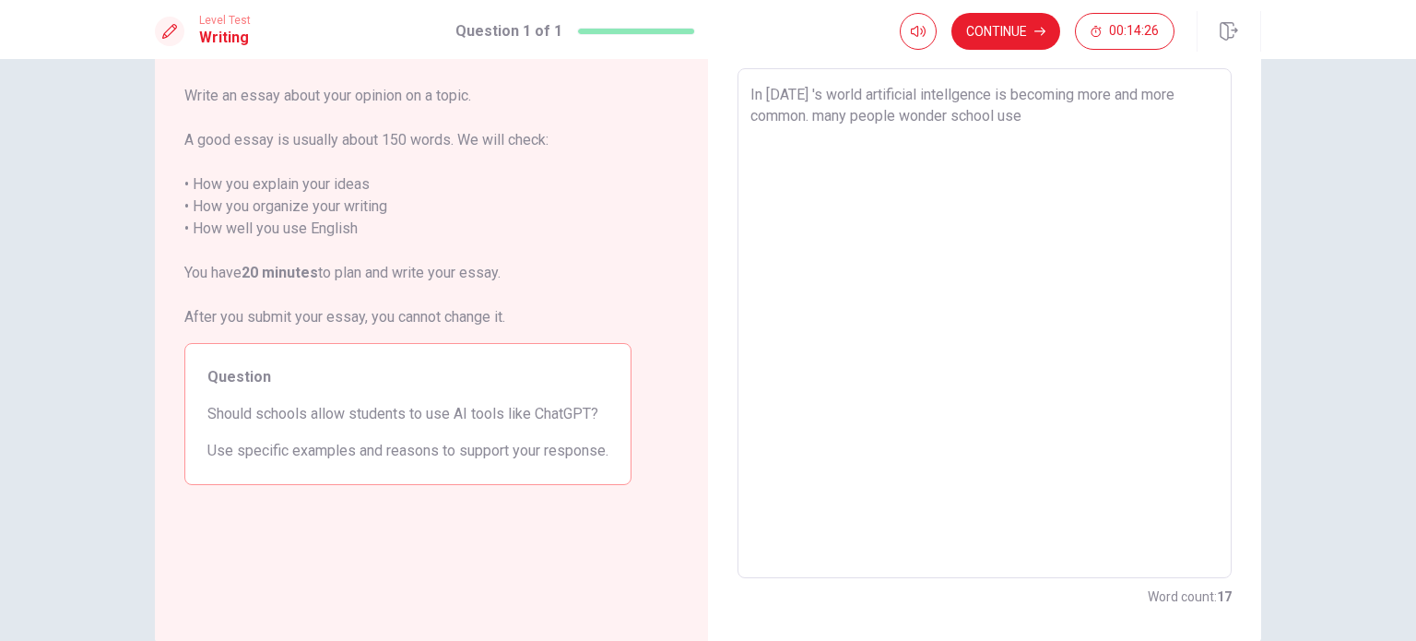
click at [751, 87] on textarea "In [DATE] 's world artificial intellgence is becoming more and more common. man…" at bounding box center [985, 323] width 468 height 479
click at [829, 90] on textarea "many people wonder school use" at bounding box center [985, 323] width 468 height 479
click at [841, 92] on textarea "many people wonder school use" at bounding box center [985, 323] width 468 height 479
click at [987, 106] on textarea "many stuwonder school use" at bounding box center [985, 323] width 468 height 479
click at [992, 108] on textarea "many students to use AI tools like Chat GPT because AI" at bounding box center [985, 323] width 468 height 479
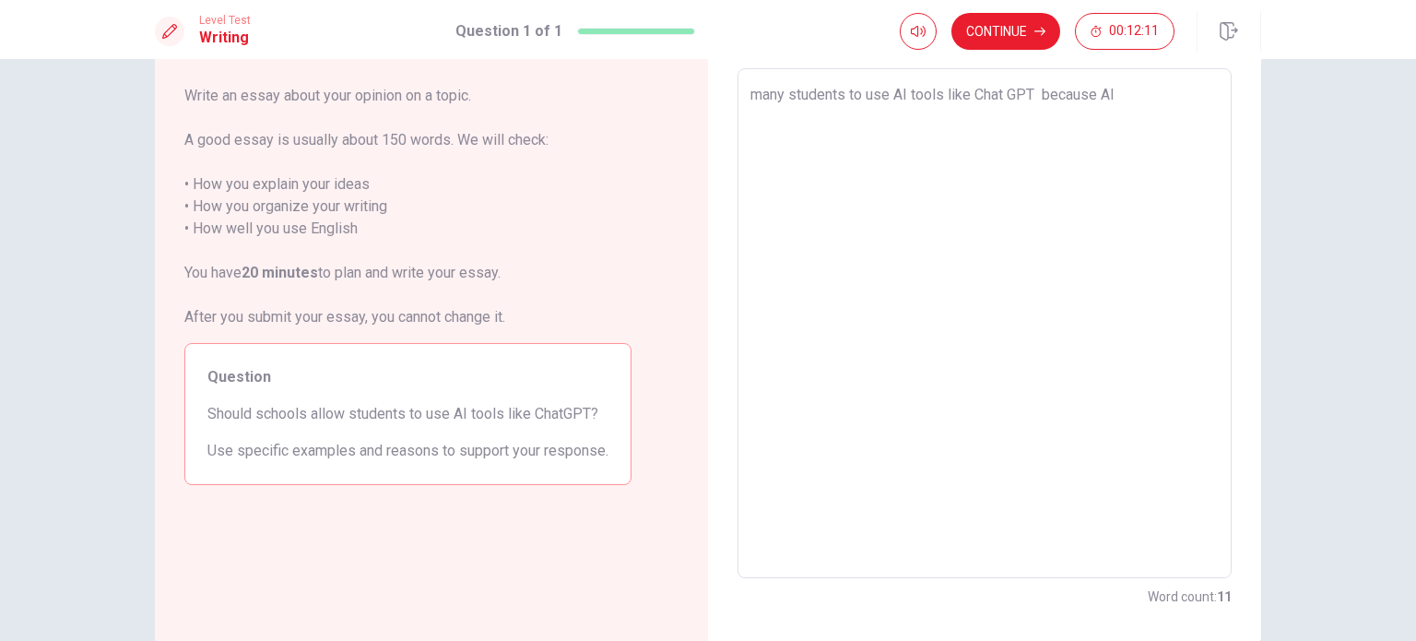
click at [1173, 93] on textarea "many students to use AI tools like Chat GPT because AI" at bounding box center [985, 323] width 468 height 479
click at [1018, 135] on textarea "many students to use AI tools like Chat GPT because AI can help students learn …" at bounding box center [985, 323] width 468 height 479
click at [926, 74] on div "many students to use AI tools like Chat GPT because AI can help students learn …" at bounding box center [985, 323] width 494 height 510
click at [1011, 9] on div "Level Test Writing Question 1 of 1 Continue 00:09:25" at bounding box center [708, 29] width 1416 height 59
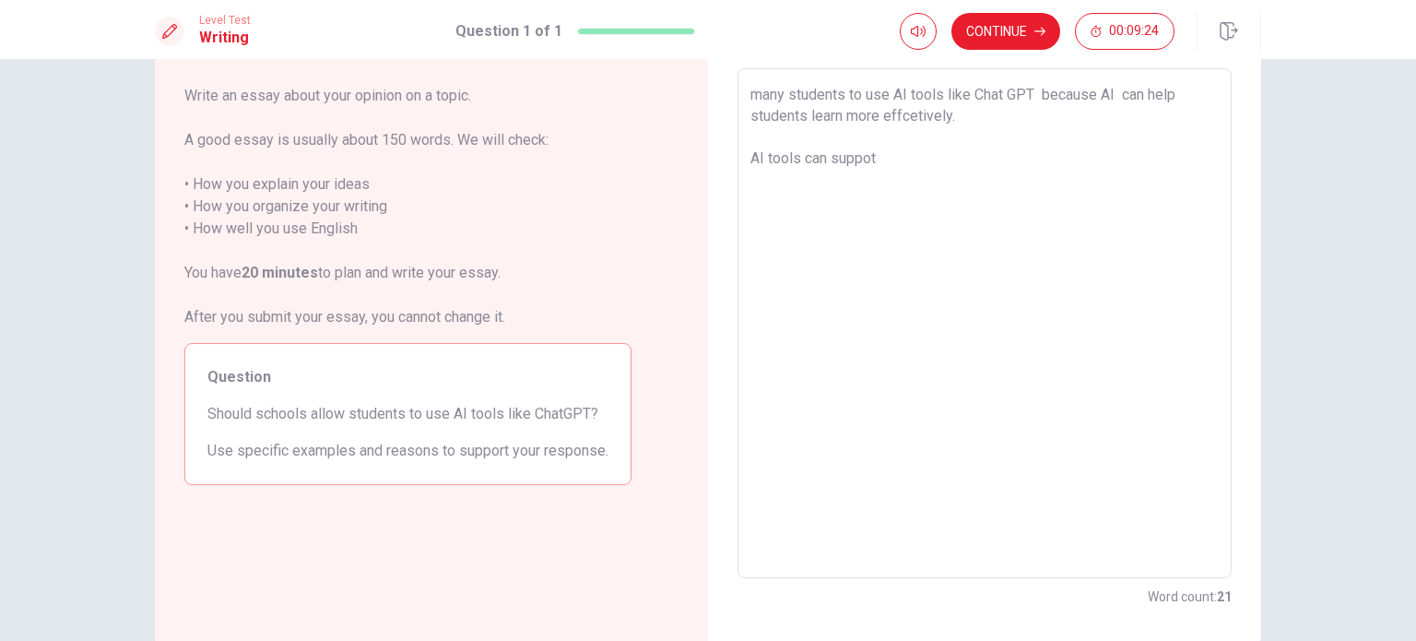
click at [991, 10] on div "Level Test Writing Question 1 of 1 Continue 00:09:24" at bounding box center [708, 29] width 1416 height 59
click at [962, 174] on textarea "many students to use AI tools like Chat GPT because AI can help students learn …" at bounding box center [985, 323] width 468 height 479
drag, startPoint x: 1014, startPoint y: 133, endPoint x: 1005, endPoint y: 128, distance: 10.3
click at [1005, 128] on textarea "many students to use AI tools like Chat GPT because AI can help students learn …" at bounding box center [985, 323] width 468 height 479
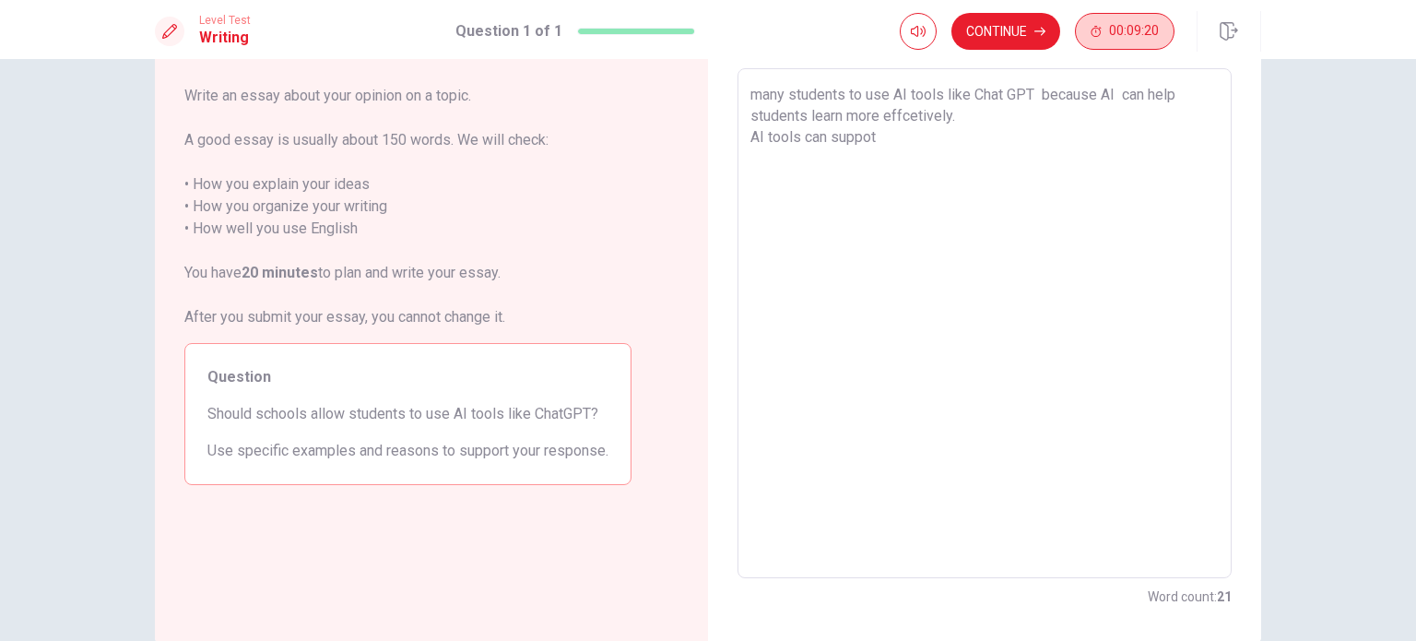
drag, startPoint x: 1005, startPoint y: 128, endPoint x: 1083, endPoint y: 18, distance: 135.6
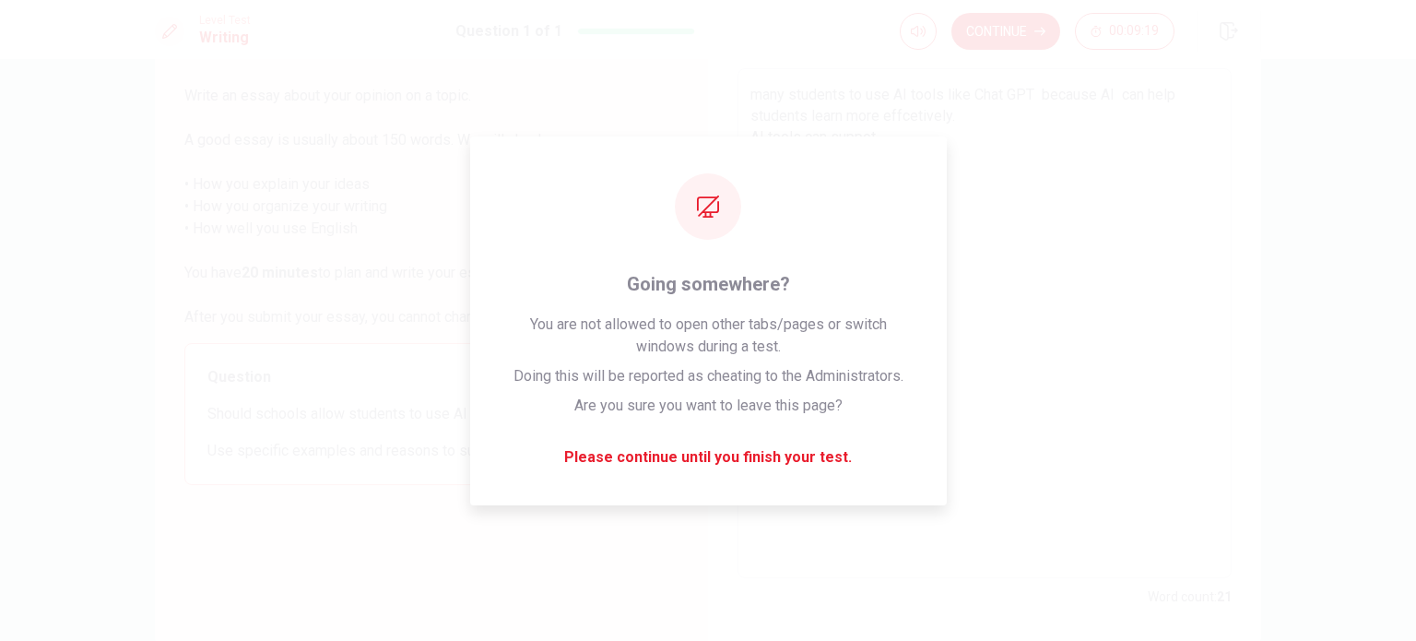
drag, startPoint x: 1083, startPoint y: 18, endPoint x: 1127, endPoint y: -53, distance: 82.4
click at [1127, 0] on html "This site uses cookies, as explained in our Privacy Policy . If you agree to th…" at bounding box center [708, 320] width 1416 height 641
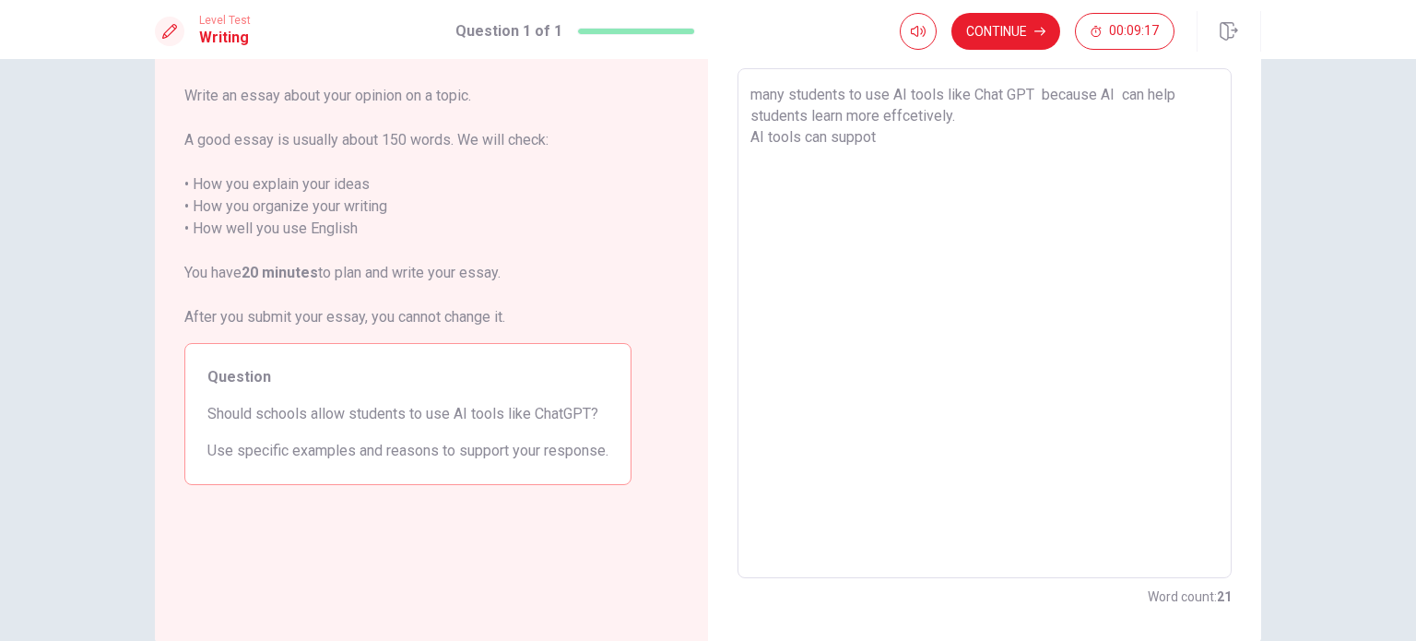
click at [910, 160] on textarea "many students to use AI tools like Chat GPT because AI can help students learn …" at bounding box center [985, 323] width 468 height 479
drag, startPoint x: 889, startPoint y: 153, endPoint x: 937, endPoint y: 117, distance: 59.9
click at [937, 117] on textarea "many students to use AI tools like Chat GPT because AI can help students learn …" at bounding box center [985, 323] width 468 height 479
click at [931, 113] on textarea "many students to use AI tools like Chat GPT because AI can help students learn …" at bounding box center [985, 323] width 468 height 479
drag, startPoint x: 1268, startPoint y: 201, endPoint x: 1401, endPoint y: -69, distance: 301.4
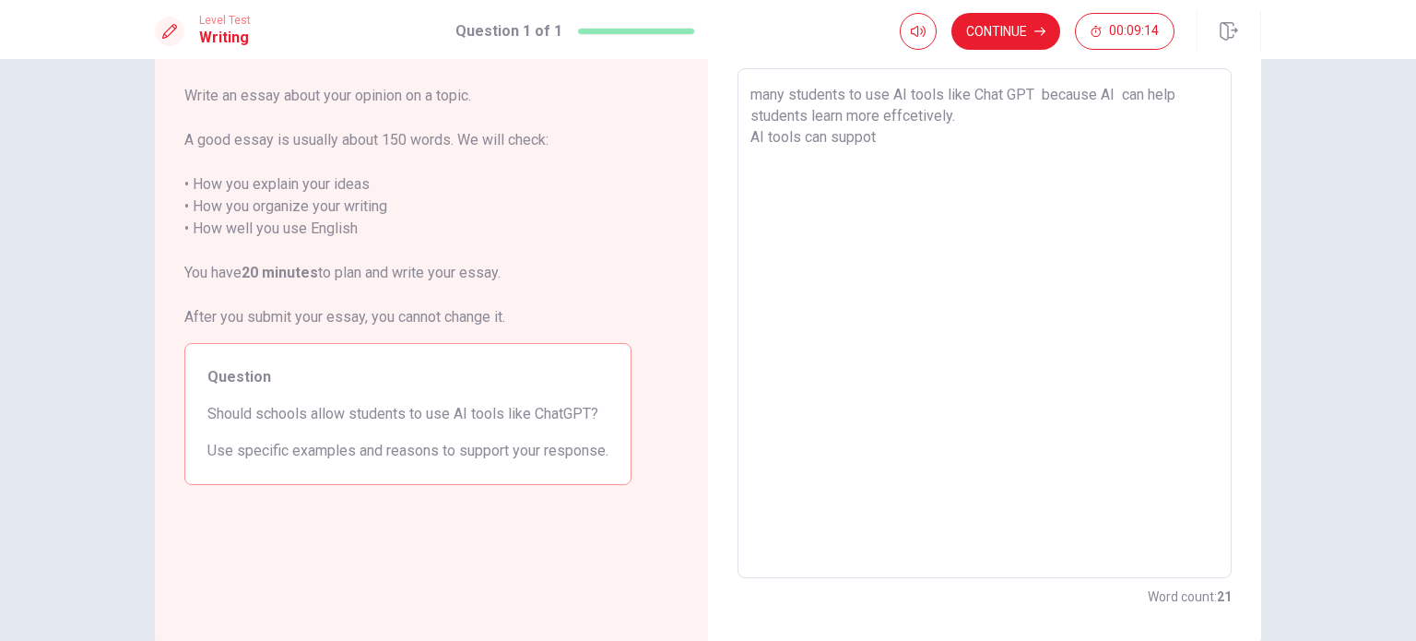
click at [1401, 0] on html "This site uses cookies, as explained in our Privacy Policy . If you agree to th…" at bounding box center [708, 320] width 1416 height 641
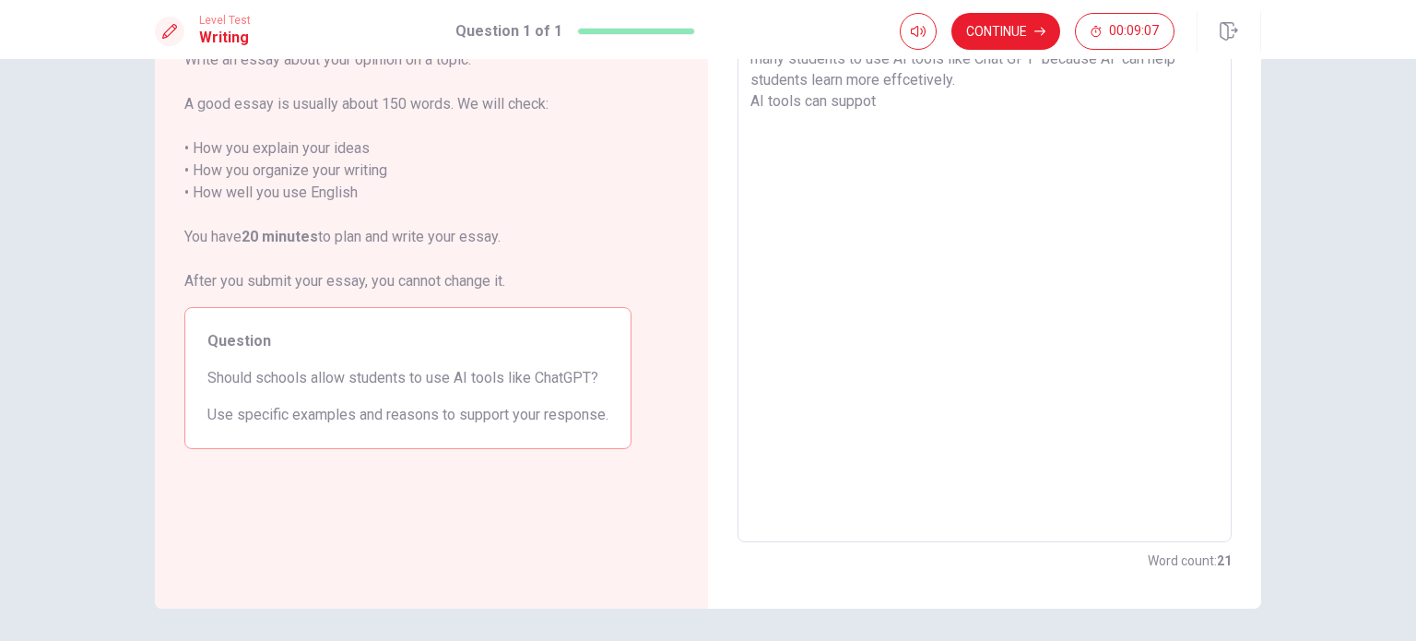
scroll to position [129, 0]
click at [883, 160] on textarea "many students to use AI tools like Chat GPT because AI can help students learn …" at bounding box center [985, 286] width 468 height 479
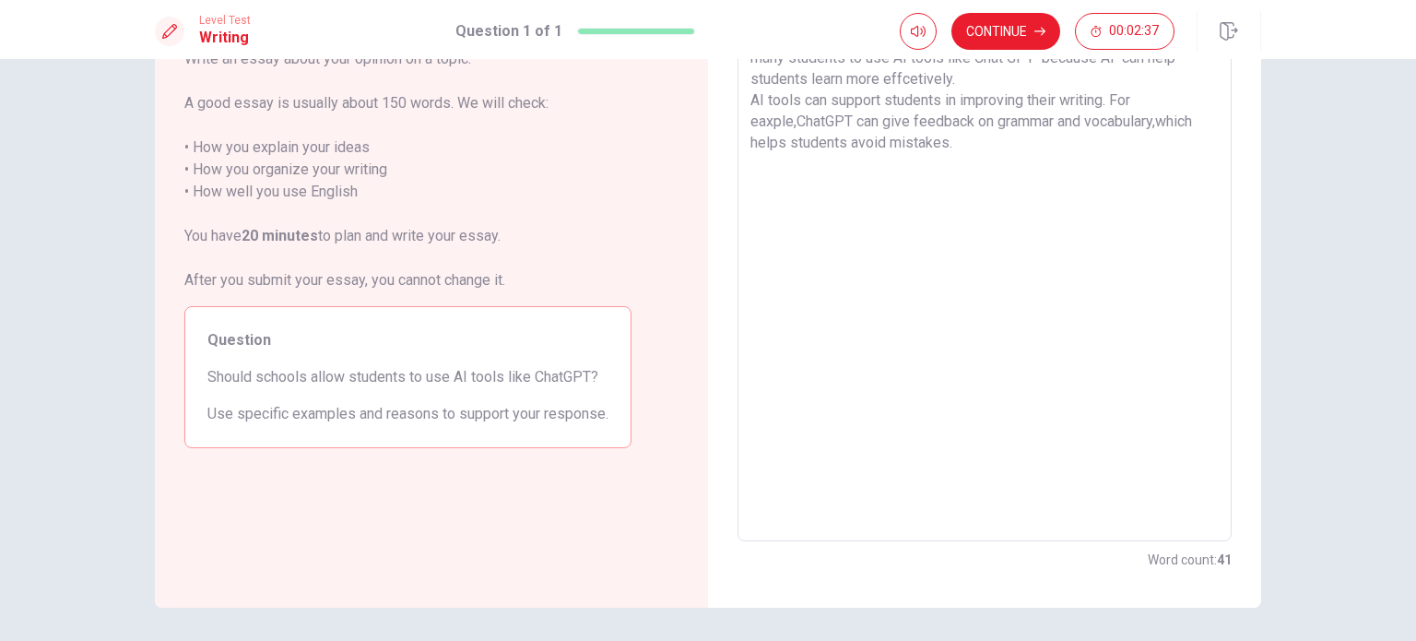
click at [963, 140] on textarea "many students to use AI tools like Chat GPT because AI can help students learn …" at bounding box center [985, 286] width 468 height 479
drag, startPoint x: 1169, startPoint y: 141, endPoint x: 952, endPoint y: 151, distance: 217.8
click at [952, 151] on textarea "many students to use AI tools like Chat GPT because AI can help students learn …" at bounding box center [985, 286] width 468 height 479
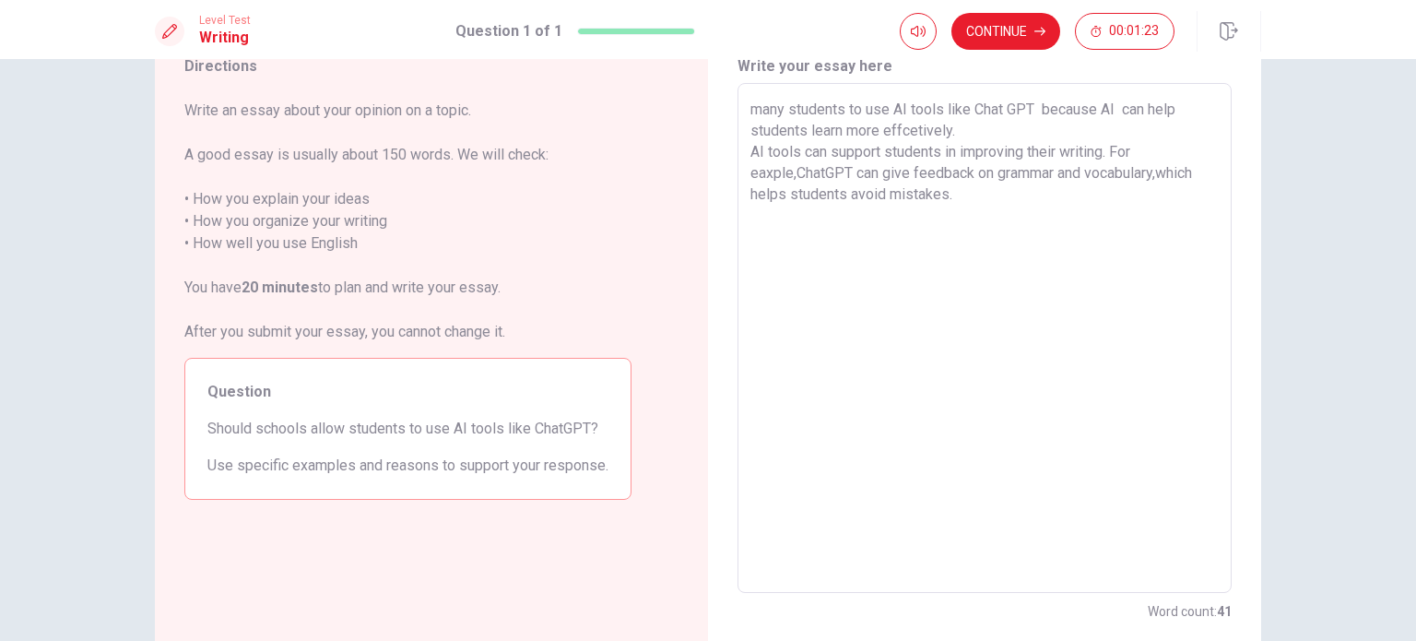
scroll to position [37, 0]
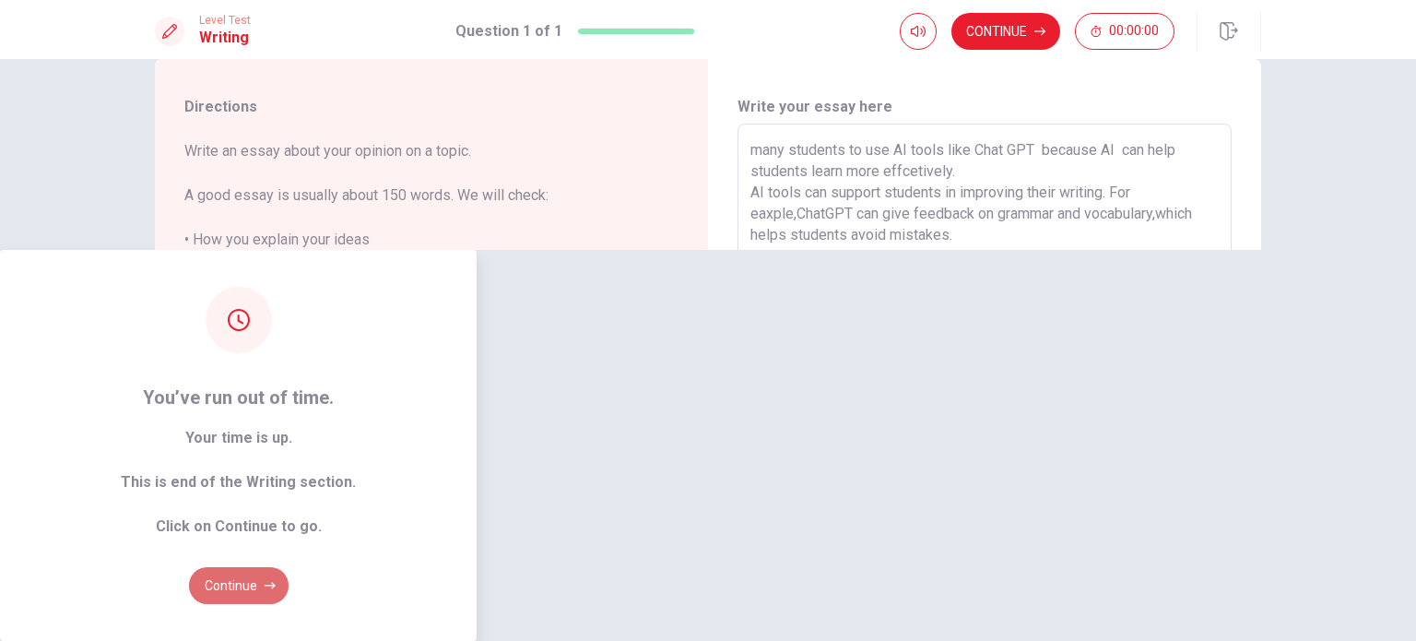
click at [289, 567] on button "Continue" at bounding box center [239, 585] width 100 height 37
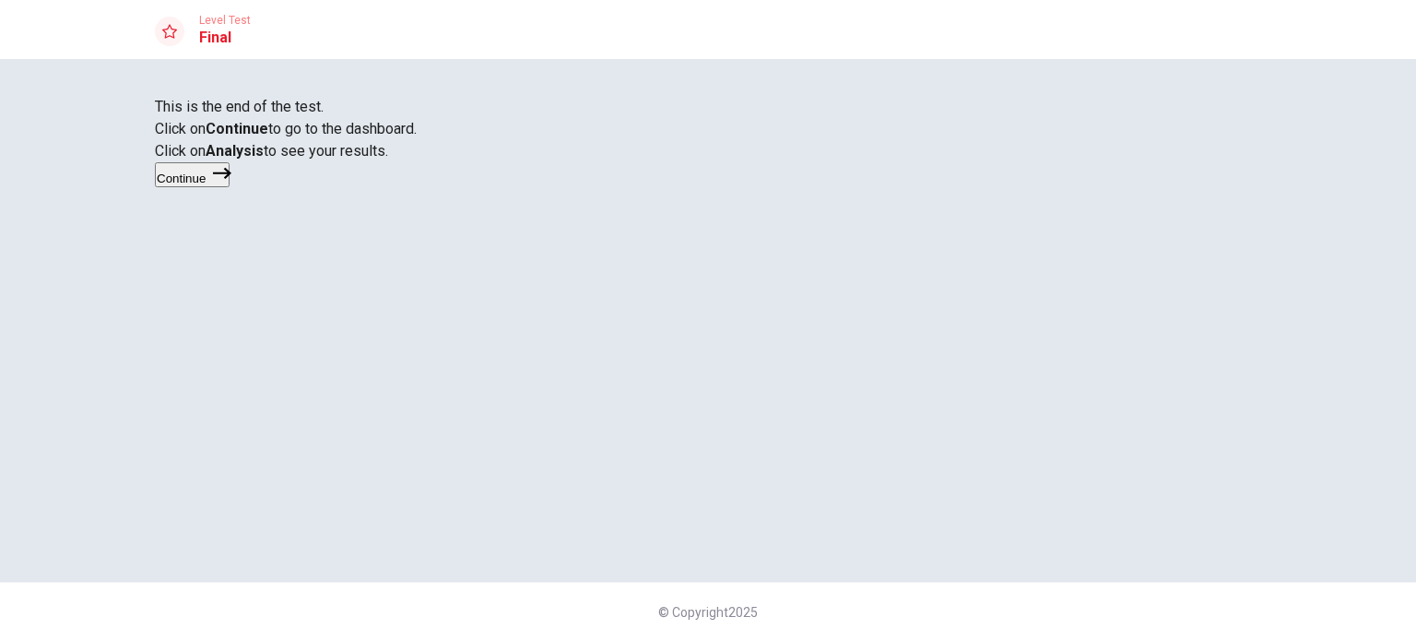
scroll to position [30, 0]
click at [231, 183] on icon "button" at bounding box center [222, 173] width 18 height 18
